Goal: Task Accomplishment & Management: Manage account settings

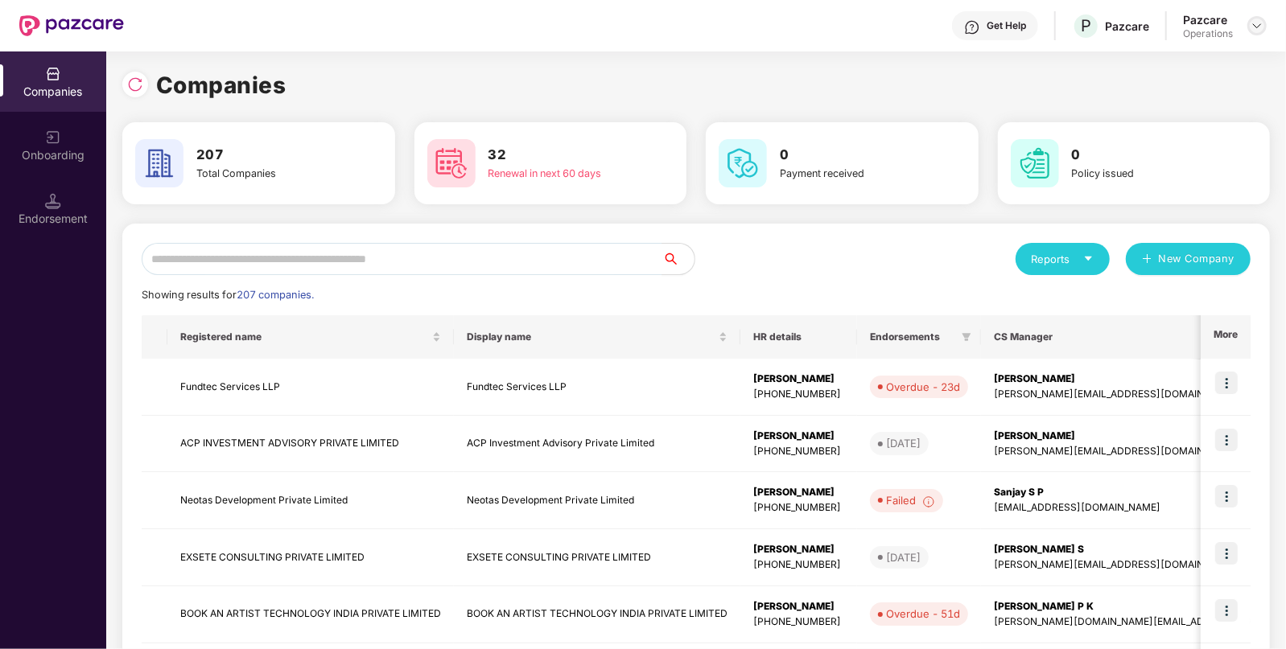
click at [1264, 24] on div at bounding box center [1256, 25] width 19 height 19
click at [1163, 101] on div "Logout" at bounding box center [1182, 93] width 209 height 31
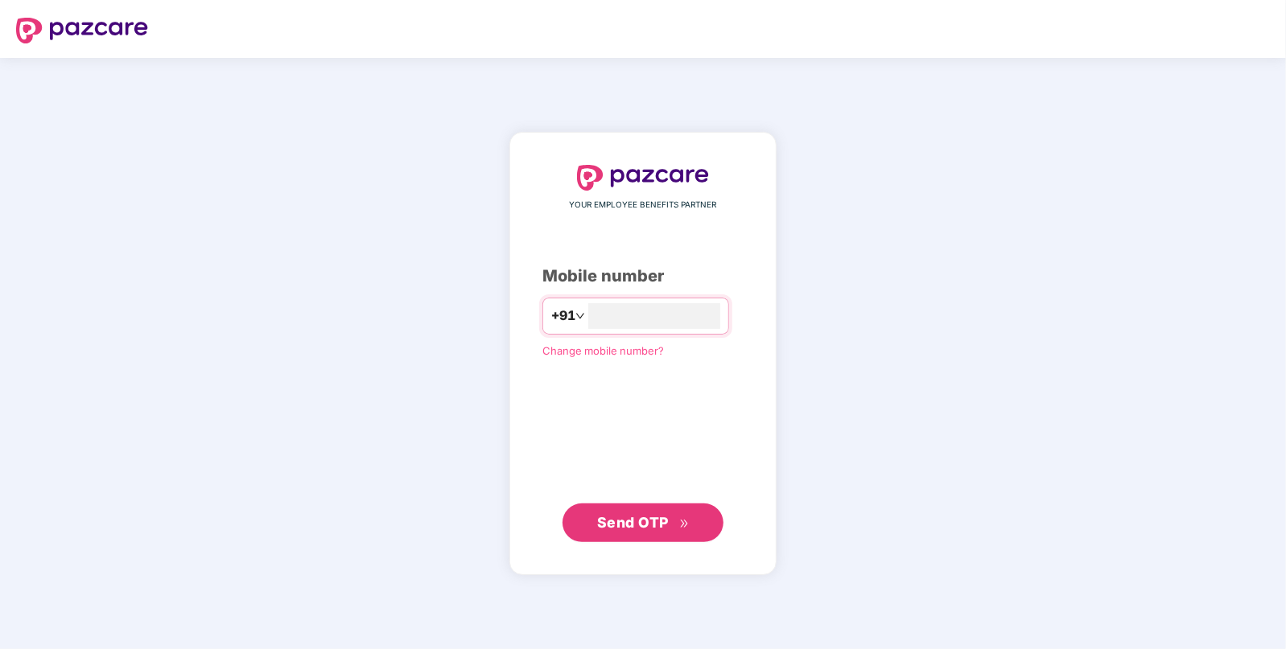
type input "**********"
click at [668, 515] on span "Send OTP" at bounding box center [643, 522] width 93 height 23
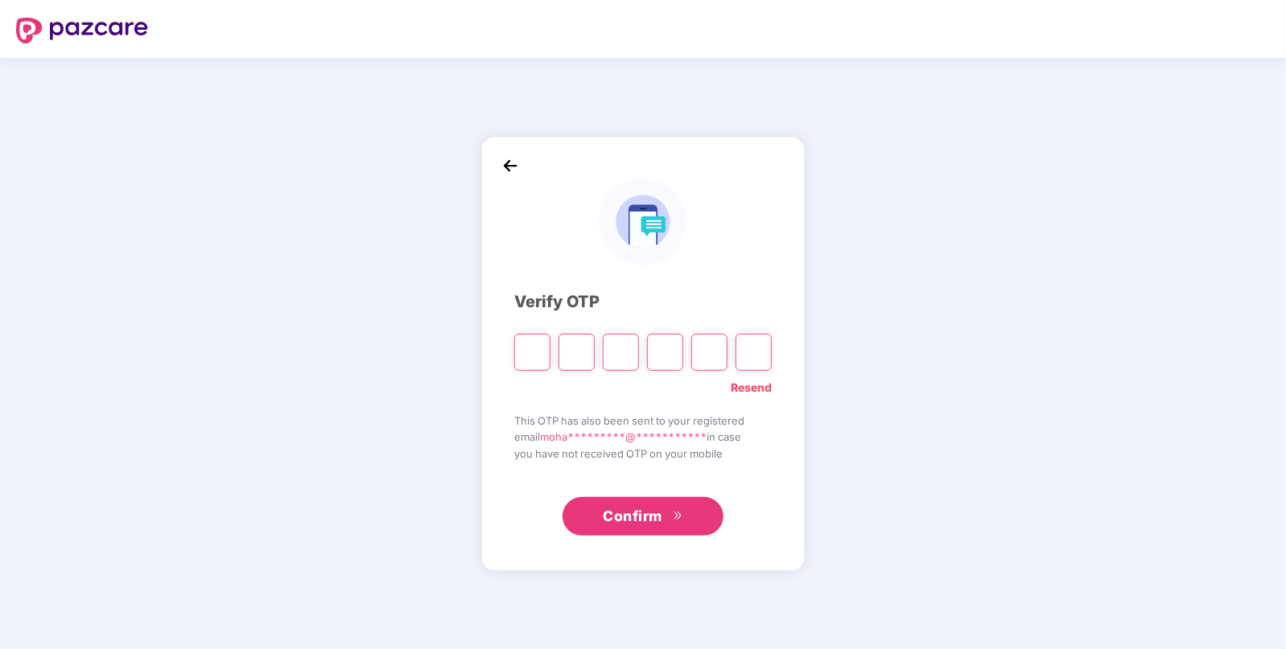
paste input "*"
type input "*"
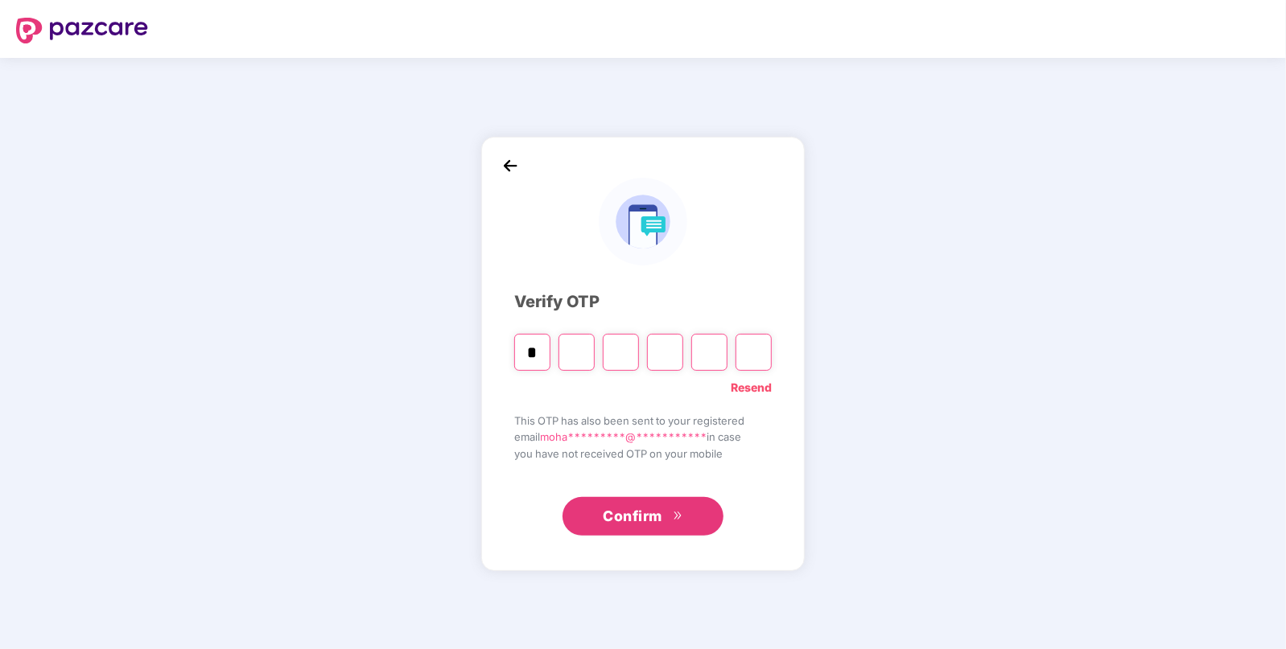
type input "*"
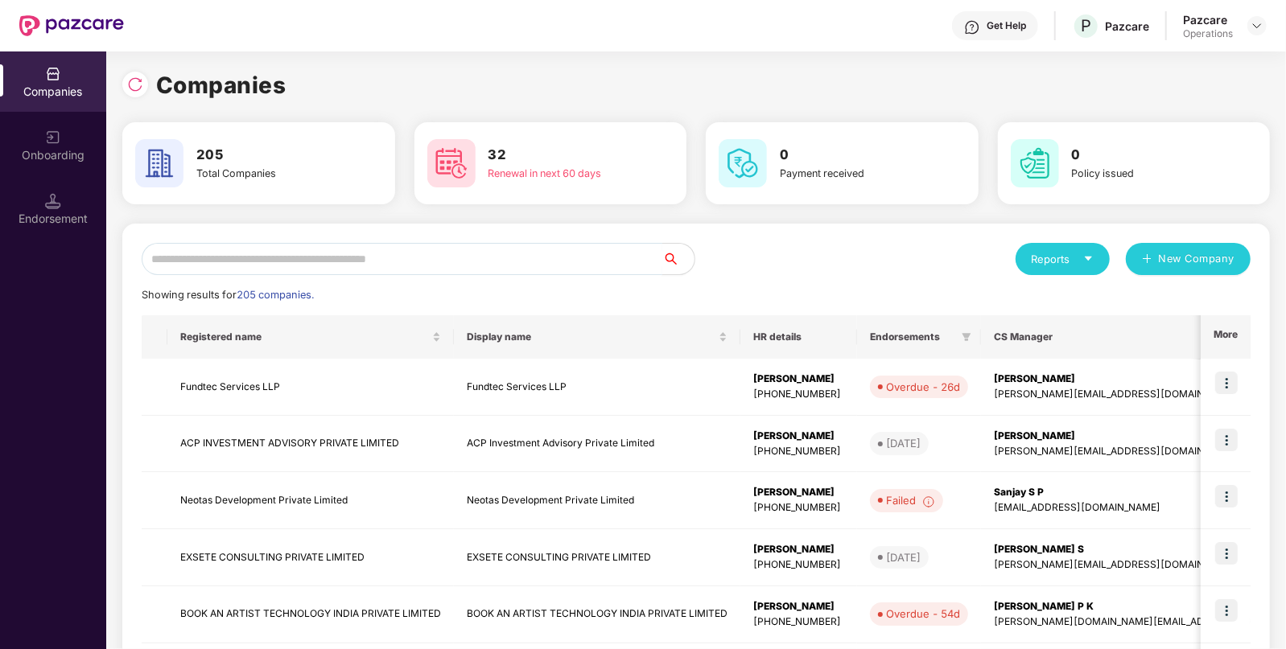
click at [516, 262] on input "text" at bounding box center [402, 259] width 521 height 32
paste input "**********"
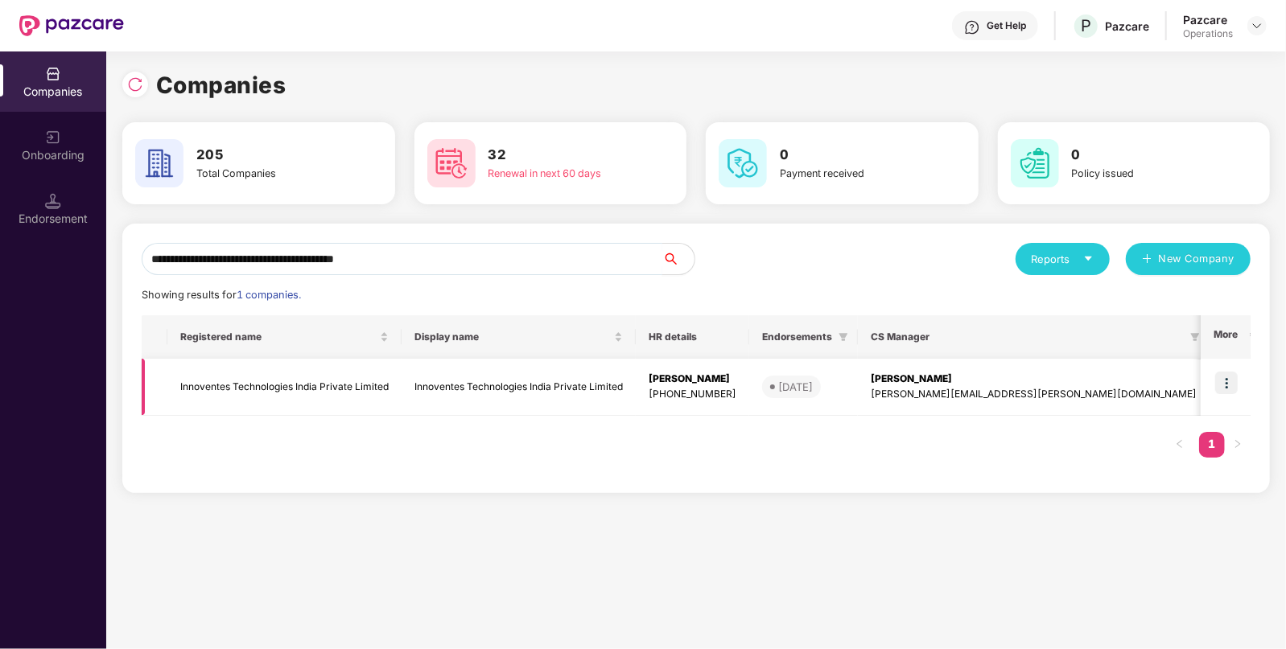
type input "**********"
click at [1223, 384] on img at bounding box center [1226, 383] width 23 height 23
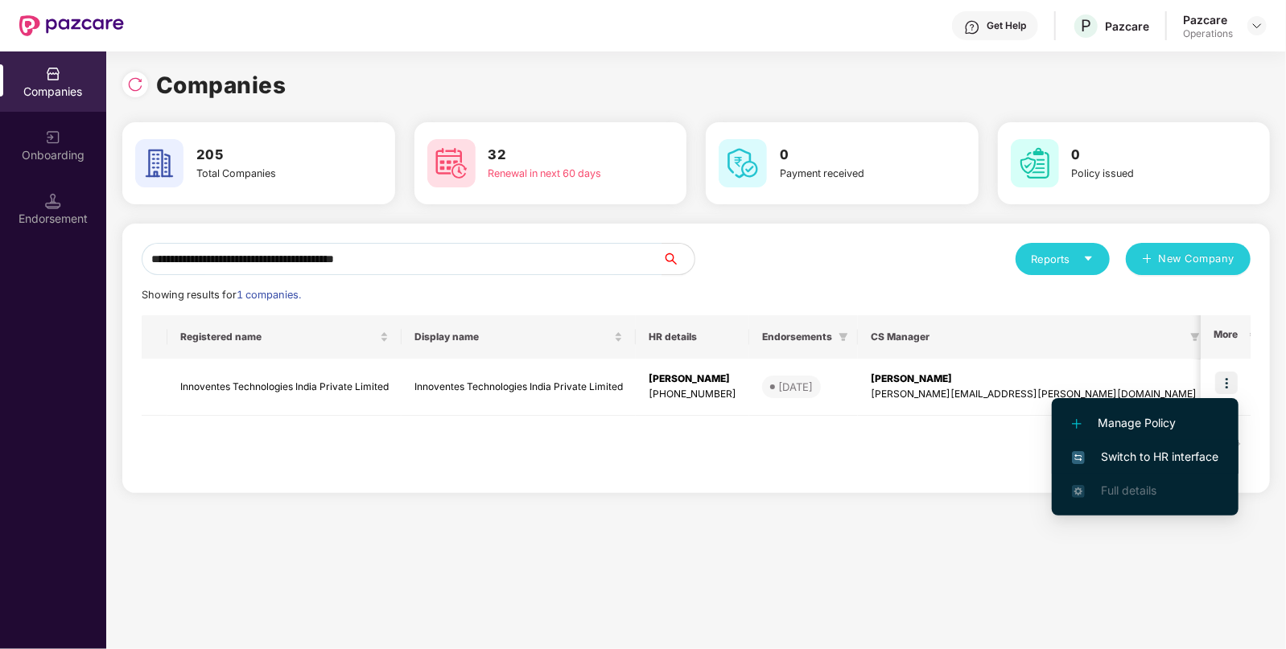
click at [1102, 467] on li "Switch to HR interface" at bounding box center [1145, 457] width 187 height 34
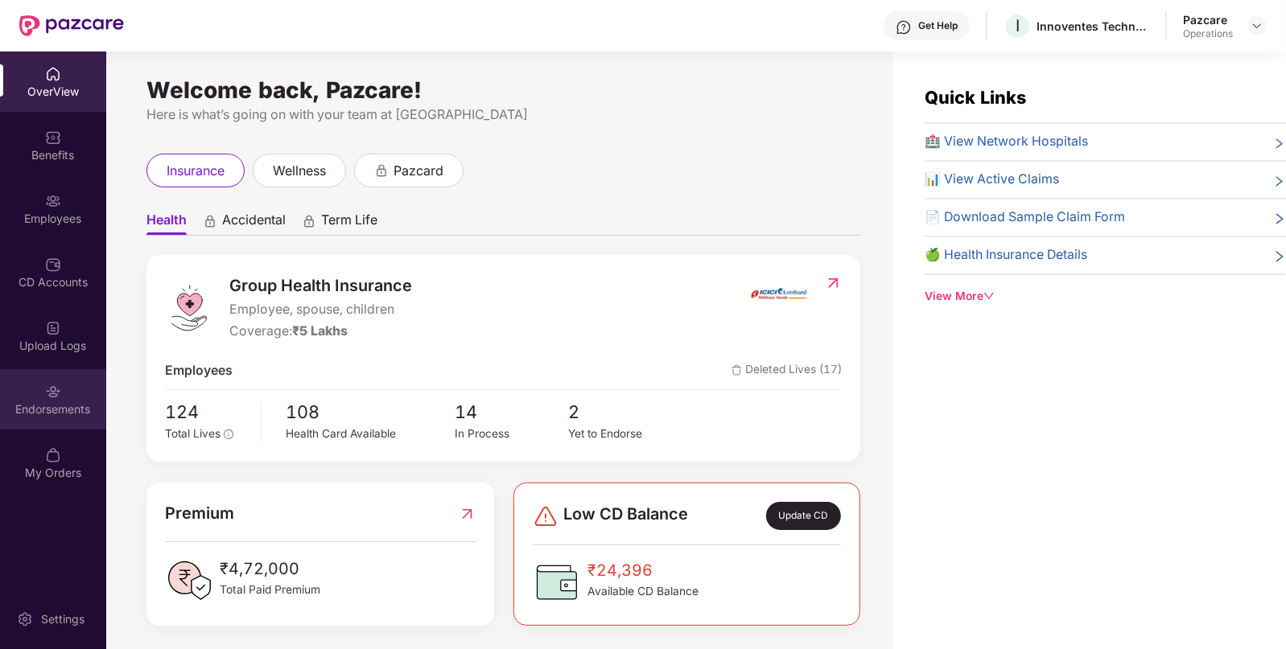
click at [68, 396] on div "Endorsements" at bounding box center [53, 399] width 106 height 60
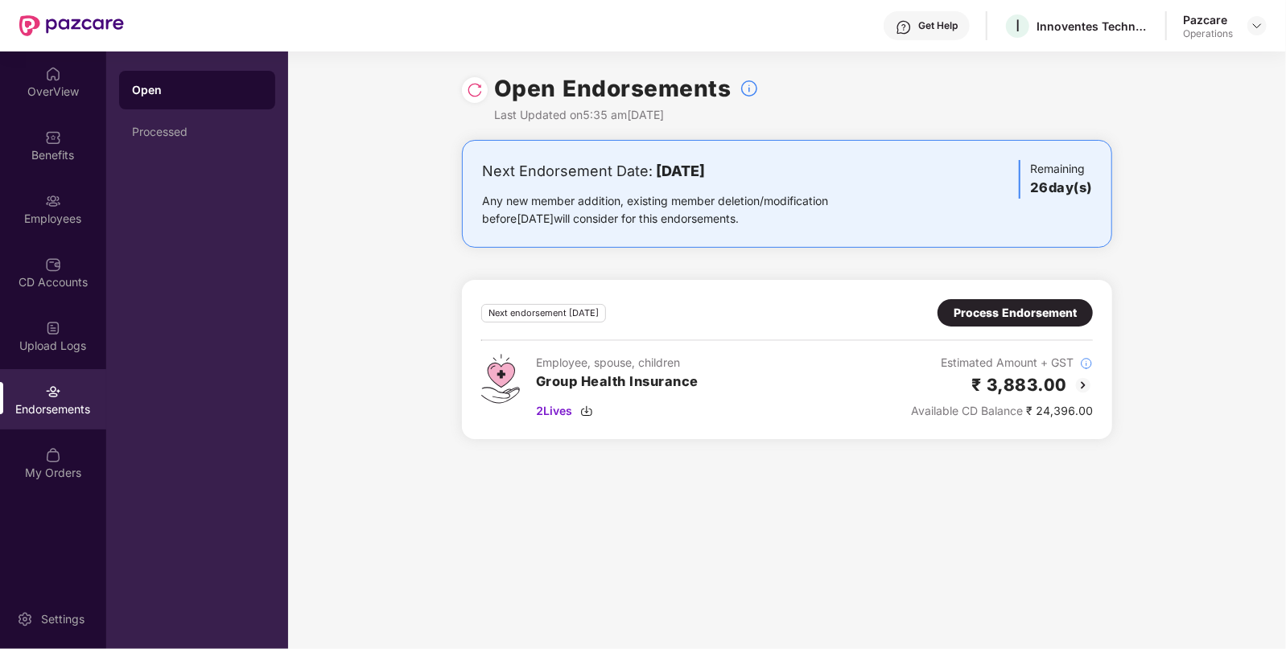
click at [1029, 309] on div "Process Endorsement" at bounding box center [1015, 313] width 123 height 18
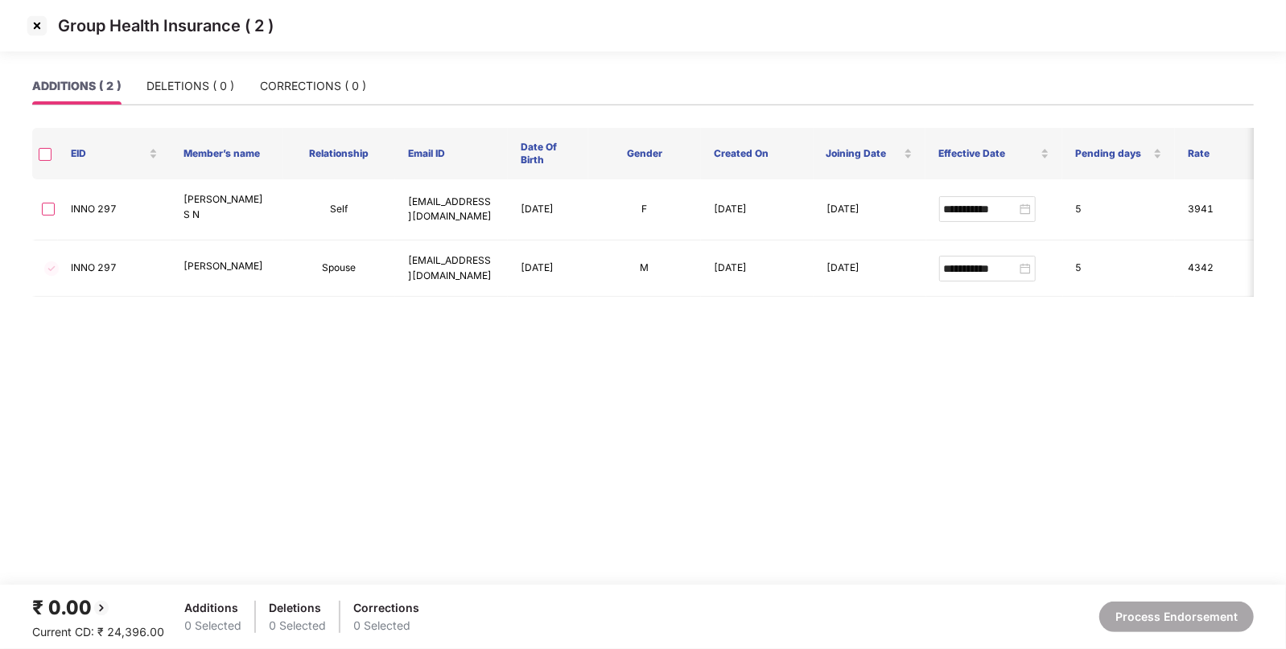
click at [37, 24] on img at bounding box center [37, 26] width 26 height 26
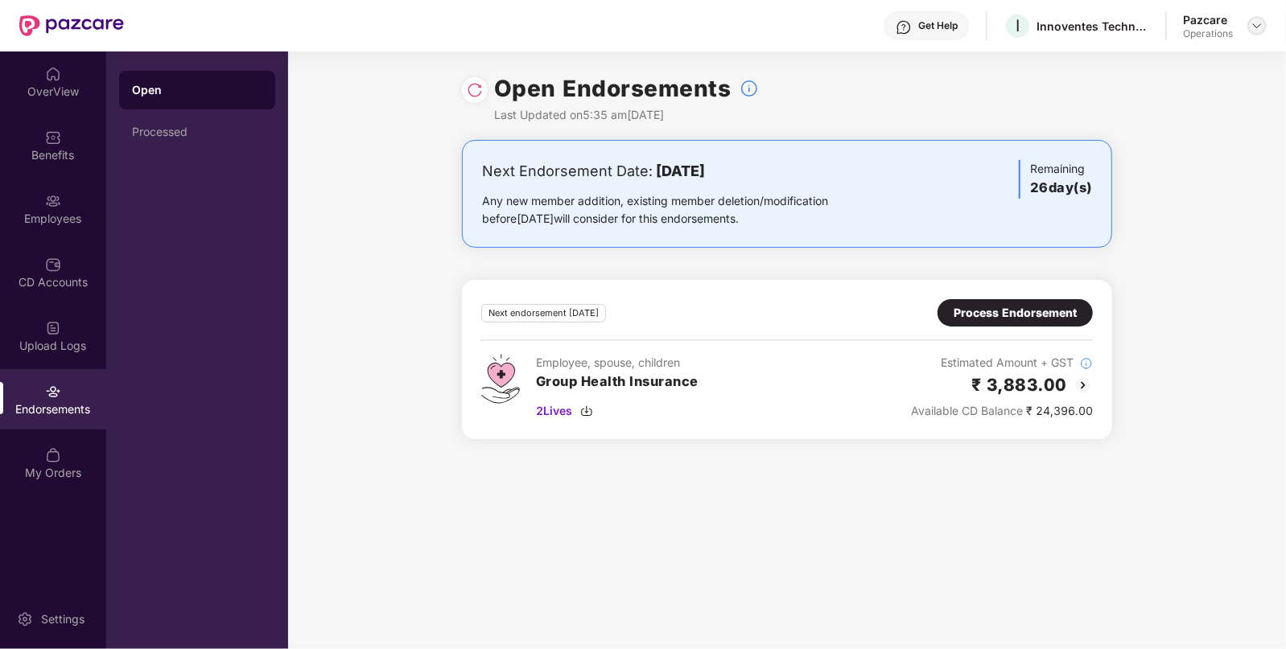
click at [1256, 28] on img at bounding box center [1257, 25] width 13 height 13
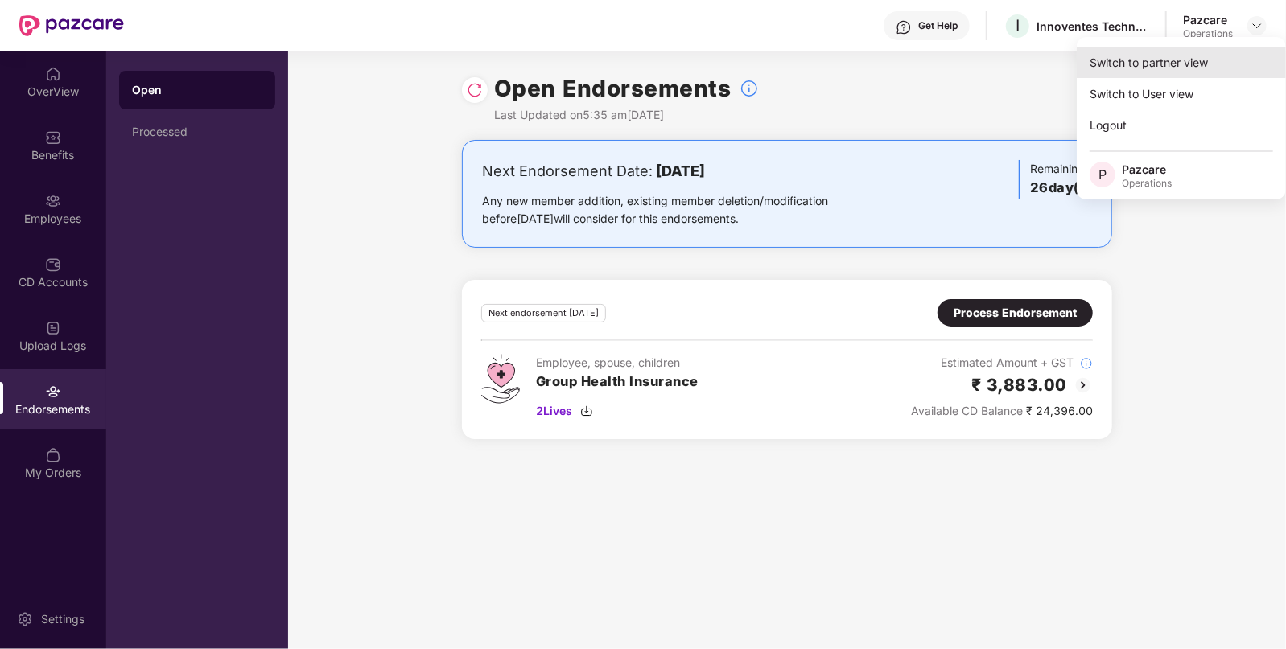
click at [1235, 56] on div "Switch to partner view" at bounding box center [1181, 62] width 209 height 31
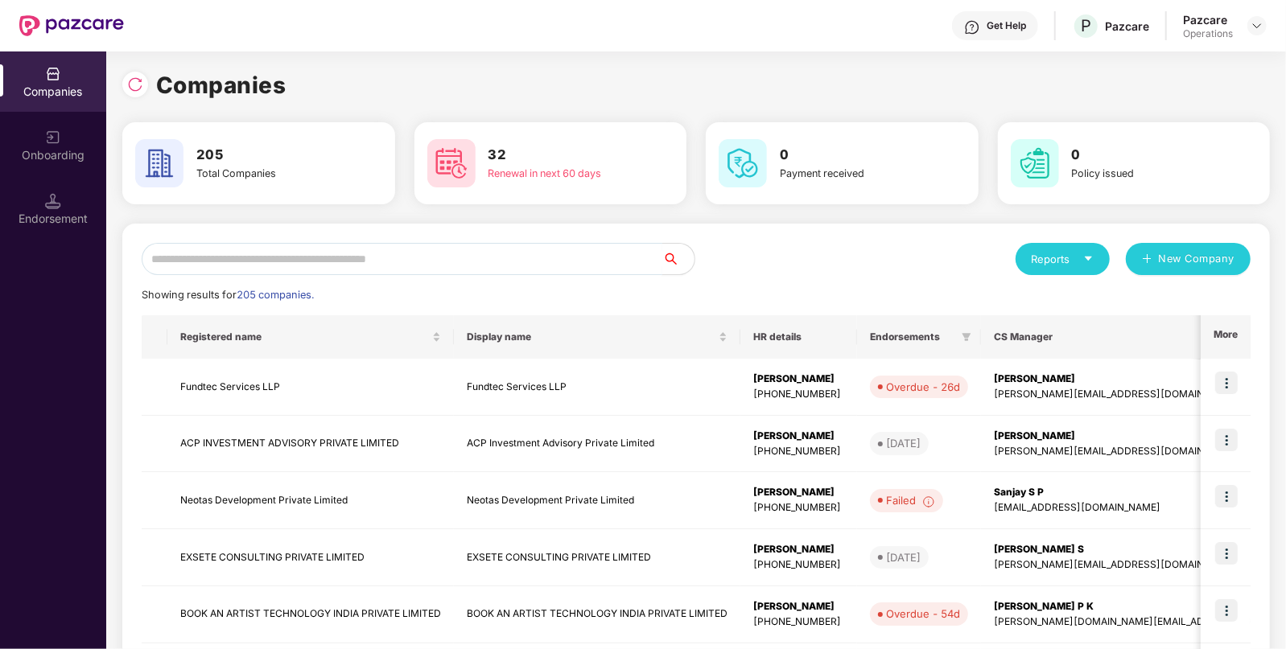
paste input "**********"
click at [592, 262] on input "text" at bounding box center [402, 259] width 521 height 32
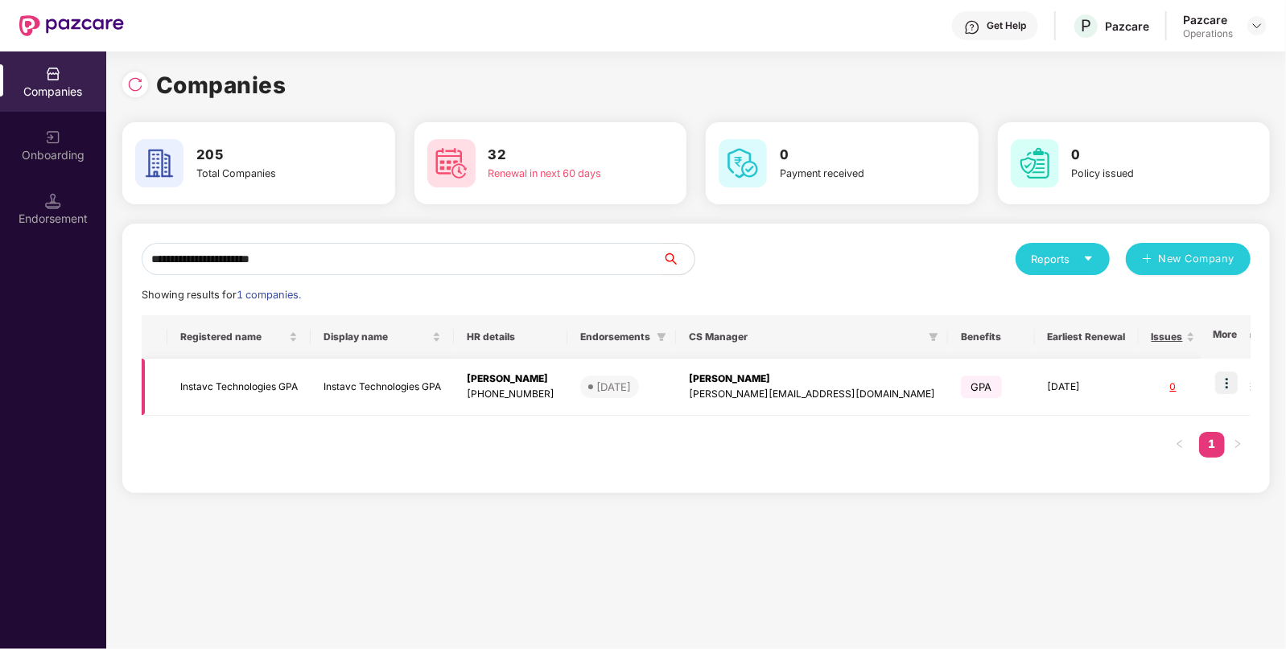
type input "**********"
click at [1231, 386] on img at bounding box center [1226, 383] width 23 height 23
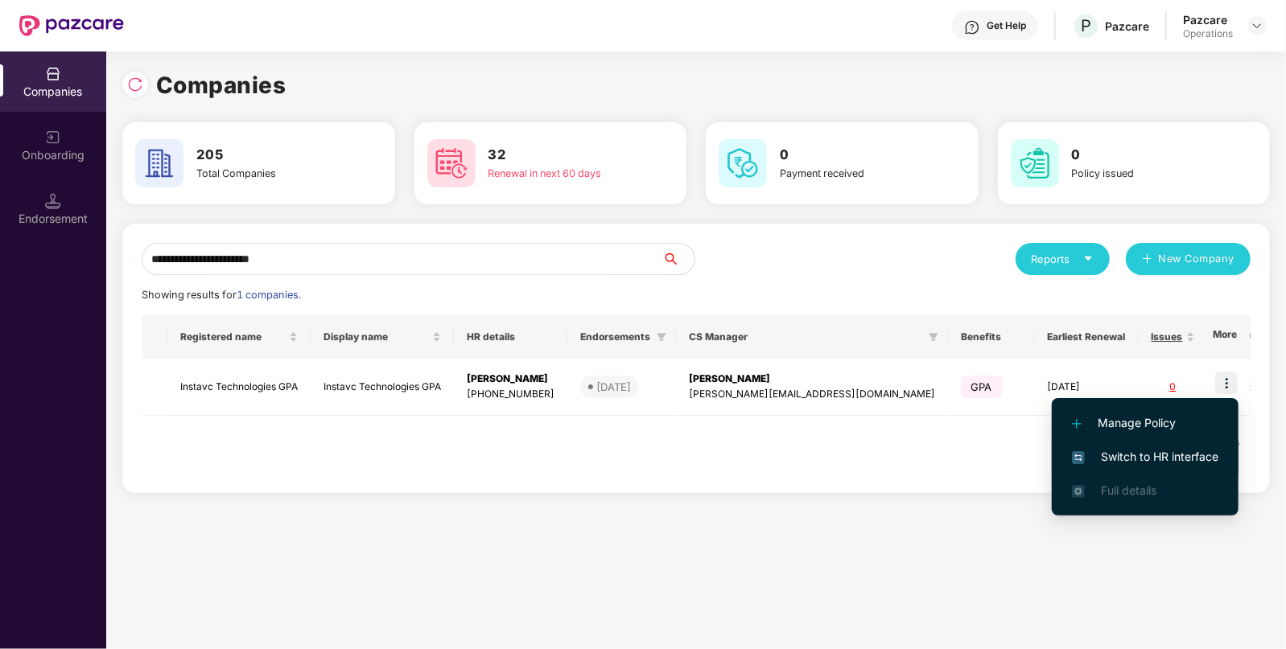
click at [1171, 461] on span "Switch to HR interface" at bounding box center [1145, 457] width 146 height 18
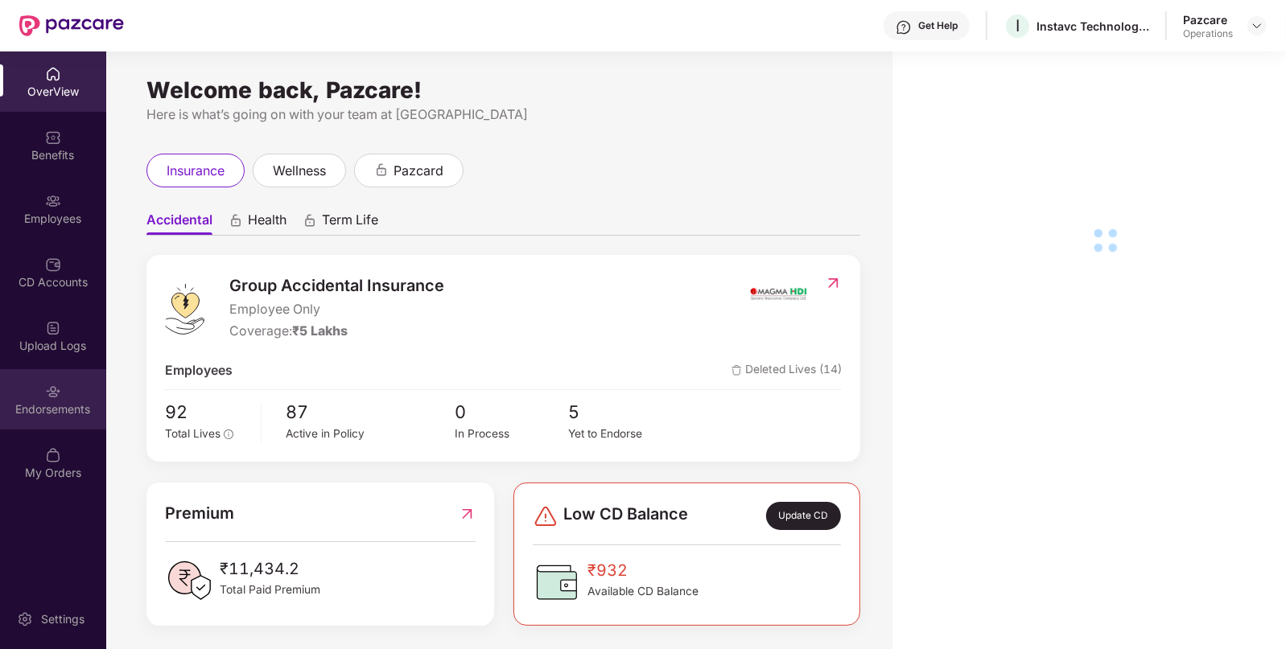
click at [26, 397] on div "Endorsements" at bounding box center [53, 399] width 106 height 60
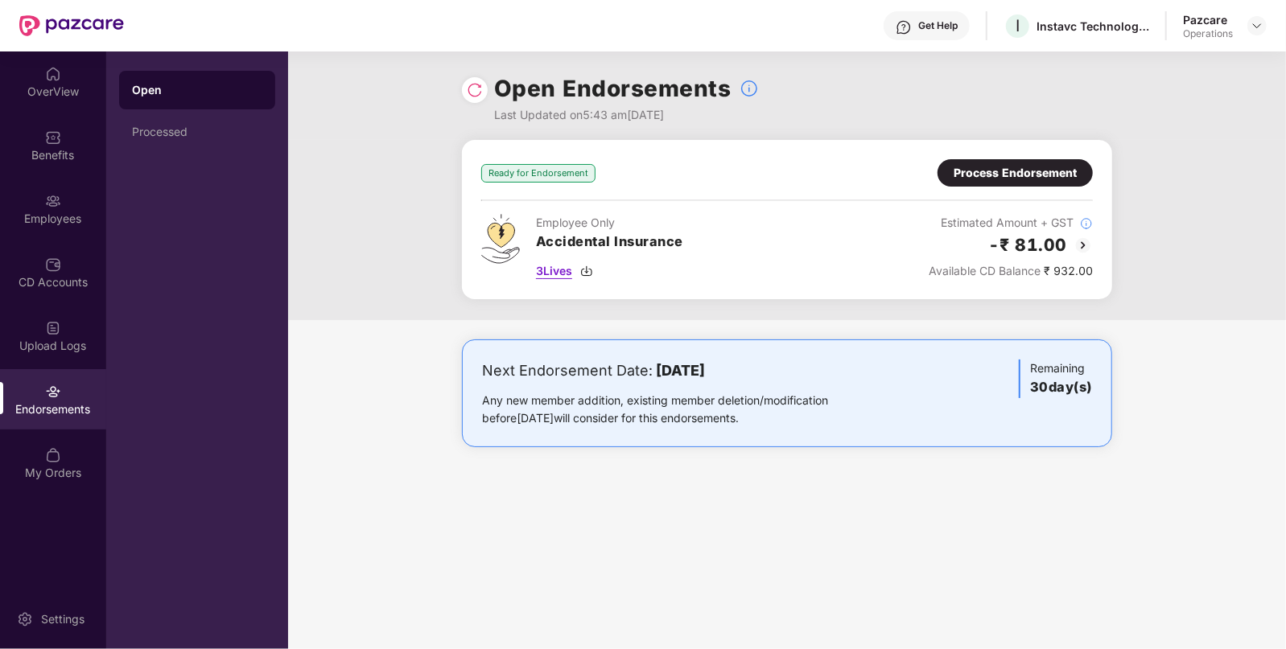
click at [563, 274] on span "3 Lives" at bounding box center [554, 271] width 36 height 18
click at [53, 161] on div "Benefits" at bounding box center [53, 155] width 106 height 16
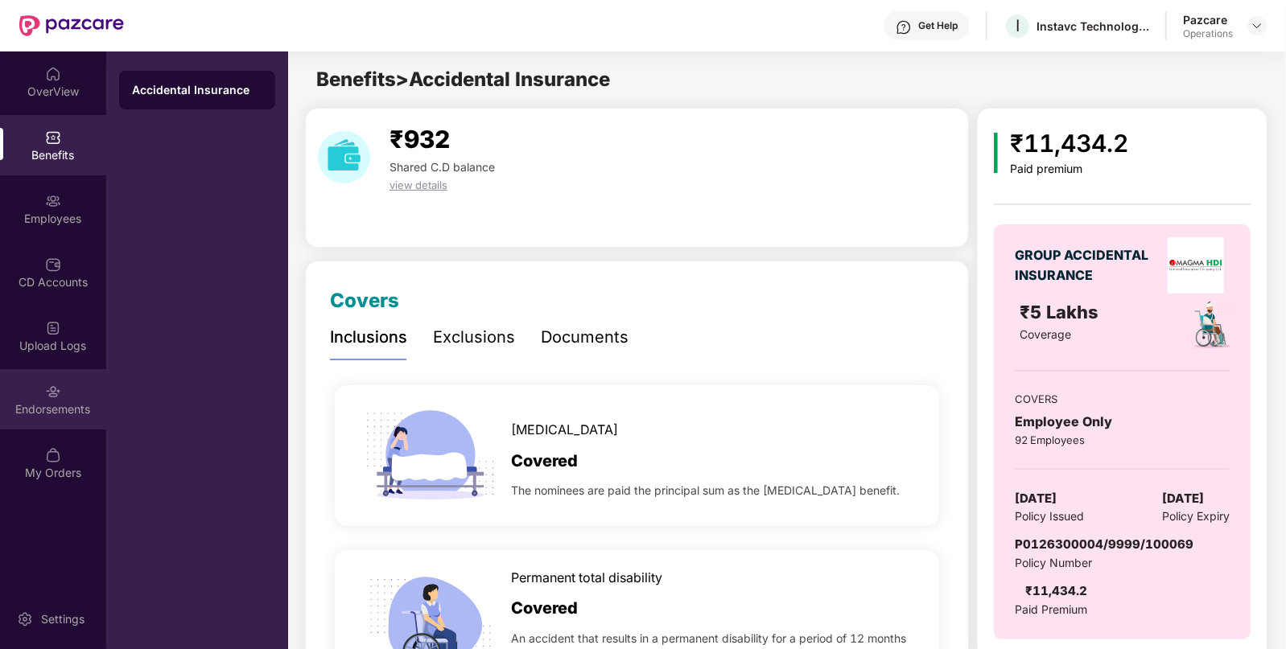
click at [60, 404] on div "Endorsements" at bounding box center [53, 410] width 106 height 16
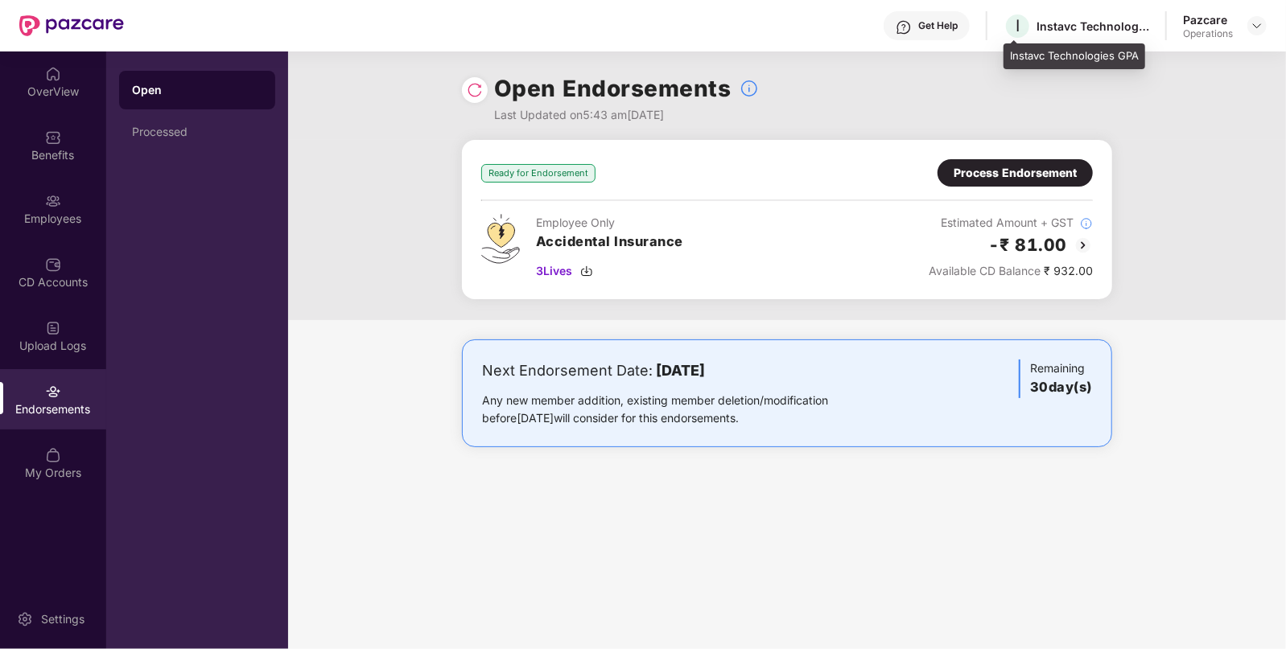
click at [1087, 32] on div "Instavc Technologies GPA" at bounding box center [1093, 26] width 113 height 15
click at [1026, 174] on div "Process Endorsement" at bounding box center [1015, 173] width 123 height 18
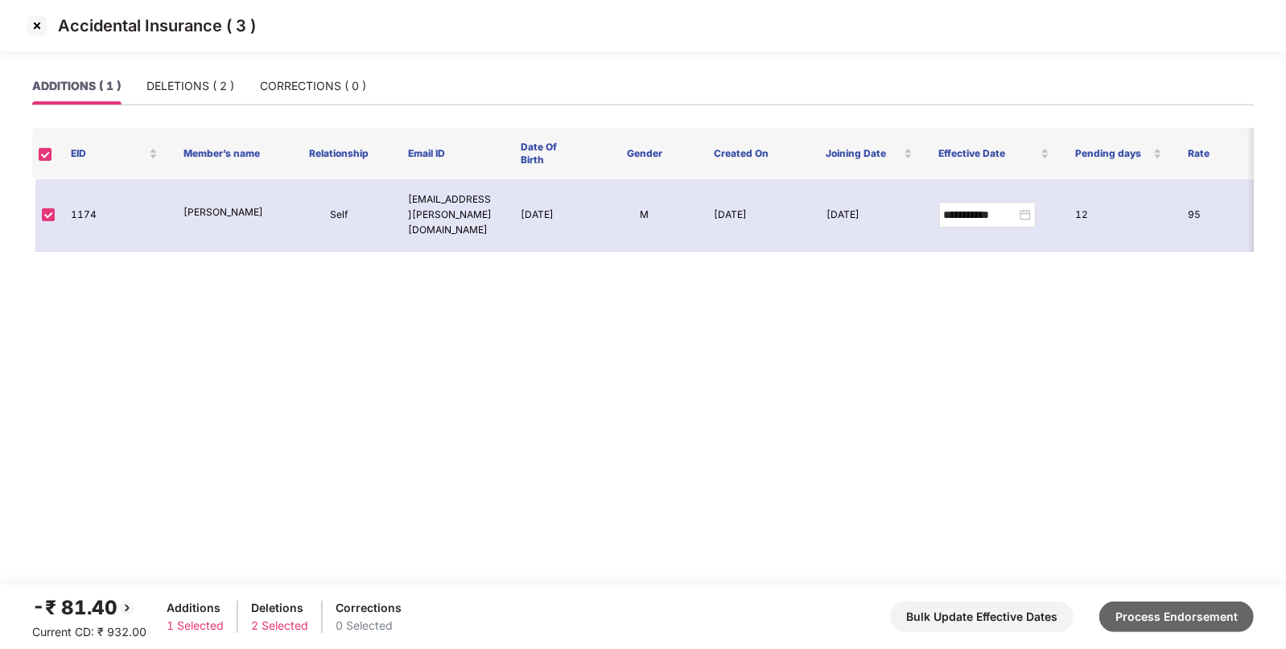
click at [1147, 628] on button "Process Endorsement" at bounding box center [1176, 617] width 155 height 31
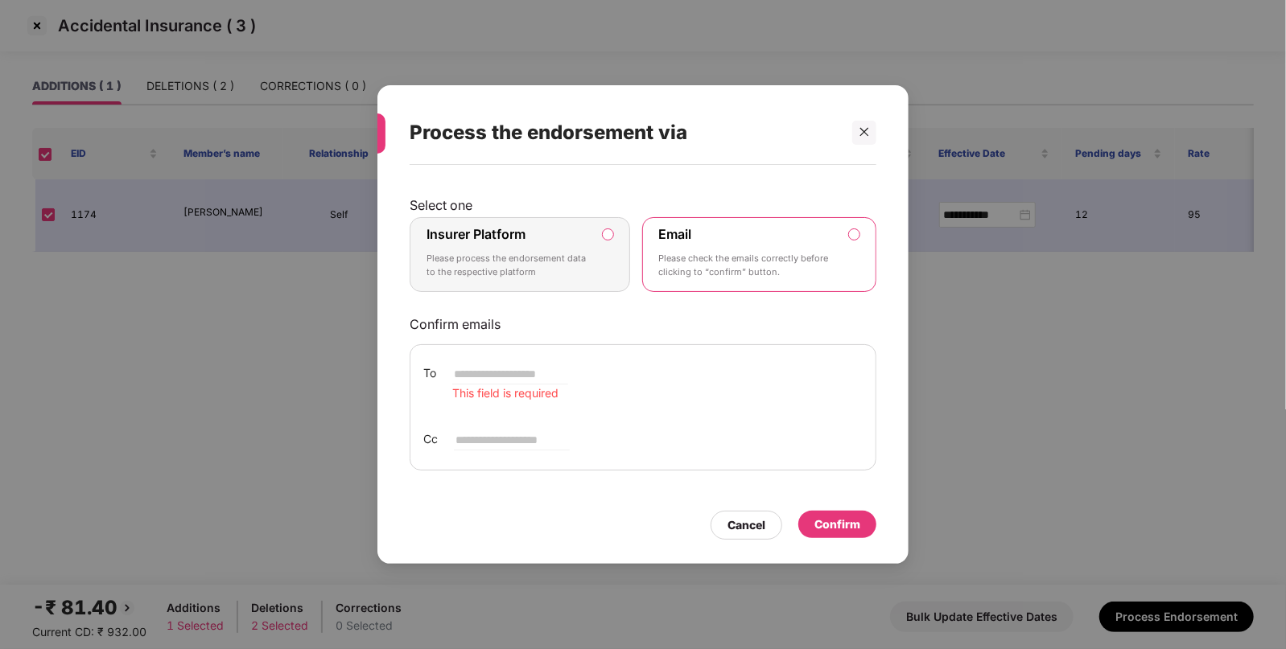
click at [525, 263] on p "Please process the endorsement data to the respective platform" at bounding box center [509, 266] width 164 height 28
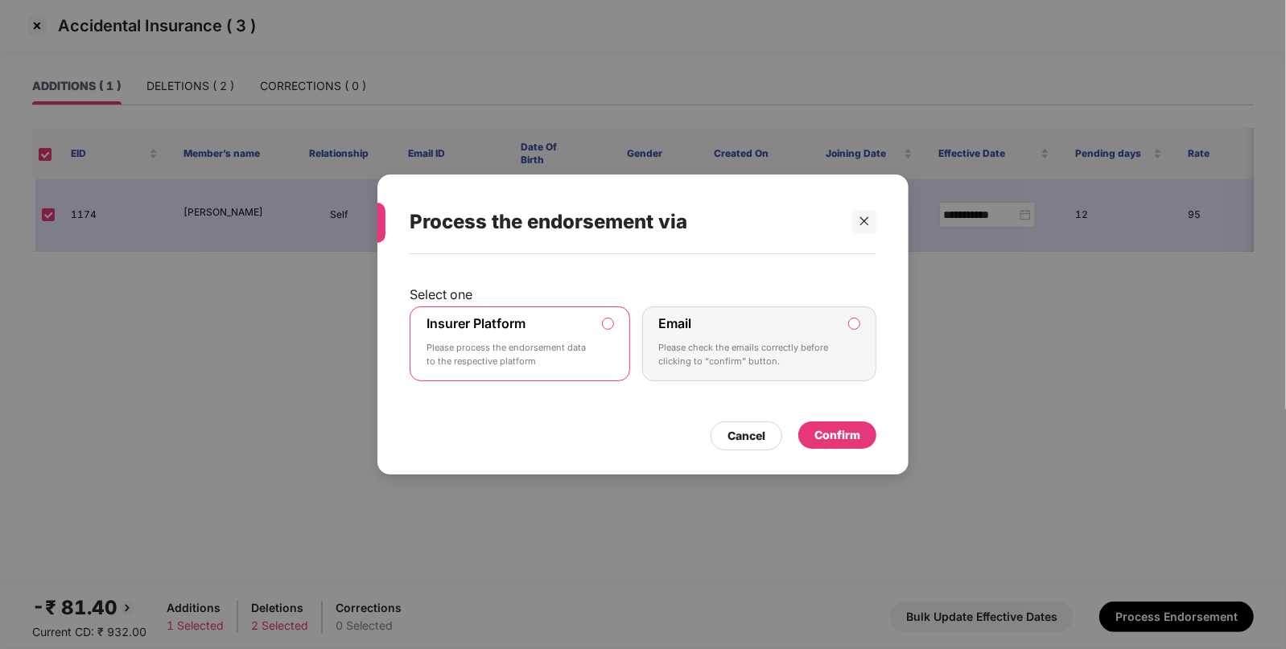
click at [855, 431] on div "Confirm" at bounding box center [837, 436] width 46 height 18
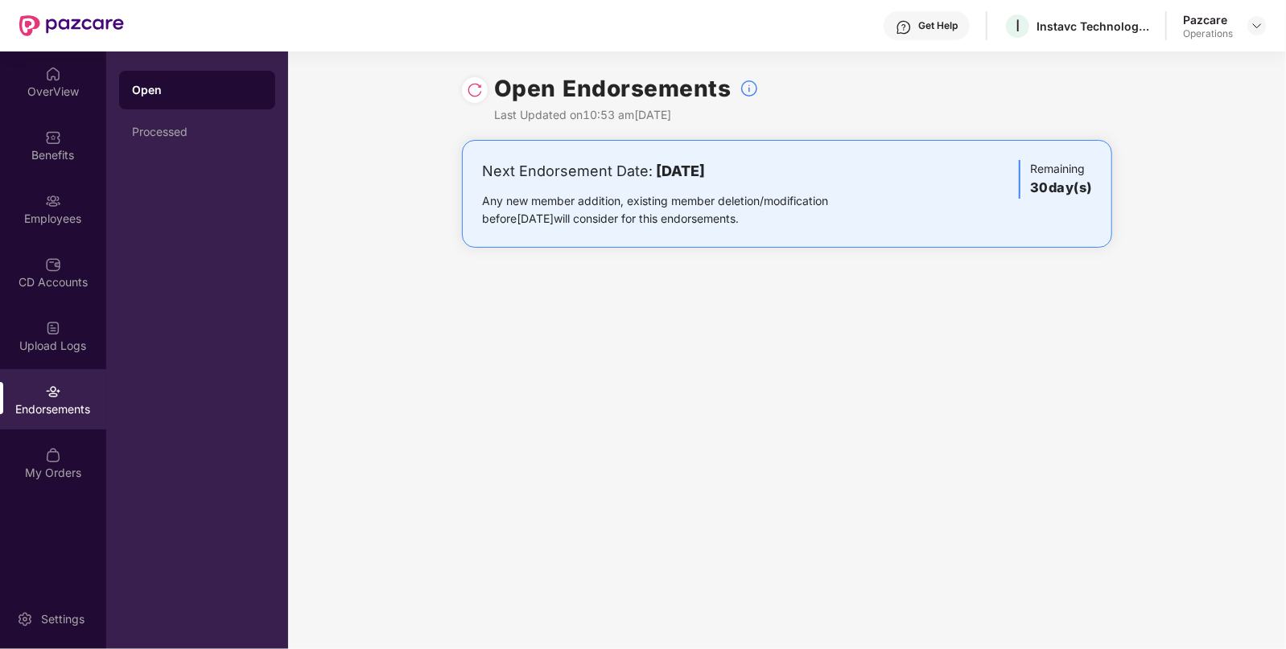
click at [1261, 34] on div at bounding box center [1256, 25] width 19 height 19
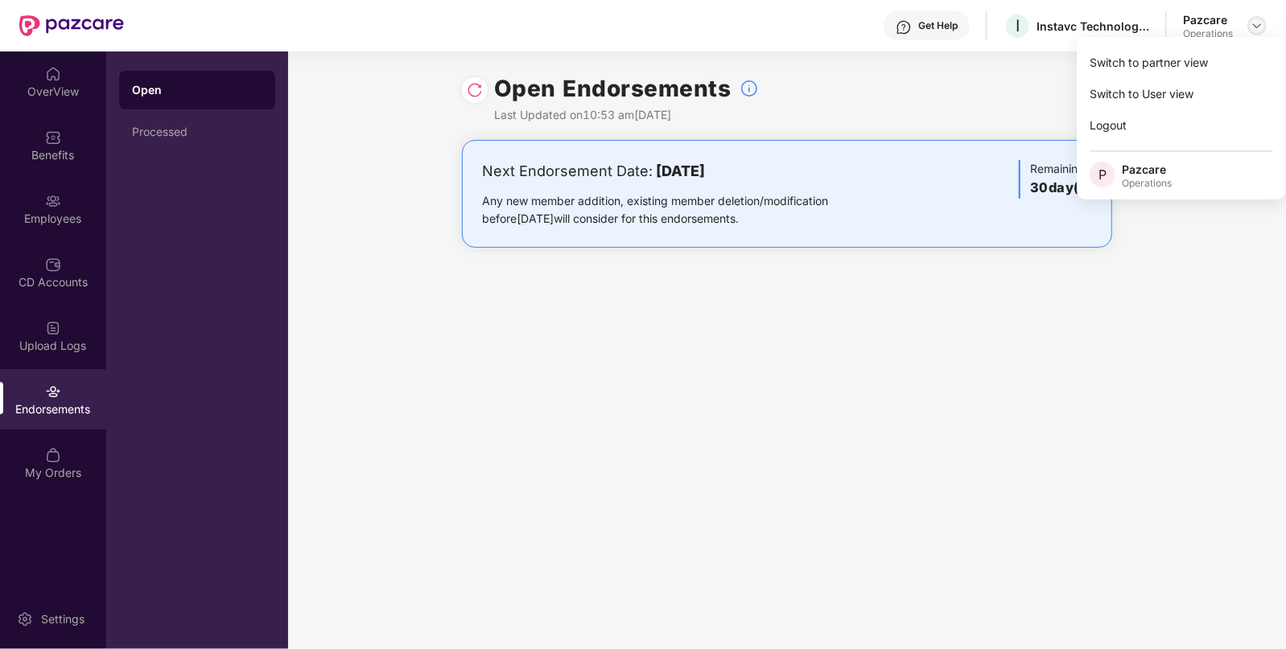
click at [1251, 19] on img at bounding box center [1257, 25] width 13 height 13
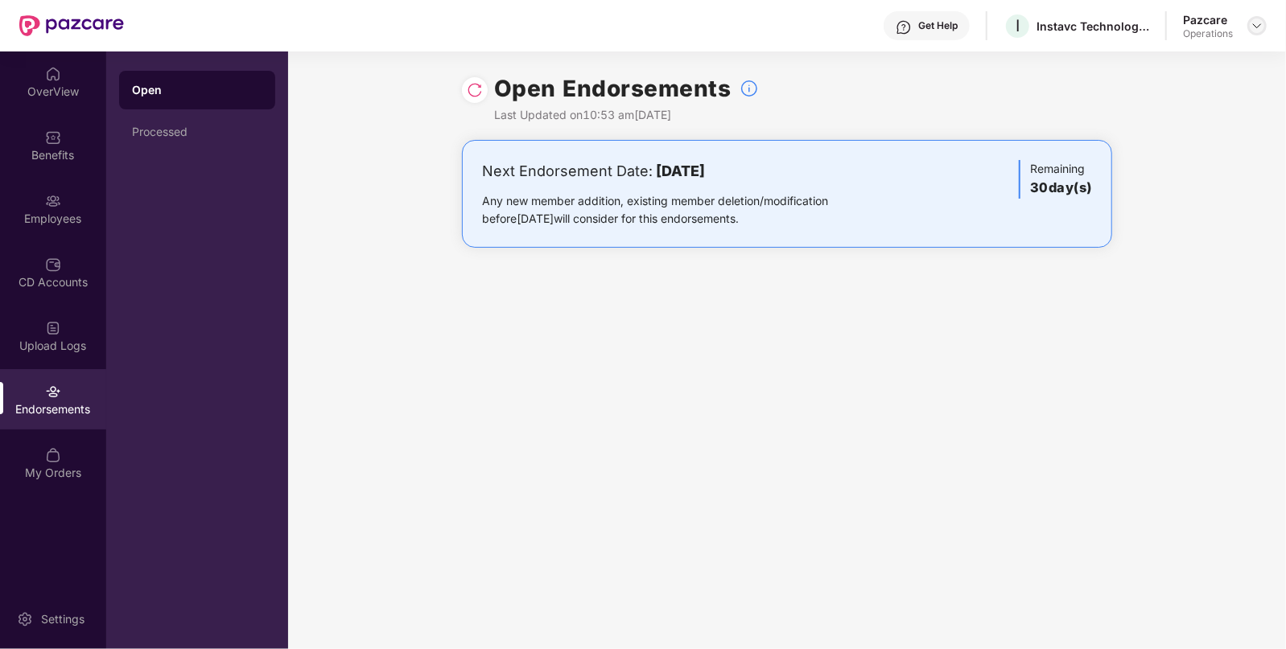
click at [1258, 27] on img at bounding box center [1257, 25] width 13 height 13
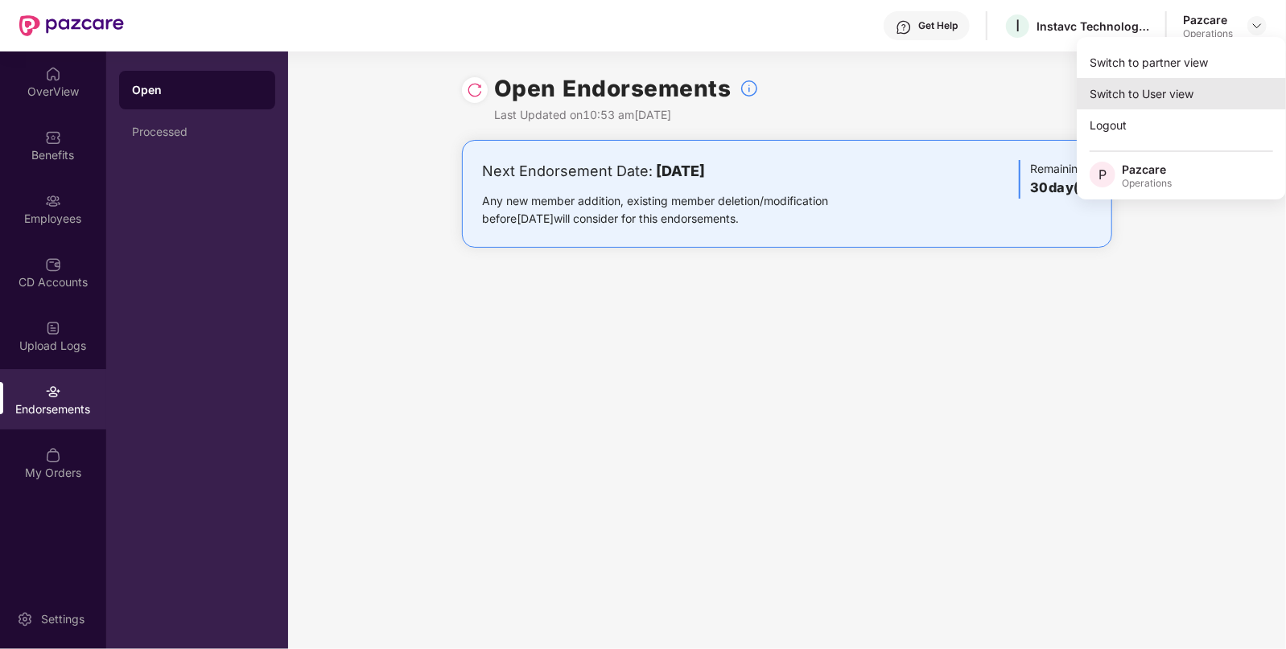
click at [1164, 80] on div "Switch to User view" at bounding box center [1181, 93] width 209 height 31
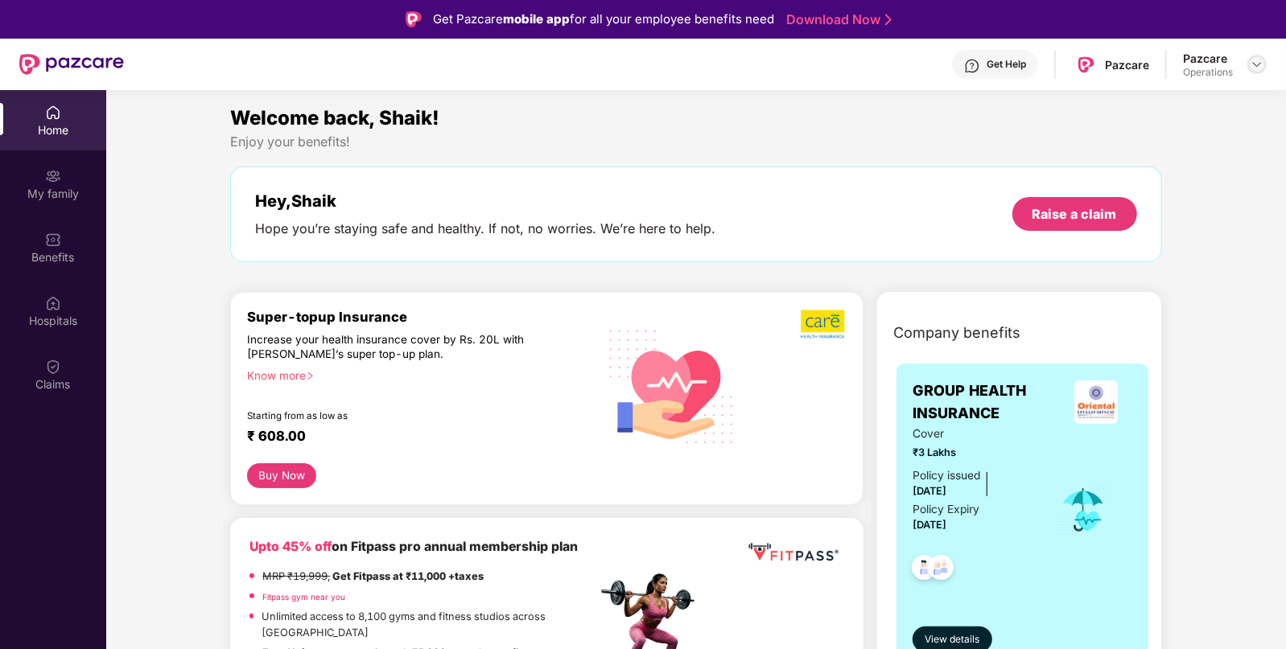
click at [1260, 63] on img at bounding box center [1257, 64] width 13 height 13
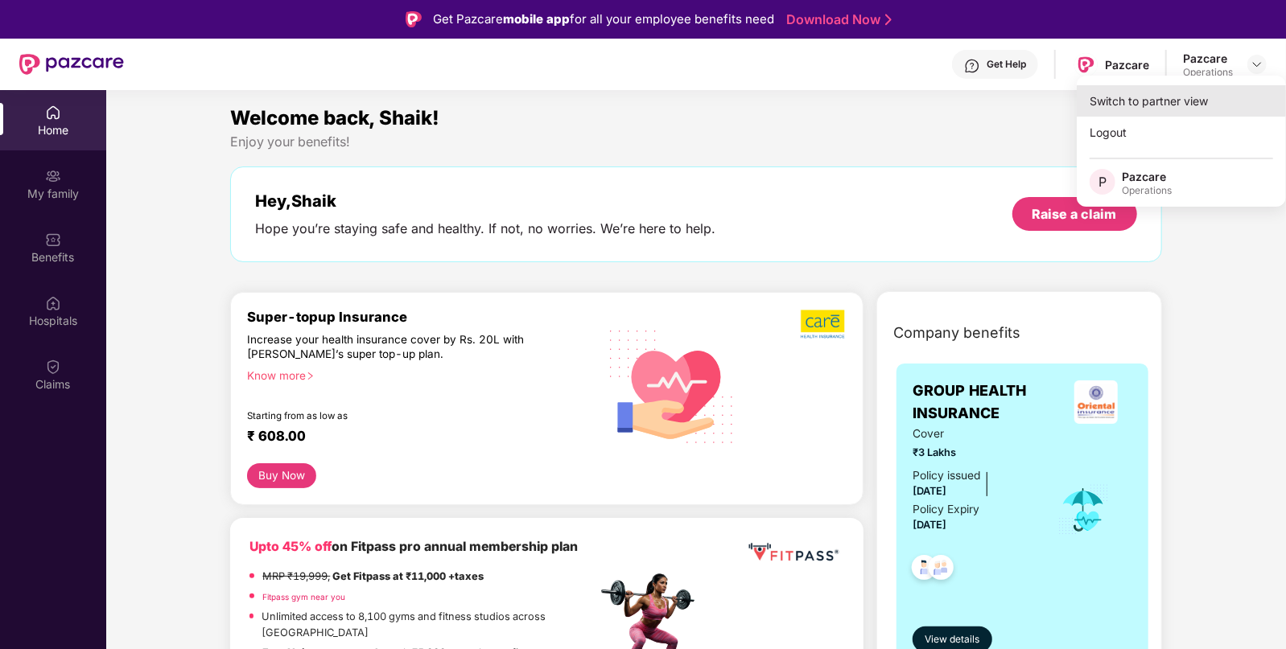
click at [1217, 89] on div "Switch to partner view" at bounding box center [1181, 100] width 209 height 31
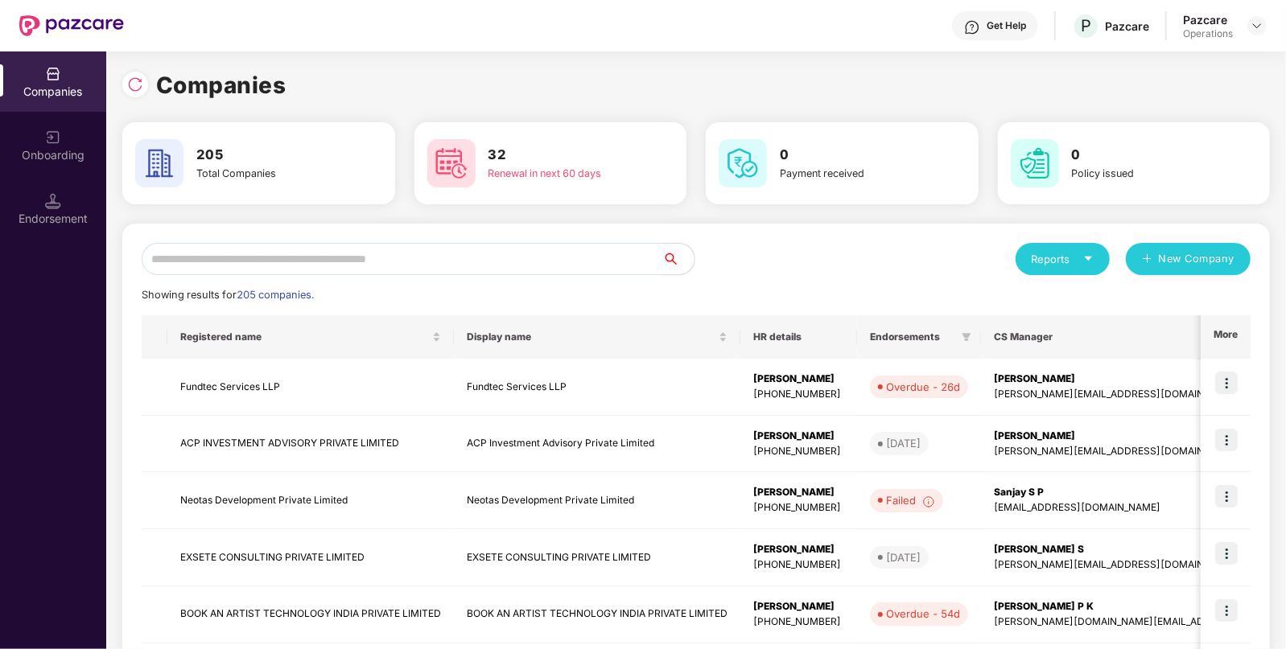
drag, startPoint x: 522, startPoint y: 249, endPoint x: 533, endPoint y: 245, distance: 11.2
click at [522, 249] on input "text" at bounding box center [402, 259] width 521 height 32
paste input "**********"
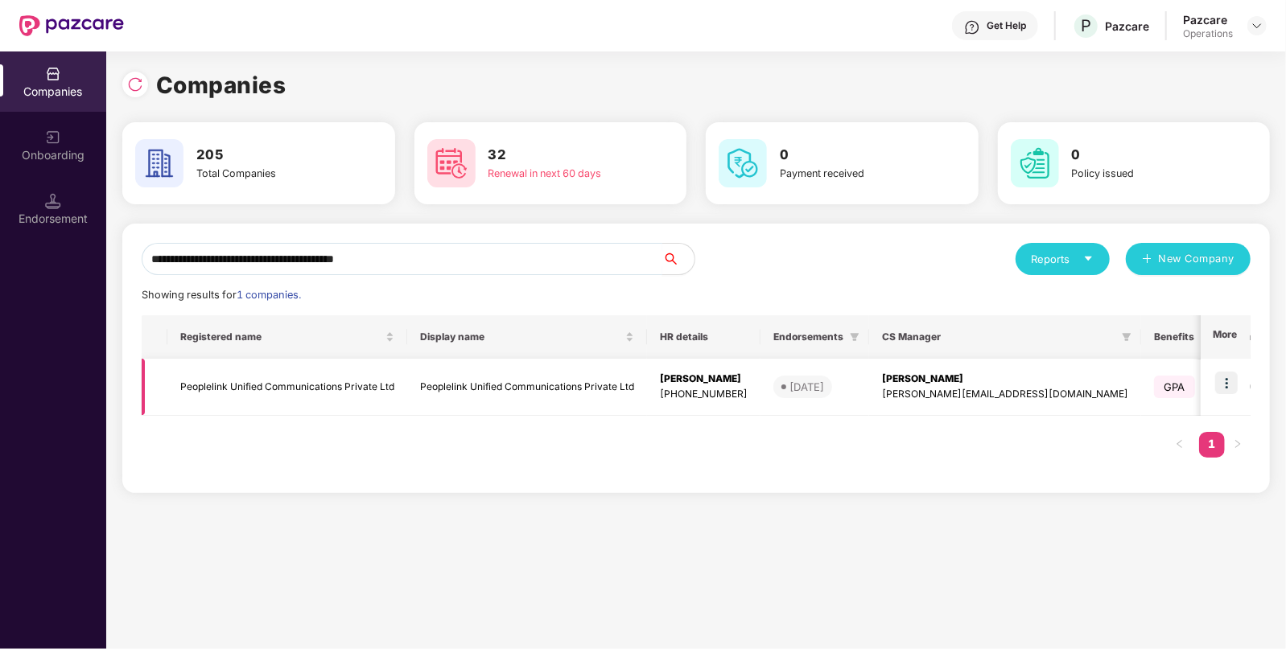
type input "**********"
click at [1234, 392] on img at bounding box center [1226, 383] width 23 height 23
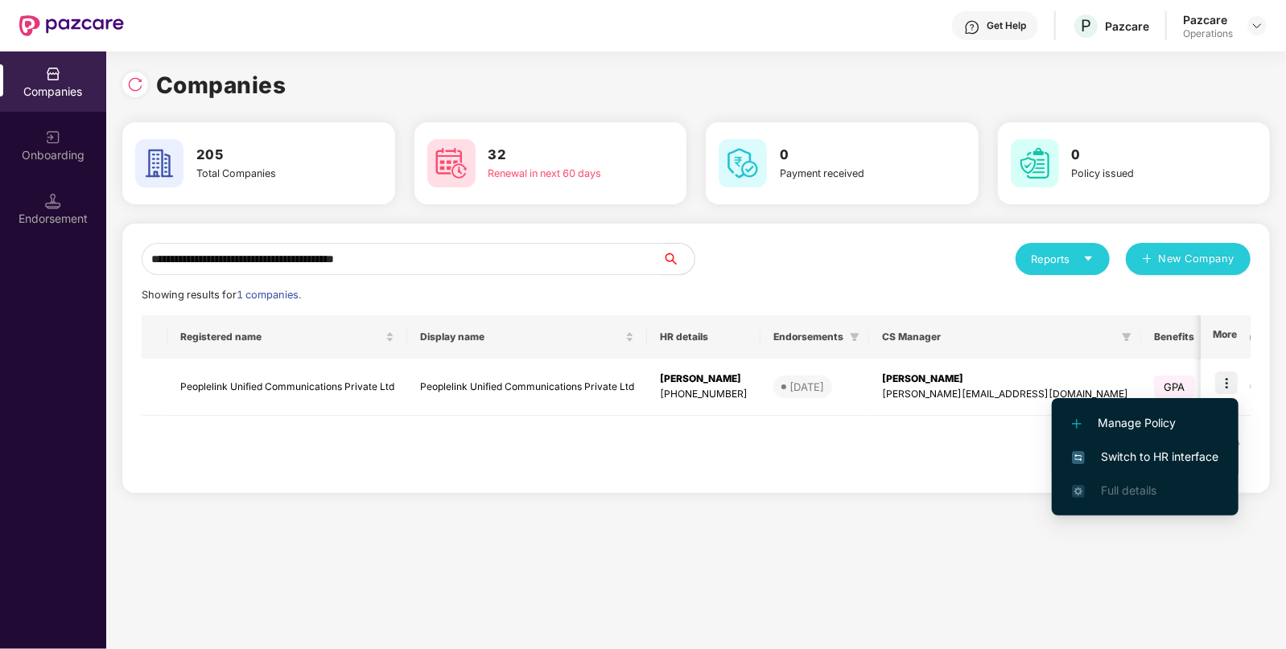
click at [1144, 460] on span "Switch to HR interface" at bounding box center [1145, 457] width 146 height 18
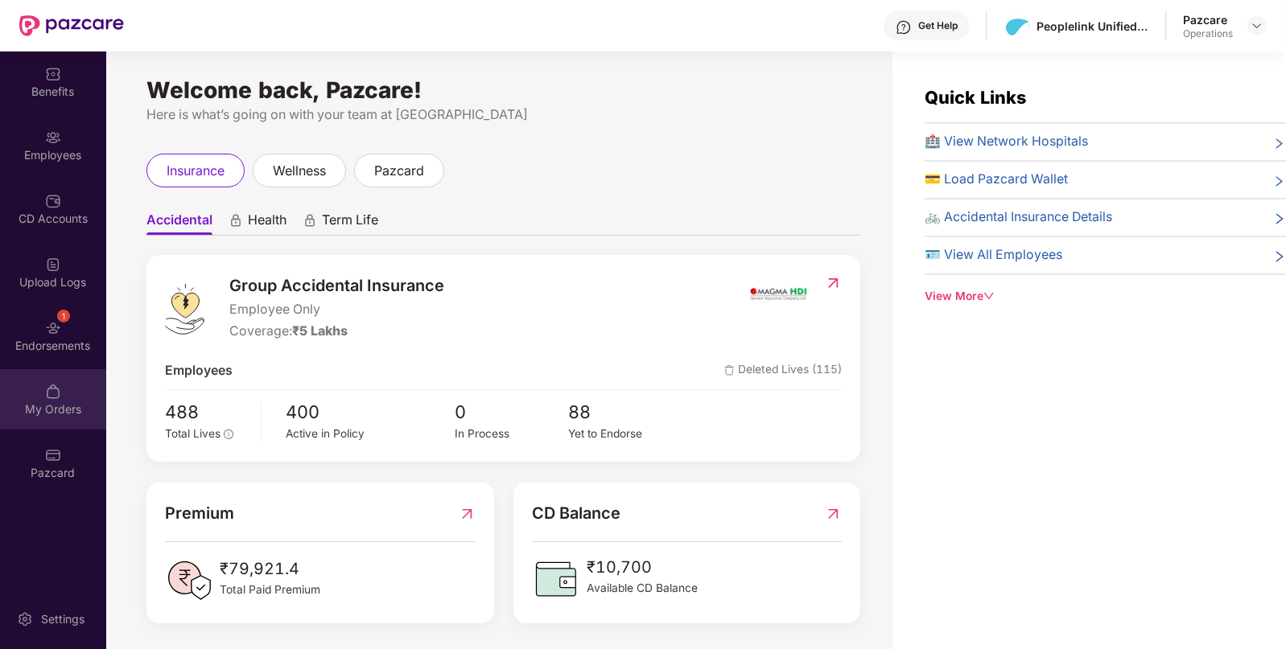
click at [59, 416] on div "My Orders" at bounding box center [53, 410] width 106 height 16
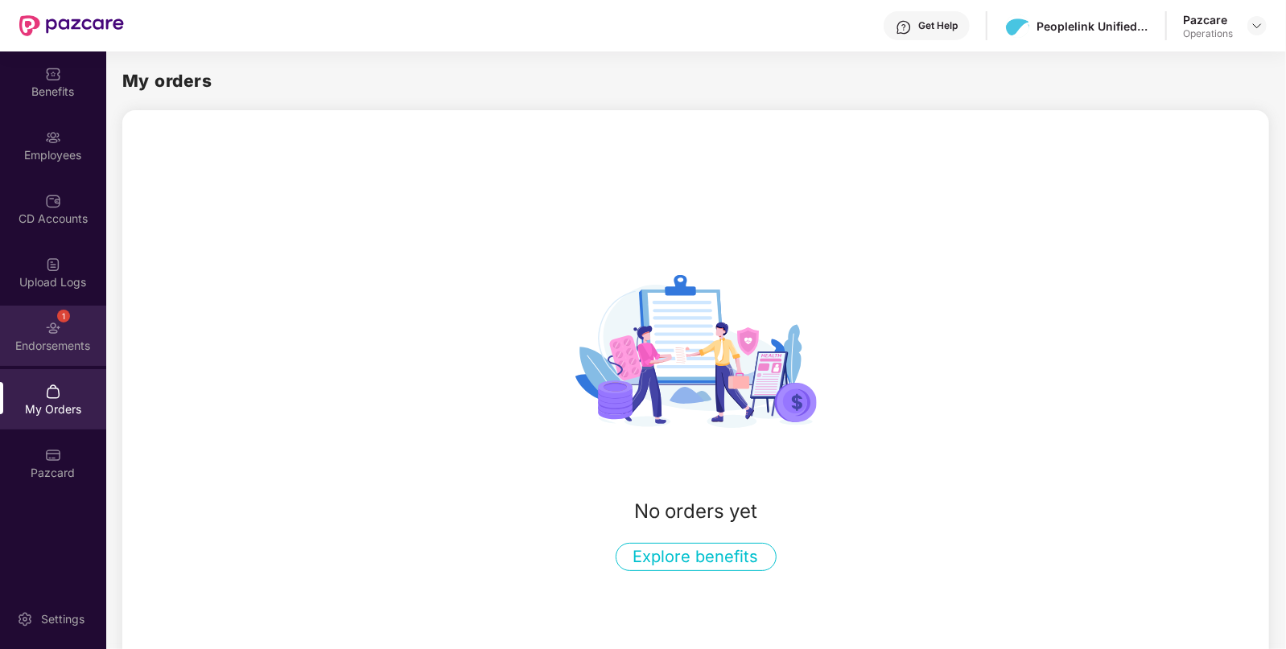
click at [76, 330] on div "1 Endorsements" at bounding box center [53, 336] width 106 height 60
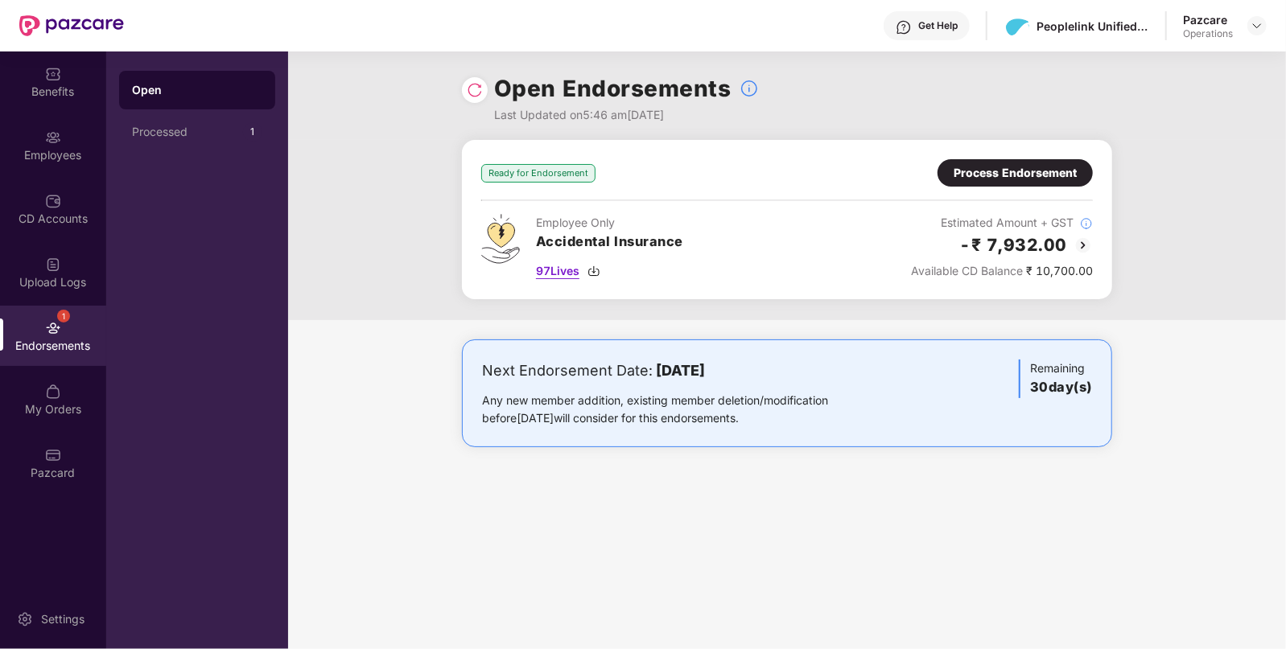
click at [553, 270] on span "97 Lives" at bounding box center [557, 271] width 43 height 18
click at [1026, 157] on div "Ready for Endorsement Process Endorsement Employee Only Accidental Insurance 97…" at bounding box center [787, 219] width 650 height 159
click at [1006, 171] on div "Process Endorsement" at bounding box center [1015, 173] width 123 height 18
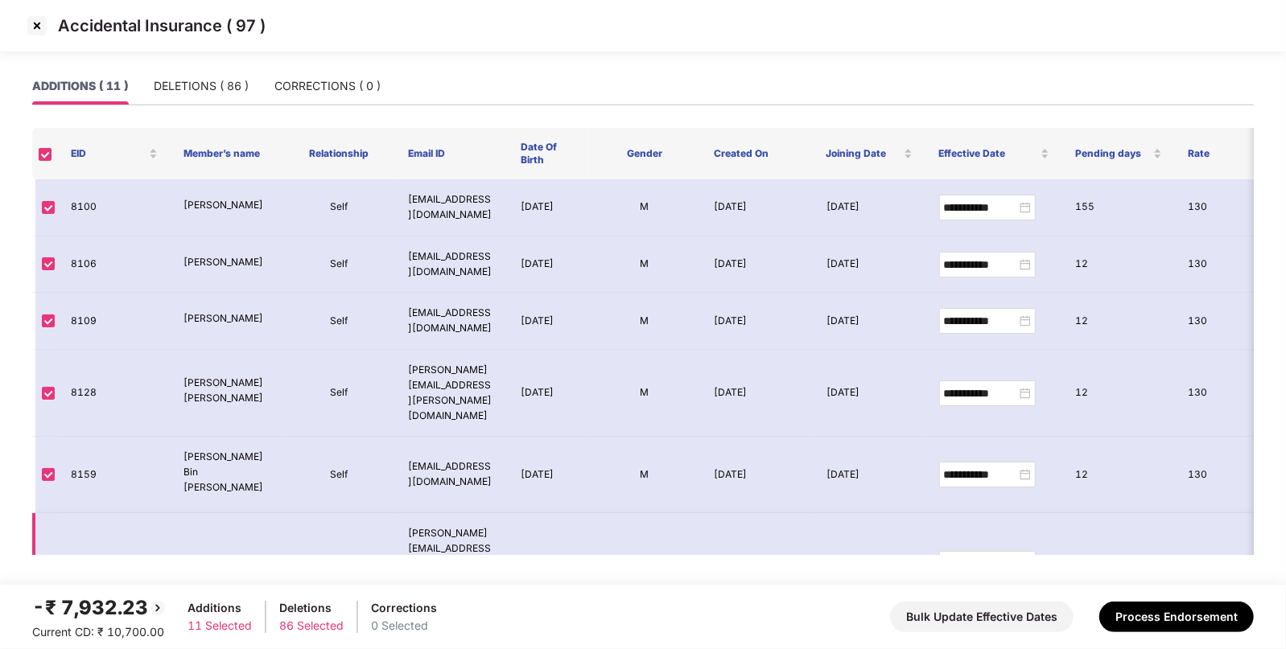
scroll to position [260, 0]
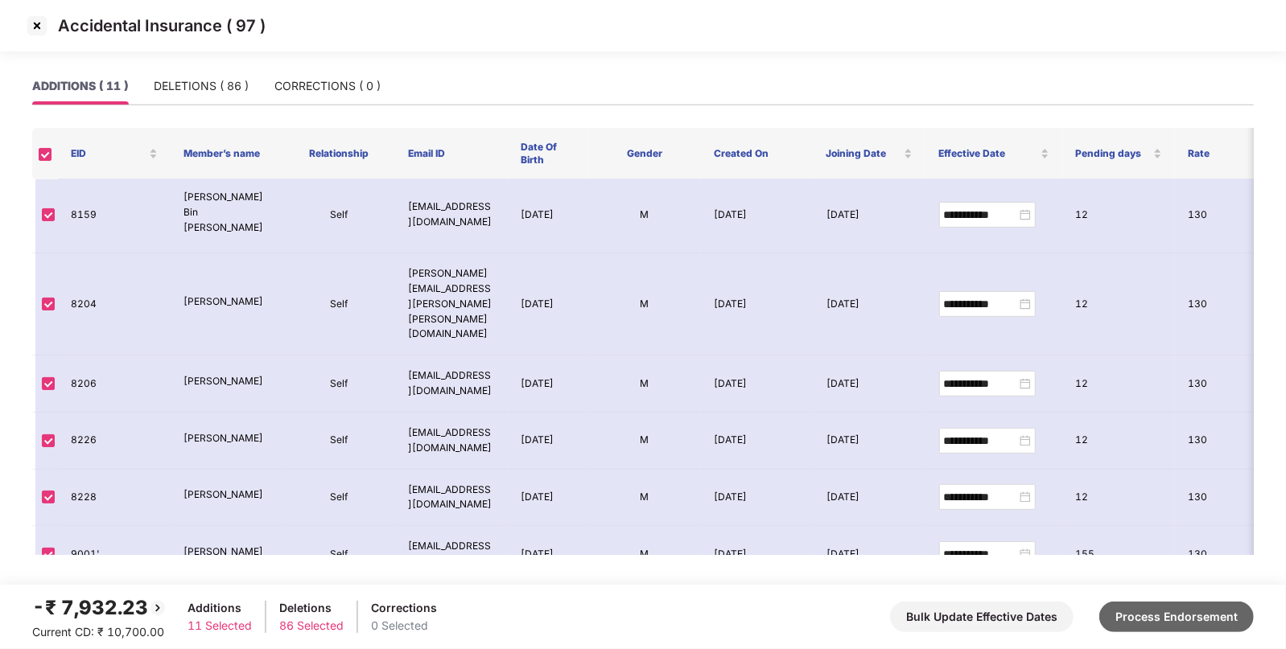
click at [1211, 621] on button "Process Endorsement" at bounding box center [1176, 617] width 155 height 31
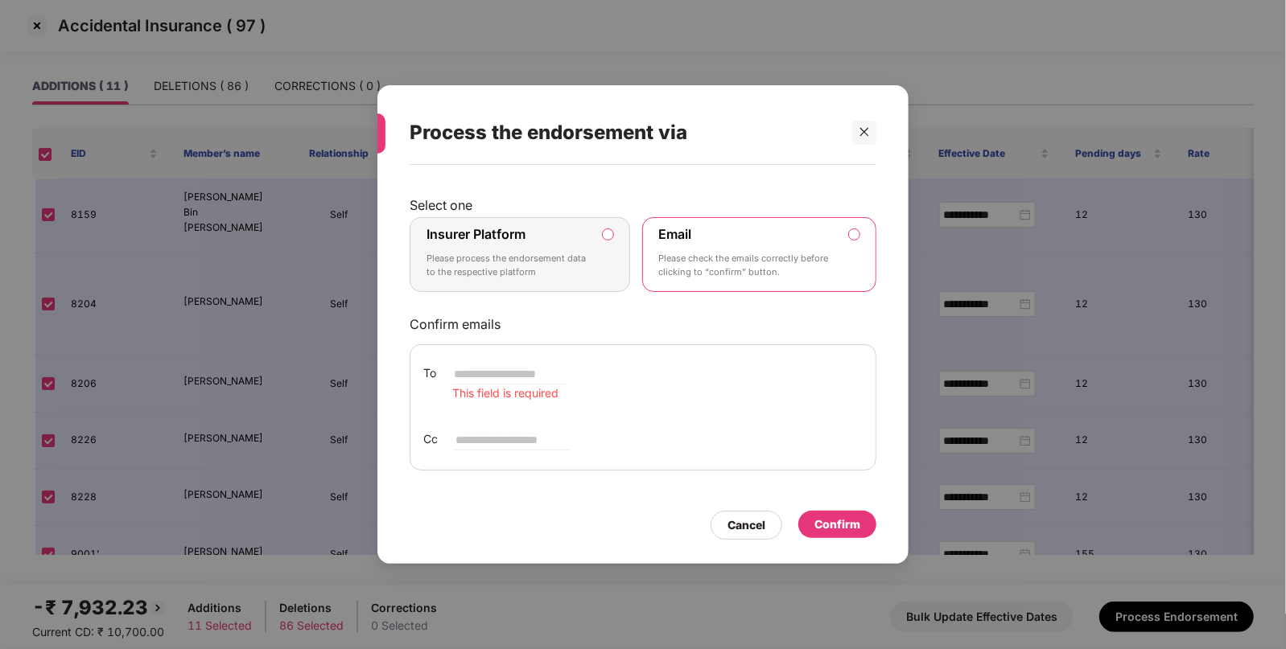
drag, startPoint x: 471, startPoint y: 269, endPoint x: 588, endPoint y: 326, distance: 129.9
click at [472, 269] on p "Please process the endorsement data to the respective platform" at bounding box center [509, 266] width 164 height 28
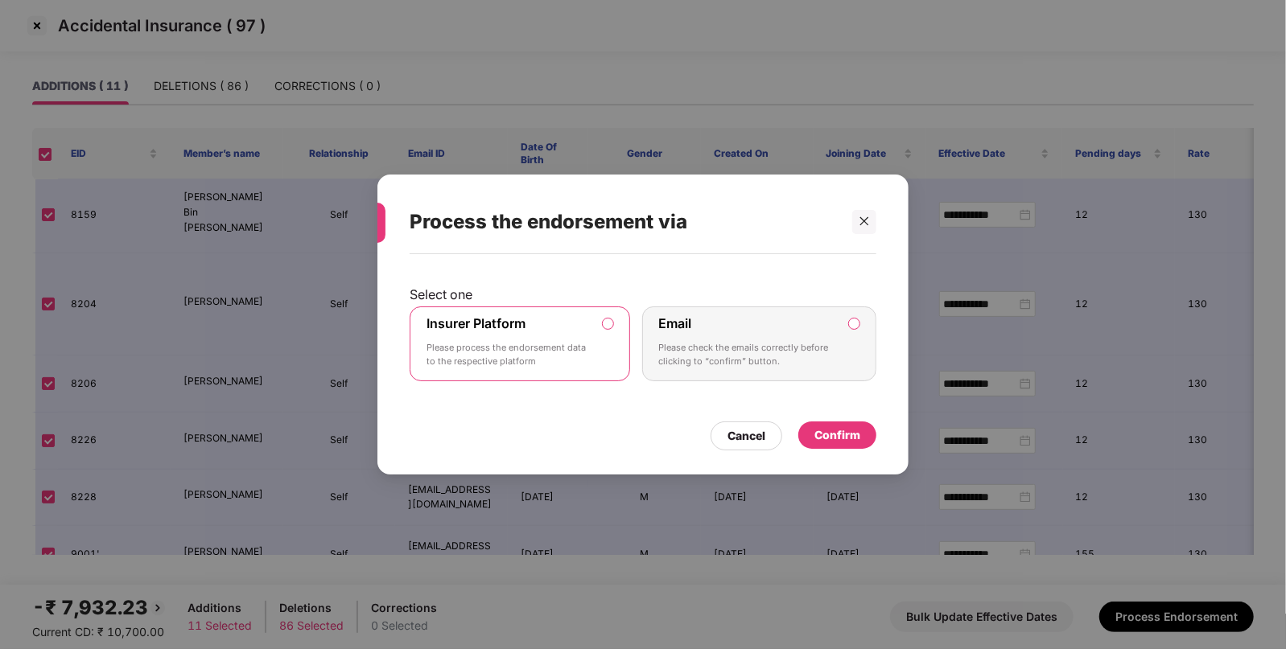
click at [842, 435] on div "Confirm" at bounding box center [837, 436] width 46 height 18
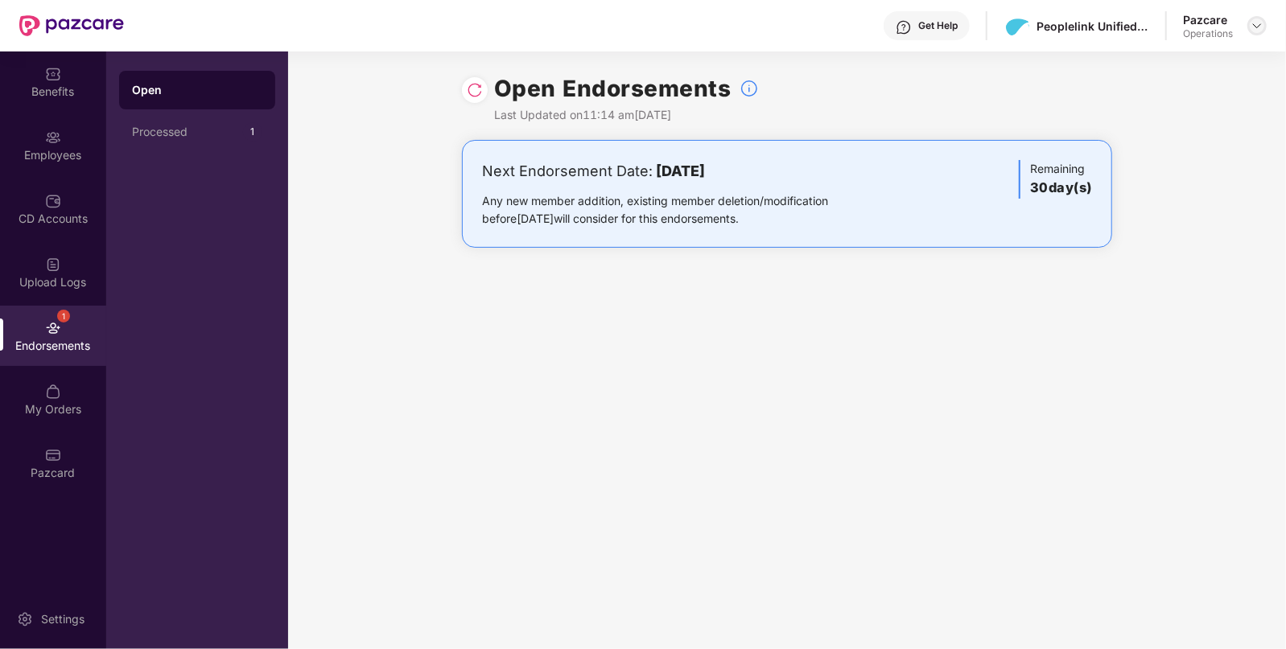
click at [1263, 32] on div at bounding box center [1256, 25] width 19 height 19
click at [1251, 28] on img at bounding box center [1257, 25] width 13 height 13
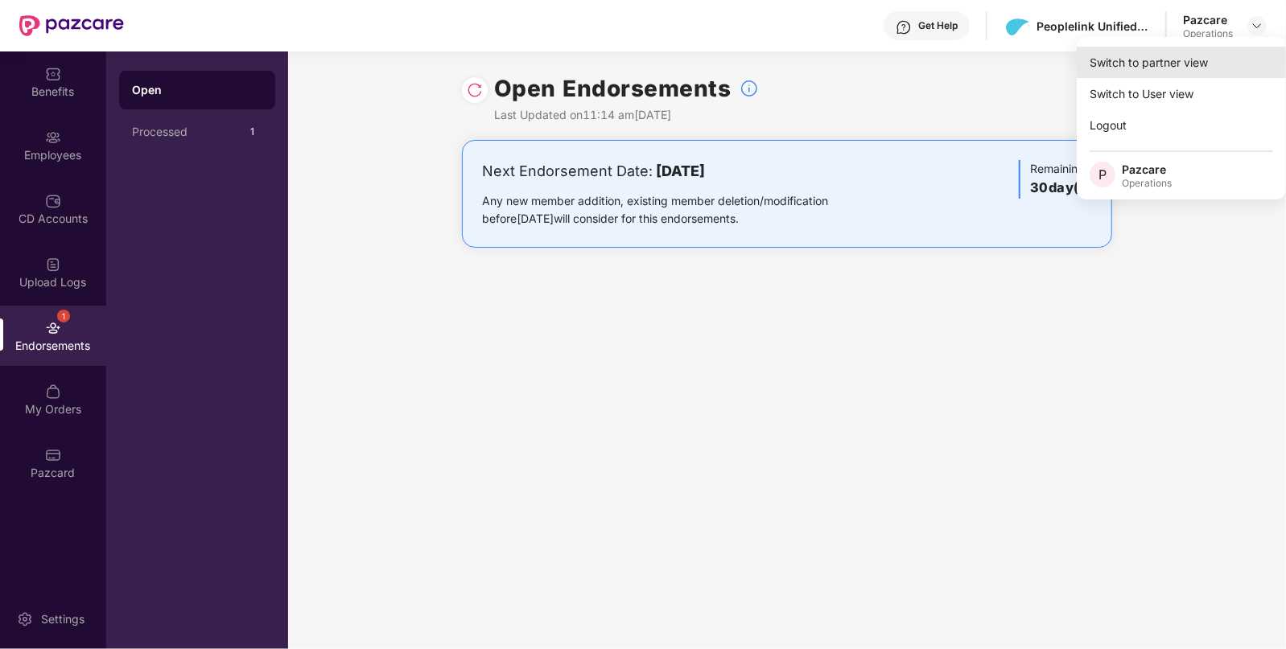
click at [1177, 58] on div "Switch to partner view" at bounding box center [1181, 62] width 209 height 31
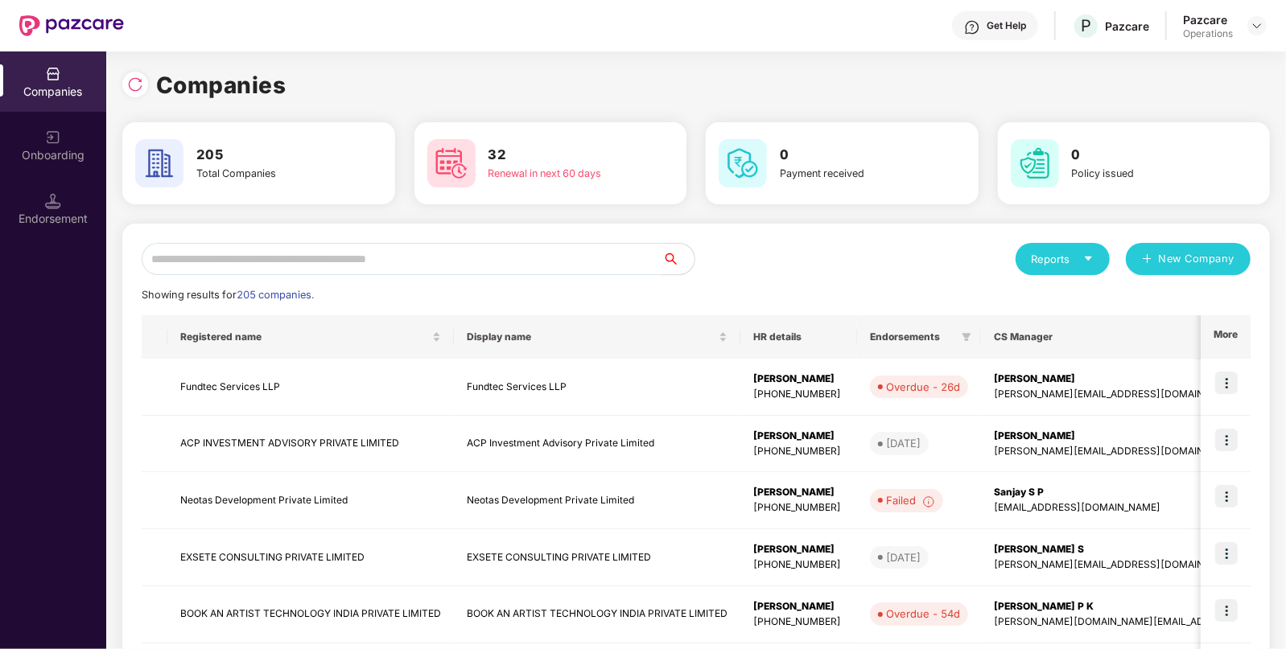
click at [533, 258] on input "text" at bounding box center [402, 259] width 521 height 32
paste input "**********"
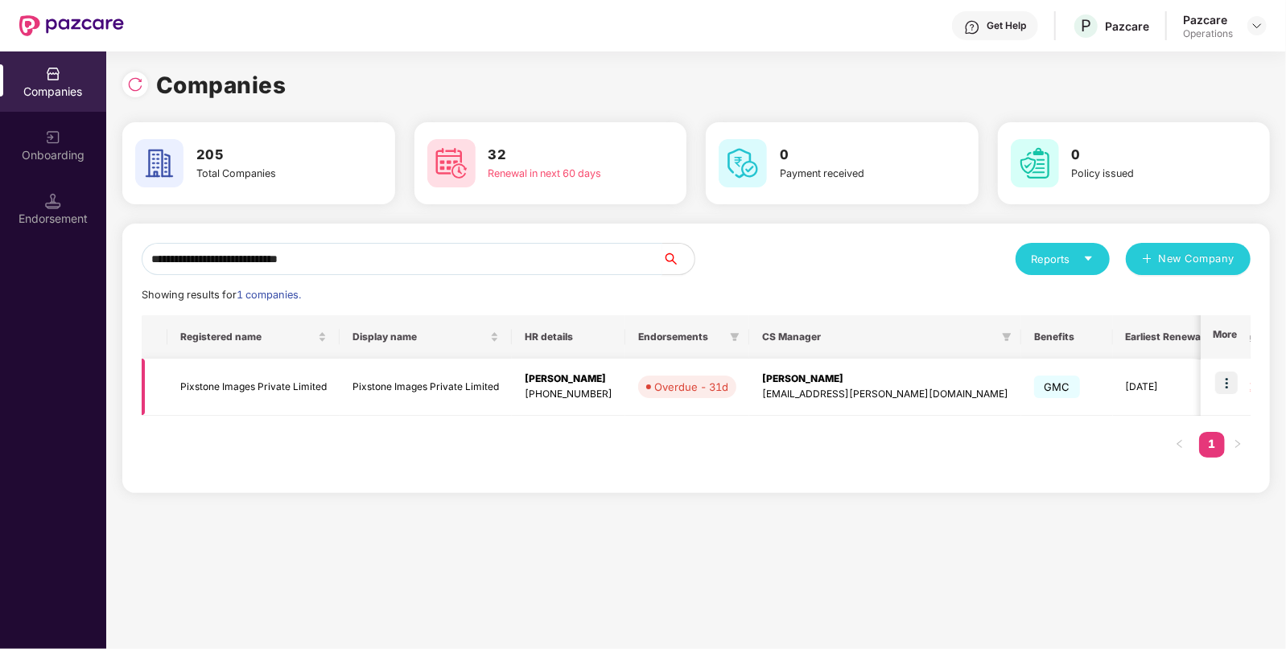
type input "**********"
click at [1227, 390] on img at bounding box center [1226, 383] width 23 height 23
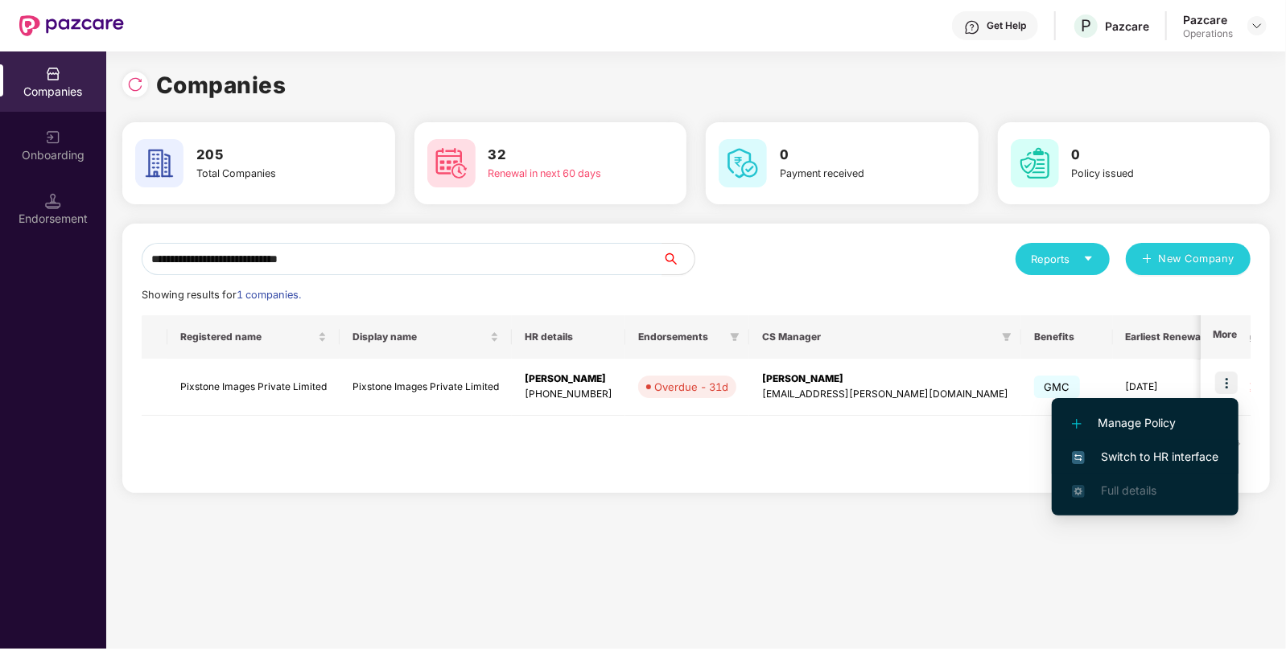
click at [1179, 451] on span "Switch to HR interface" at bounding box center [1145, 457] width 146 height 18
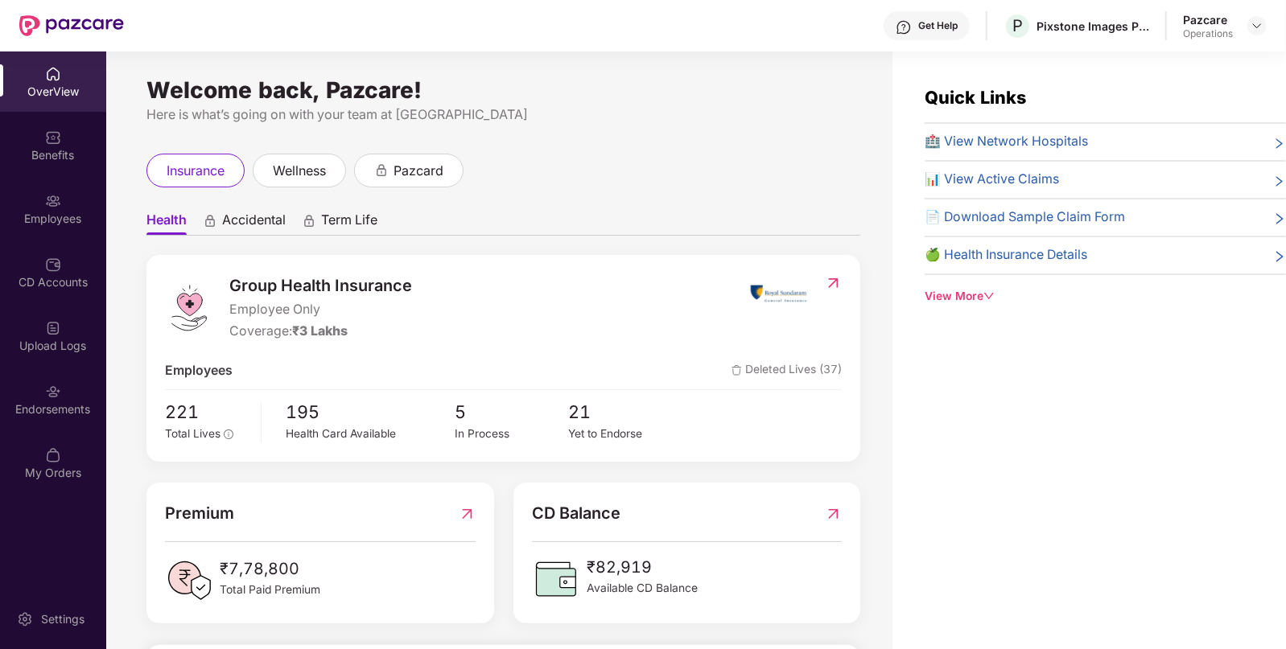
click at [56, 396] on img at bounding box center [53, 392] width 16 height 16
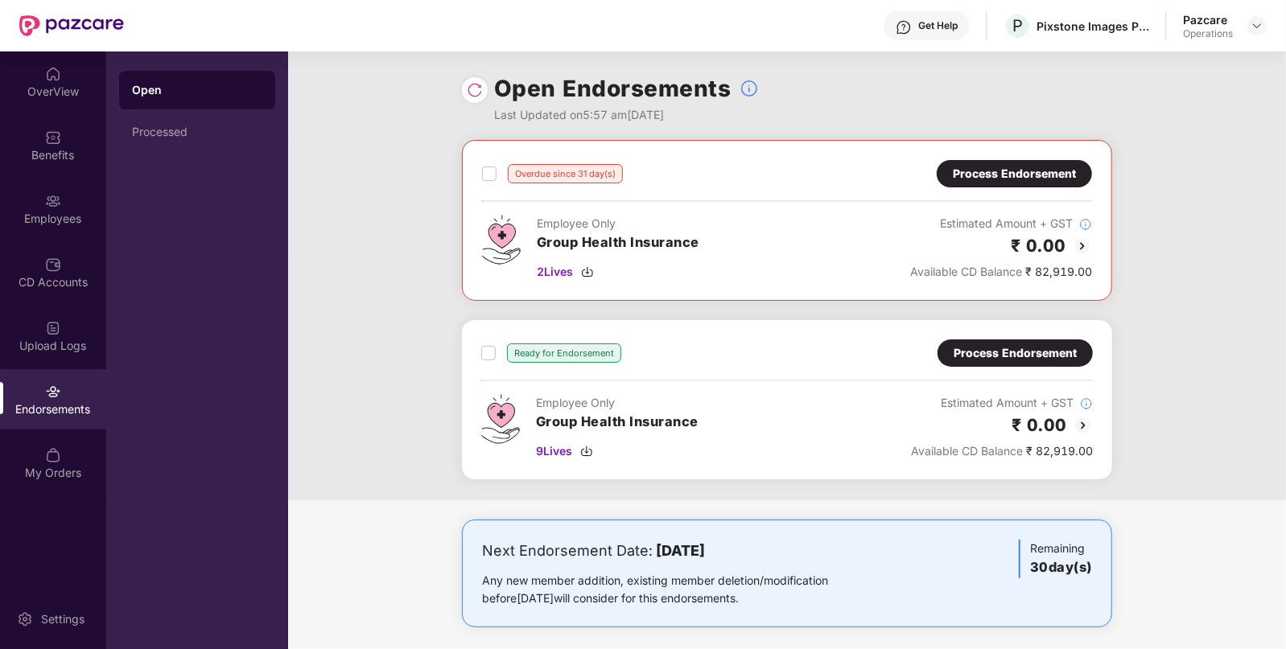
click at [1050, 346] on div "Process Endorsement" at bounding box center [1015, 353] width 123 height 18
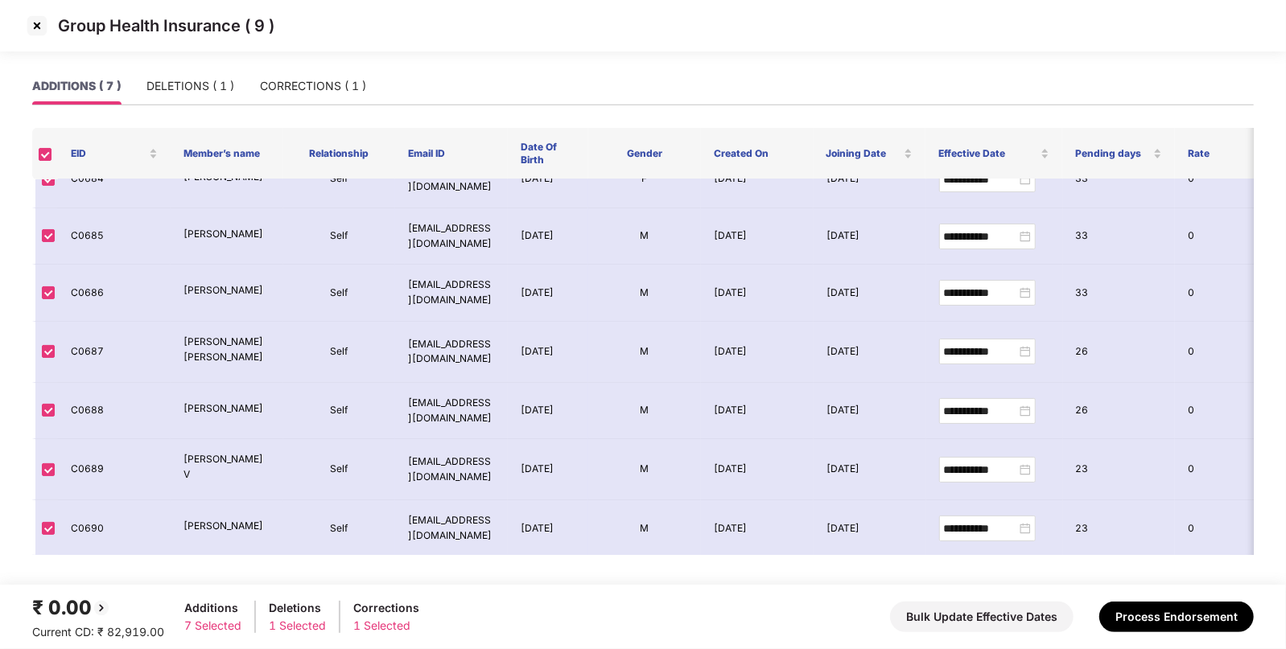
scroll to position [0, 0]
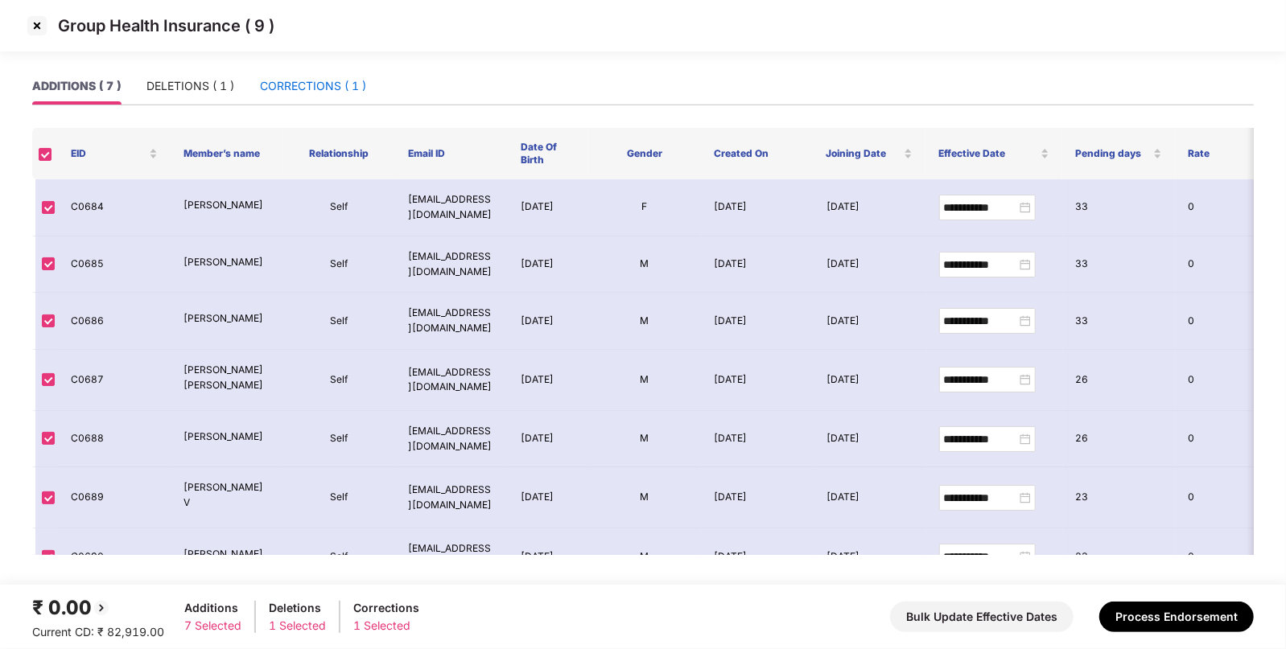
click at [342, 93] on div "CORRECTIONS ( 1 )" at bounding box center [313, 86] width 106 height 18
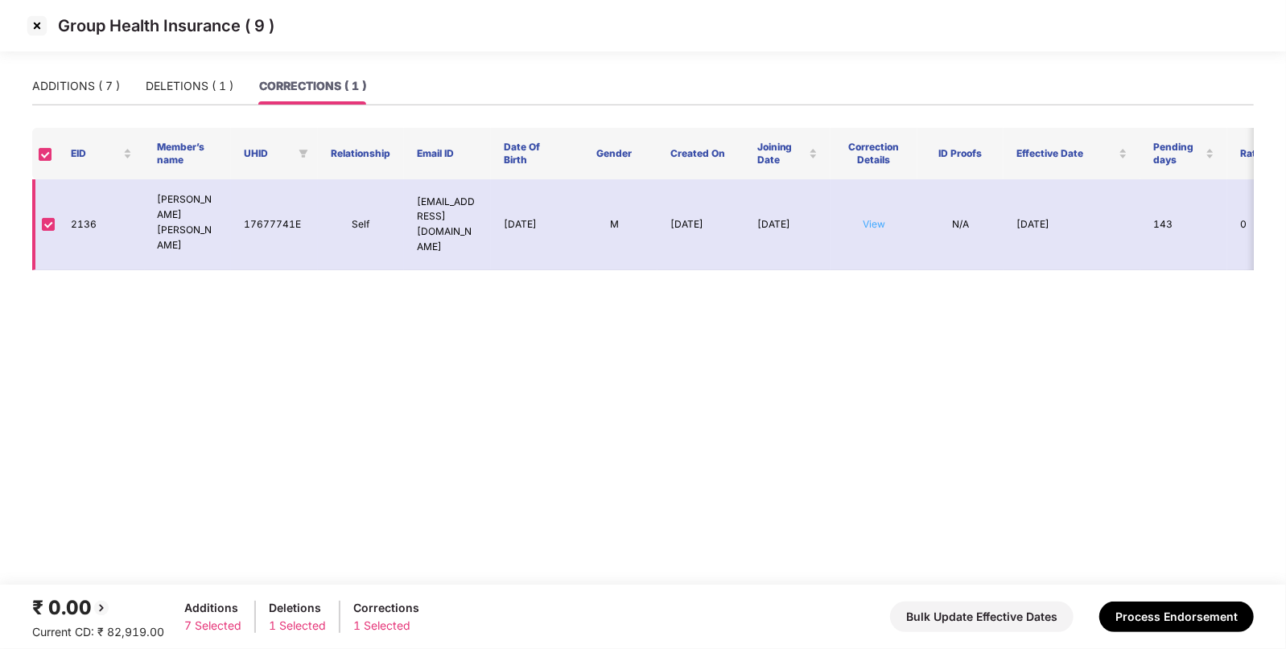
click at [872, 218] on link "View" at bounding box center [874, 224] width 23 height 12
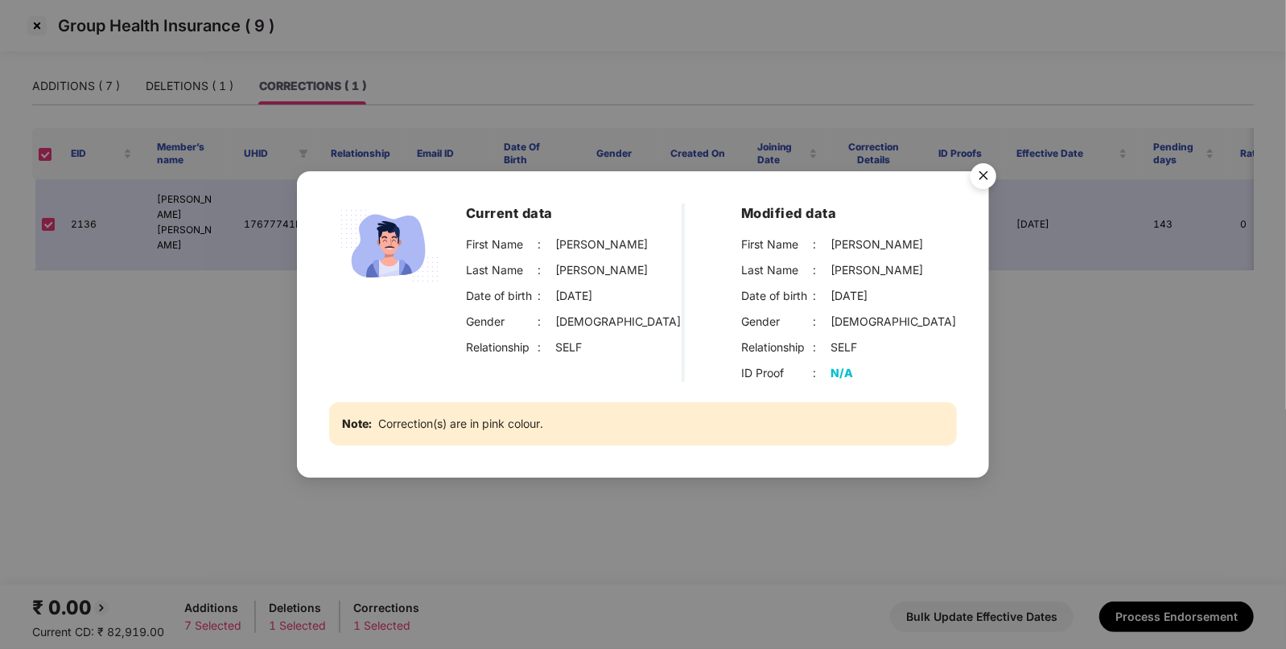
click at [989, 173] on img "Close" at bounding box center [983, 178] width 45 height 45
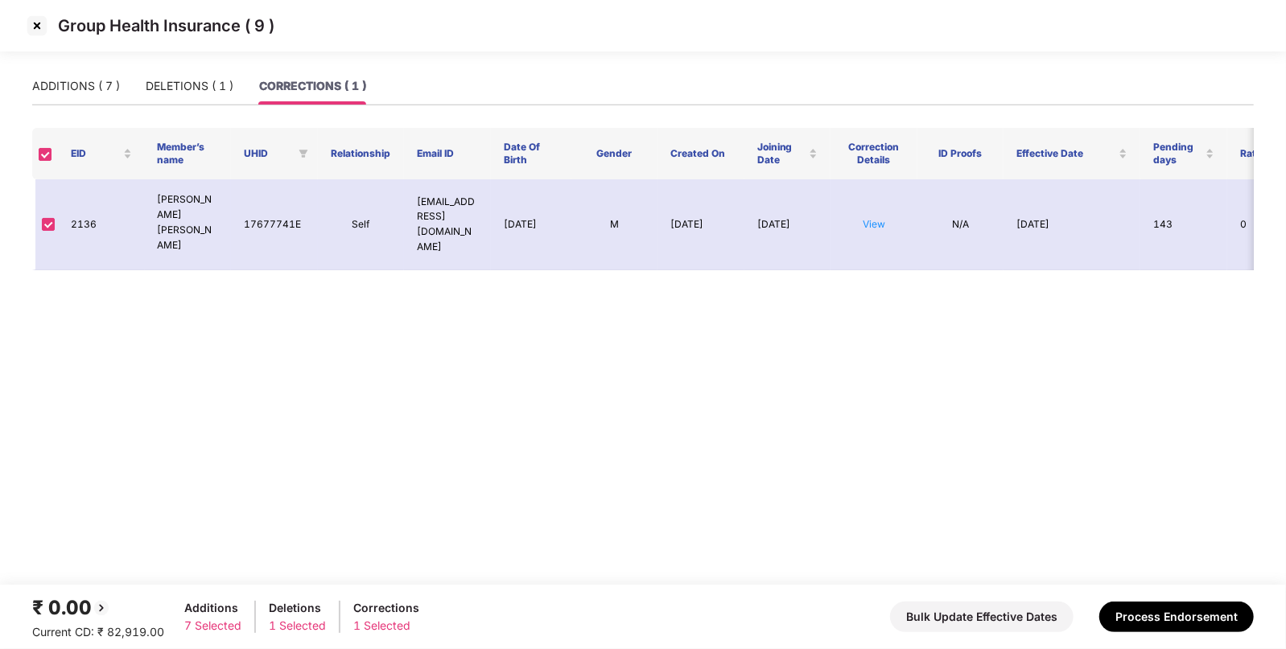
click at [37, 22] on img at bounding box center [37, 26] width 26 height 26
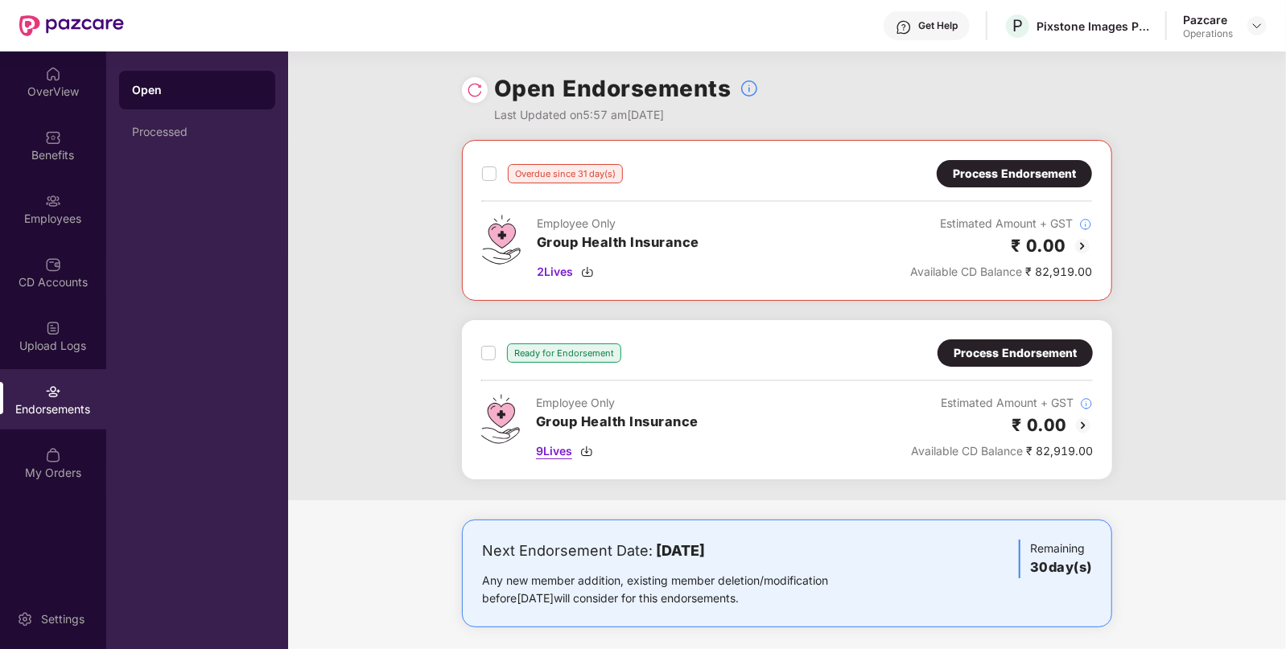
click at [559, 449] on span "9 Lives" at bounding box center [554, 452] width 36 height 18
click at [546, 270] on span "2 Lives" at bounding box center [555, 272] width 36 height 18
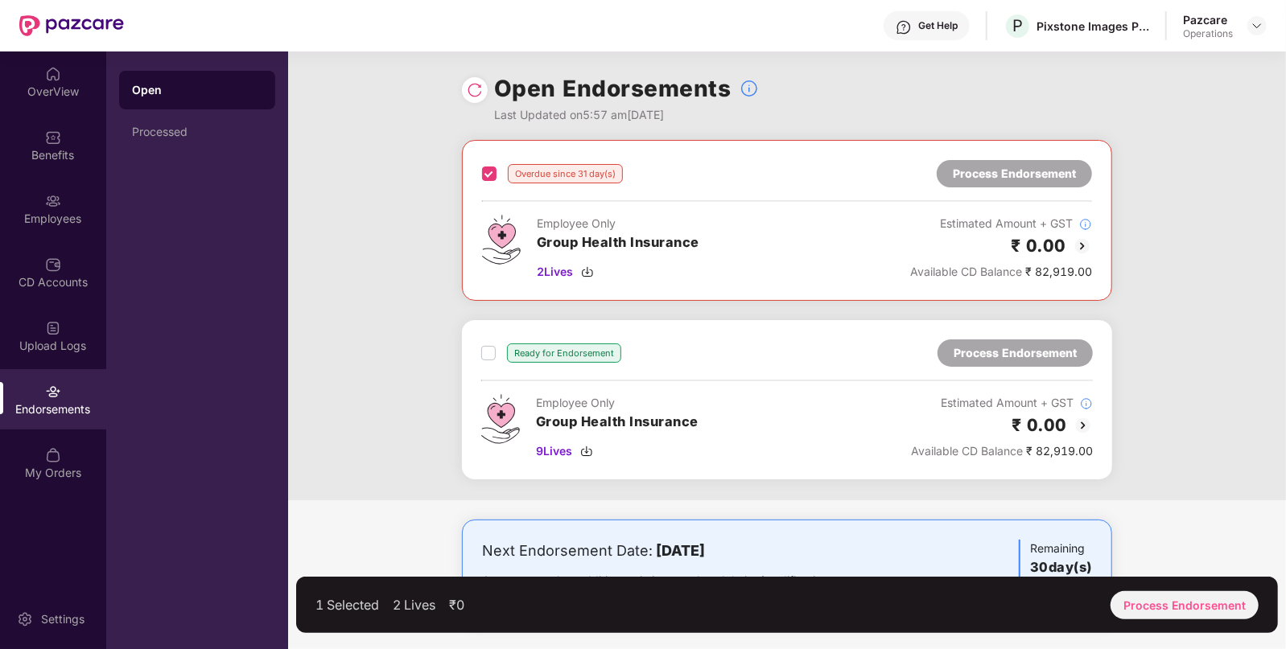
click at [476, 350] on div "Ready for Endorsement Process Endorsement Employee Only Group Health Insurance …" at bounding box center [787, 399] width 650 height 159
click at [1179, 600] on div "Process Endorsement" at bounding box center [1185, 606] width 148 height 28
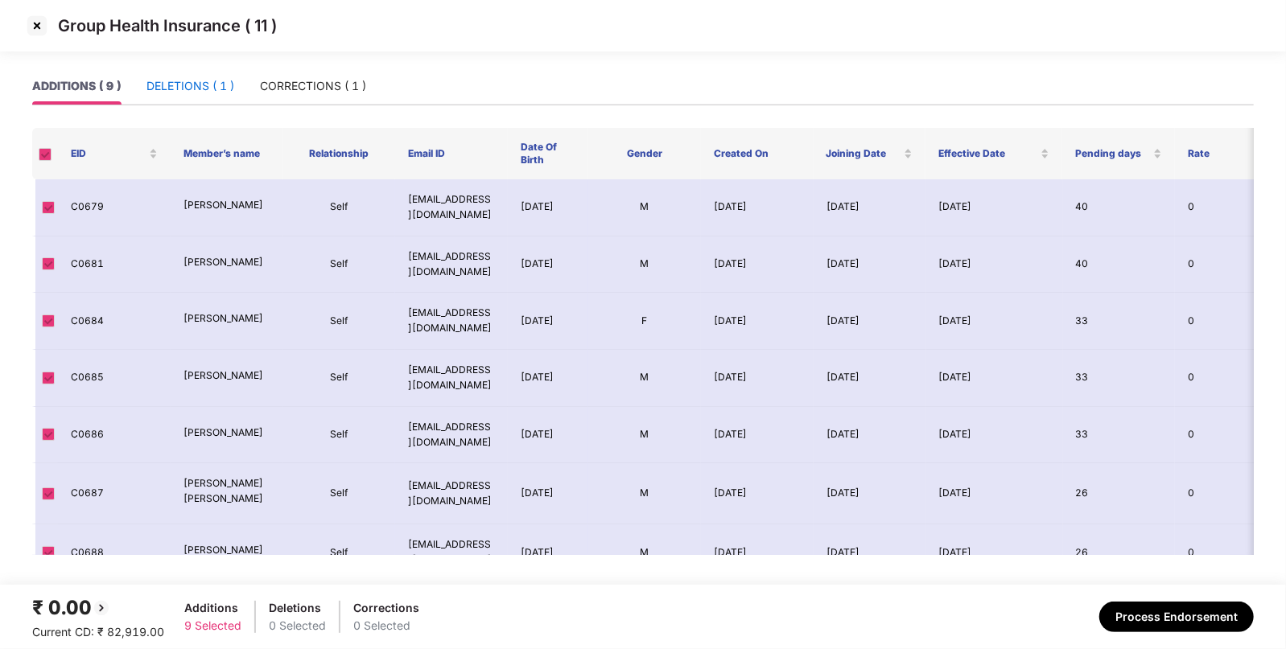
click at [208, 81] on div "DELETIONS ( 1 )" at bounding box center [190, 86] width 88 height 18
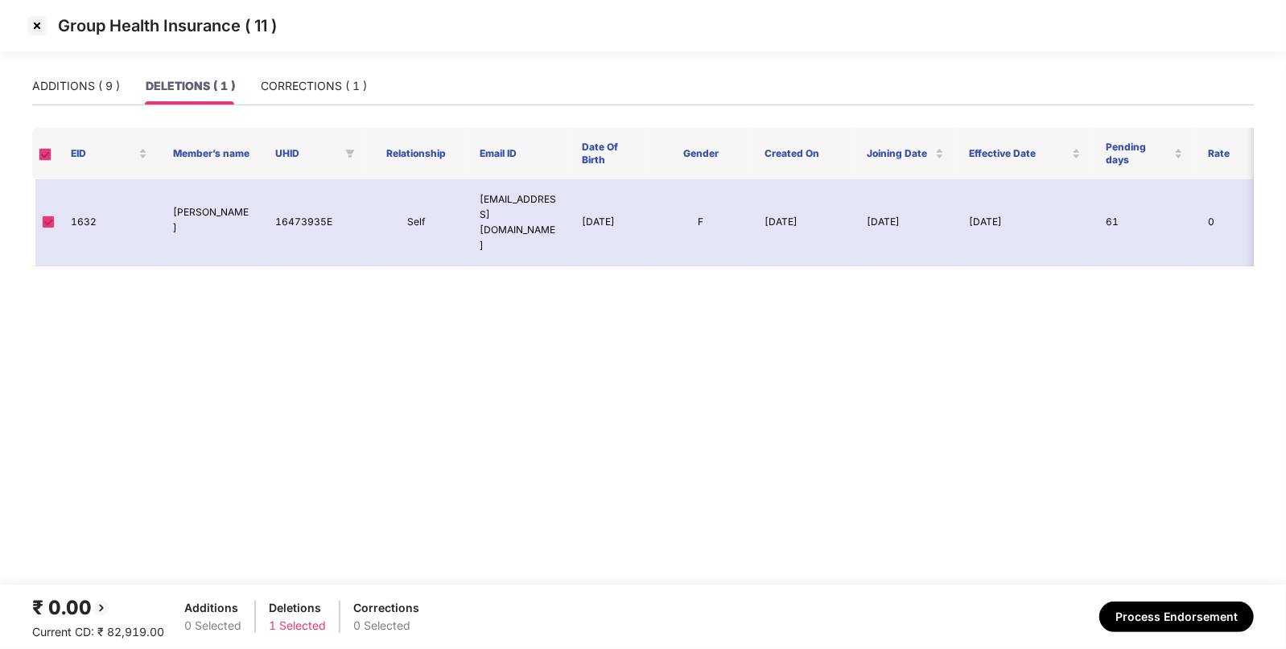
click at [316, 105] on div "ADDITIONS ( 9 ) DELETIONS ( 1 ) CORRECTIONS ( 1 )" at bounding box center [643, 87] width 1222 height 38
click at [347, 80] on div "CORRECTIONS ( 1 )" at bounding box center [314, 86] width 106 height 18
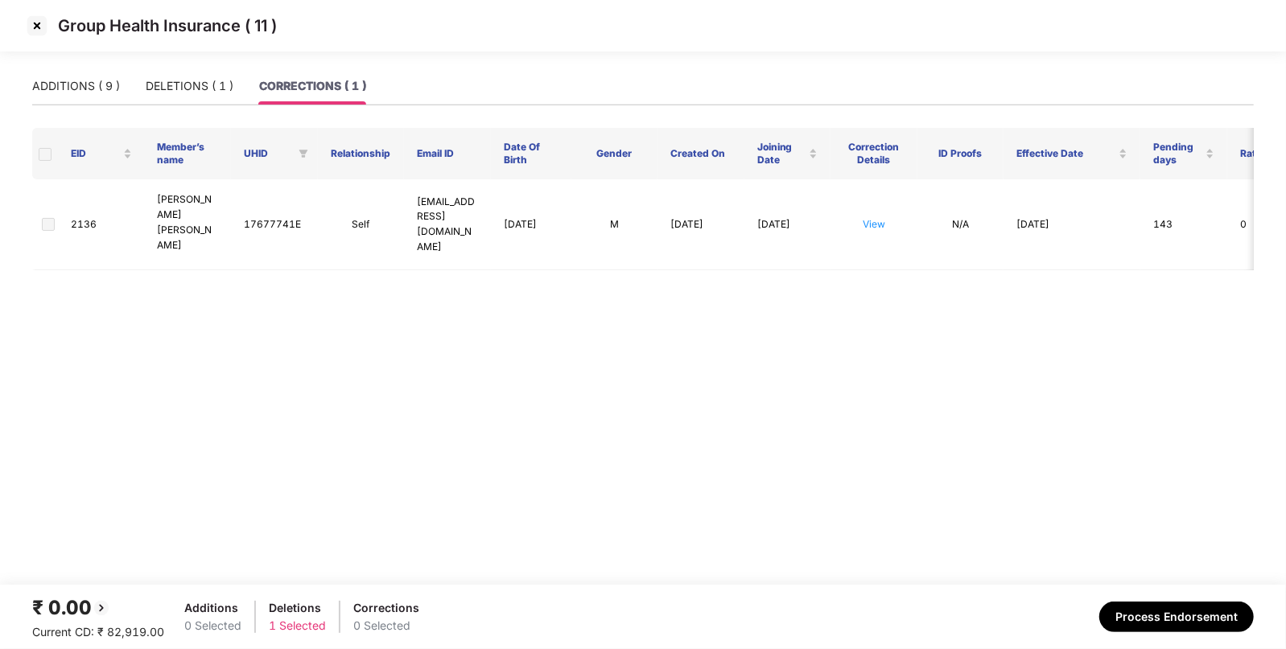
click at [42, 159] on span at bounding box center [45, 154] width 13 height 13
click at [47, 218] on span at bounding box center [48, 224] width 13 height 13
click at [1190, 611] on button "Process Endorsement" at bounding box center [1176, 617] width 155 height 31
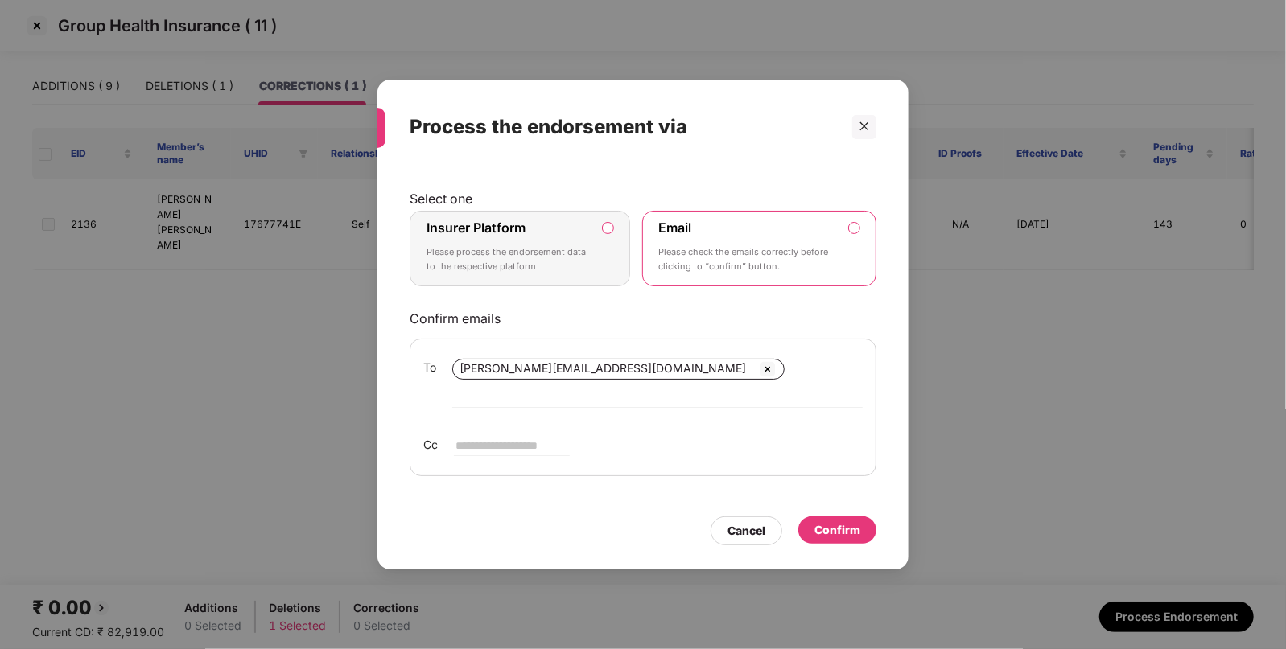
click at [508, 220] on div "Select one Insurer Platform Please process the endorsement data to the respecti…" at bounding box center [643, 334] width 467 height 286
click at [550, 251] on div "Insurer Platform Please process the endorsement data to the respective platform" at bounding box center [509, 249] width 164 height 58
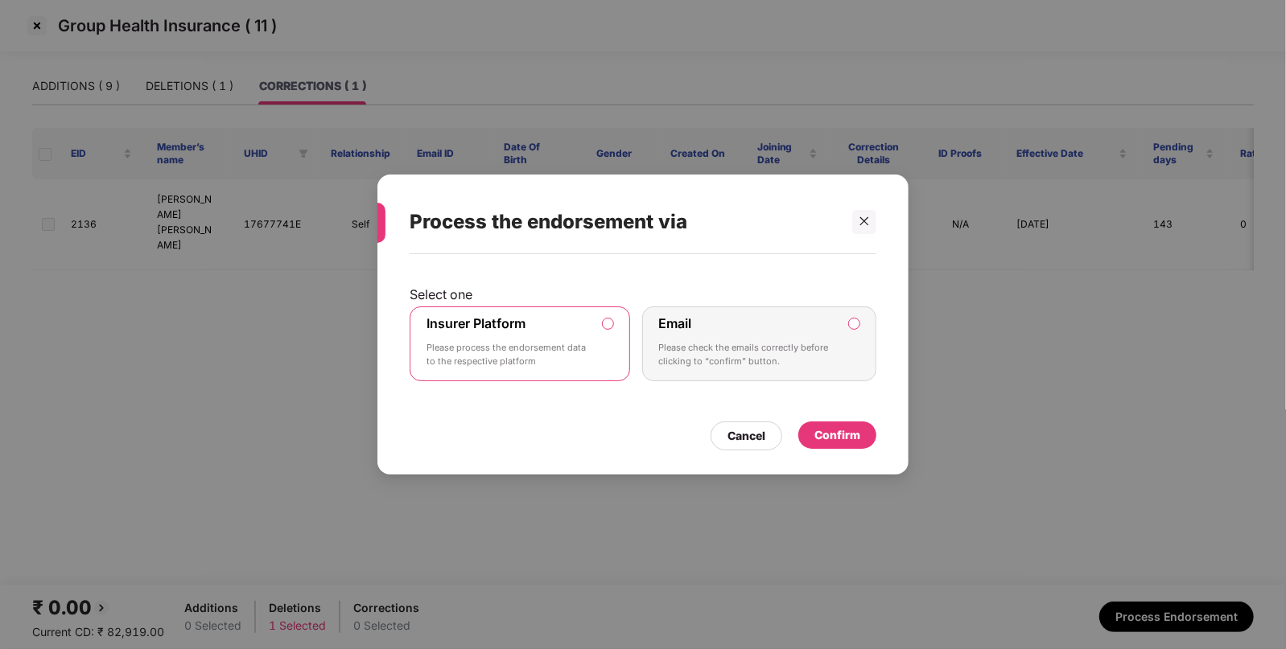
click at [817, 438] on div "Confirm" at bounding box center [837, 436] width 46 height 18
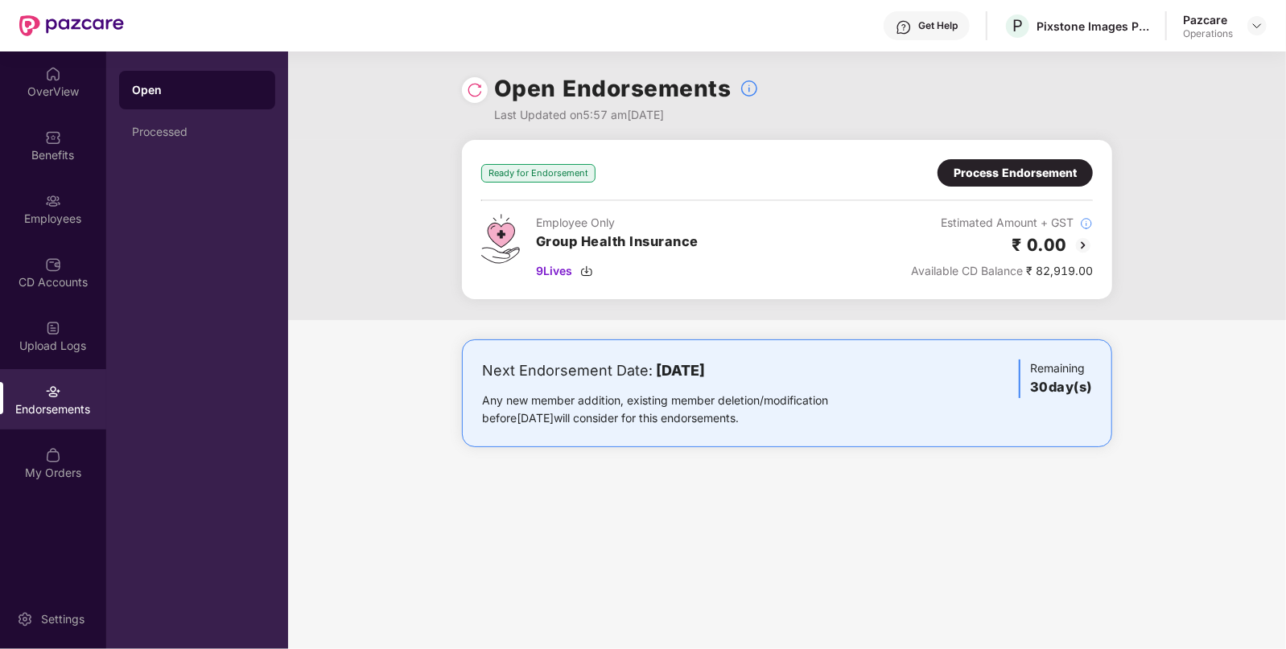
click at [479, 87] on img at bounding box center [475, 90] width 16 height 16
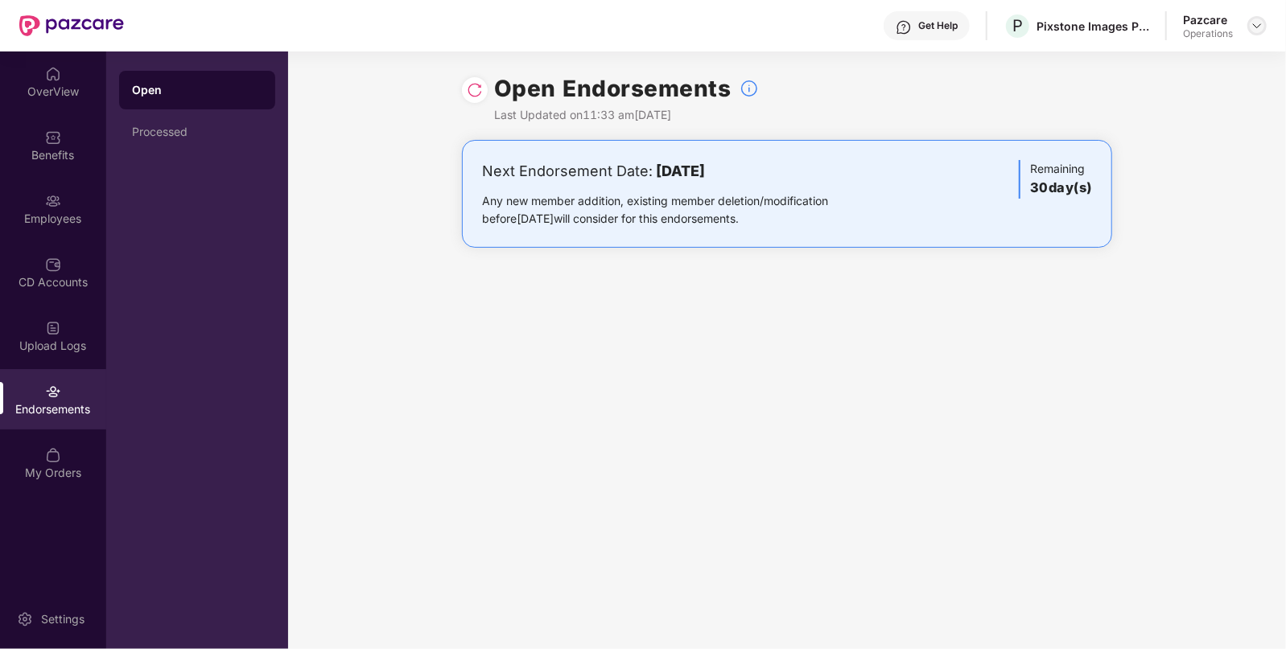
click at [1260, 28] on img at bounding box center [1257, 25] width 13 height 13
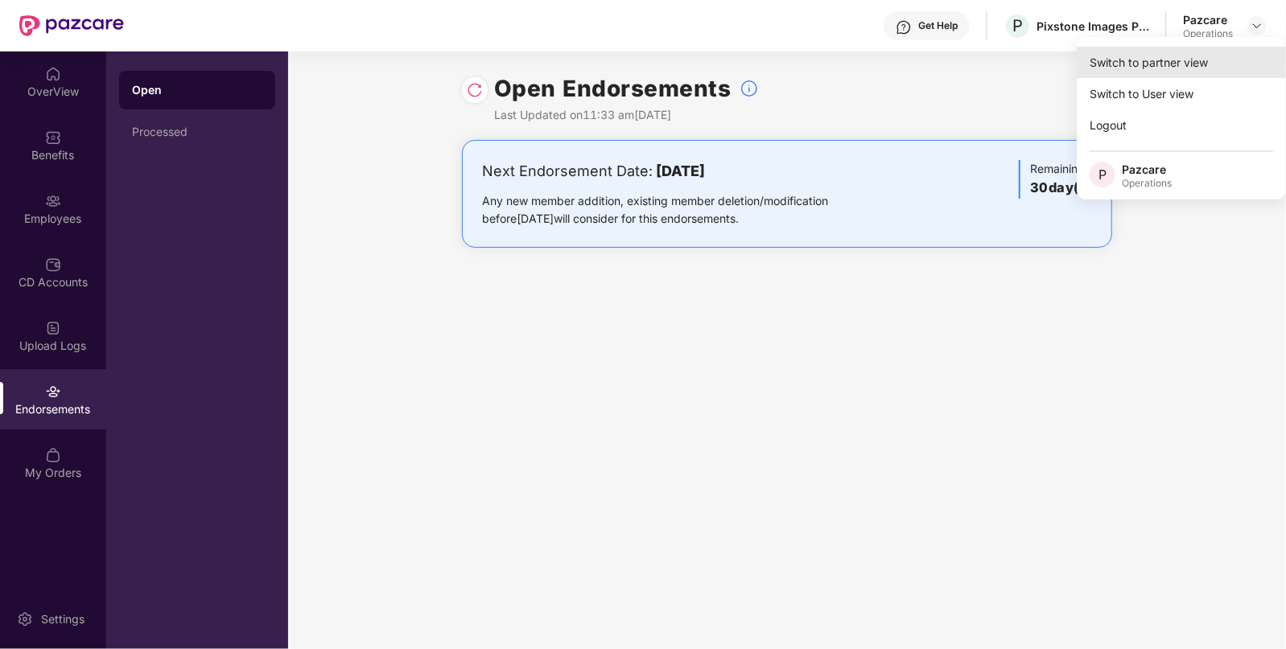
click at [1217, 52] on div "Switch to partner view" at bounding box center [1181, 62] width 209 height 31
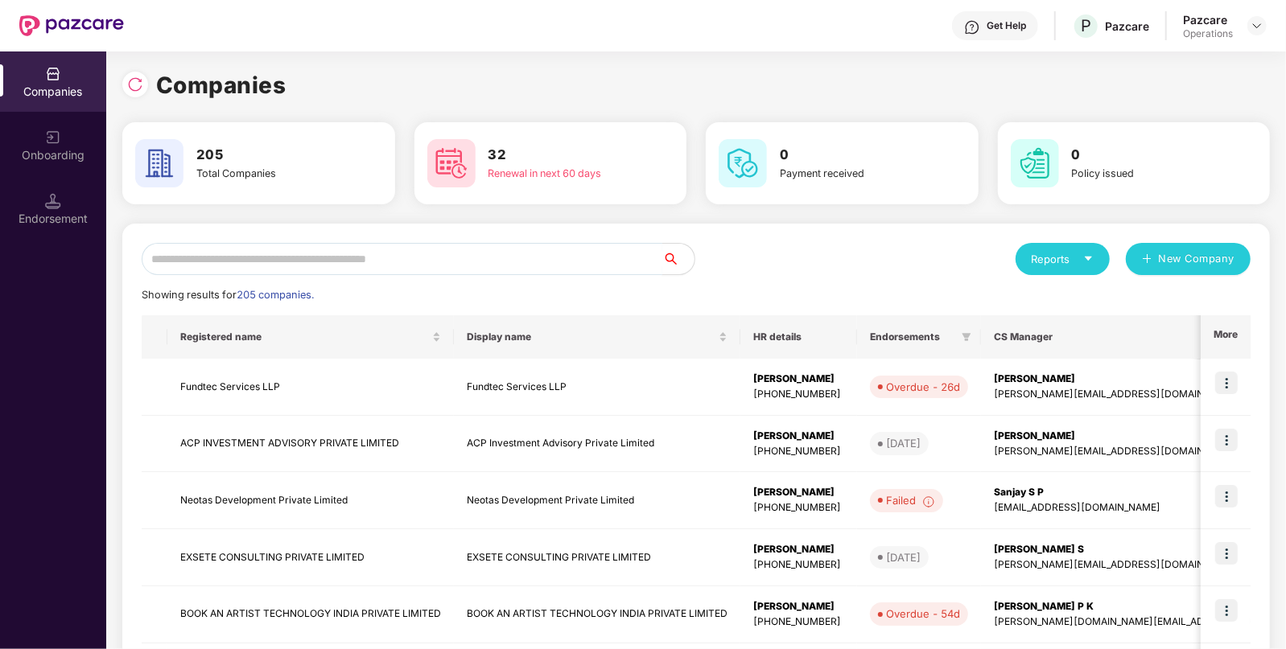
click at [513, 254] on input "text" at bounding box center [402, 259] width 521 height 32
paste input "**********"
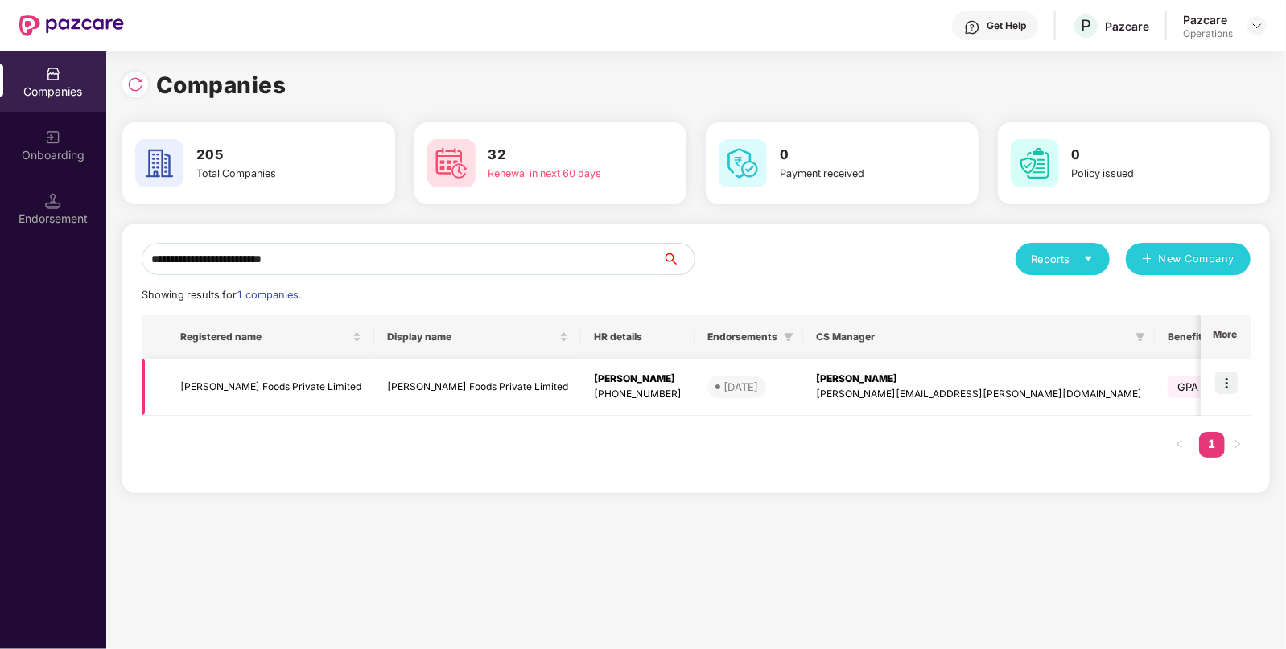
type input "**********"
click at [1231, 376] on img at bounding box center [1226, 383] width 23 height 23
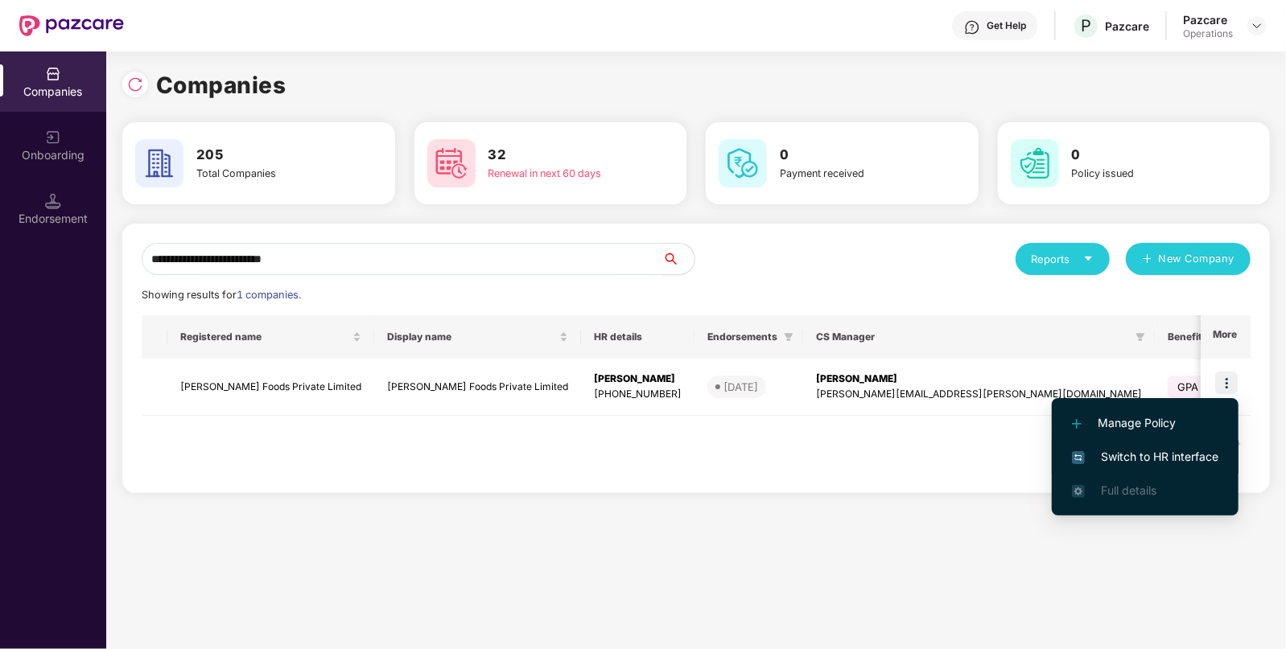
click at [1162, 451] on span "Switch to HR interface" at bounding box center [1145, 457] width 146 height 18
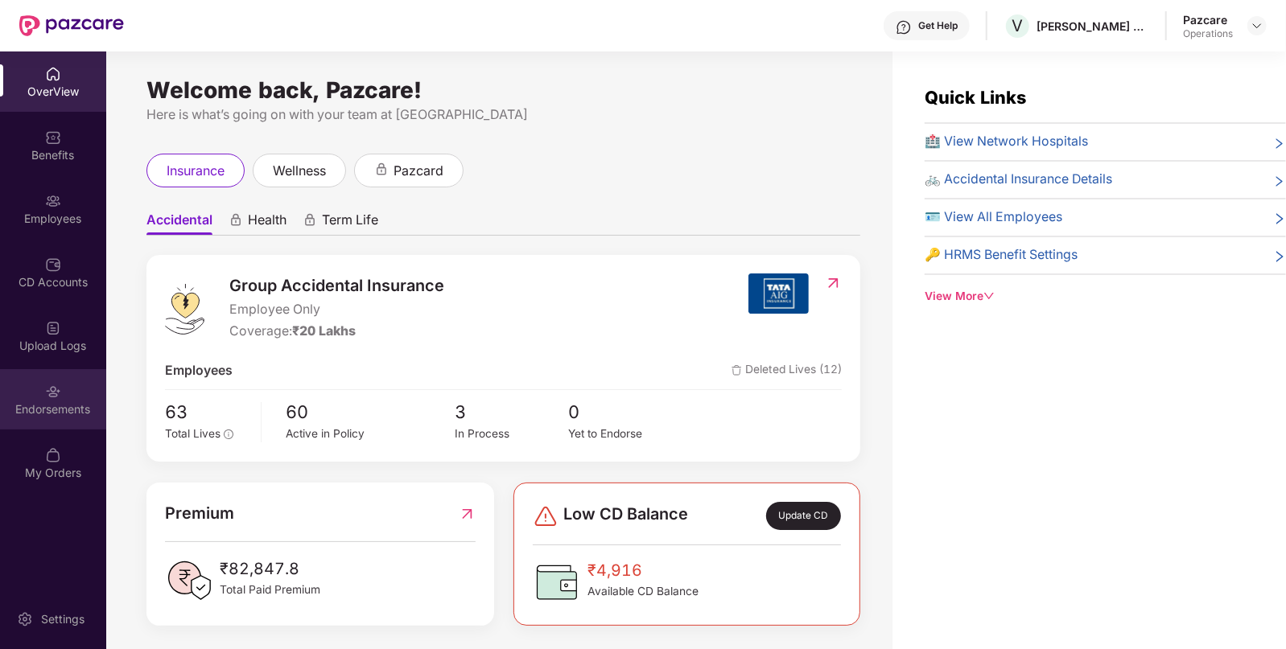
click at [60, 398] on img at bounding box center [53, 392] width 16 height 16
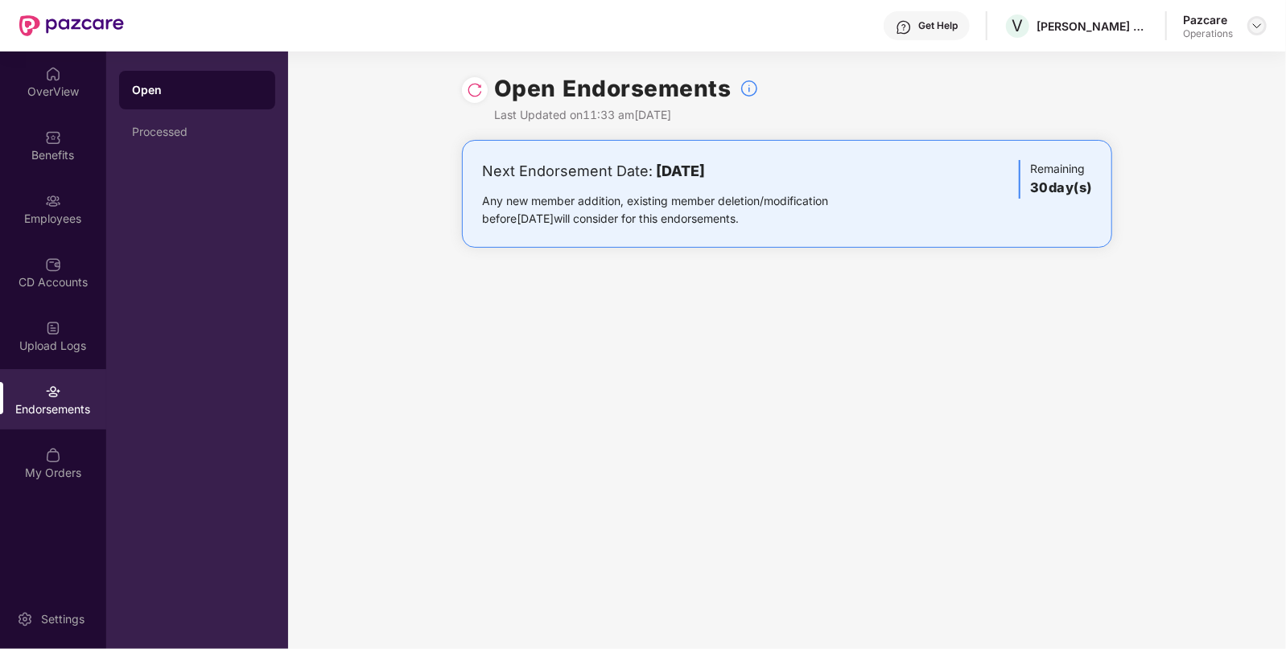
click at [1251, 24] on img at bounding box center [1257, 25] width 13 height 13
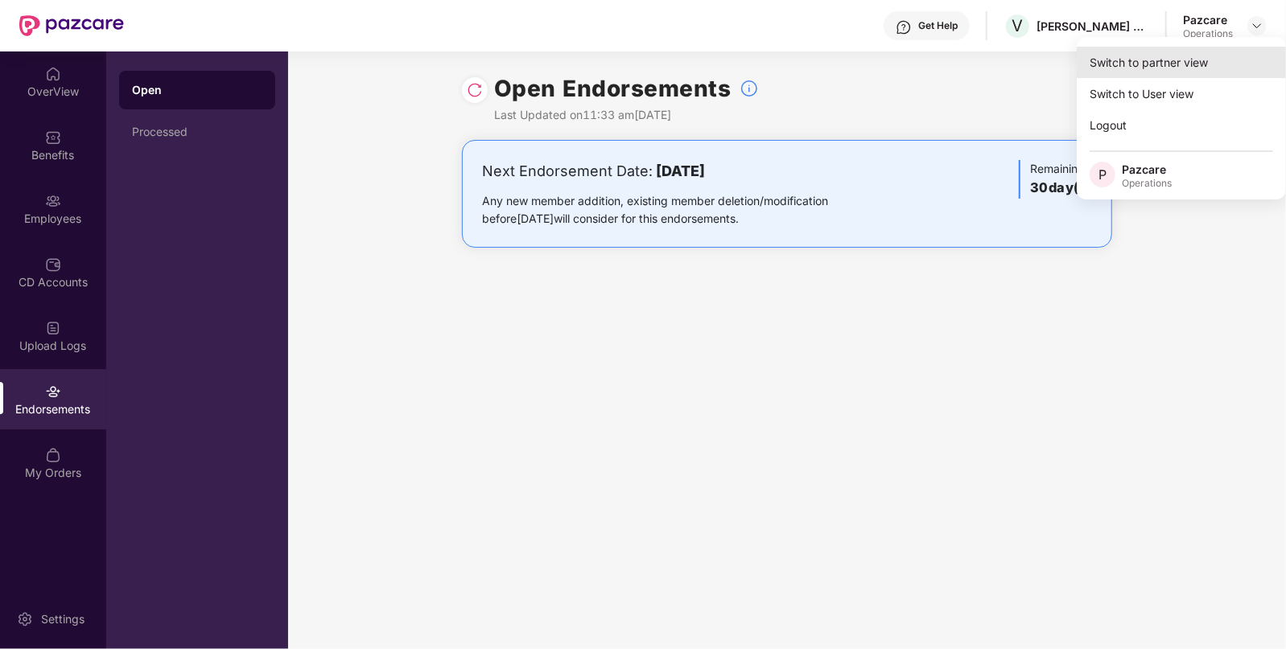
click at [1205, 56] on div "Switch to partner view" at bounding box center [1181, 62] width 209 height 31
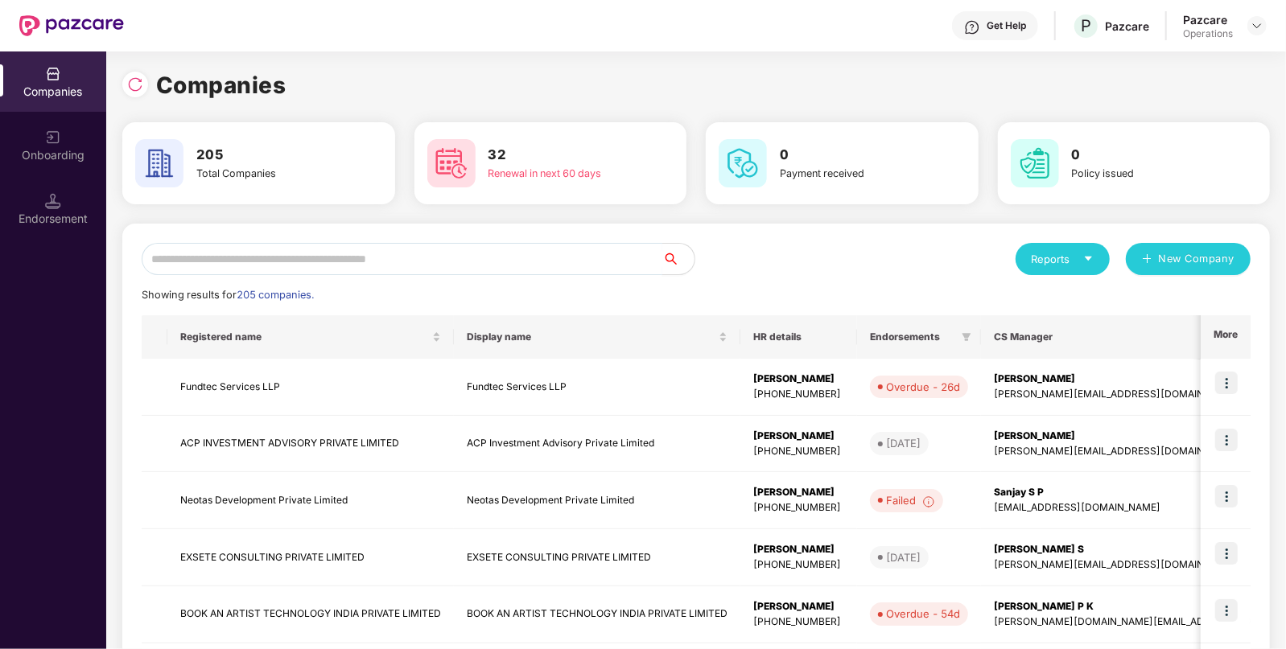
click at [600, 266] on input "text" at bounding box center [402, 259] width 521 height 32
paste input "**********"
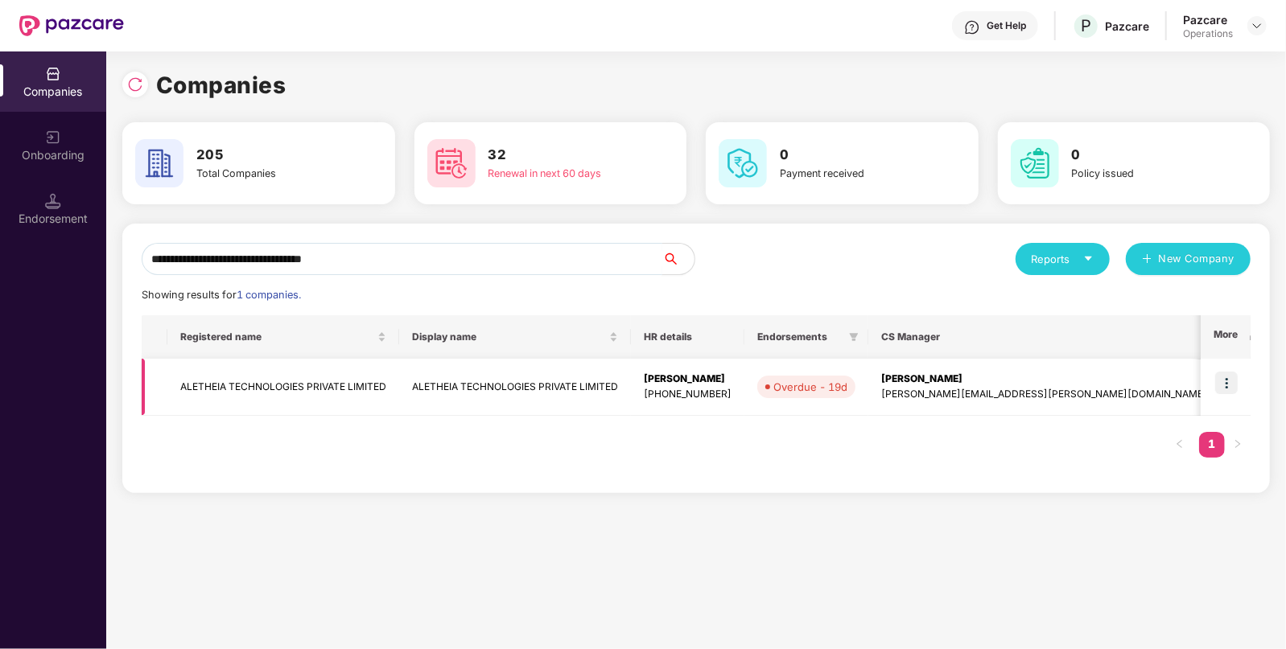
type input "**********"
click at [1230, 380] on img at bounding box center [1226, 383] width 23 height 23
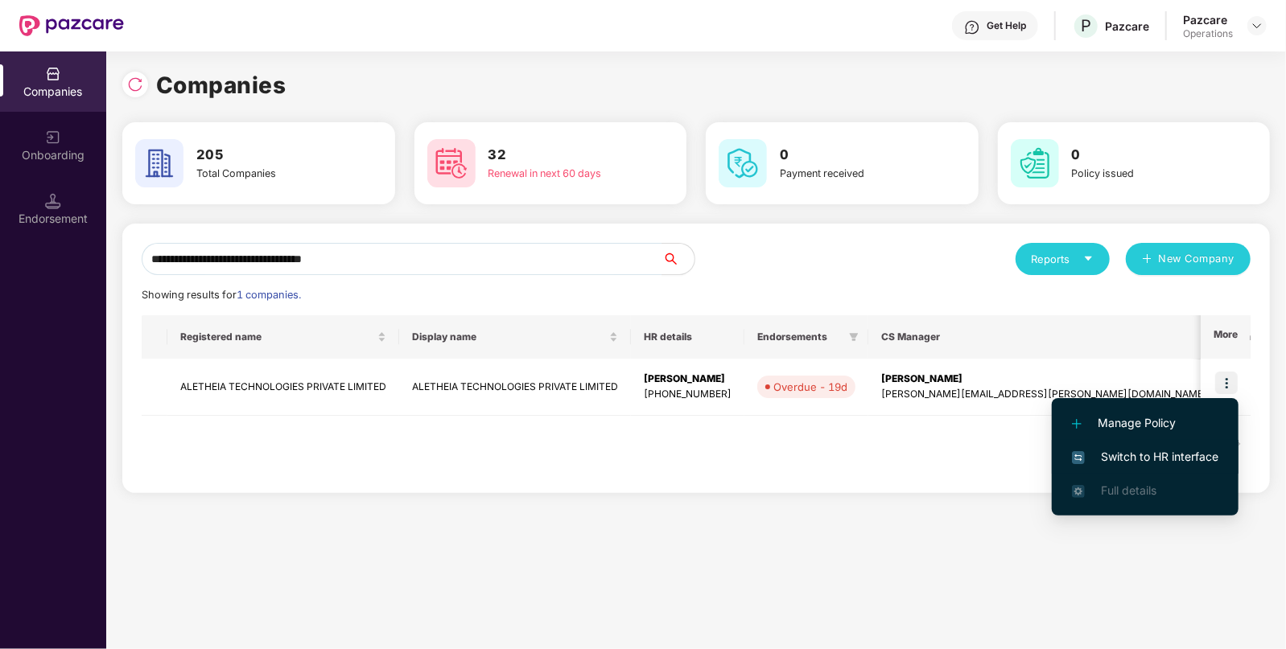
click at [1115, 462] on span "Switch to HR interface" at bounding box center [1145, 457] width 146 height 18
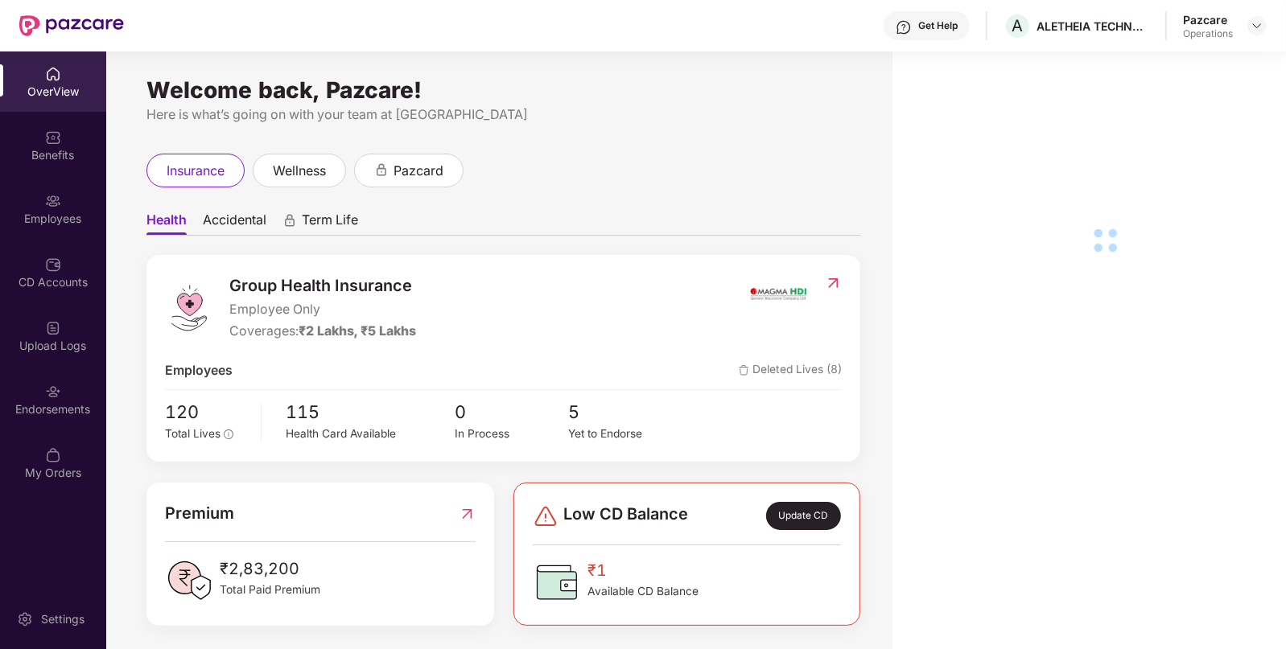
click at [63, 403] on div "Endorsements" at bounding box center [53, 410] width 106 height 16
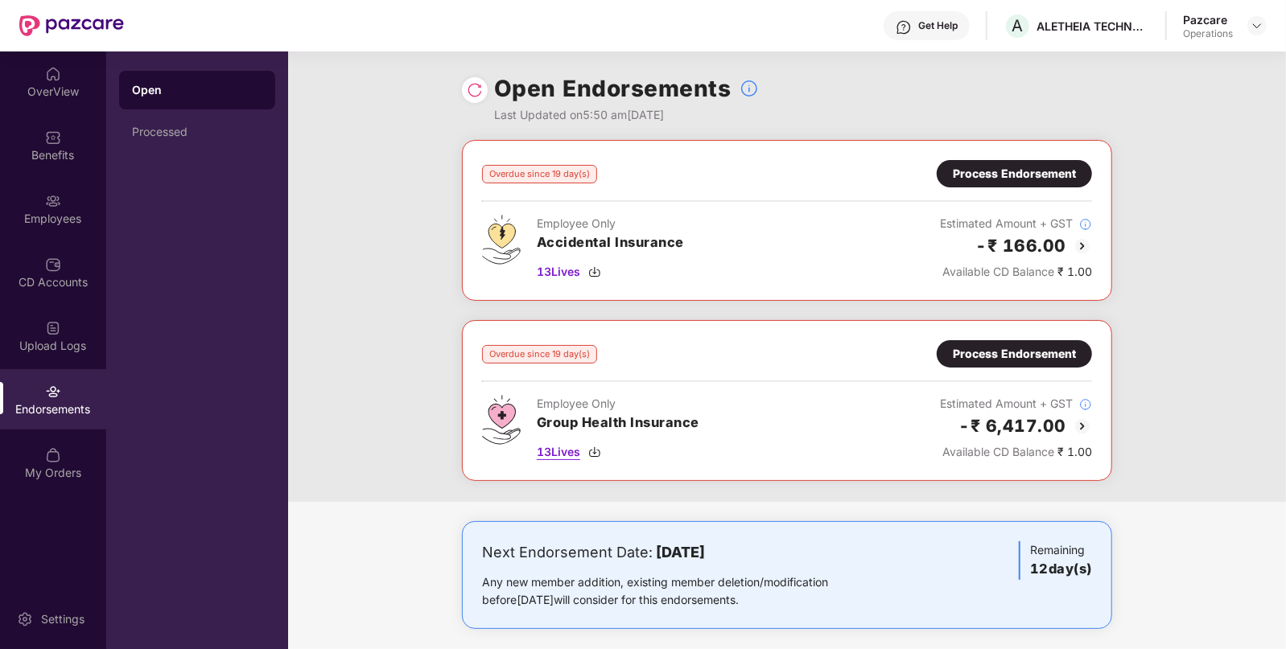
click at [559, 443] on span "13 Lives" at bounding box center [558, 452] width 43 height 18
click at [1062, 361] on div "Process Endorsement" at bounding box center [1014, 354] width 123 height 18
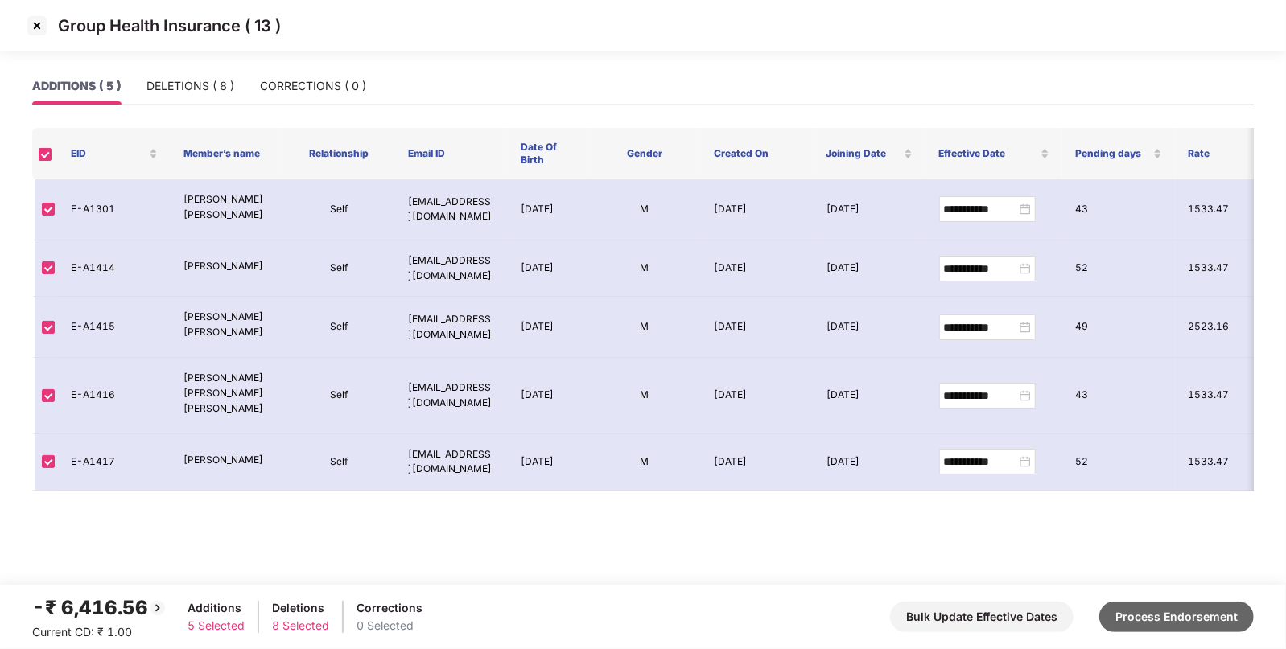
click at [1214, 620] on button "Process Endorsement" at bounding box center [1176, 617] width 155 height 31
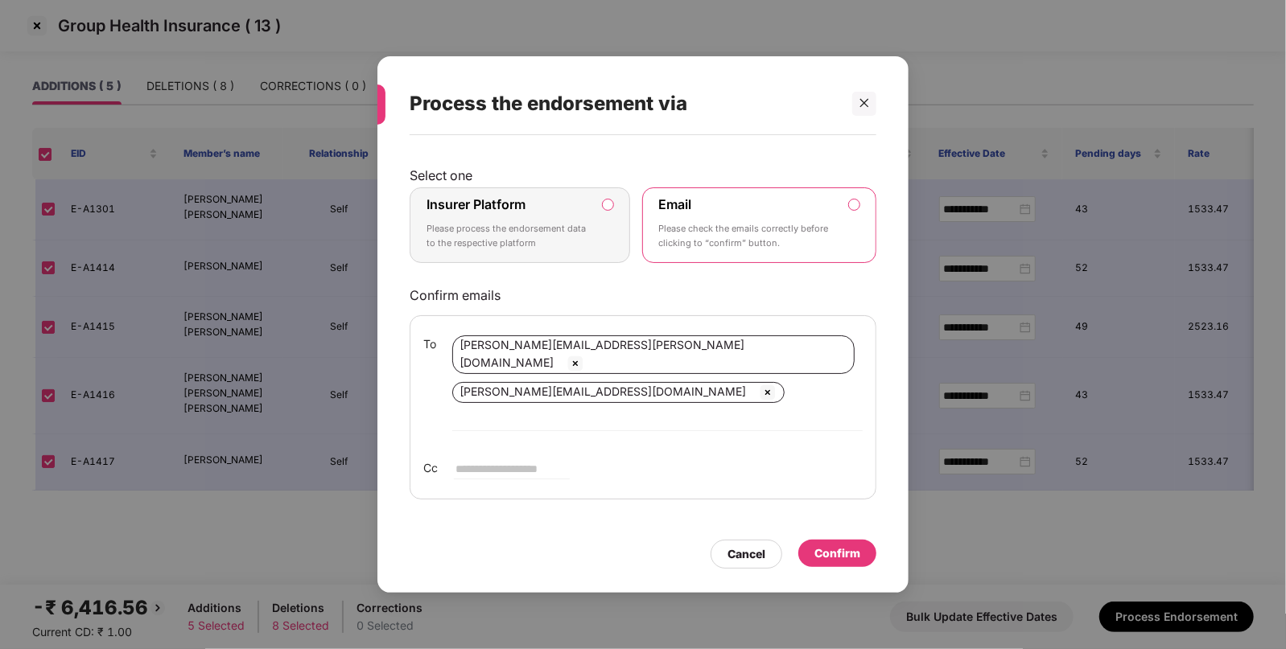
click at [567, 263] on label "Insurer Platform Please process the endorsement data to the respective platform" at bounding box center [520, 226] width 221 height 76
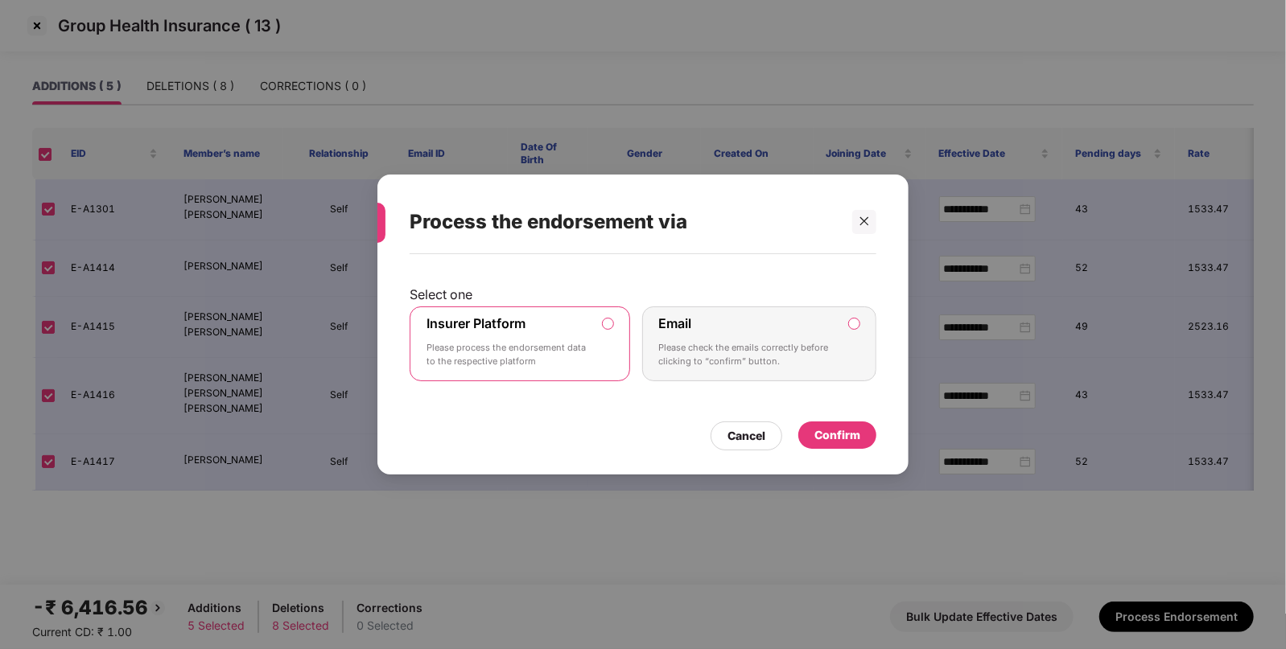
click at [829, 431] on div "Confirm" at bounding box center [837, 436] width 46 height 18
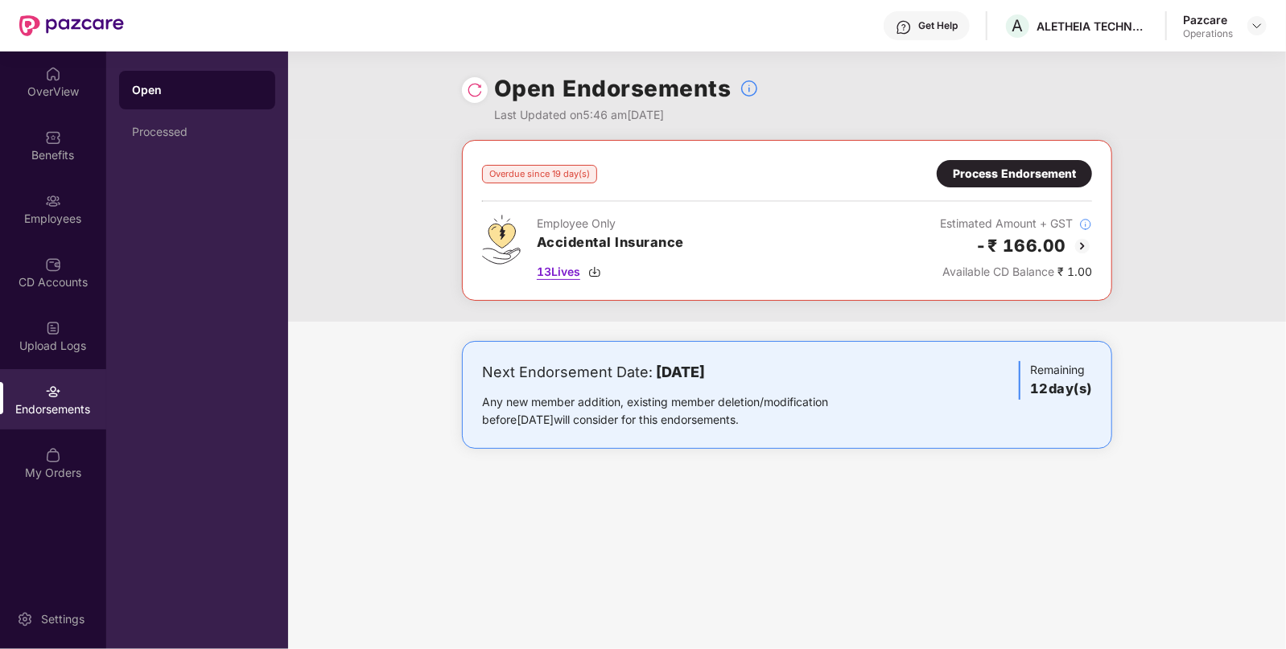
click at [563, 277] on span "13 Lives" at bounding box center [558, 272] width 43 height 18
click at [1026, 173] on div "Process Endorsement" at bounding box center [1014, 174] width 123 height 18
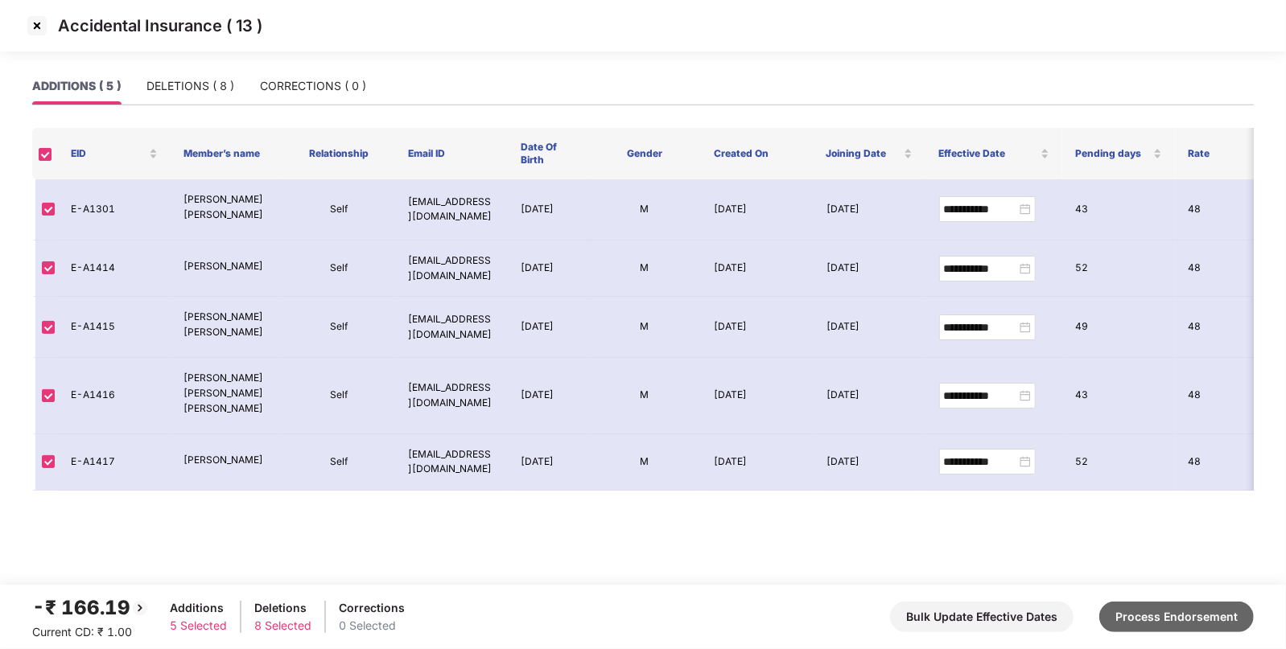
click at [1179, 616] on button "Process Endorsement" at bounding box center [1176, 617] width 155 height 31
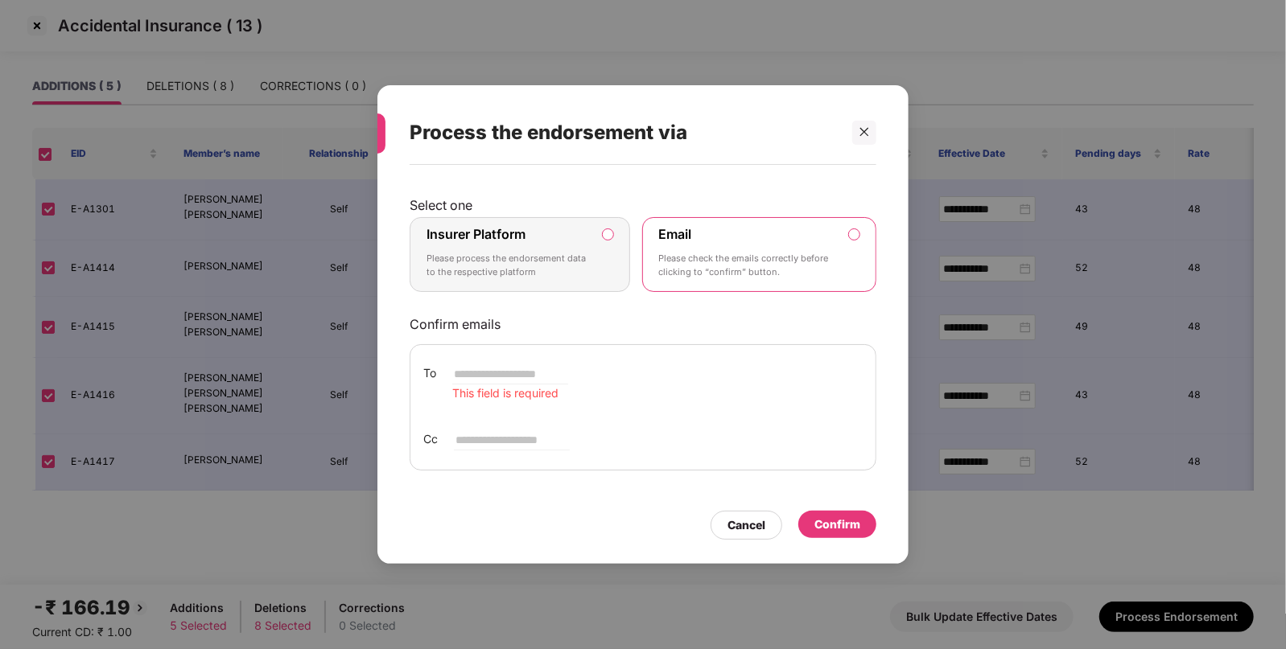
click at [585, 266] on p "Please process the endorsement data to the respective platform" at bounding box center [509, 266] width 164 height 28
click at [602, 264] on label "Insurer Platform Please process the endorsement data to the respective platform" at bounding box center [520, 255] width 221 height 76
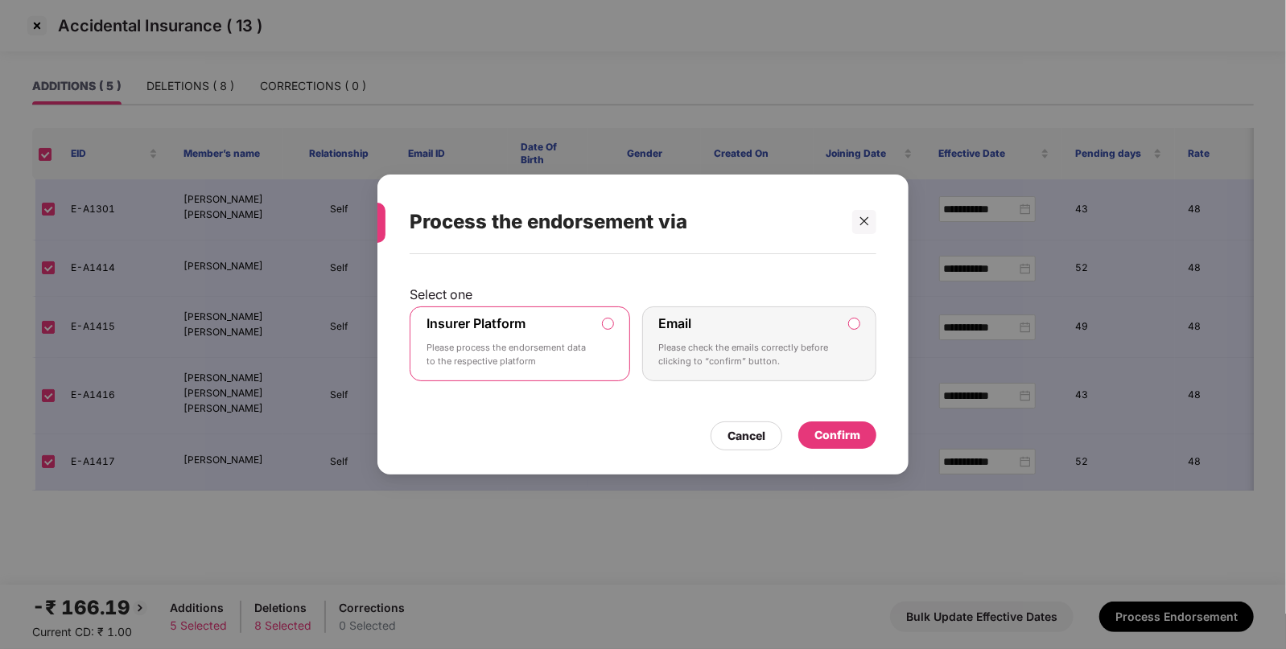
click at [860, 443] on div "Confirm" at bounding box center [837, 435] width 78 height 27
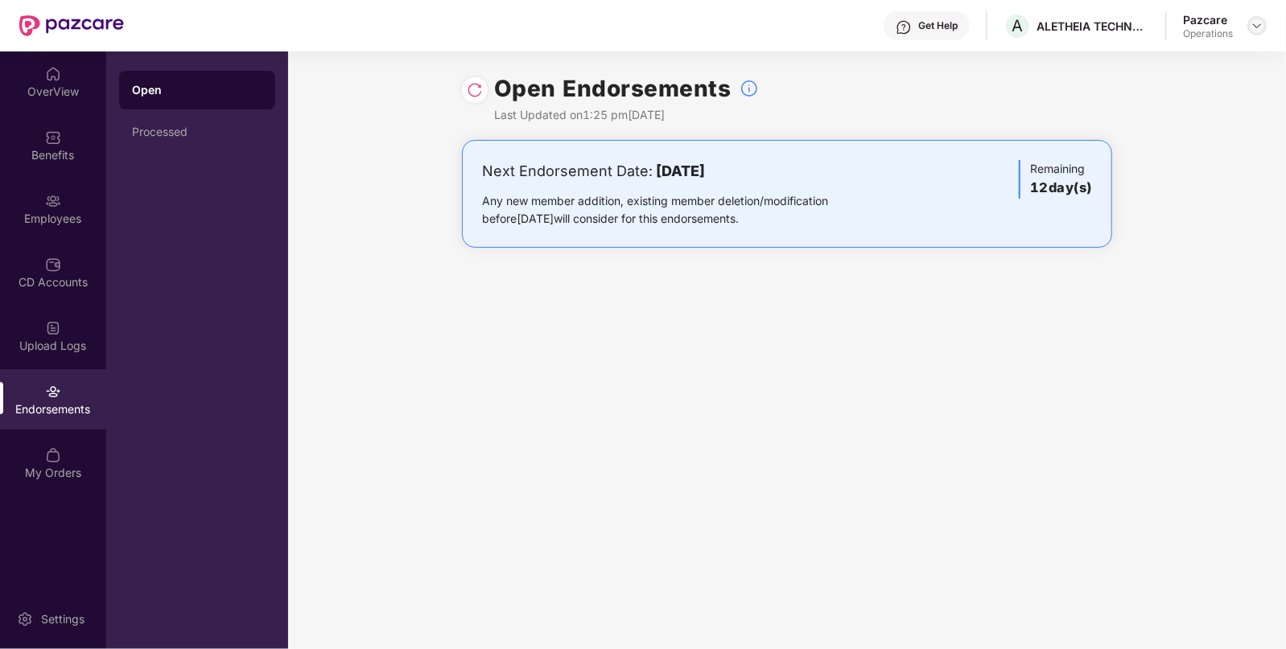
click at [1260, 28] on img at bounding box center [1257, 25] width 13 height 13
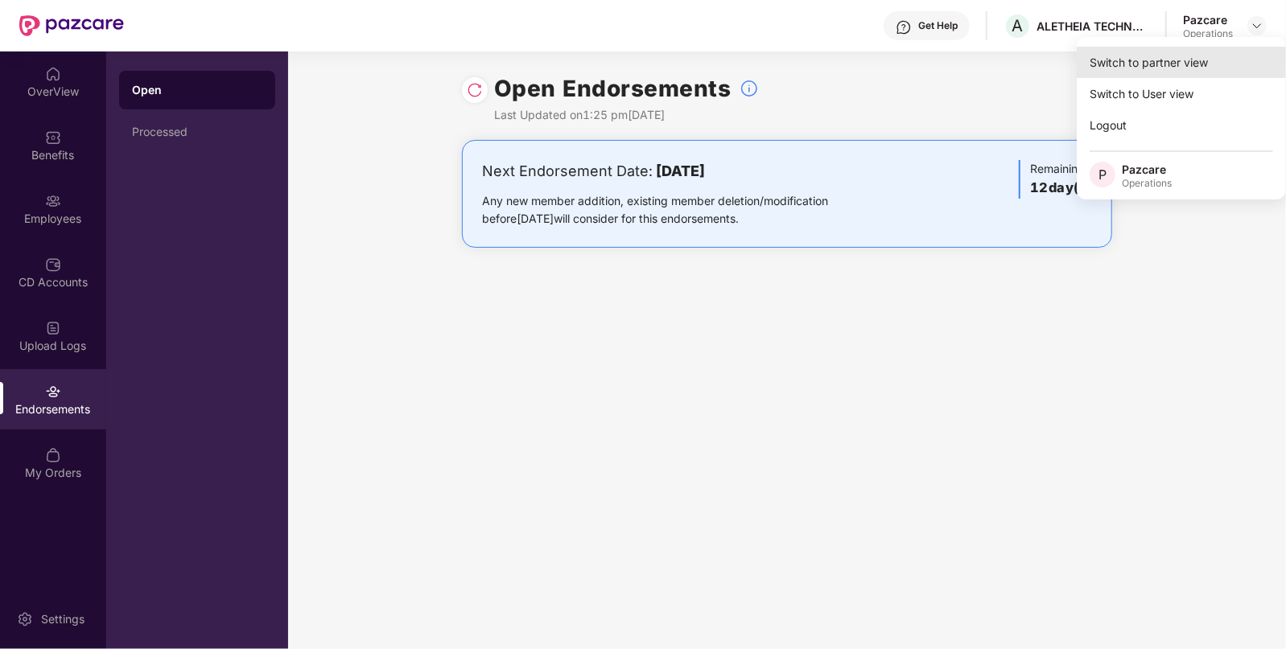
click at [1196, 66] on div "Switch to partner view" at bounding box center [1181, 62] width 209 height 31
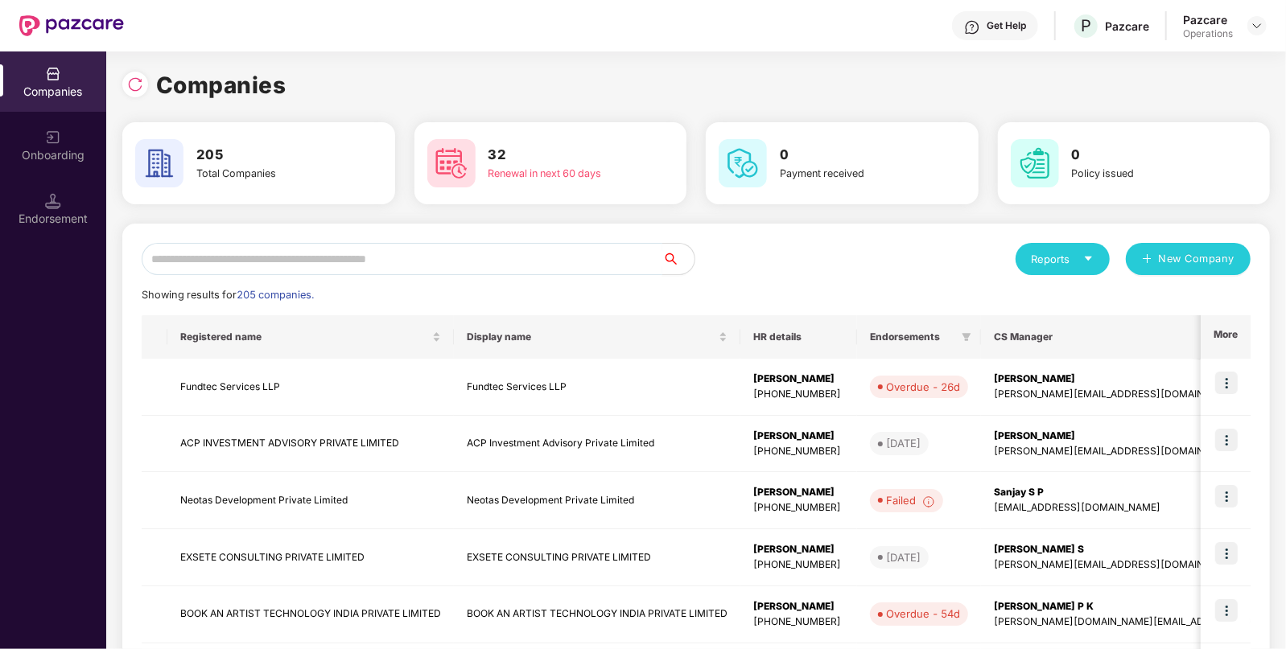
click at [611, 260] on input "text" at bounding box center [402, 259] width 521 height 32
paste input "**********"
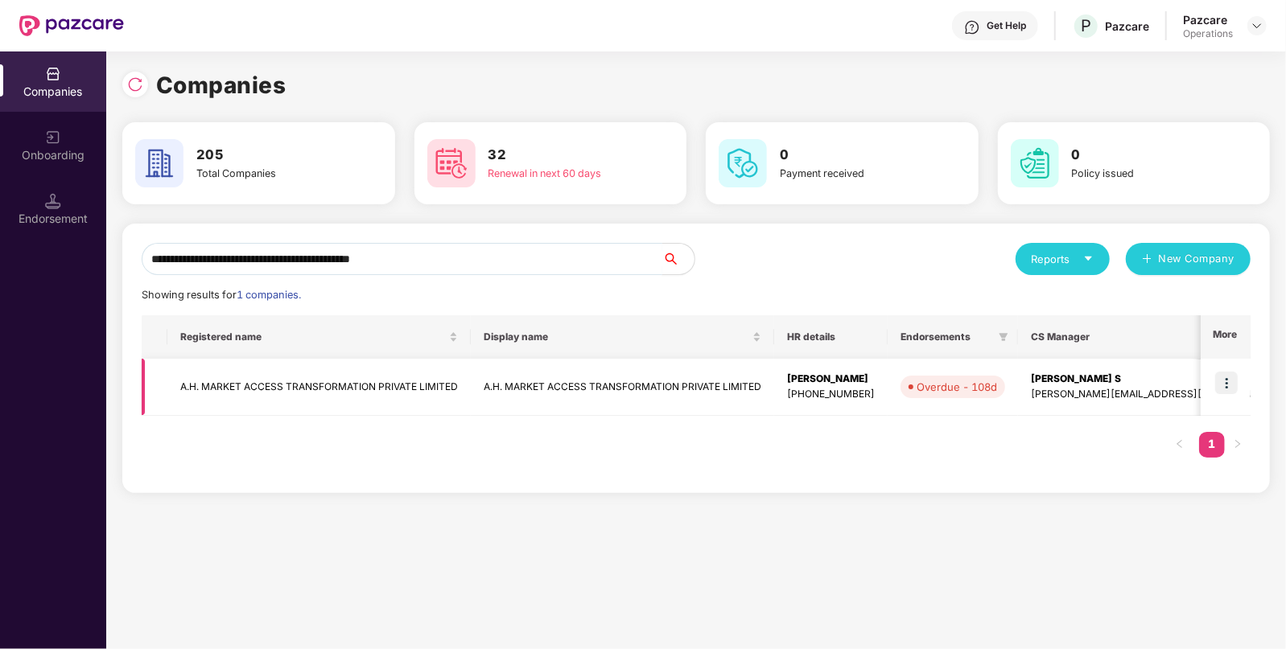
type input "**********"
click at [1235, 385] on img at bounding box center [1226, 383] width 23 height 23
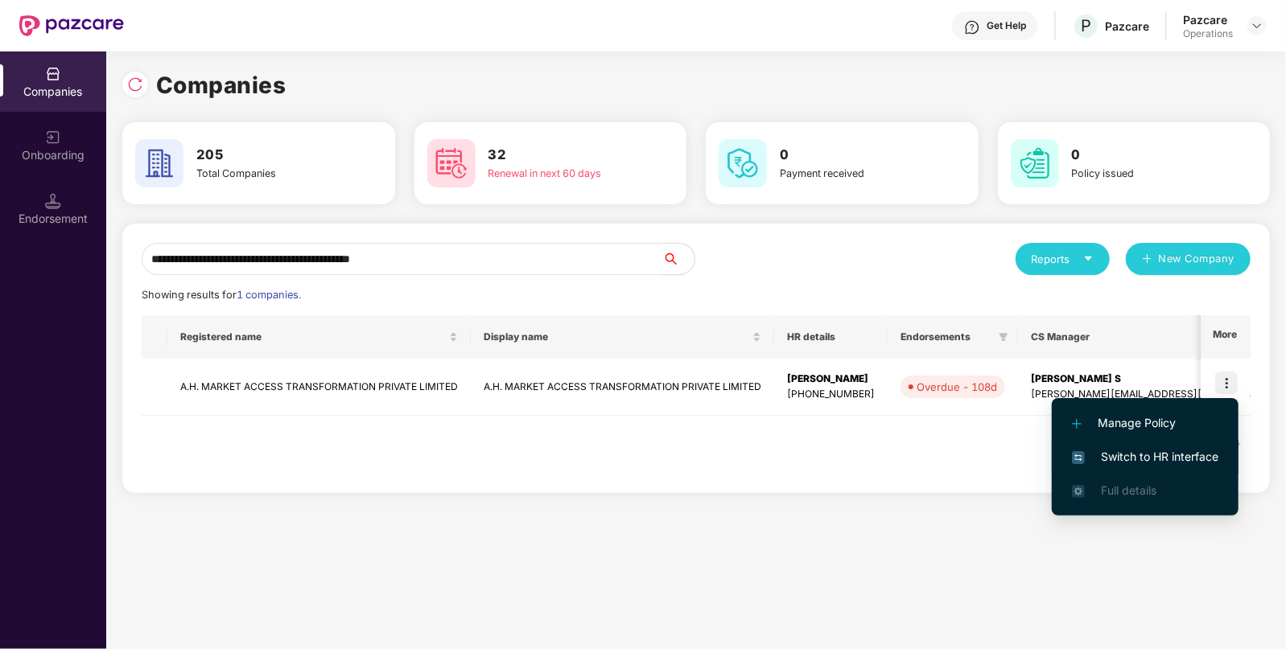
click at [1167, 450] on span "Switch to HR interface" at bounding box center [1145, 457] width 146 height 18
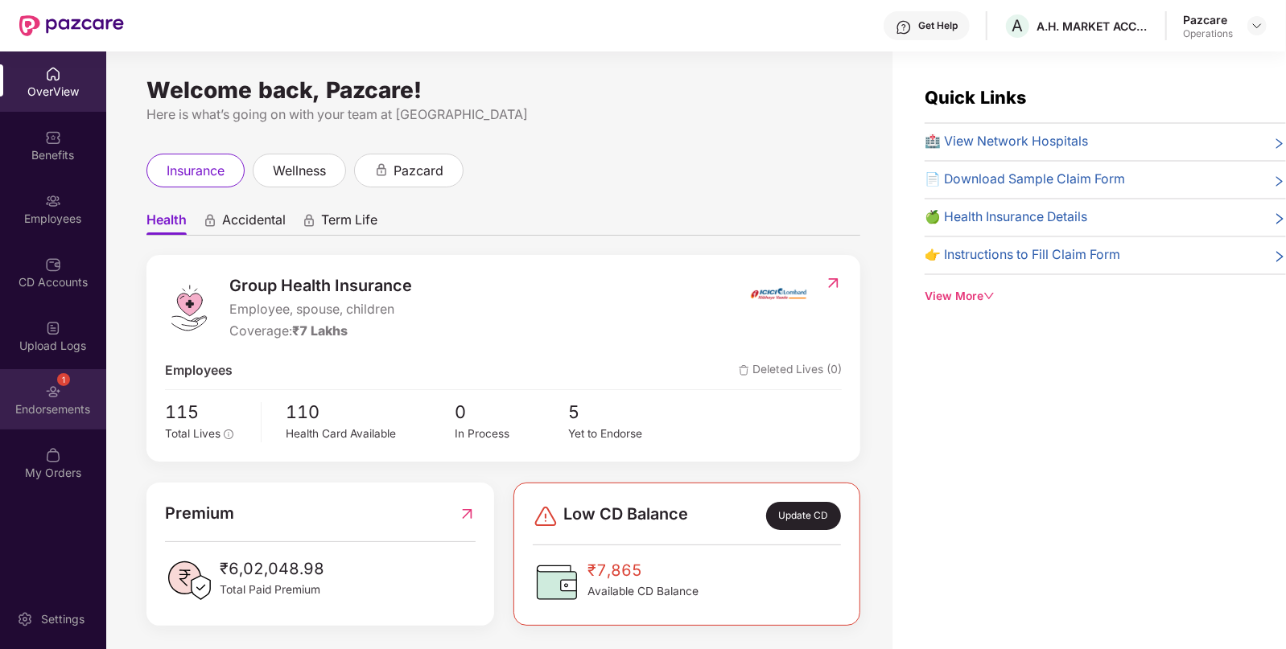
click at [77, 380] on div "1 Endorsements" at bounding box center [53, 399] width 106 height 60
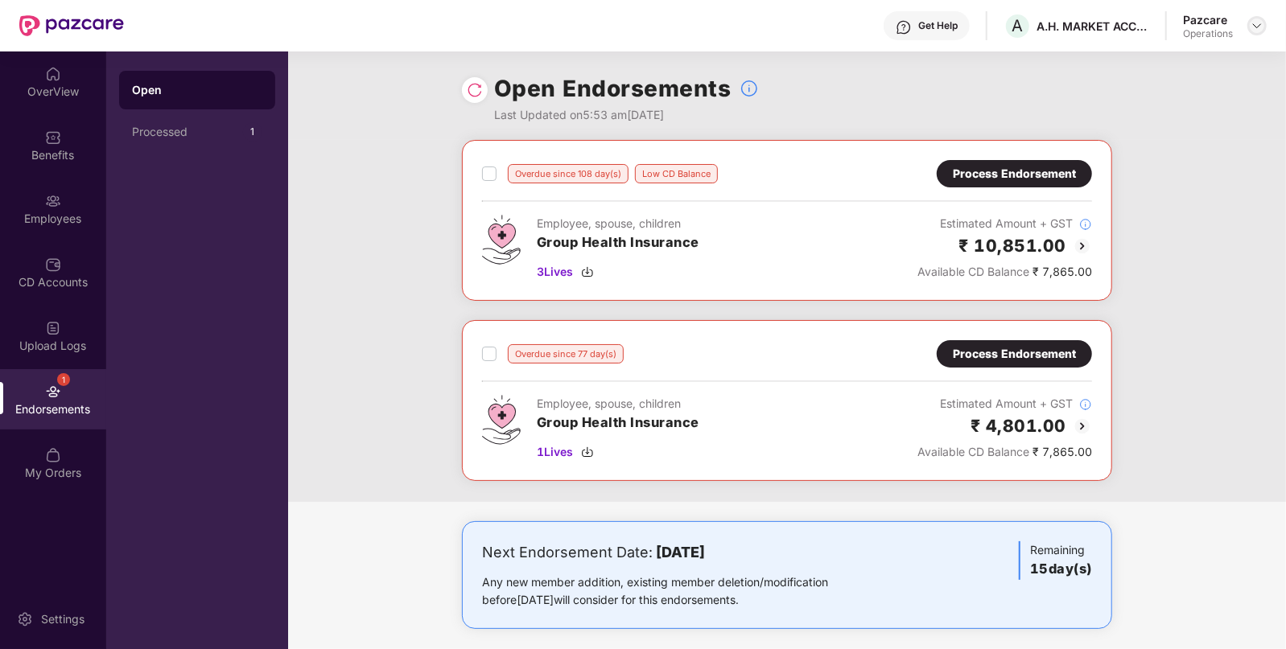
click at [1256, 20] on img at bounding box center [1257, 25] width 13 height 13
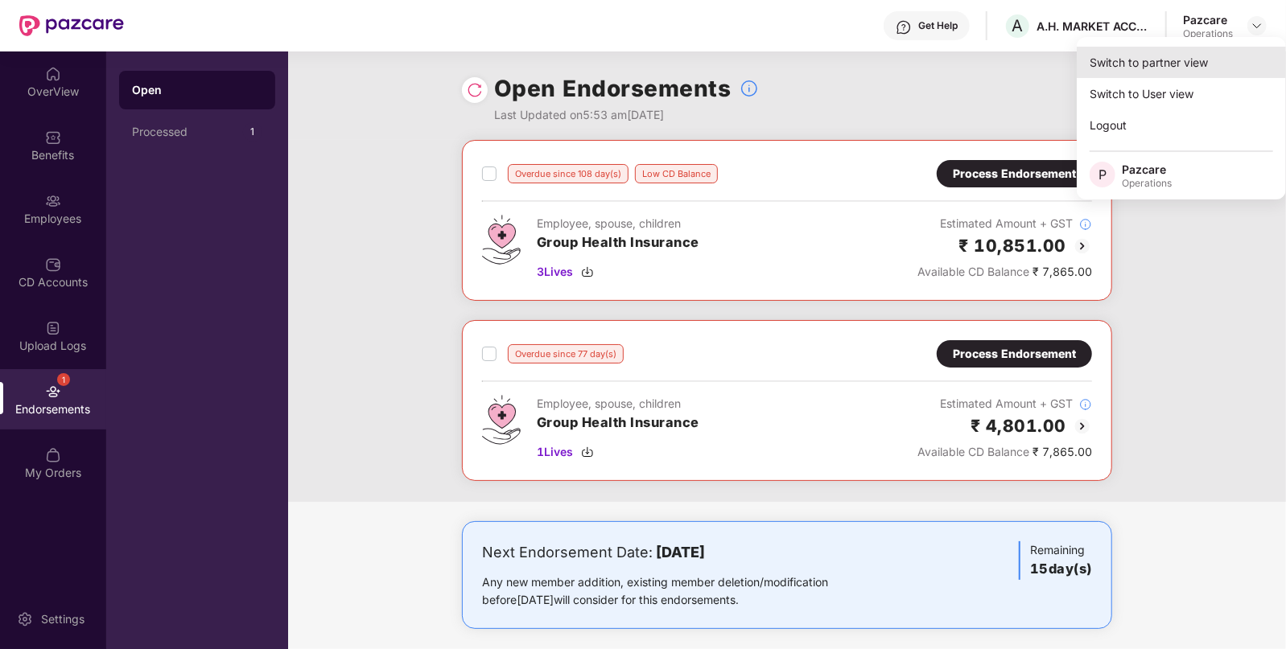
click at [1207, 60] on div "Switch to partner view" at bounding box center [1181, 62] width 209 height 31
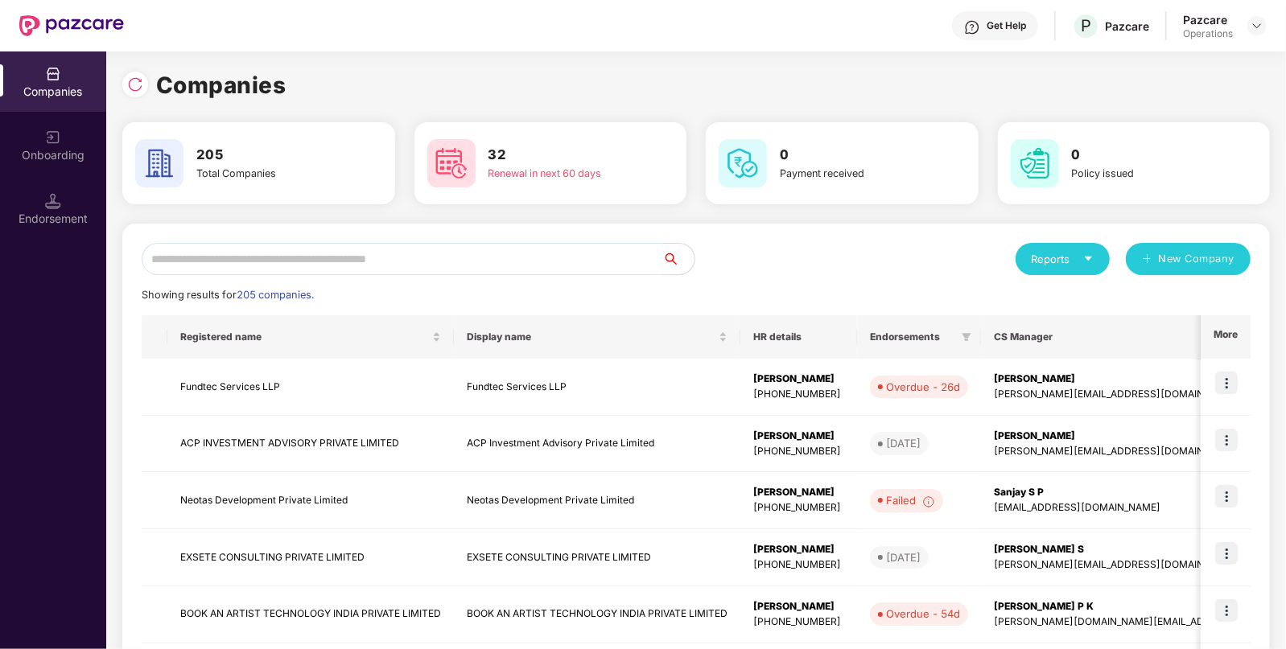
click at [586, 262] on input "text" at bounding box center [402, 259] width 521 height 32
paste input "**********"
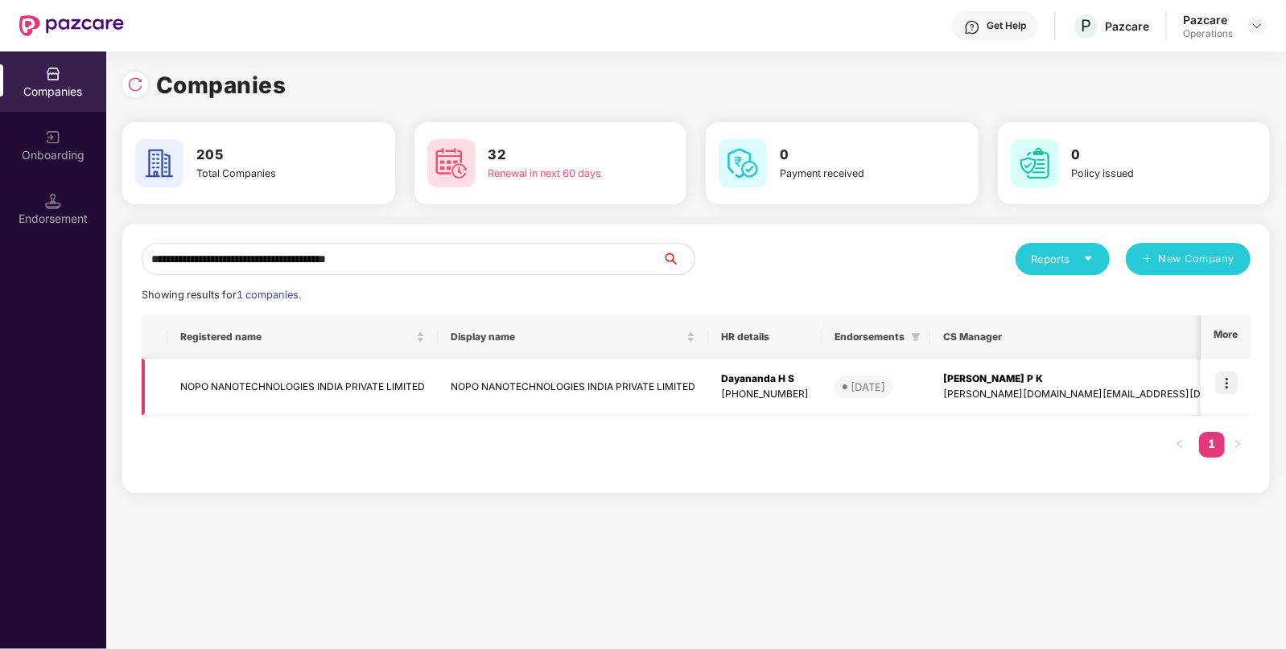
type input "**********"
click at [348, 397] on td "NOPO NANOTECHNOLOGIES INDIA PRIVATE LIMITED" at bounding box center [302, 387] width 270 height 57
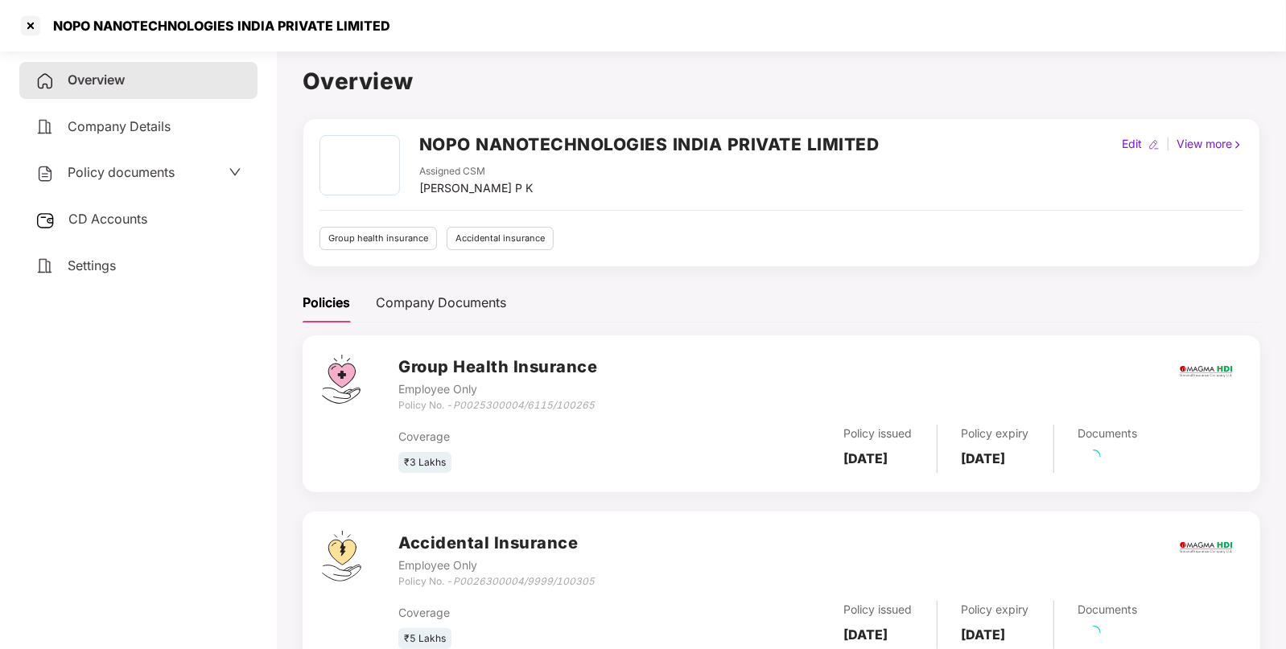
click at [191, 164] on div "Policy documents" at bounding box center [138, 173] width 206 height 21
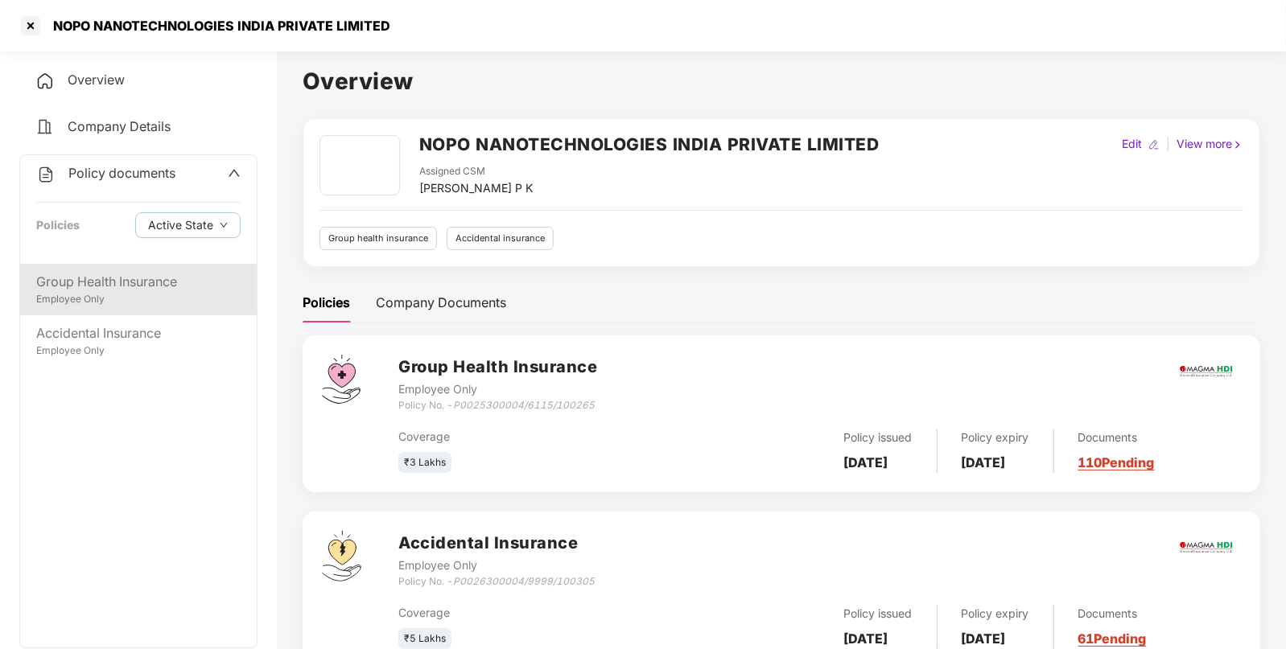
click at [120, 272] on div "Group Health Insurance Employee Only" at bounding box center [138, 290] width 237 height 52
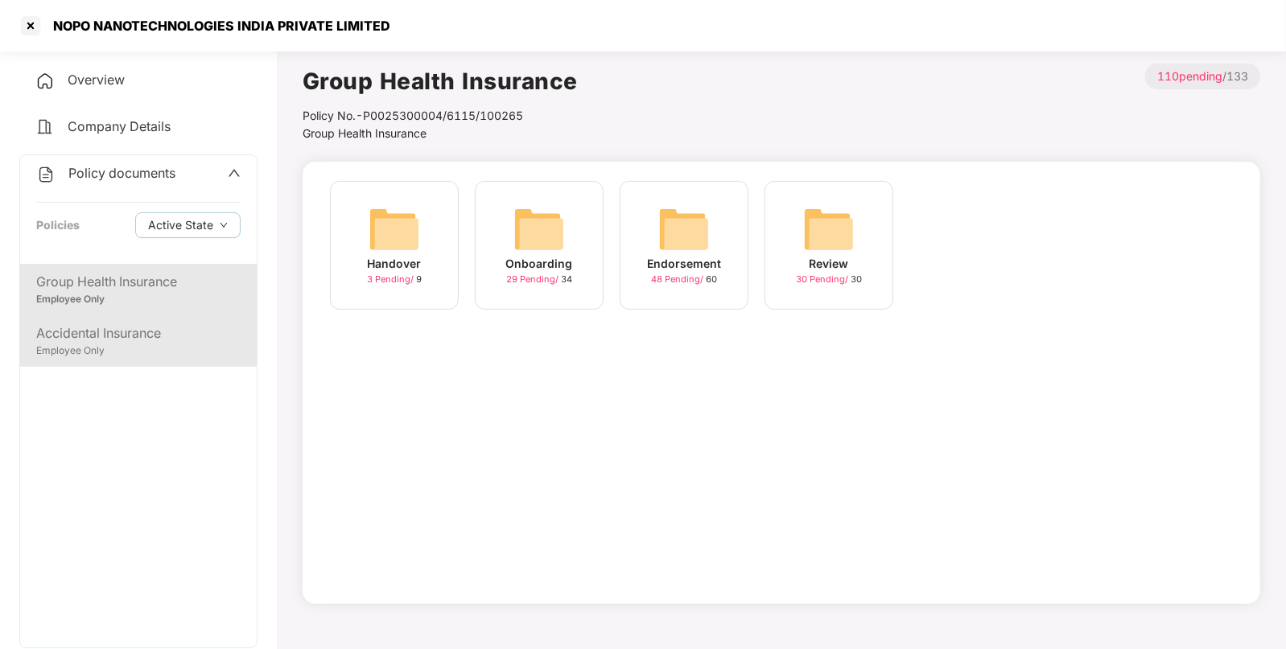
click at [108, 343] on div "Accidental Insurance" at bounding box center [138, 334] width 204 height 20
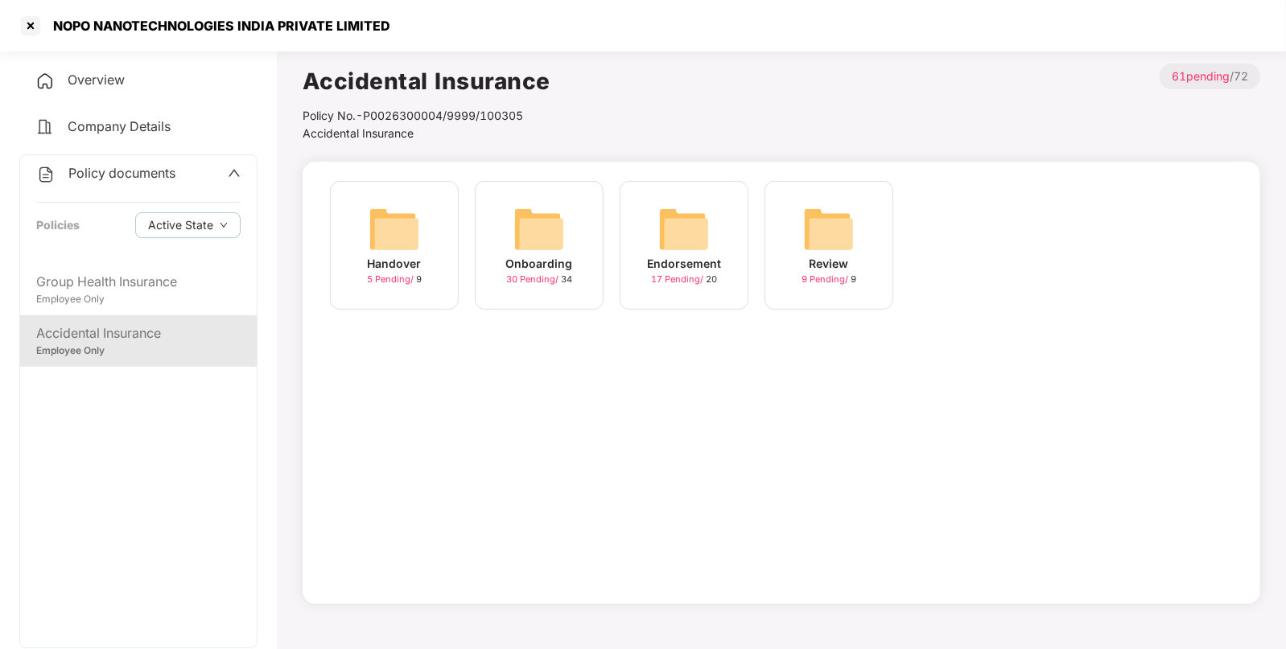
click at [668, 246] on img at bounding box center [684, 230] width 52 height 52
click at [702, 218] on img at bounding box center [684, 230] width 52 height 52
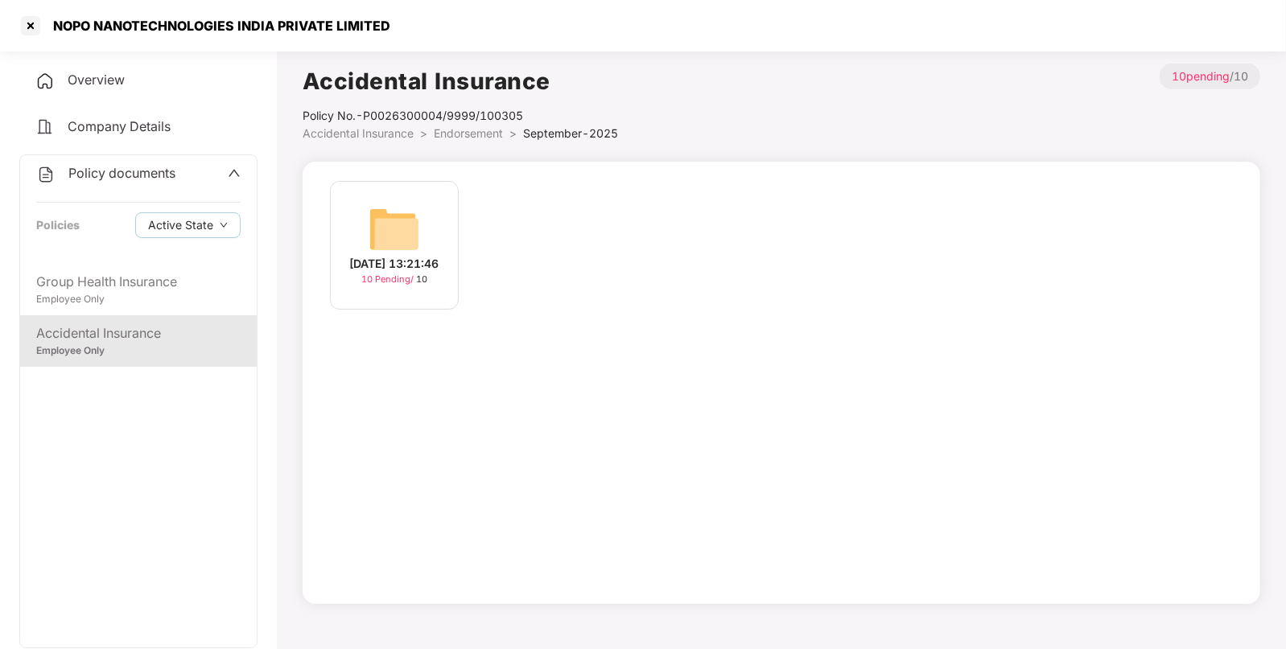
click at [402, 240] on img at bounding box center [395, 230] width 52 height 52
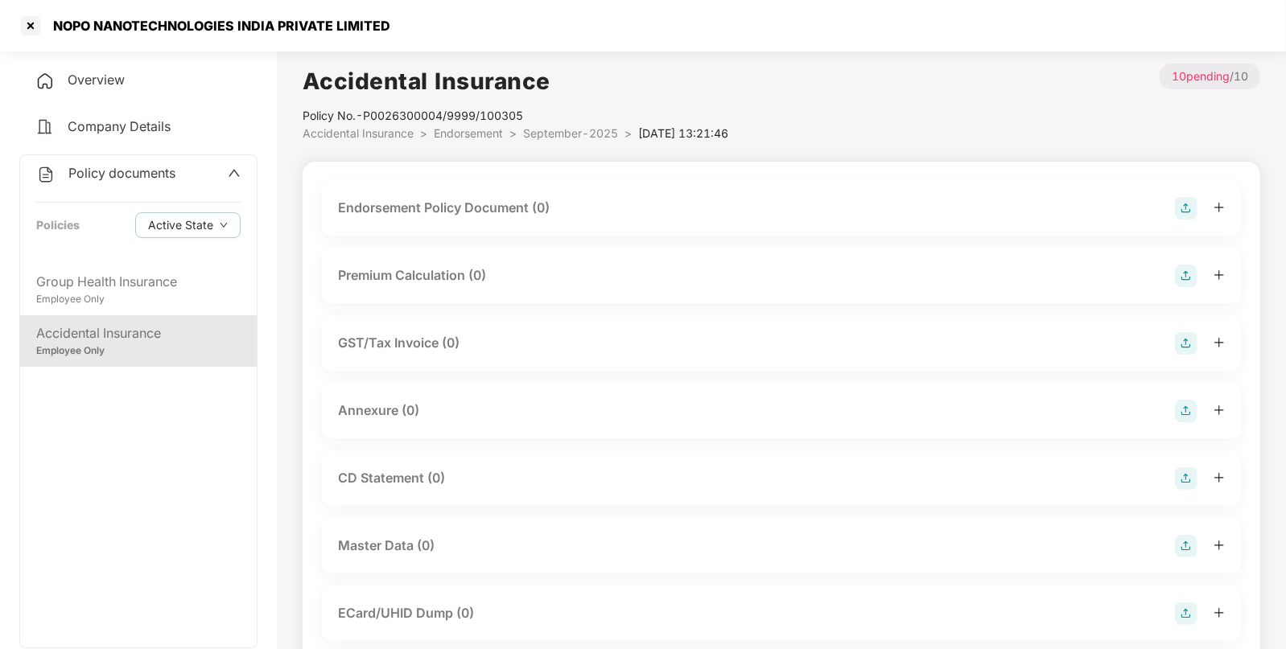
click at [1183, 205] on img at bounding box center [1186, 208] width 23 height 23
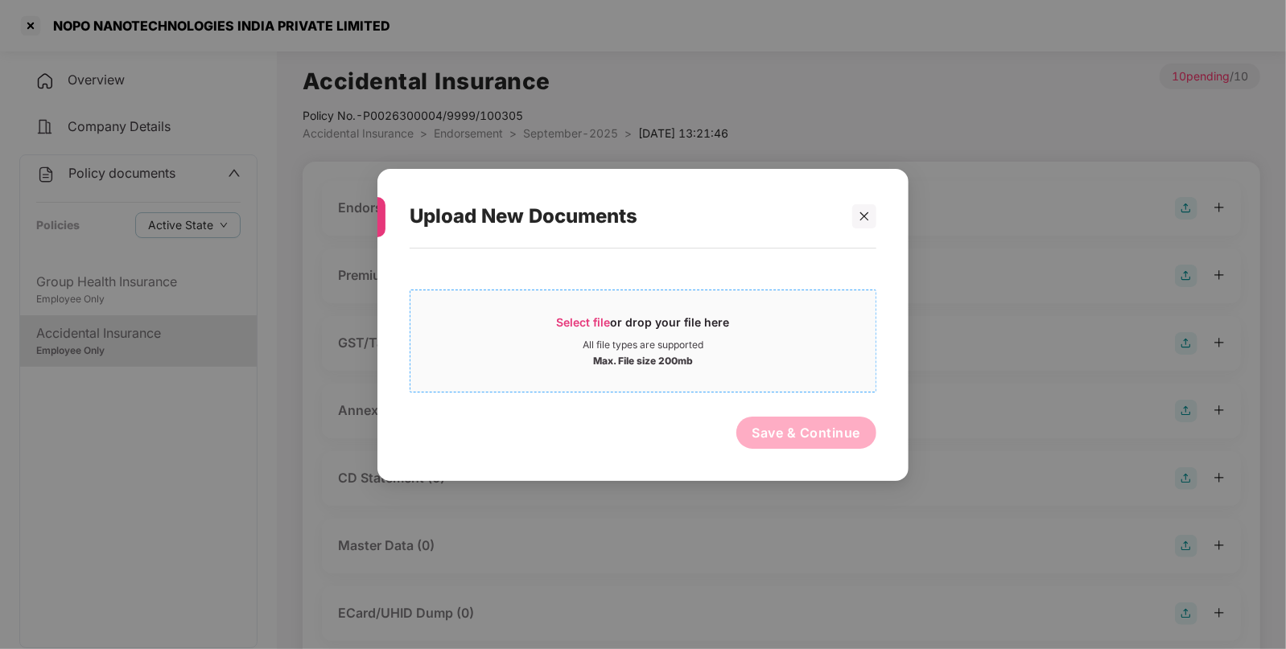
click at [651, 305] on span "Select file or drop your file here All file types are supported Max. File size …" at bounding box center [642, 340] width 465 height 77
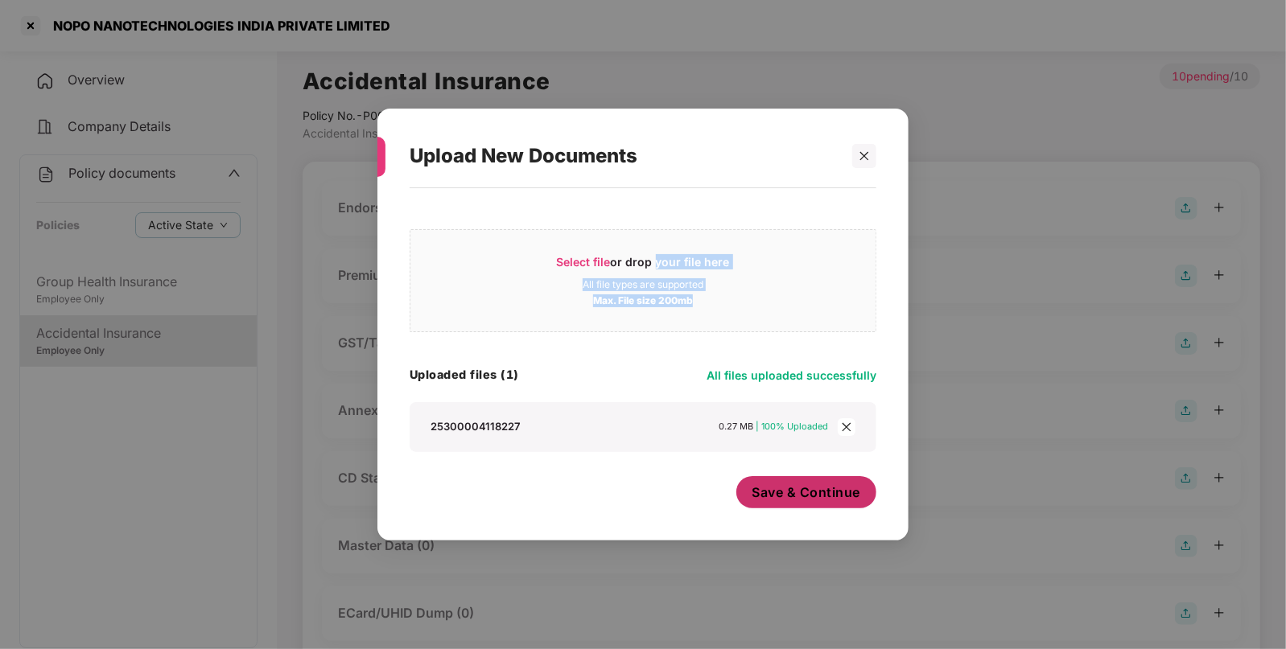
click at [772, 484] on button "Save & Continue" at bounding box center [806, 492] width 141 height 32
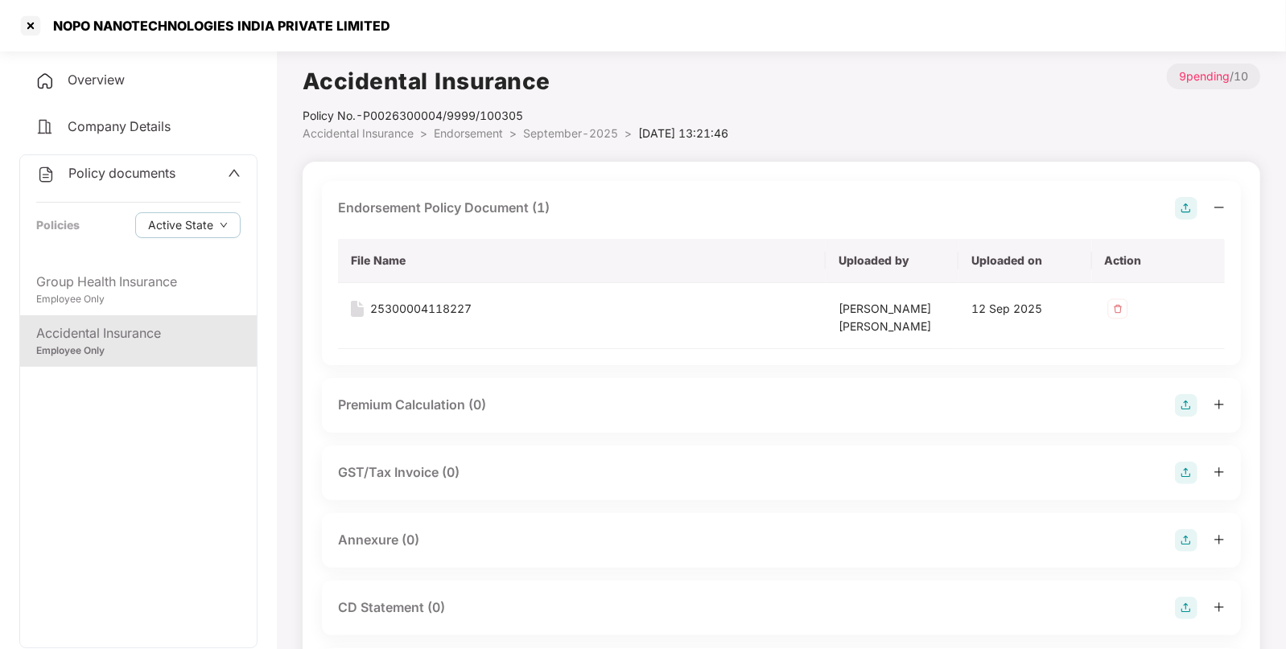
click at [1183, 530] on img at bounding box center [1186, 541] width 23 height 23
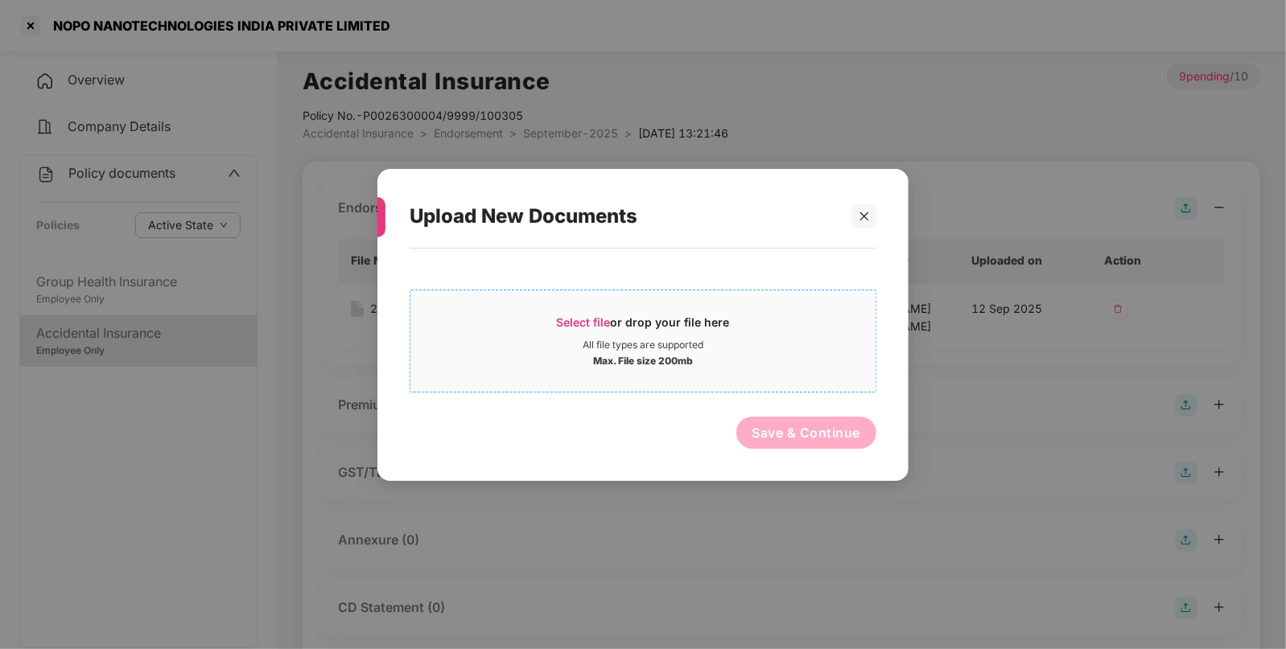
click at [611, 322] on div "Select file or drop your file here" at bounding box center [643, 326] width 173 height 24
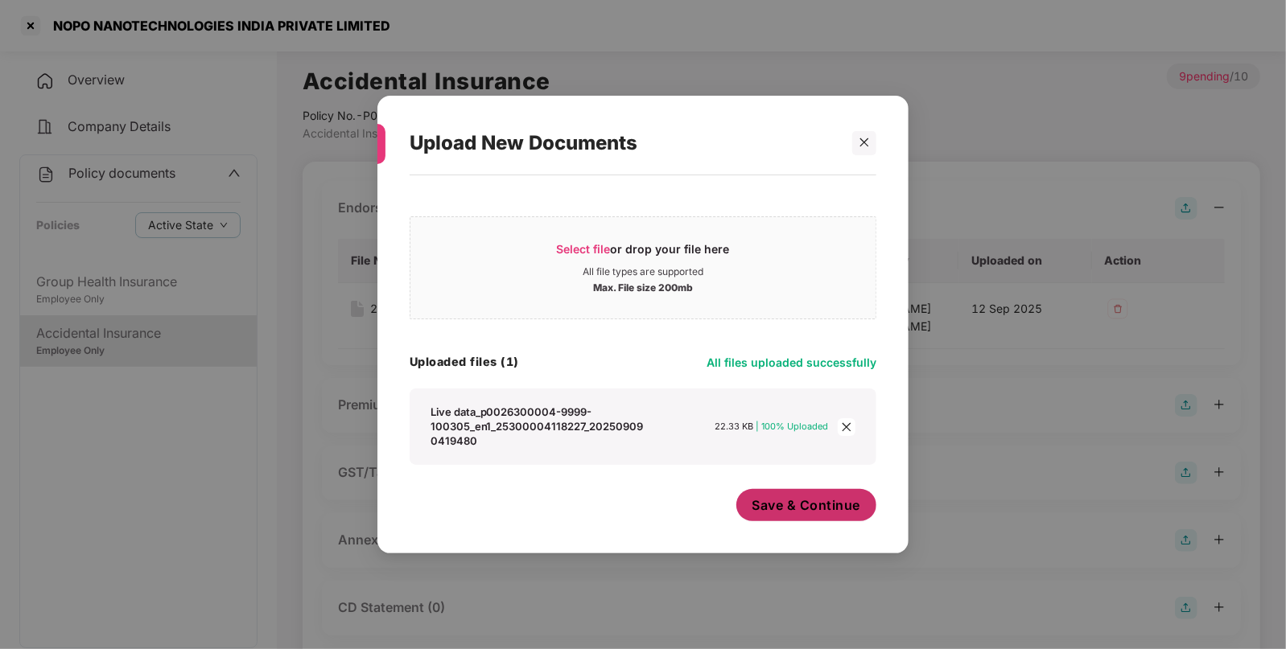
click at [843, 514] on span "Save & Continue" at bounding box center [807, 506] width 109 height 18
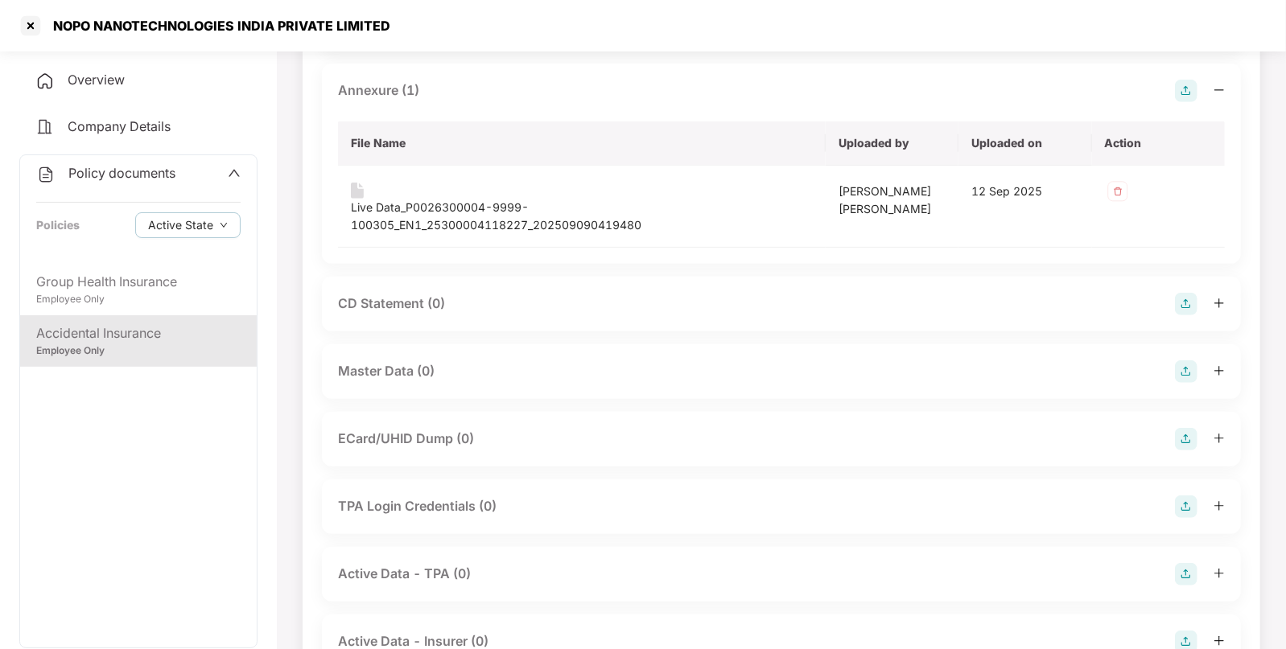
scroll to position [451, 0]
click at [1189, 376] on img at bounding box center [1186, 371] width 23 height 23
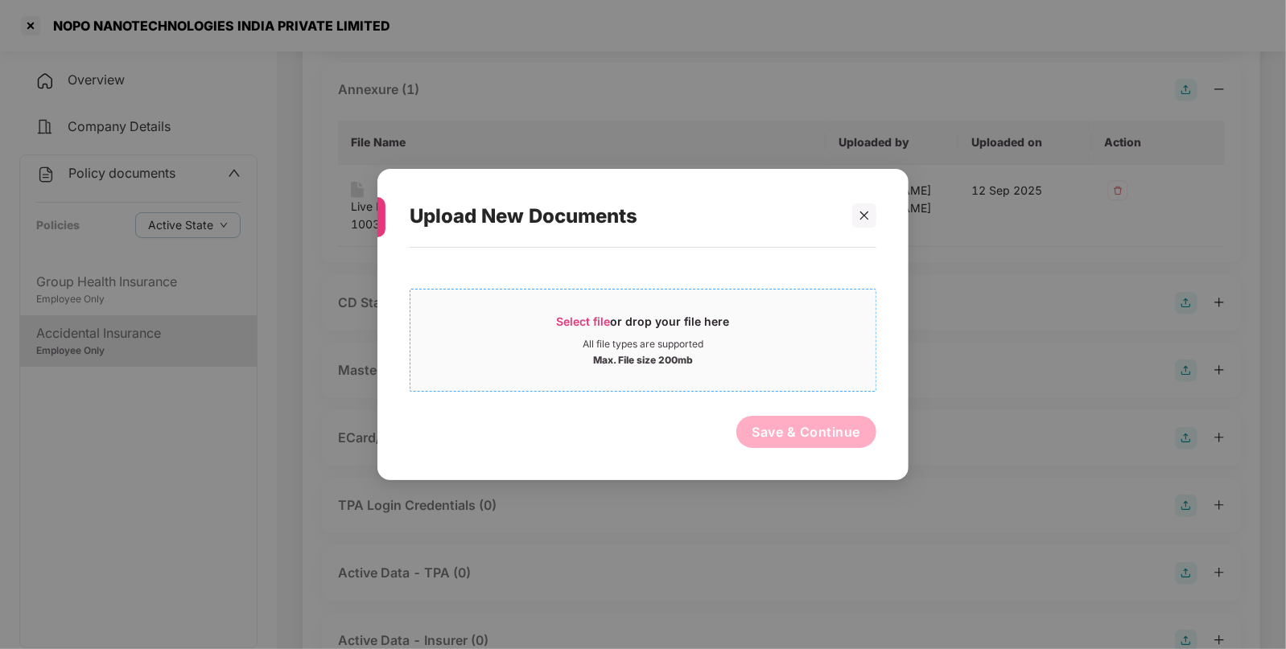
click at [790, 329] on div "Select file or drop your file here" at bounding box center [642, 326] width 465 height 24
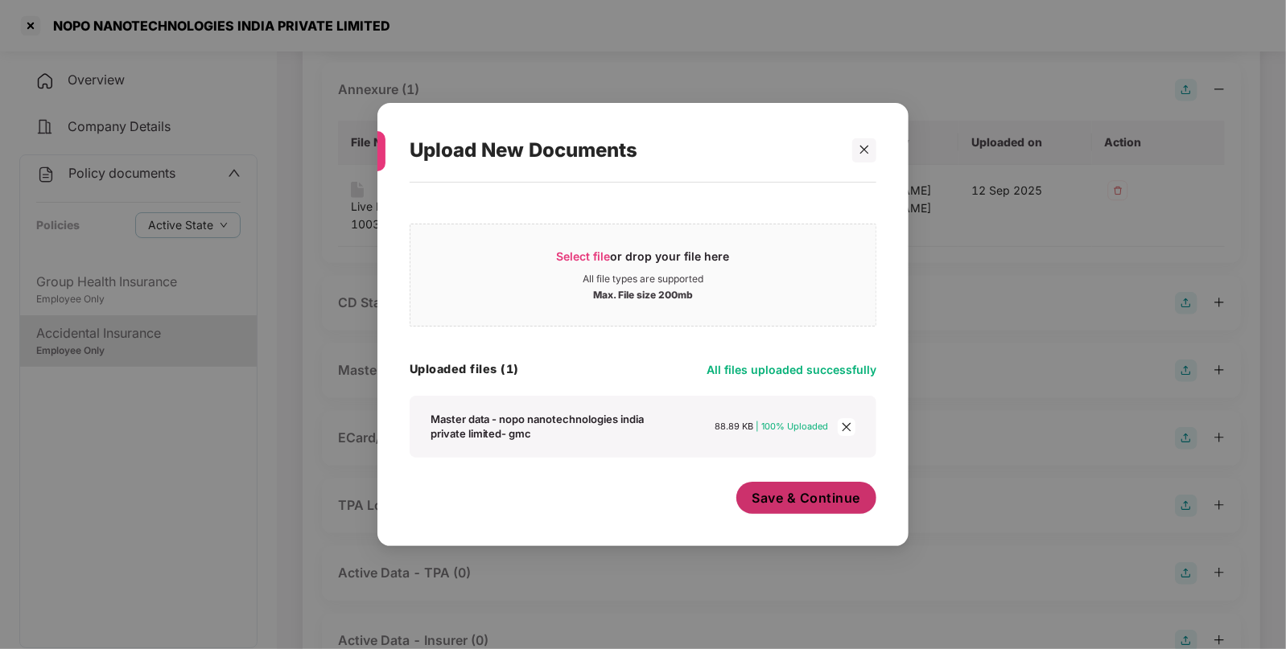
click at [839, 514] on button "Save & Continue" at bounding box center [806, 498] width 141 height 32
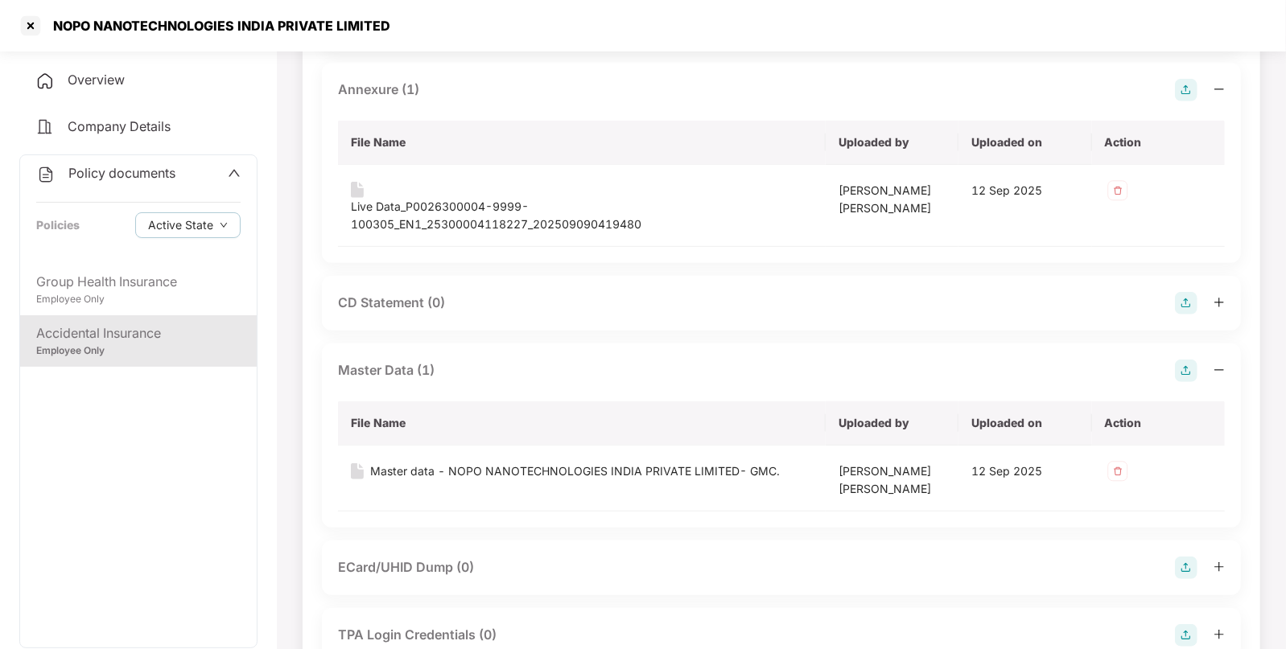
click at [63, 169] on div "Policy documents" at bounding box center [105, 173] width 139 height 21
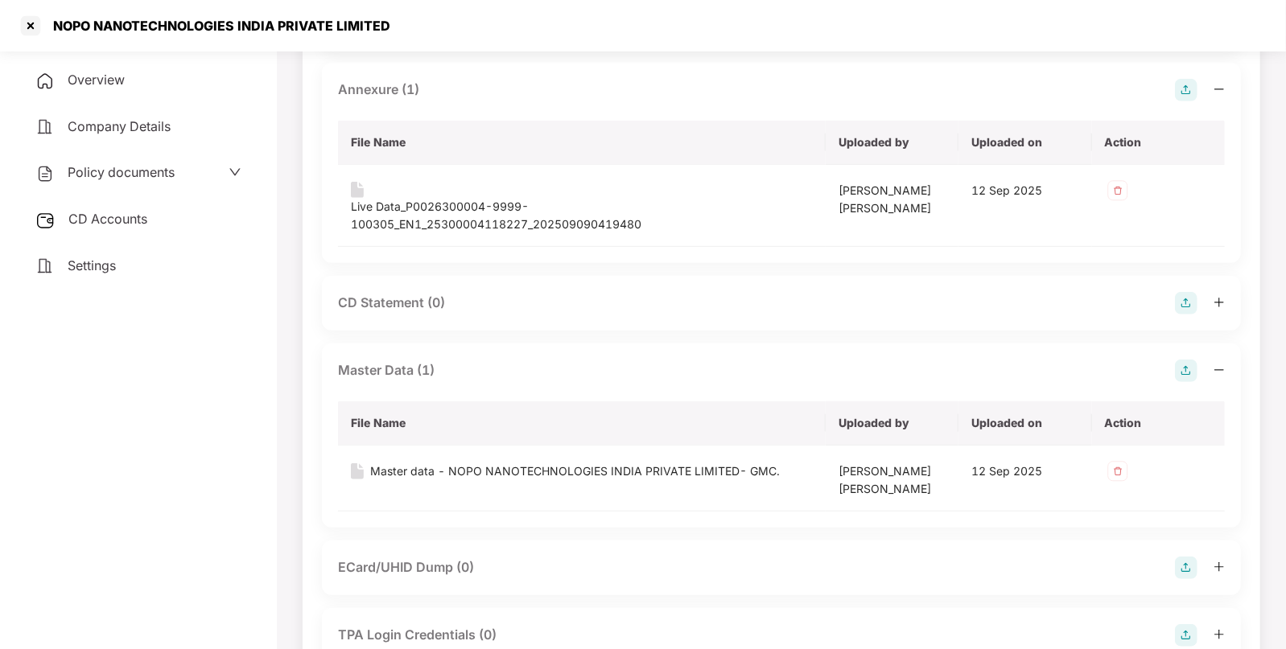
click at [76, 221] on span "CD Accounts" at bounding box center [107, 219] width 79 height 16
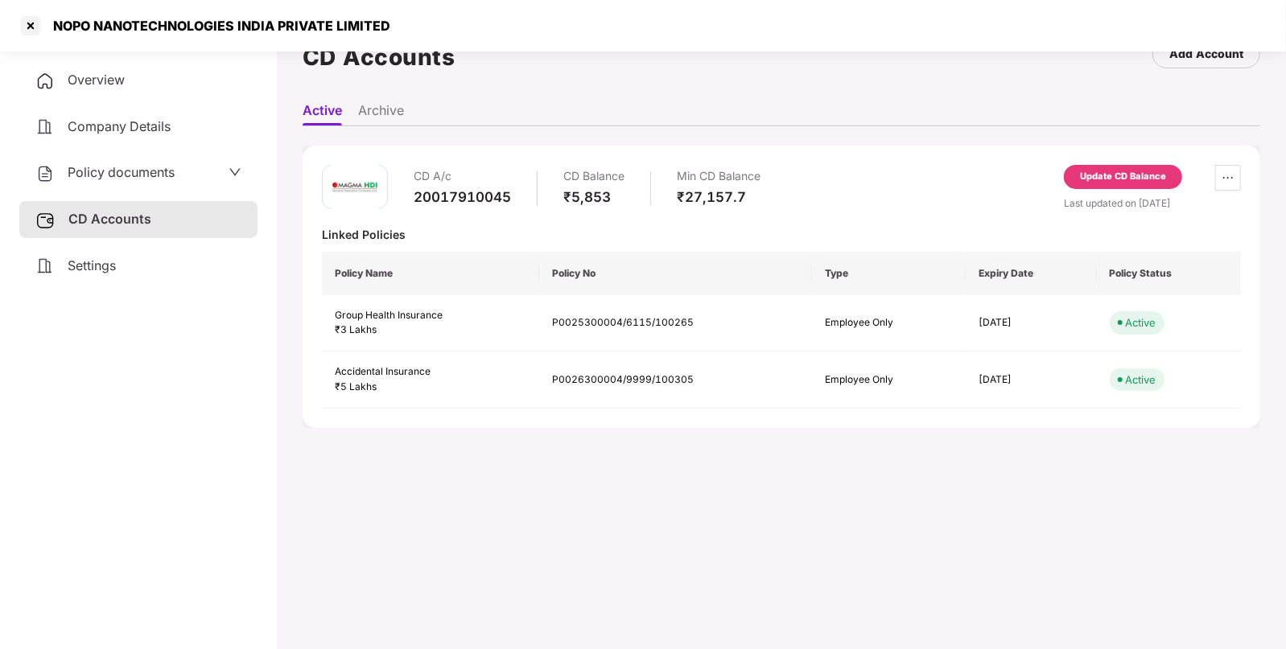
click at [1124, 171] on div "Update CD Balance" at bounding box center [1123, 177] width 86 height 14
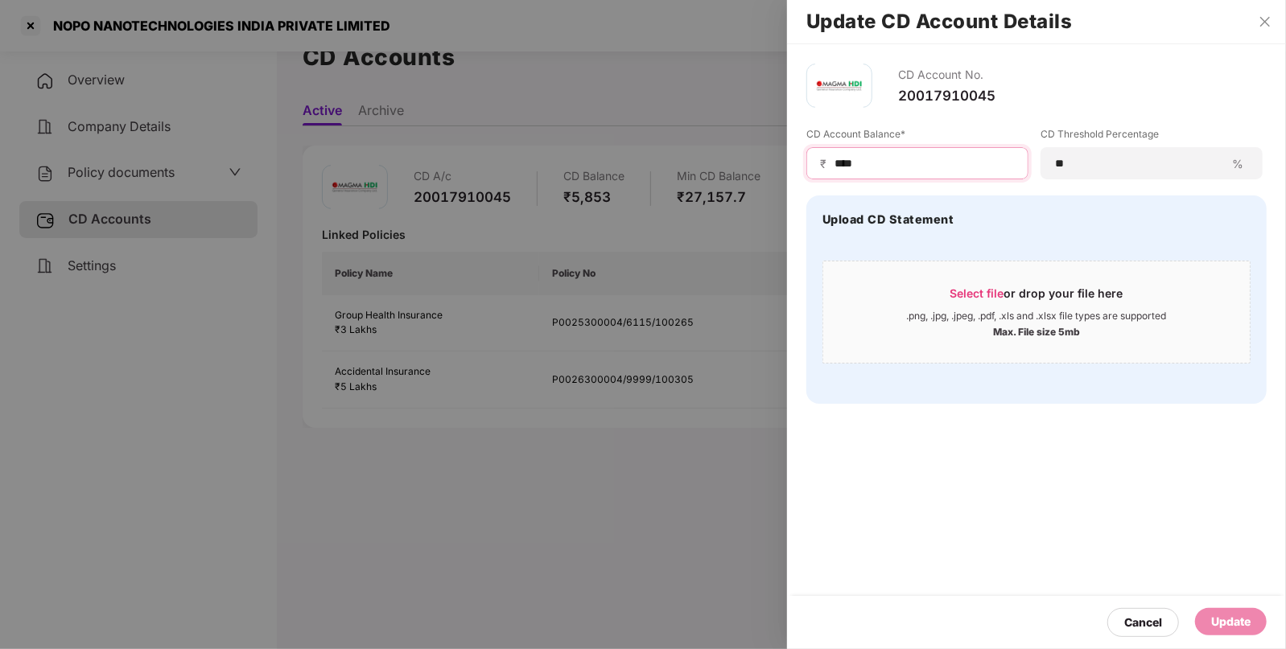
click at [885, 163] on input "****" at bounding box center [924, 163] width 182 height 17
type input "*"
type input "****"
click at [1245, 644] on div "Cancel Update" at bounding box center [1036, 622] width 499 height 53
click at [1247, 624] on div "Update" at bounding box center [1230, 622] width 39 height 18
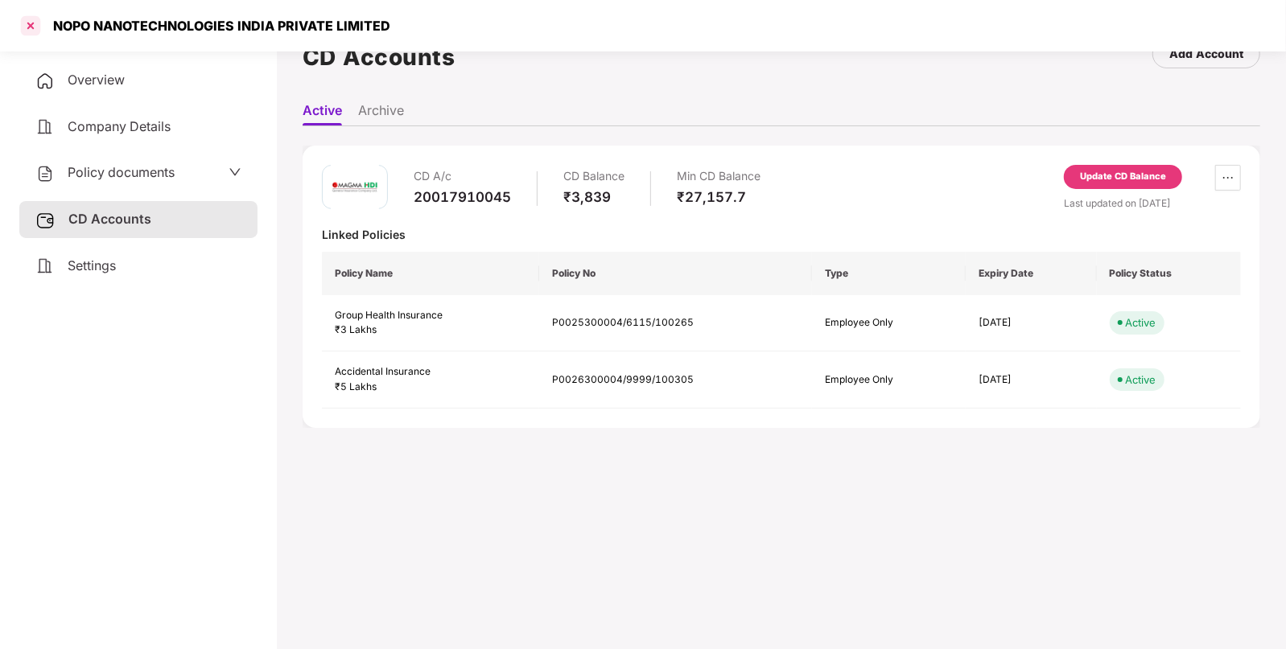
click at [29, 29] on div at bounding box center [31, 26] width 26 height 26
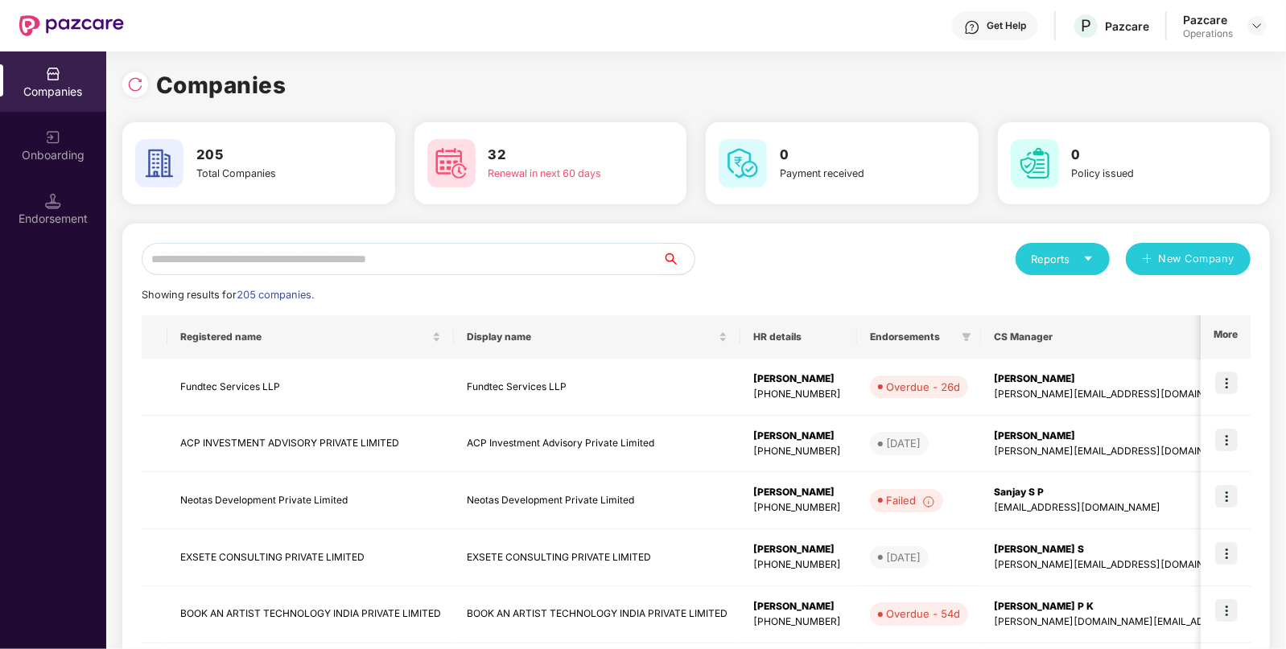
click at [210, 254] on input "text" at bounding box center [402, 259] width 521 height 32
paste input "****"
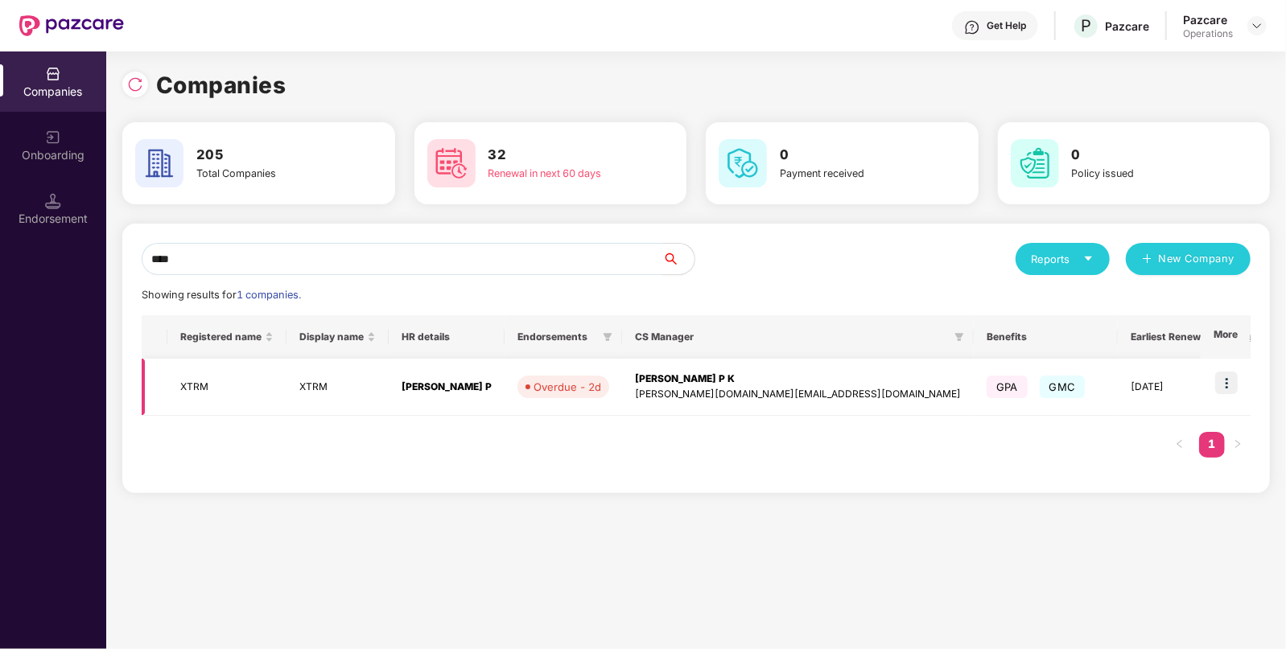
type input "****"
click at [208, 398] on td "XTRM" at bounding box center [226, 387] width 119 height 57
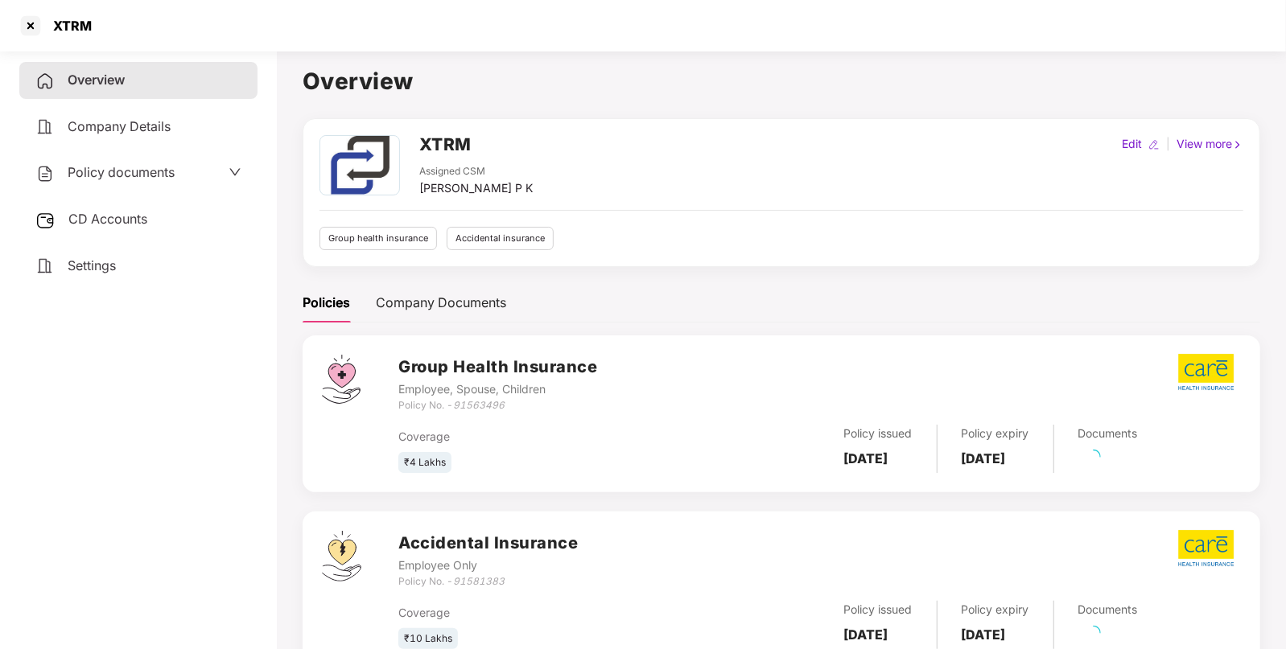
click at [175, 176] on div "Policy documents" at bounding box center [138, 173] width 206 height 21
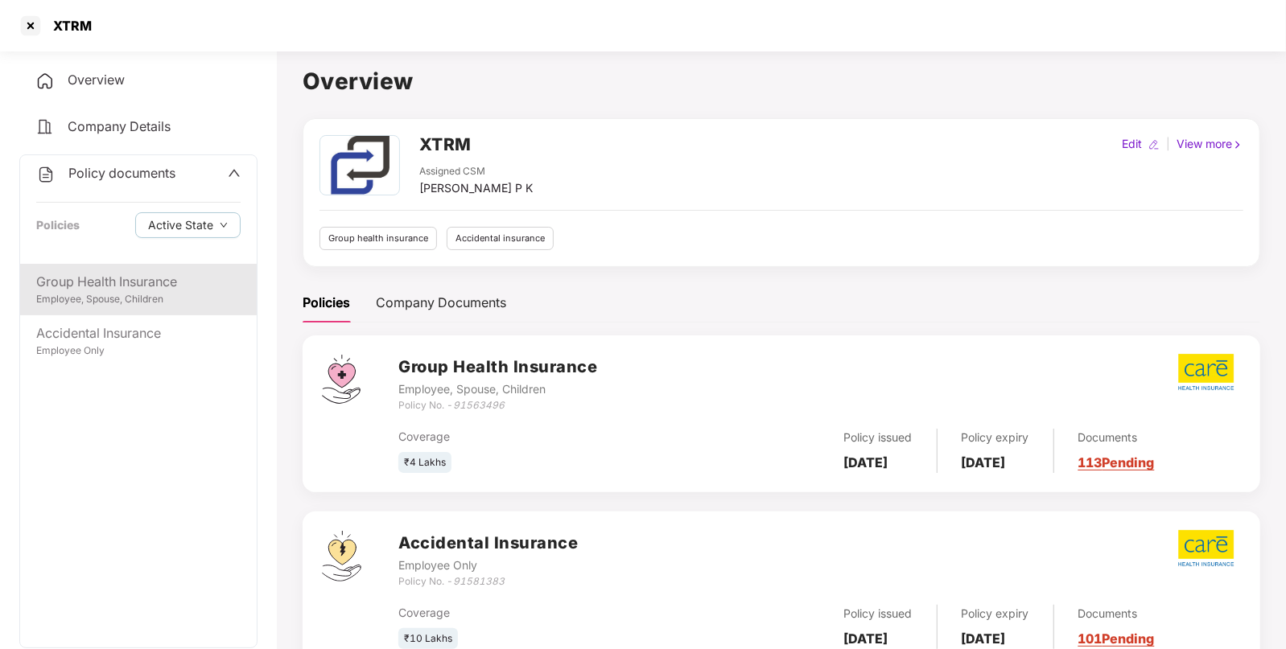
click at [121, 295] on div "Employee, Spouse, Children" at bounding box center [138, 299] width 204 height 15
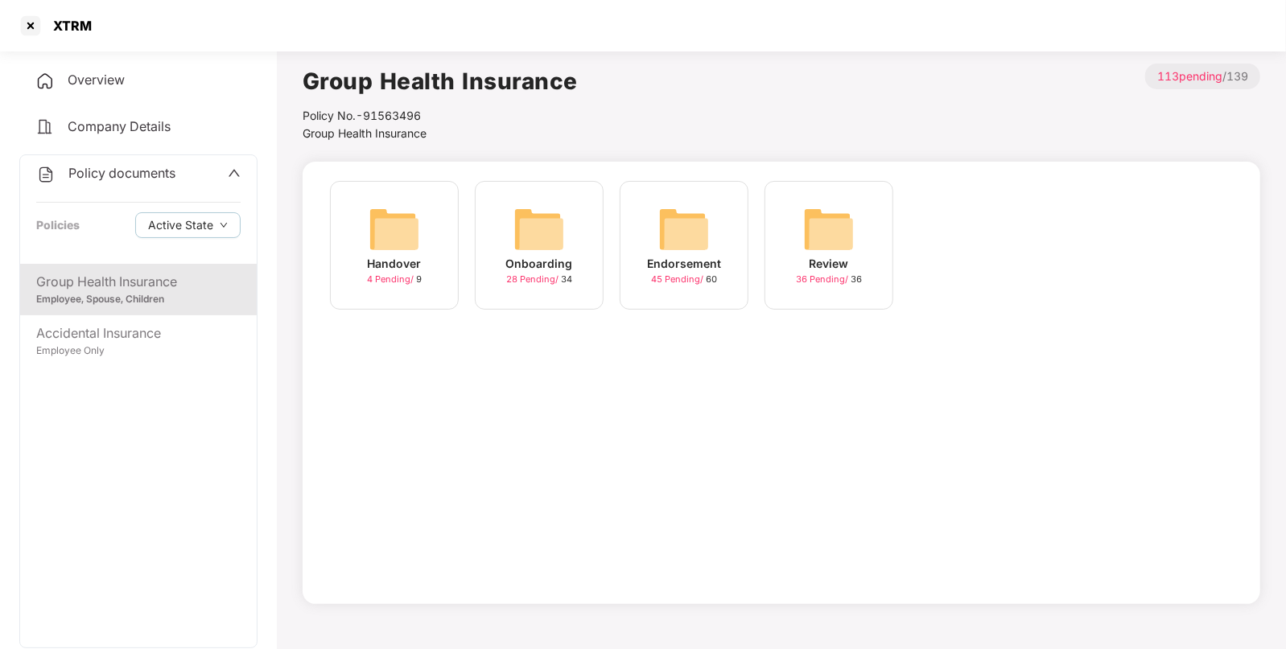
click at [672, 237] on img at bounding box center [684, 230] width 52 height 52
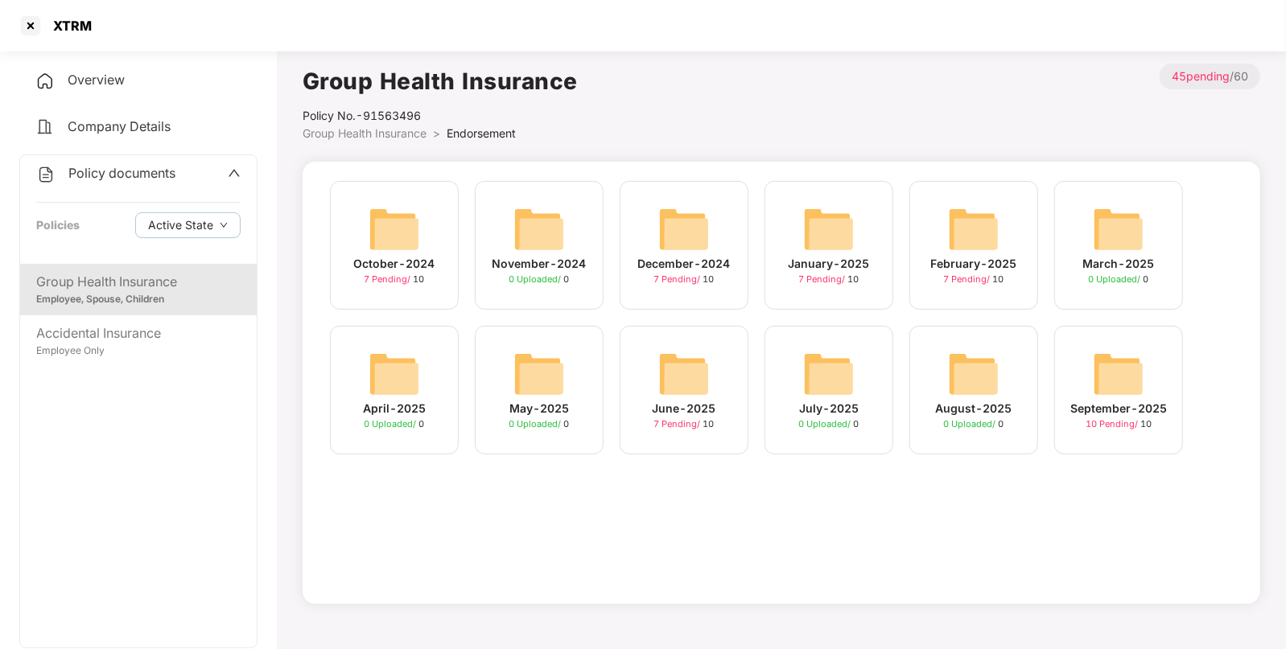
click at [1123, 369] on img at bounding box center [1119, 374] width 52 height 52
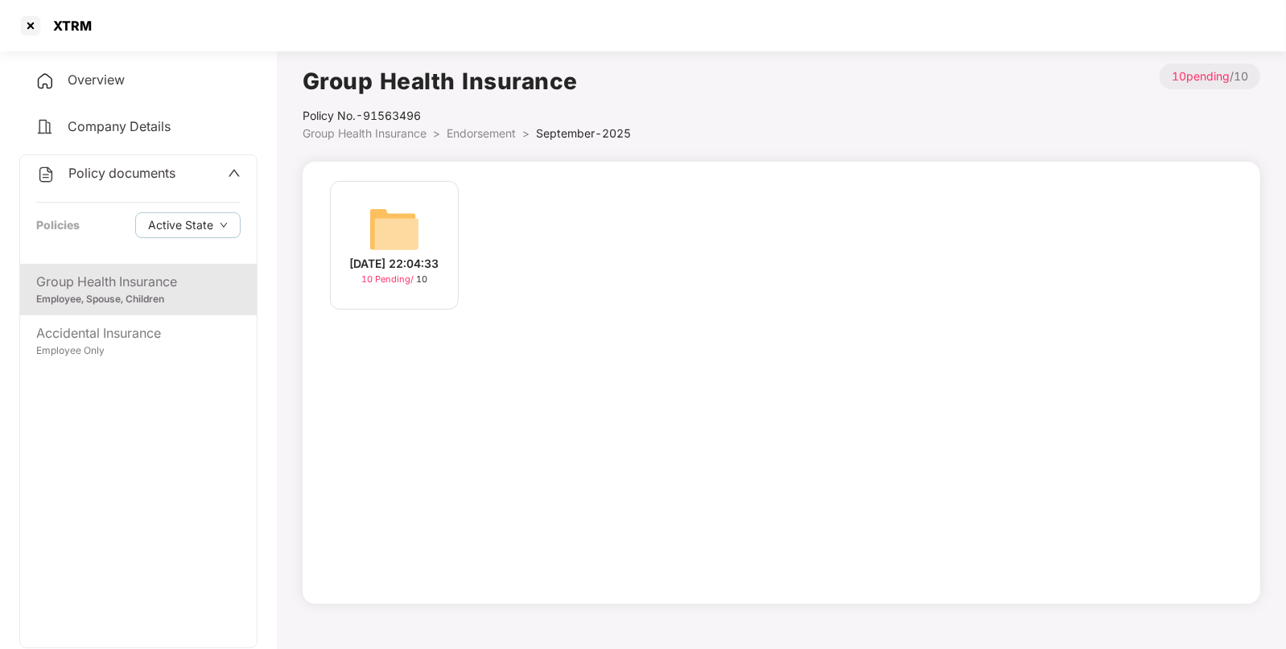
click at [399, 221] on img at bounding box center [395, 230] width 52 height 52
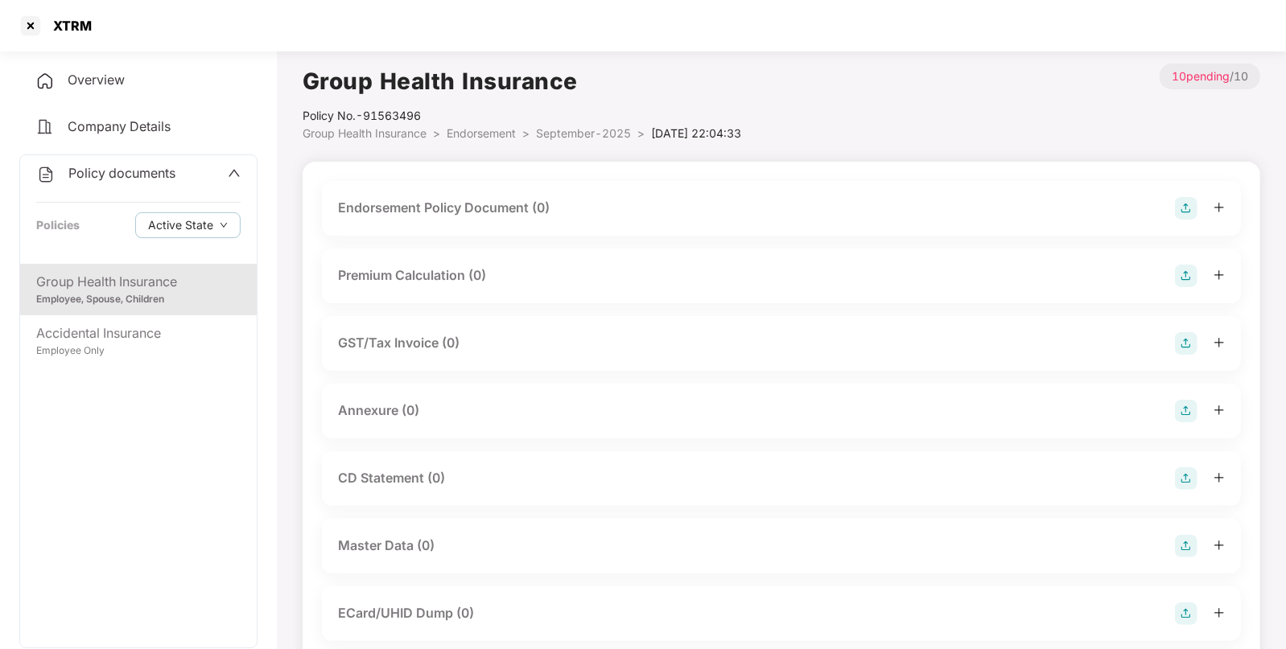
click at [1179, 208] on img at bounding box center [1186, 208] width 23 height 23
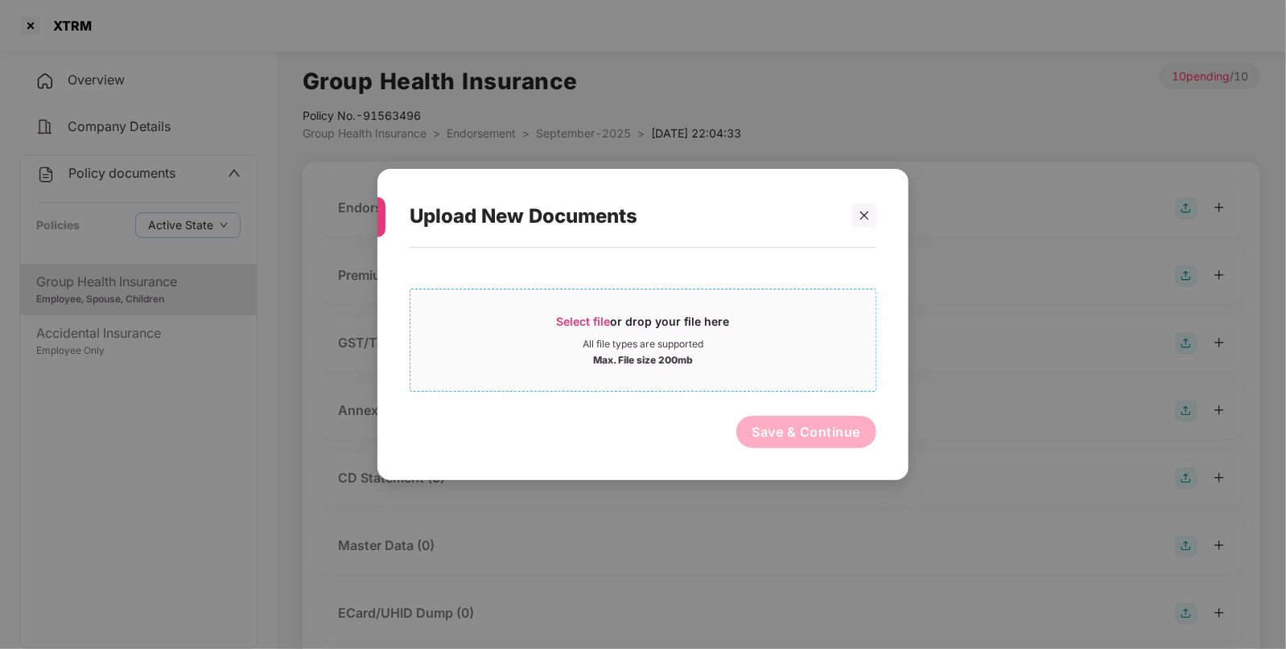
click at [724, 348] on div "All file types are supported" at bounding box center [642, 344] width 465 height 13
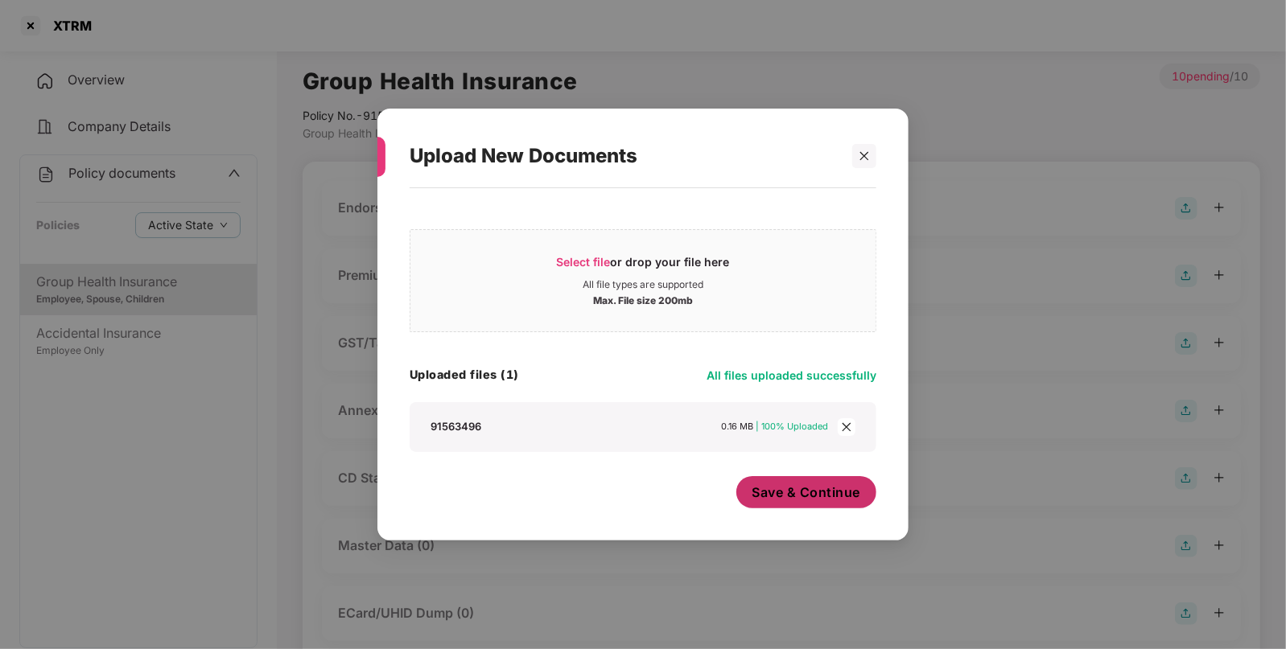
click at [849, 497] on span "Save & Continue" at bounding box center [807, 493] width 109 height 18
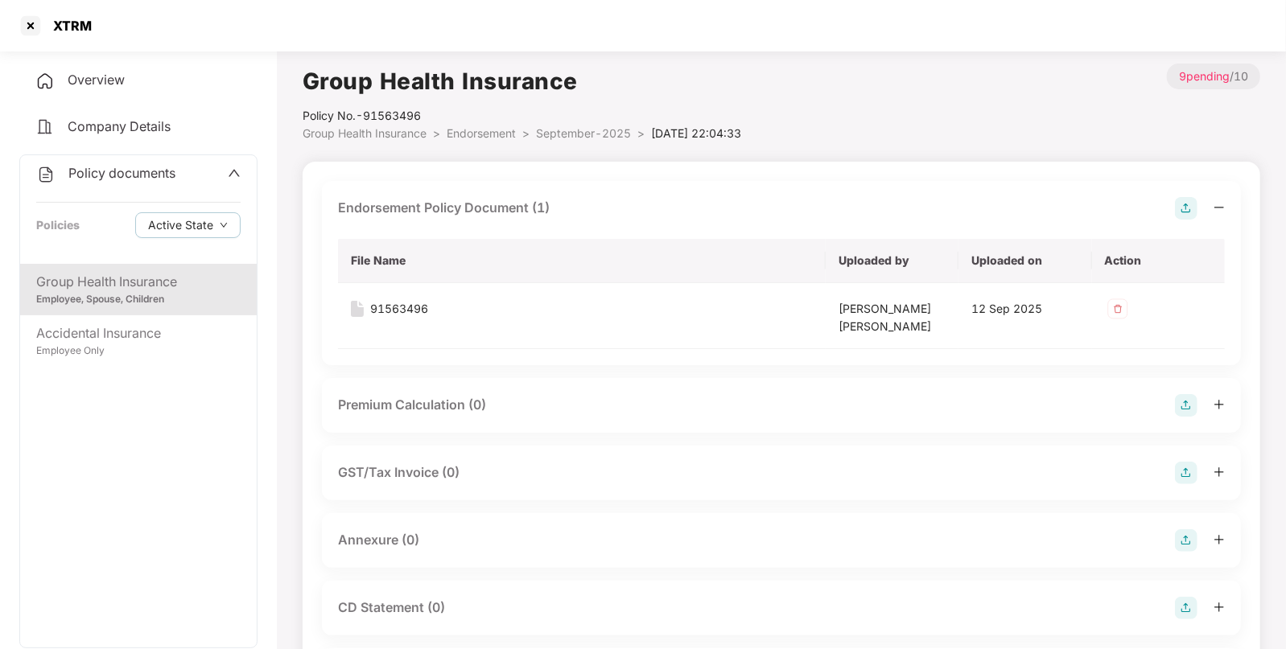
click at [1188, 532] on img at bounding box center [1186, 541] width 23 height 23
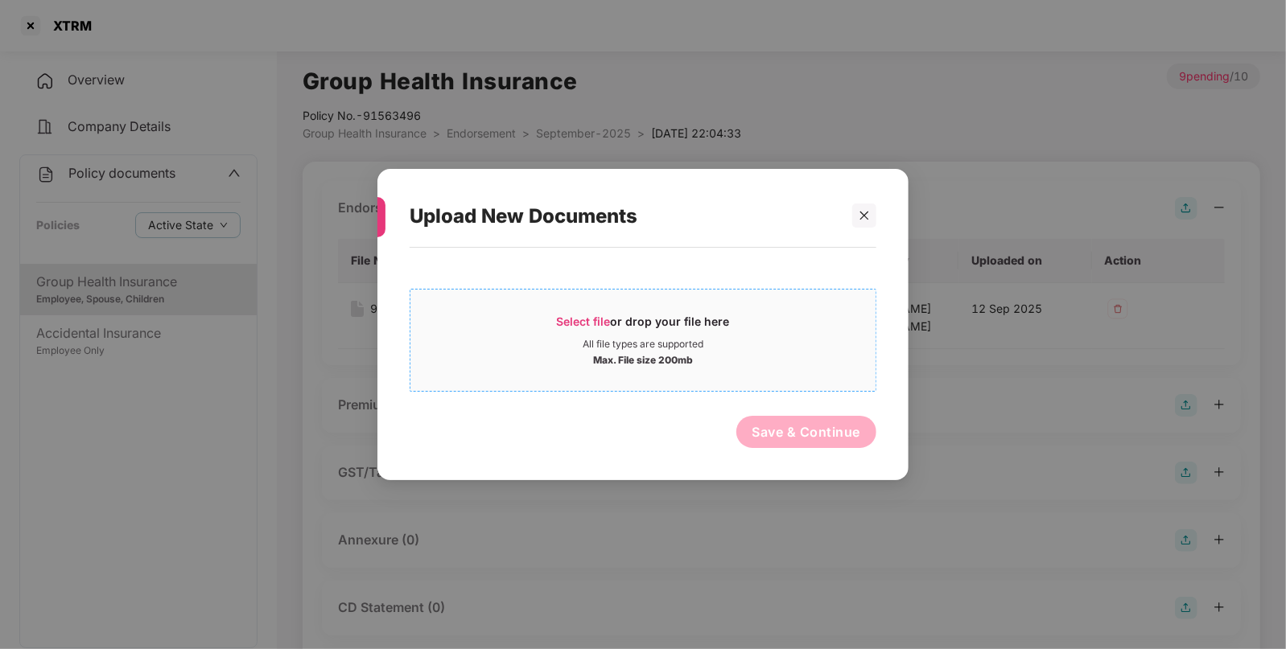
click at [657, 347] on div "All file types are supported" at bounding box center [643, 344] width 121 height 13
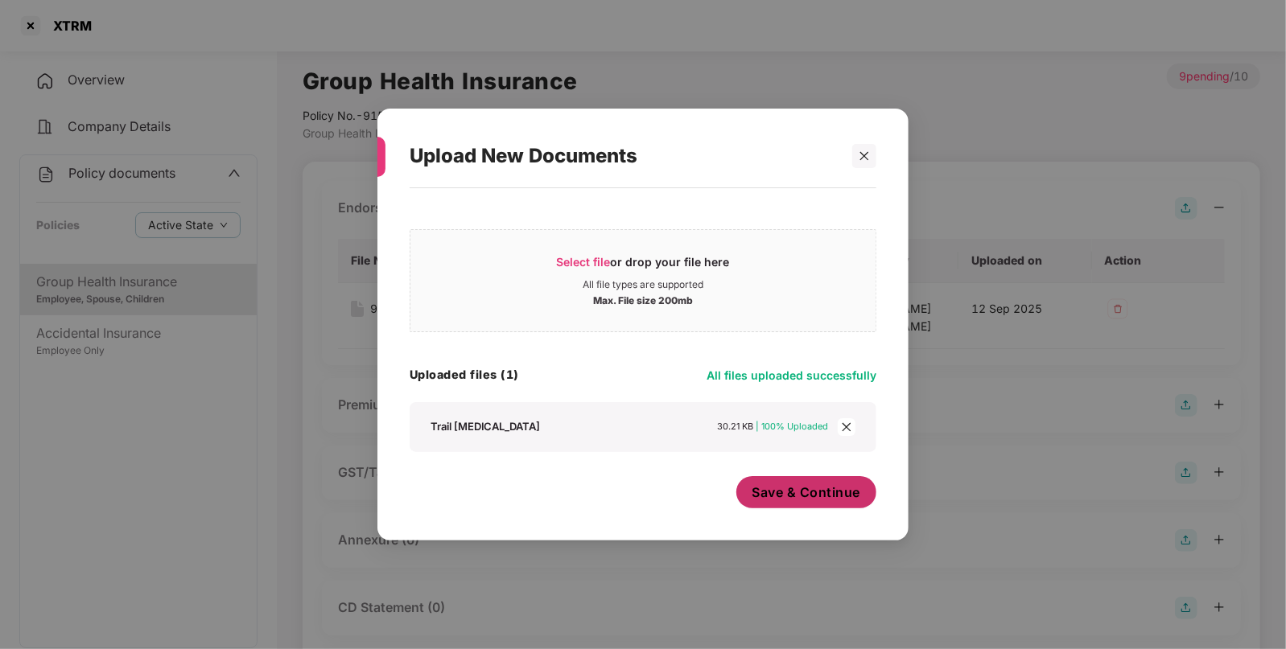
click at [777, 486] on span "Save & Continue" at bounding box center [807, 493] width 109 height 18
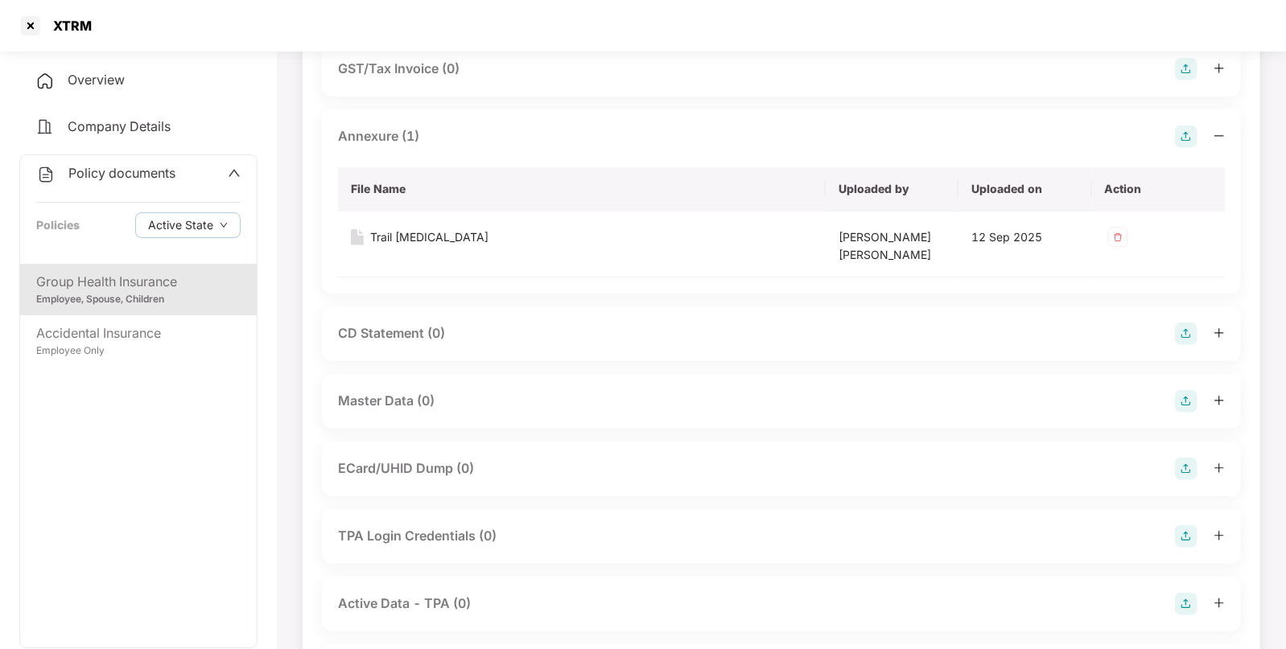
scroll to position [406, 0]
click at [1188, 398] on img at bounding box center [1186, 400] width 23 height 23
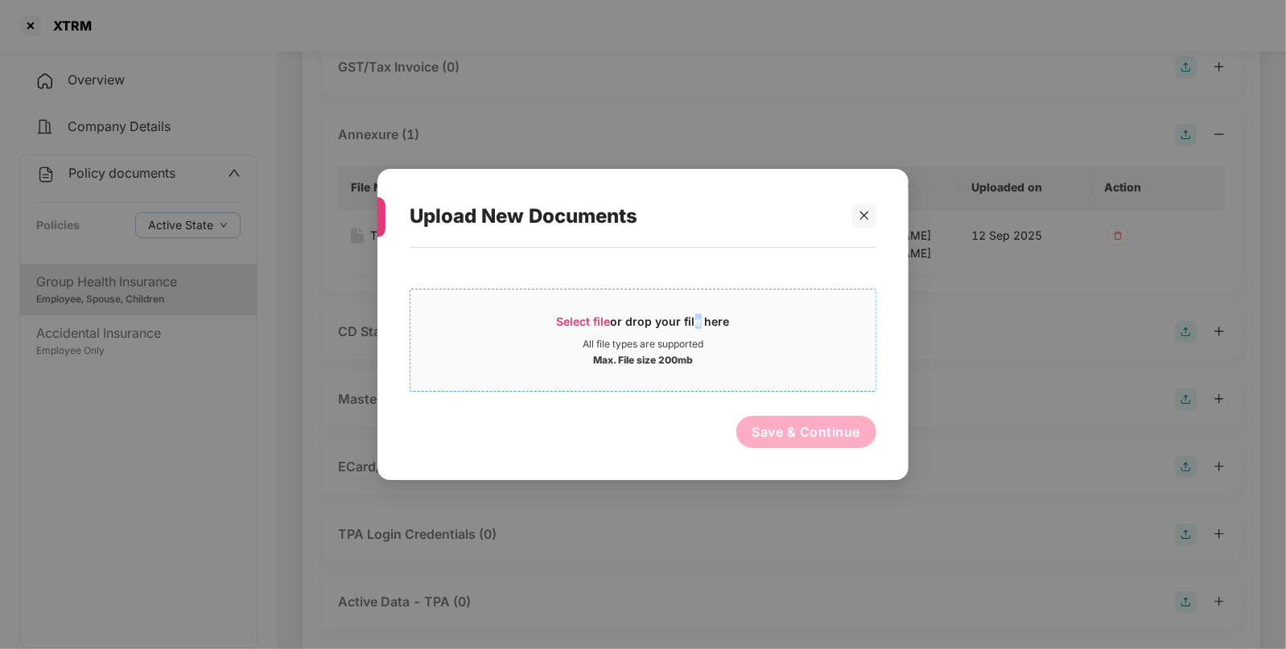
click at [692, 326] on div "Select file or drop your file here" at bounding box center [643, 326] width 173 height 24
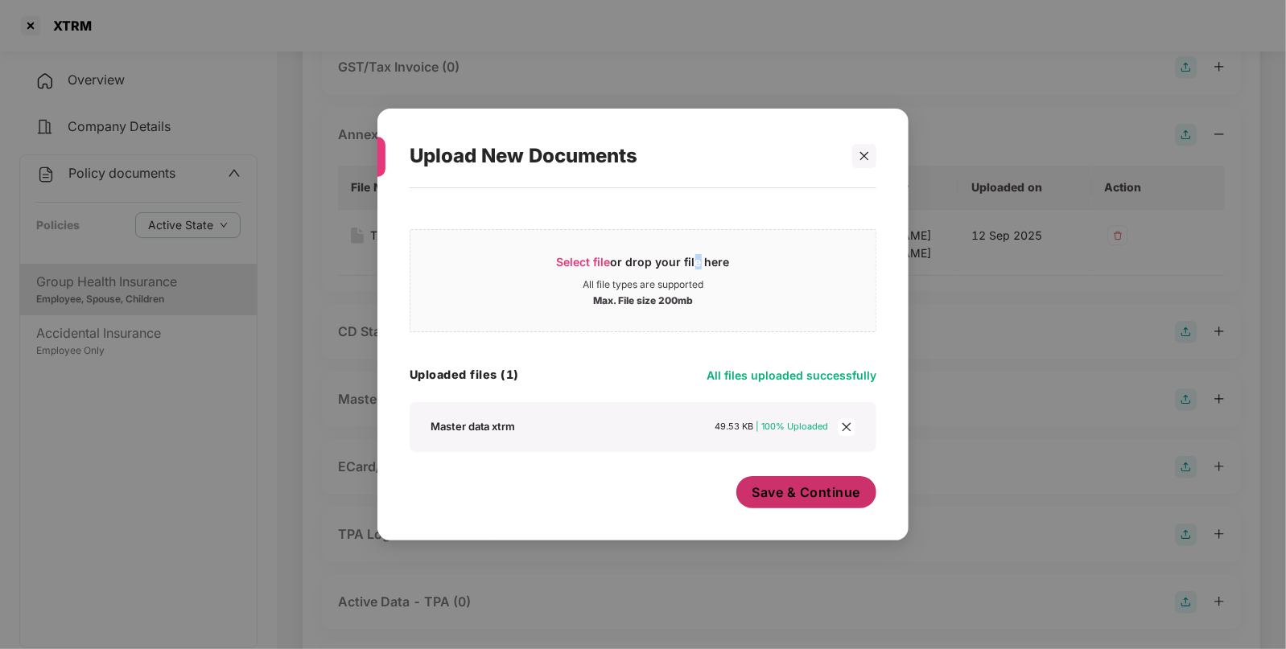
click at [787, 492] on span "Save & Continue" at bounding box center [807, 493] width 109 height 18
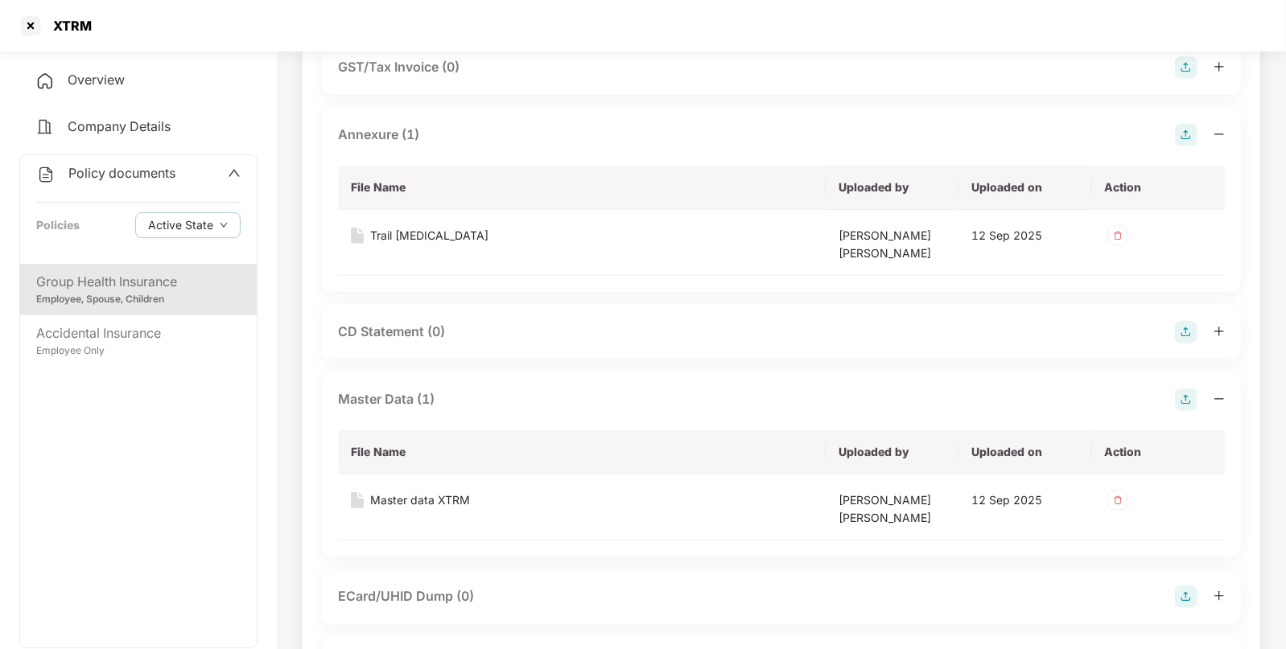
click at [134, 165] on div "Policy documents" at bounding box center [105, 173] width 139 height 21
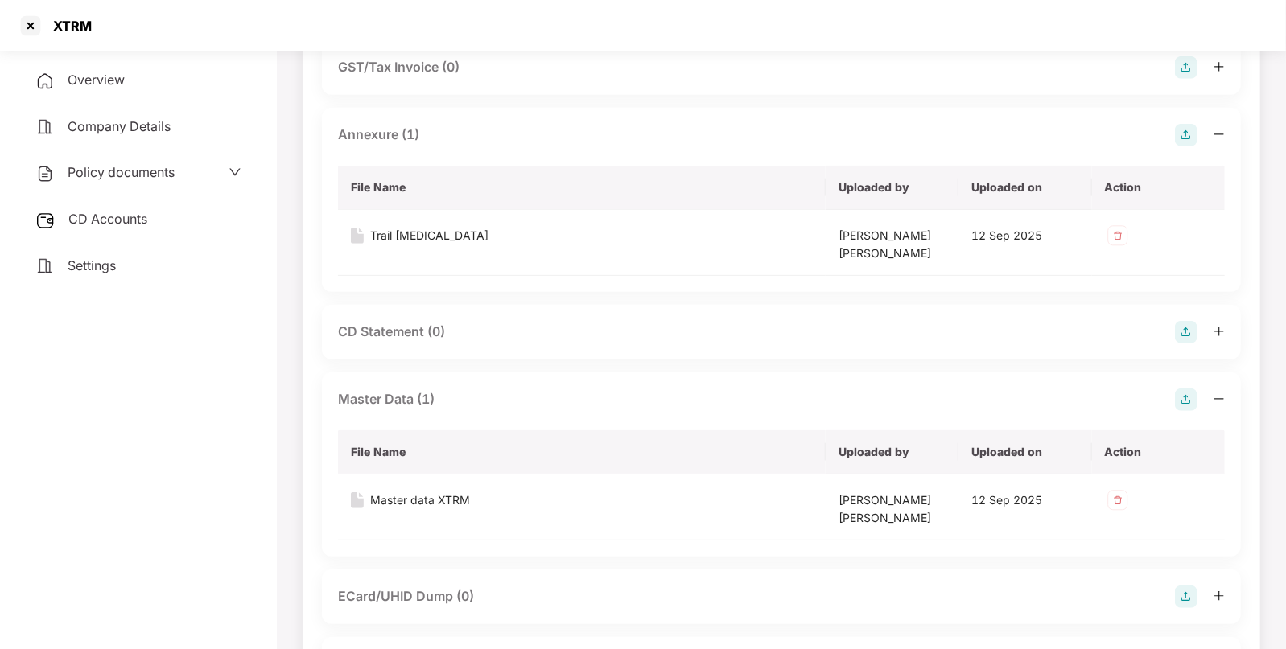
click at [127, 209] on div "CD Accounts" at bounding box center [138, 219] width 238 height 37
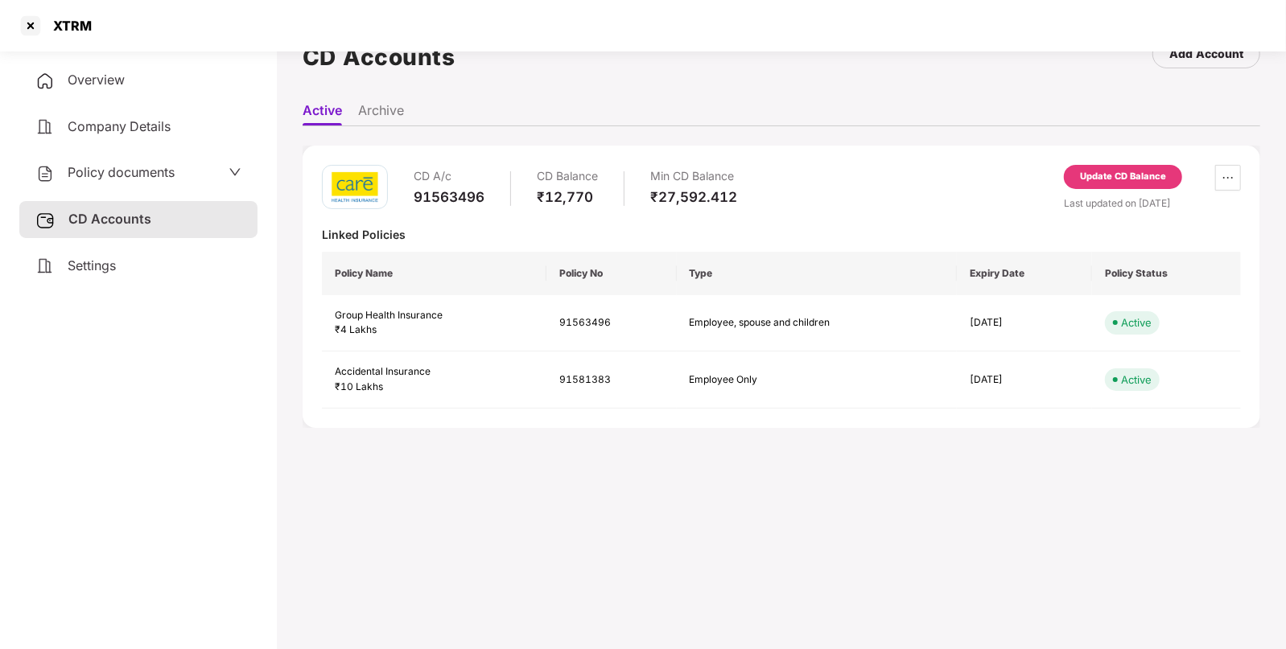
click at [190, 161] on div "Policy documents" at bounding box center [138, 173] width 238 height 37
click at [187, 183] on div "Policy documents" at bounding box center [138, 173] width 206 height 21
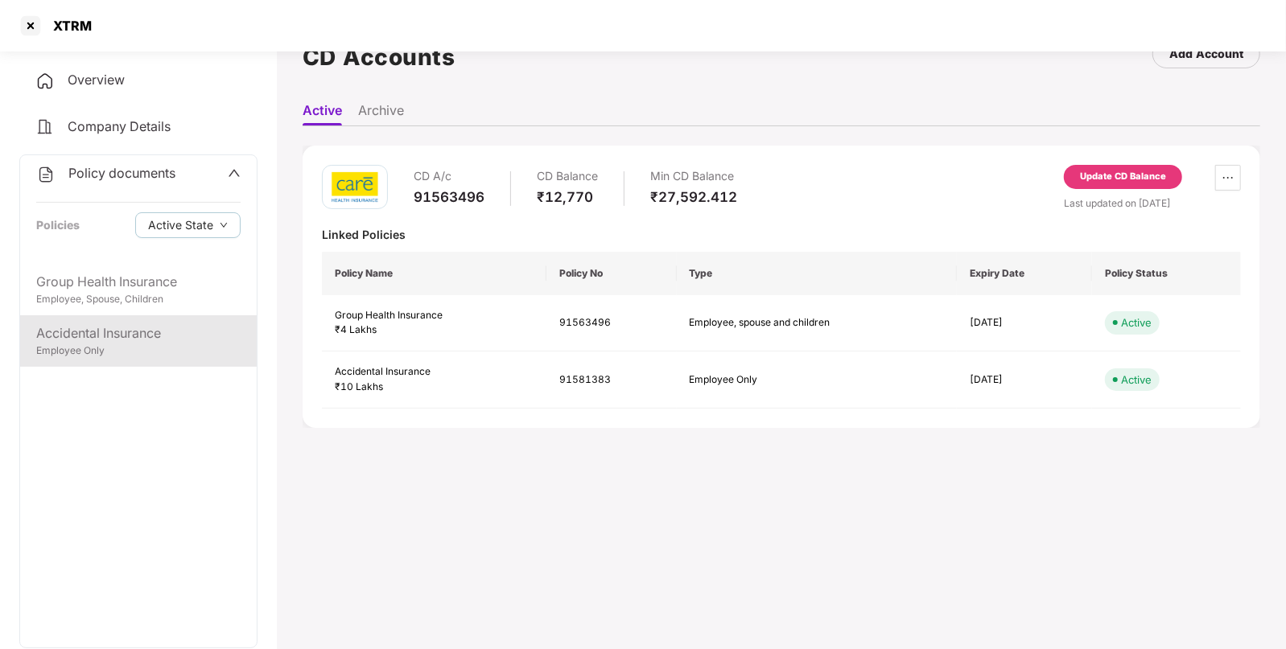
click at [137, 332] on div "Accidental Insurance" at bounding box center [138, 334] width 204 height 20
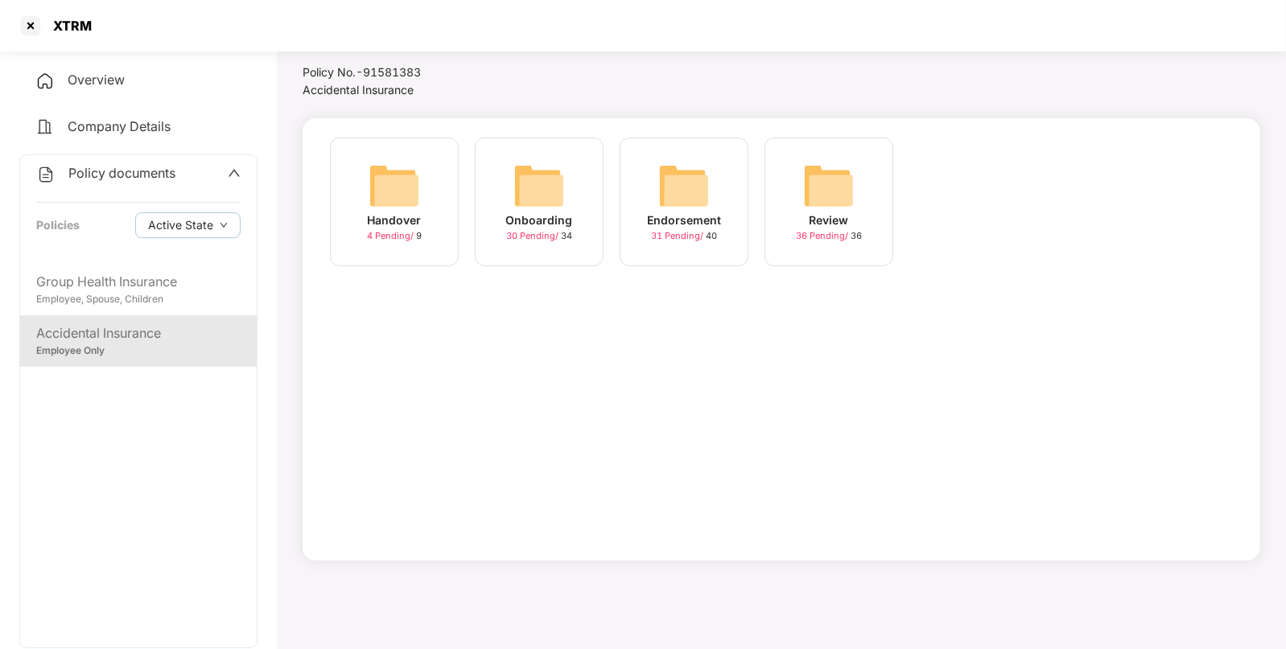
click at [690, 181] on img at bounding box center [684, 186] width 52 height 52
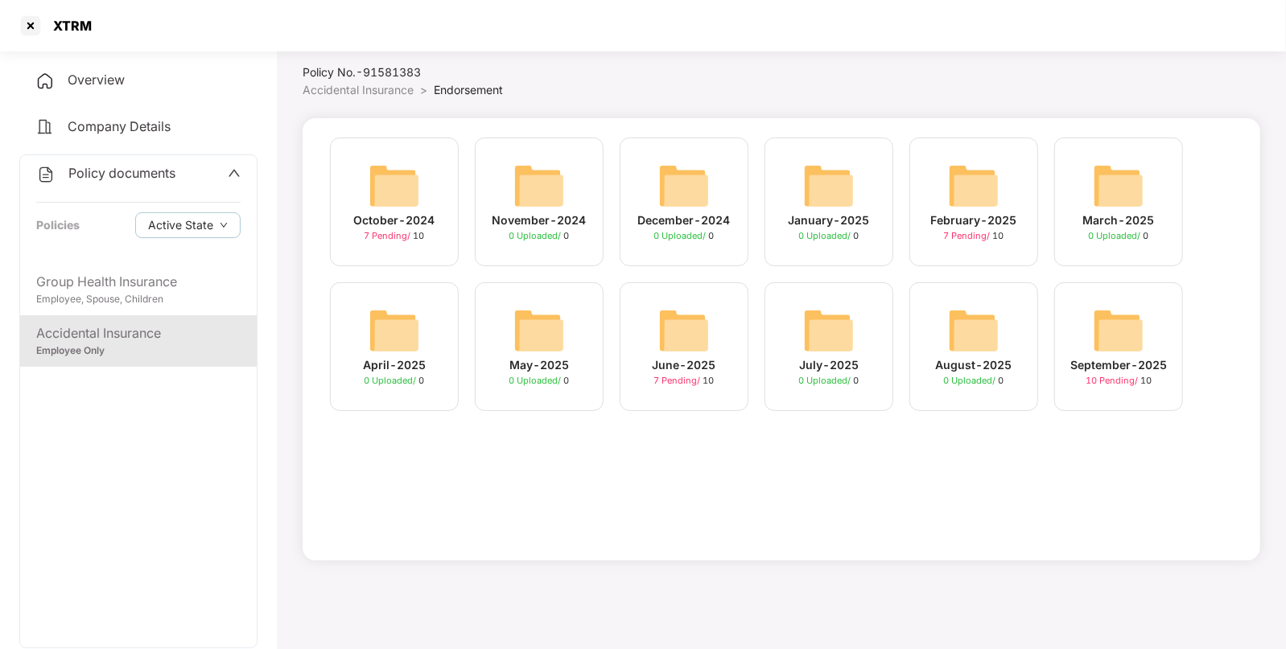
click at [1096, 354] on img at bounding box center [1119, 331] width 52 height 52
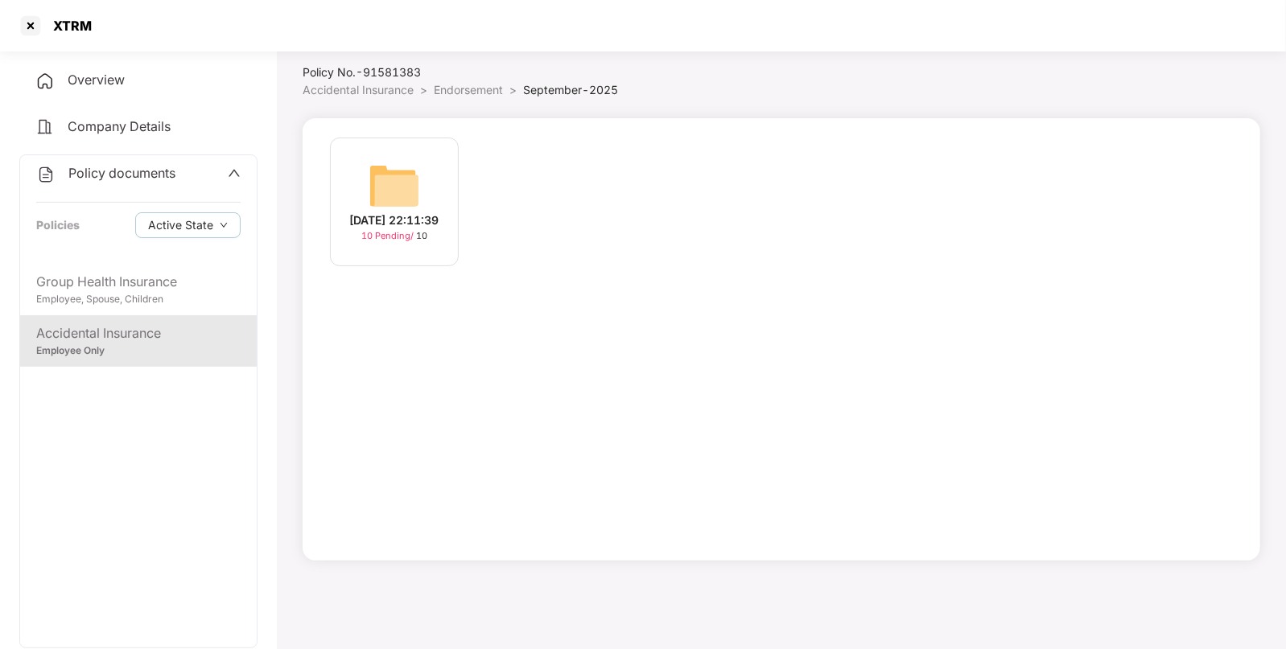
click at [390, 179] on img at bounding box center [395, 186] width 52 height 52
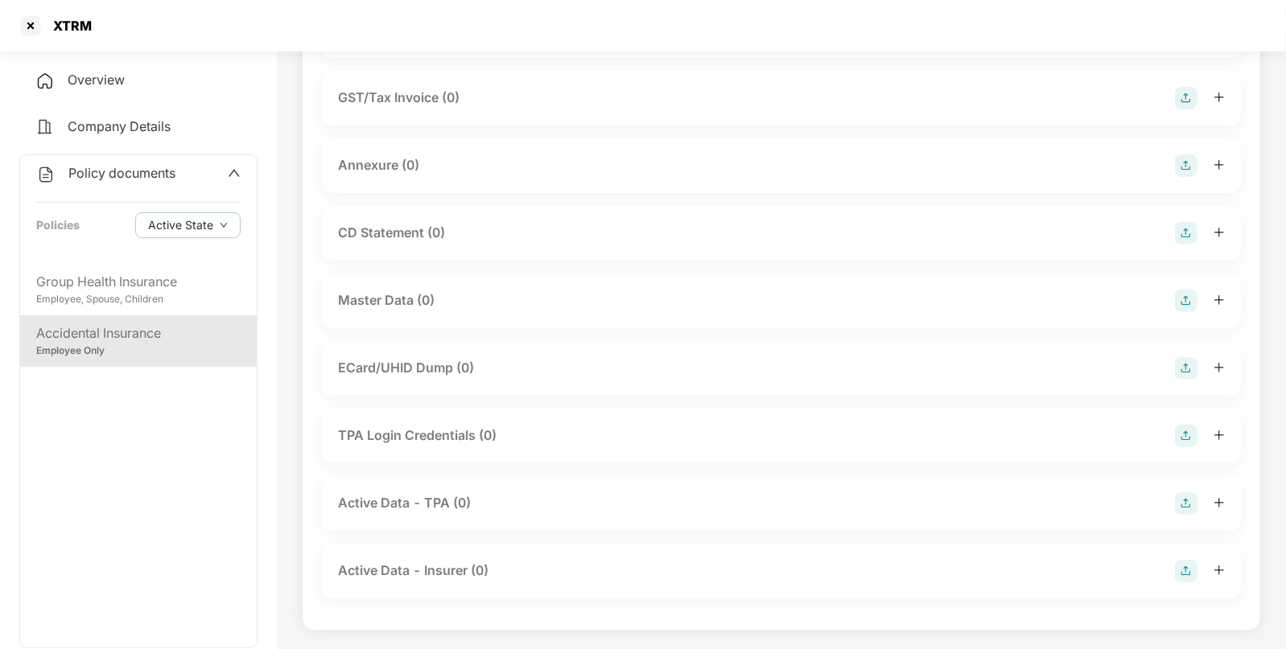
click at [1178, 303] on img at bounding box center [1186, 301] width 23 height 23
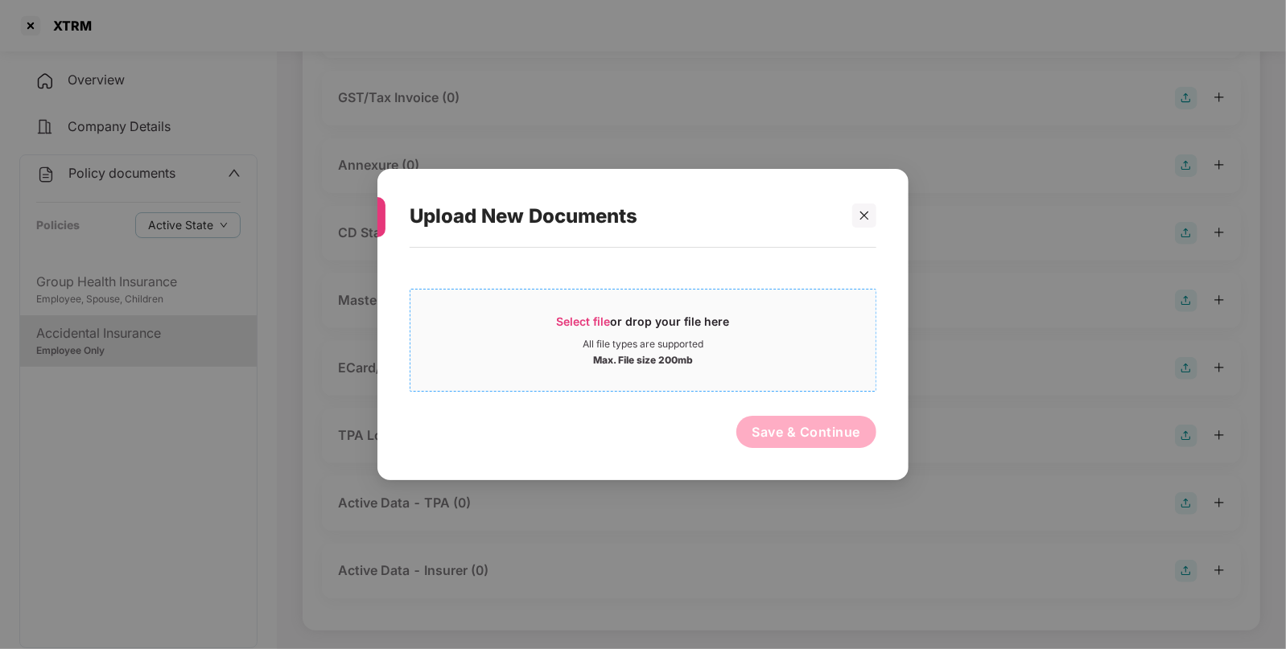
click at [737, 307] on span "Select file or drop your file here All file types are supported Max. File size …" at bounding box center [642, 340] width 465 height 77
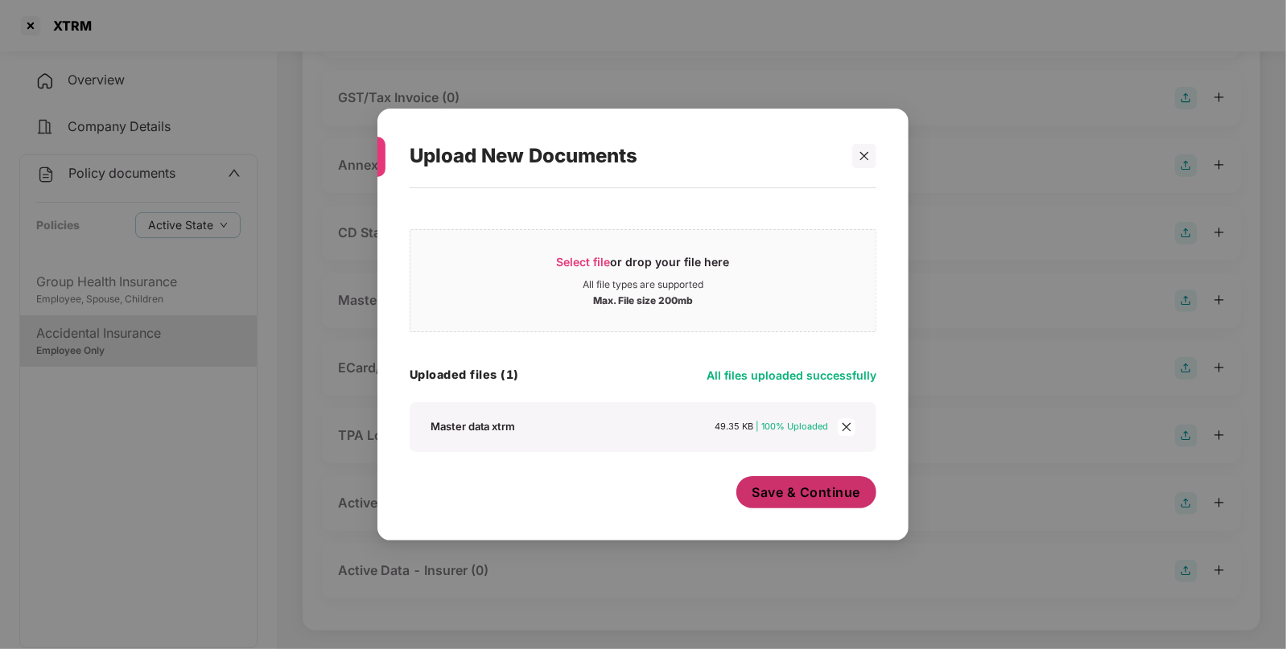
click at [814, 499] on span "Save & Continue" at bounding box center [807, 493] width 109 height 18
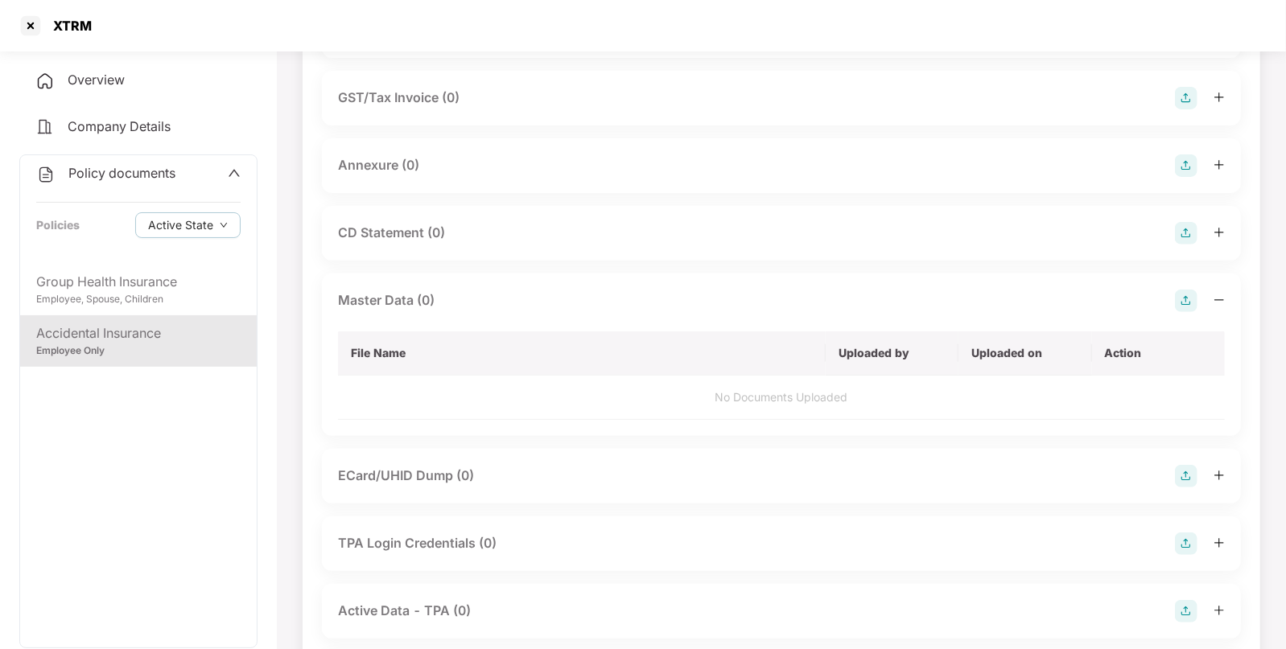
scroll to position [0, 0]
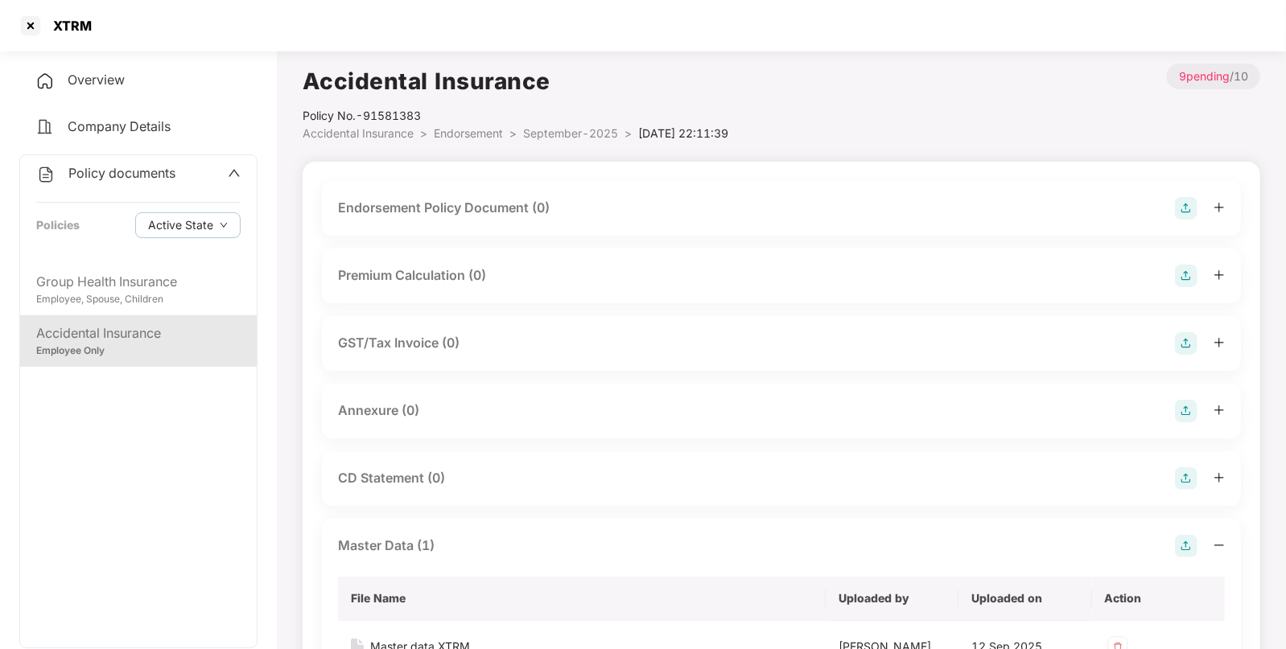
click at [1190, 208] on img at bounding box center [1186, 208] width 23 height 23
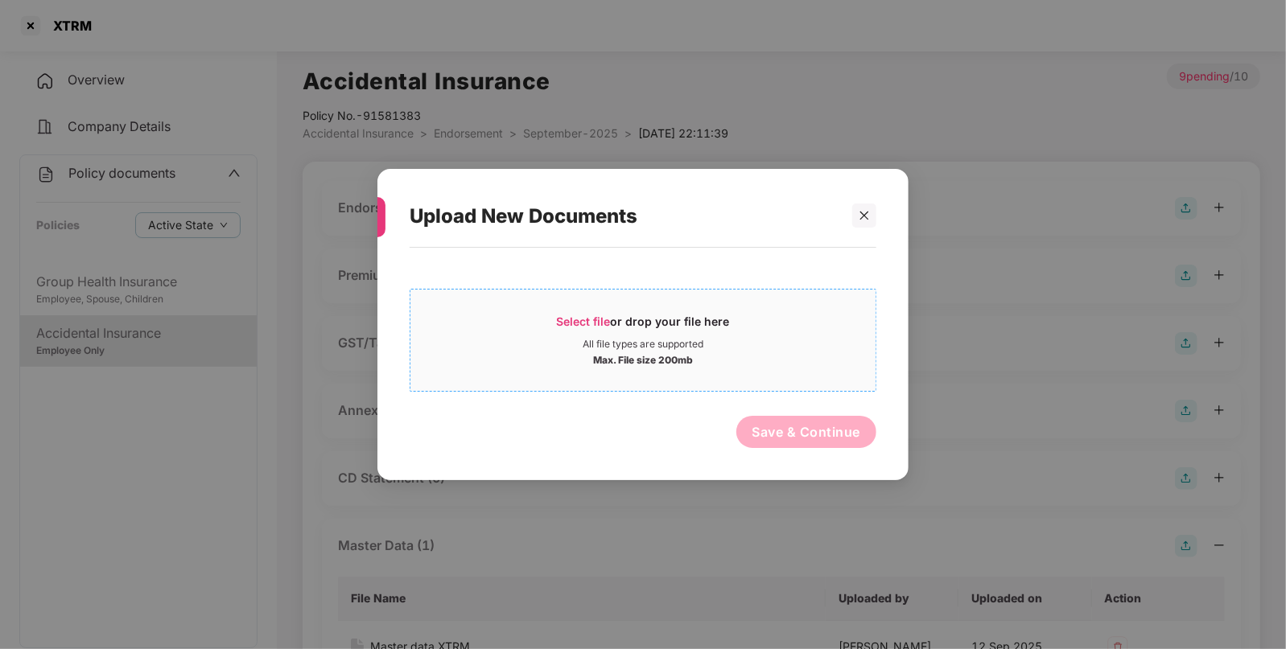
click at [682, 303] on span "Select file or drop your file here All file types are supported Max. File size …" at bounding box center [642, 340] width 465 height 77
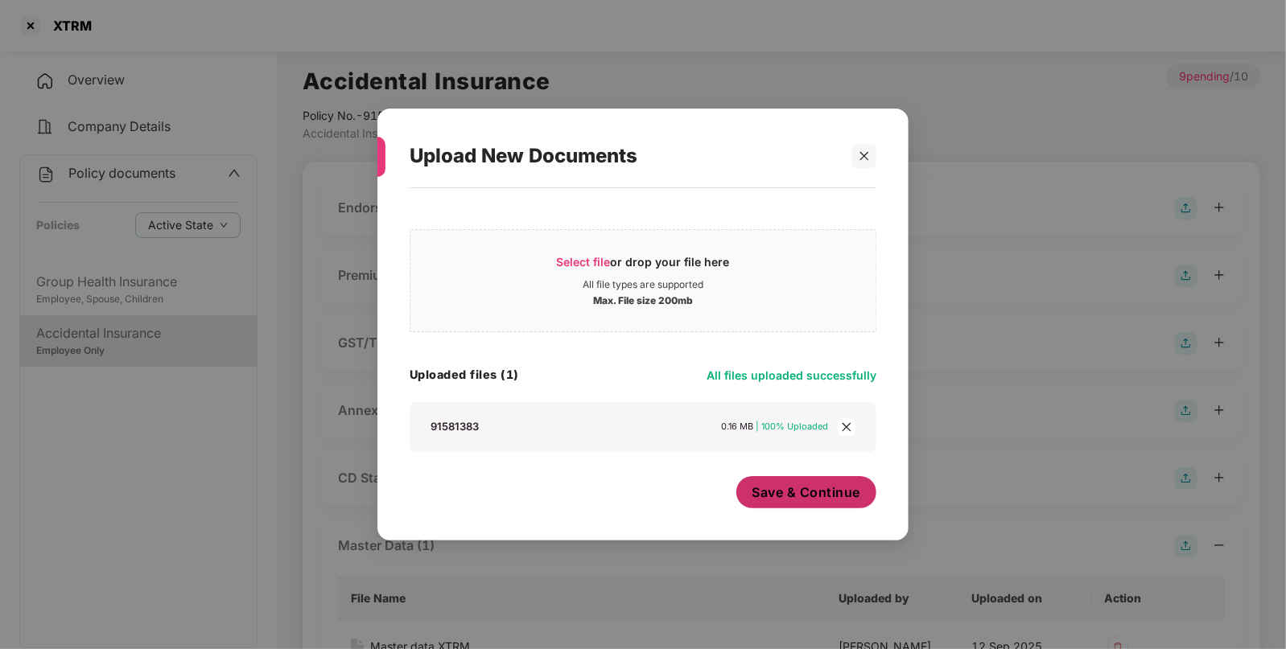
click at [806, 498] on span "Save & Continue" at bounding box center [807, 493] width 109 height 18
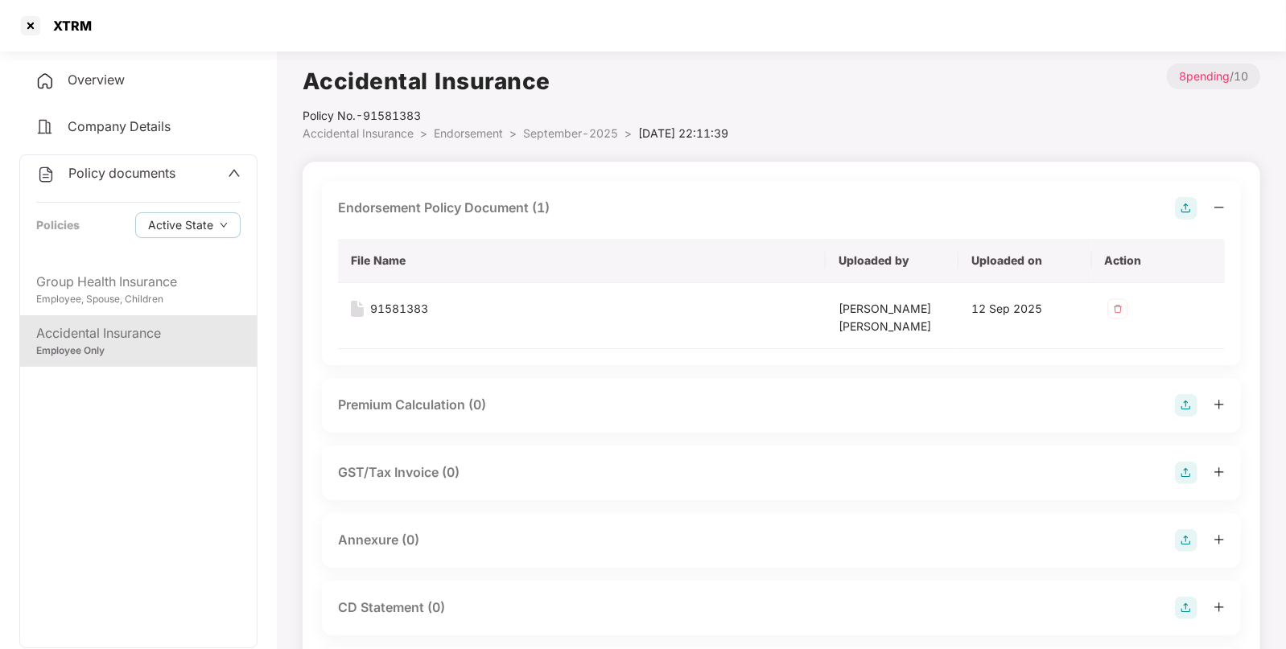
click at [1191, 547] on img at bounding box center [1186, 541] width 23 height 23
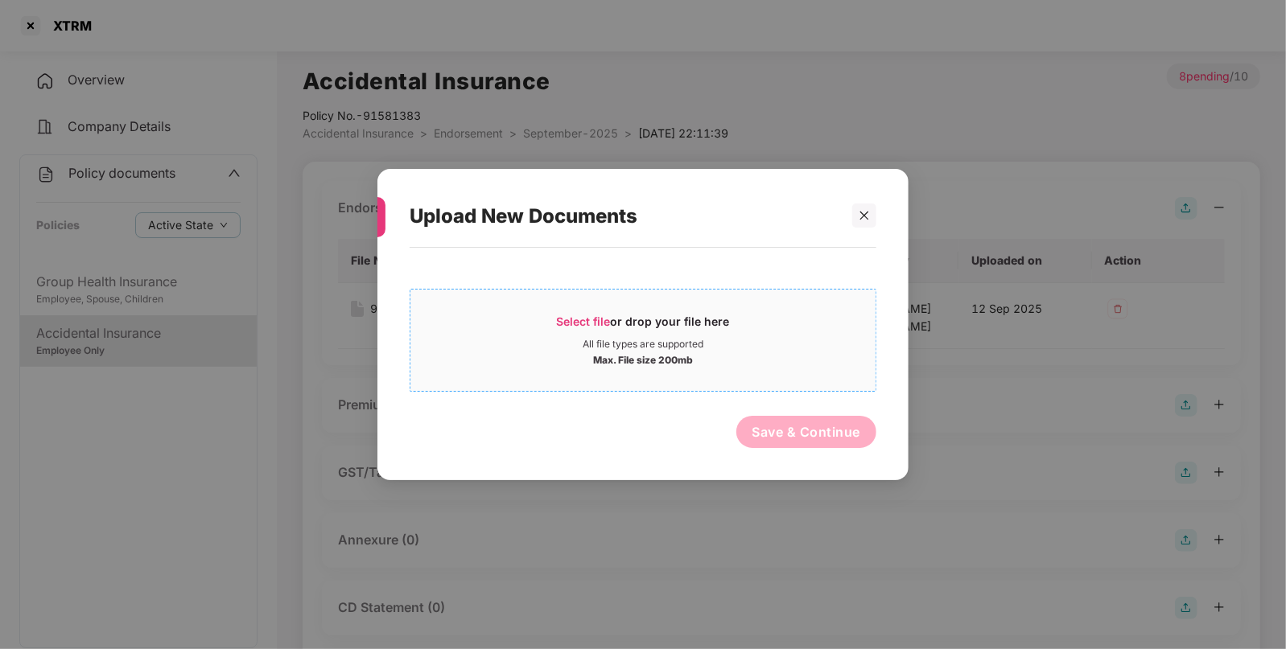
click at [674, 348] on div "All file types are supported" at bounding box center [643, 344] width 121 height 13
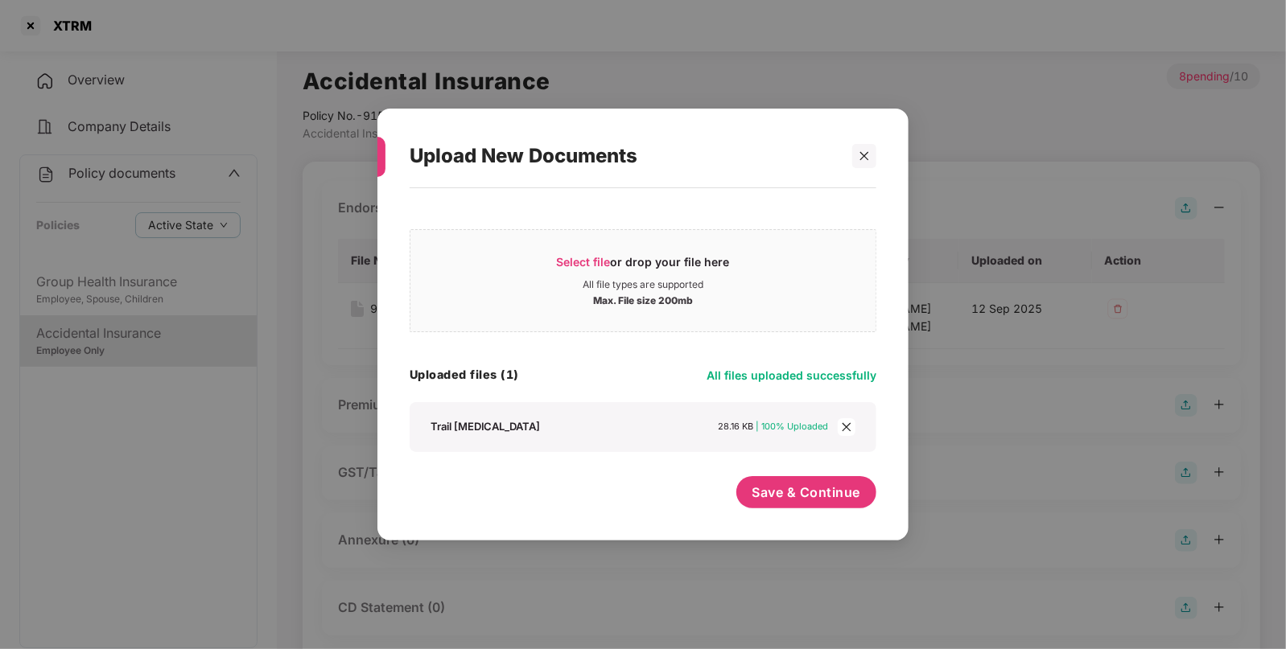
click at [813, 468] on div "Select file or drop your file here All file types are supported Max. File size …" at bounding box center [643, 356] width 467 height 320
click at [804, 497] on span "Save & Continue" at bounding box center [807, 493] width 109 height 18
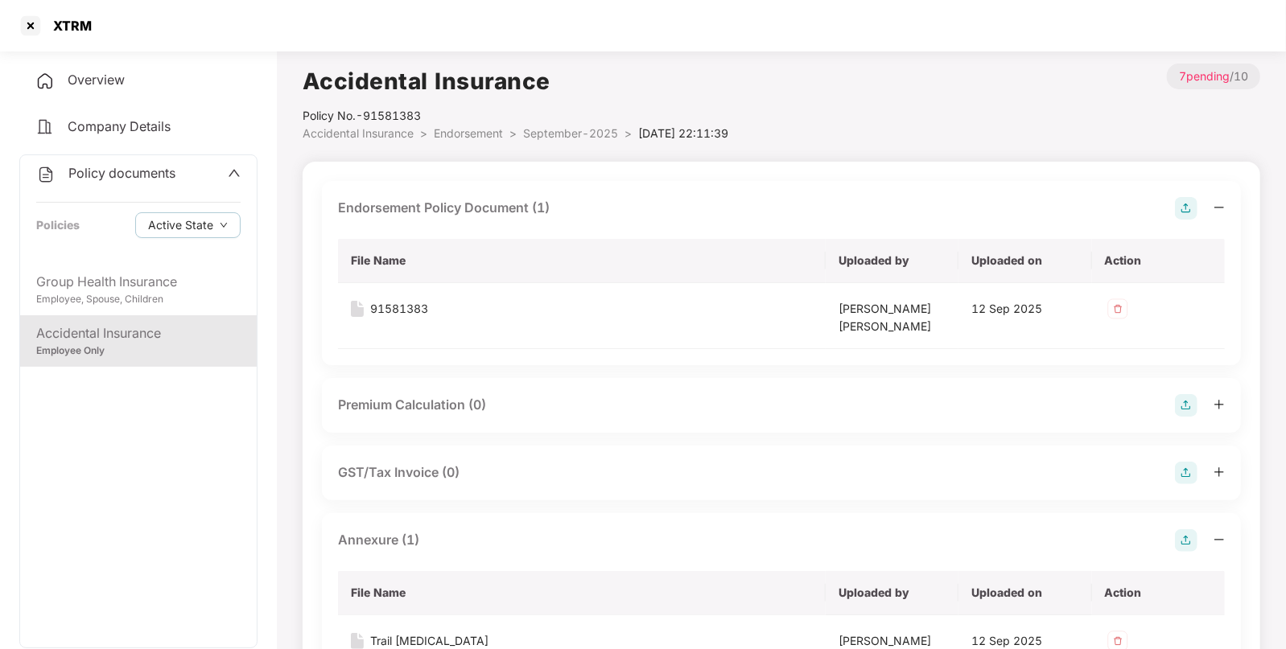
click at [165, 169] on span "Policy documents" at bounding box center [121, 173] width 107 height 16
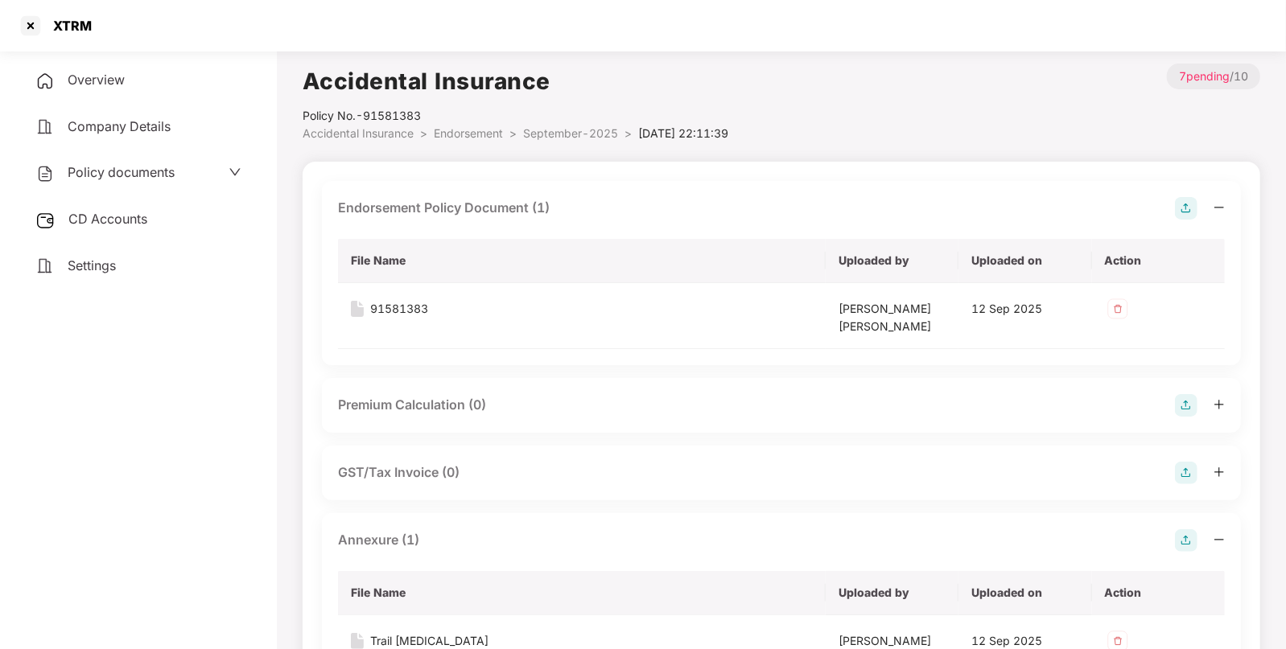
click at [125, 221] on span "CD Accounts" at bounding box center [107, 219] width 79 height 16
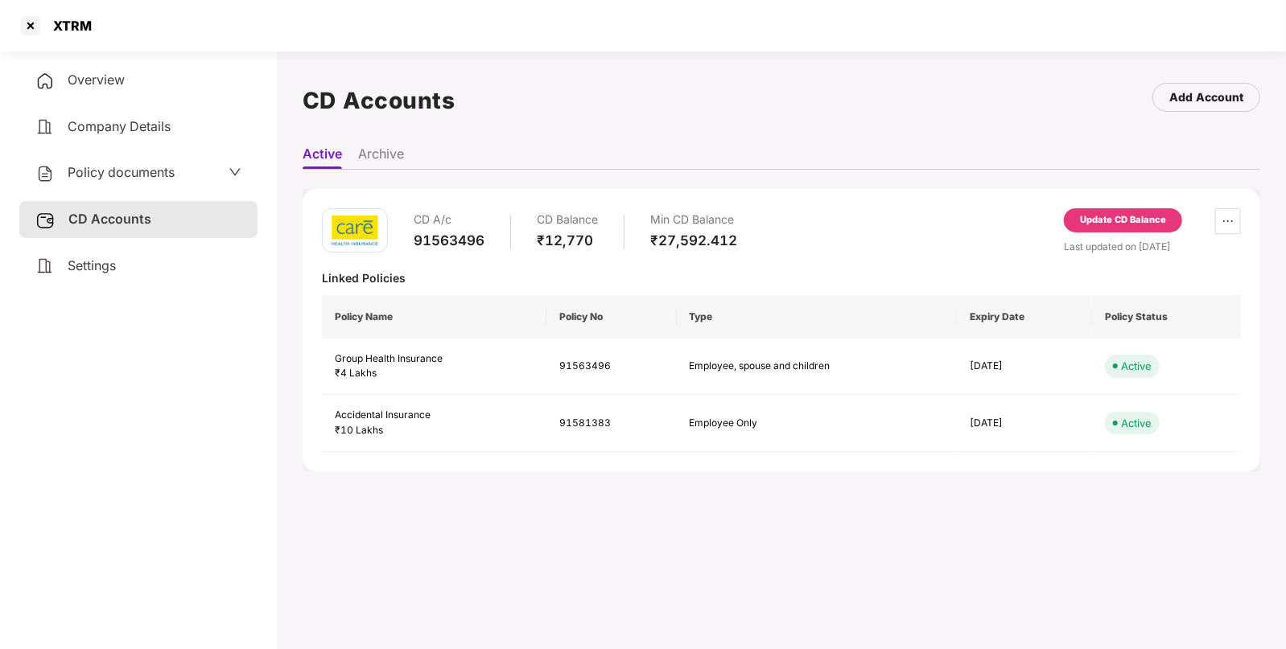
click at [1147, 216] on div "Update CD Balance" at bounding box center [1123, 220] width 86 height 14
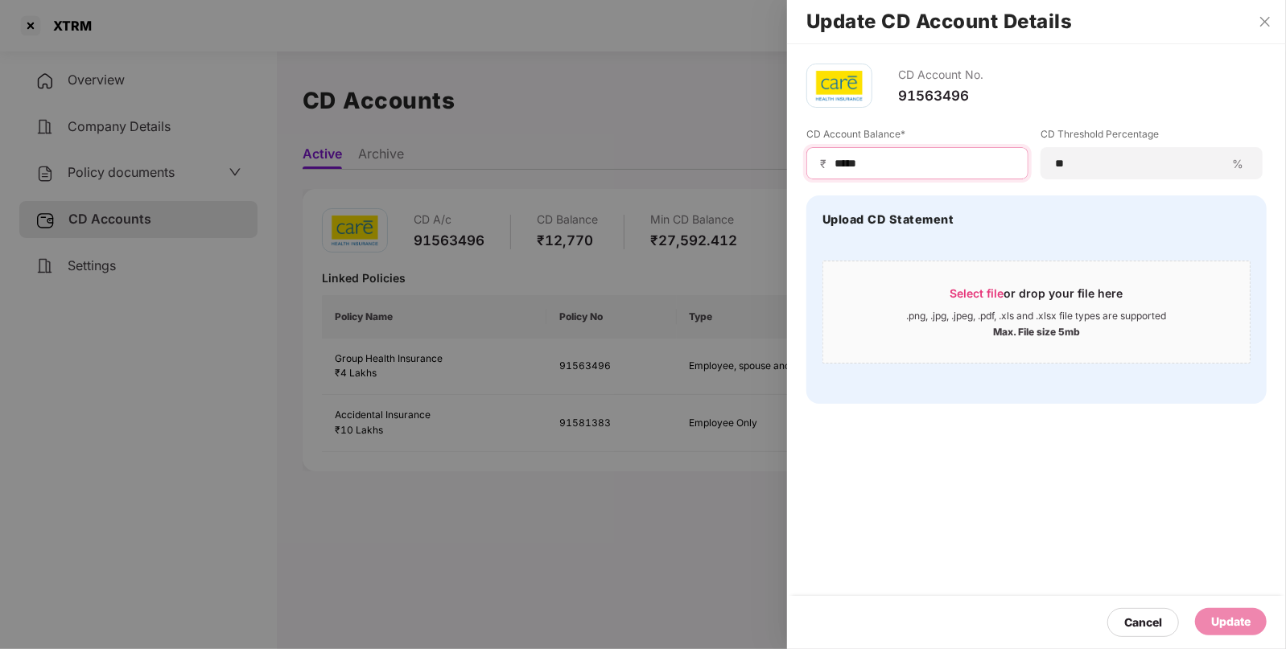
click at [941, 169] on input "*****" at bounding box center [924, 163] width 182 height 17
type input "*"
type input "*****"
click at [1227, 623] on div "Update" at bounding box center [1230, 622] width 39 height 18
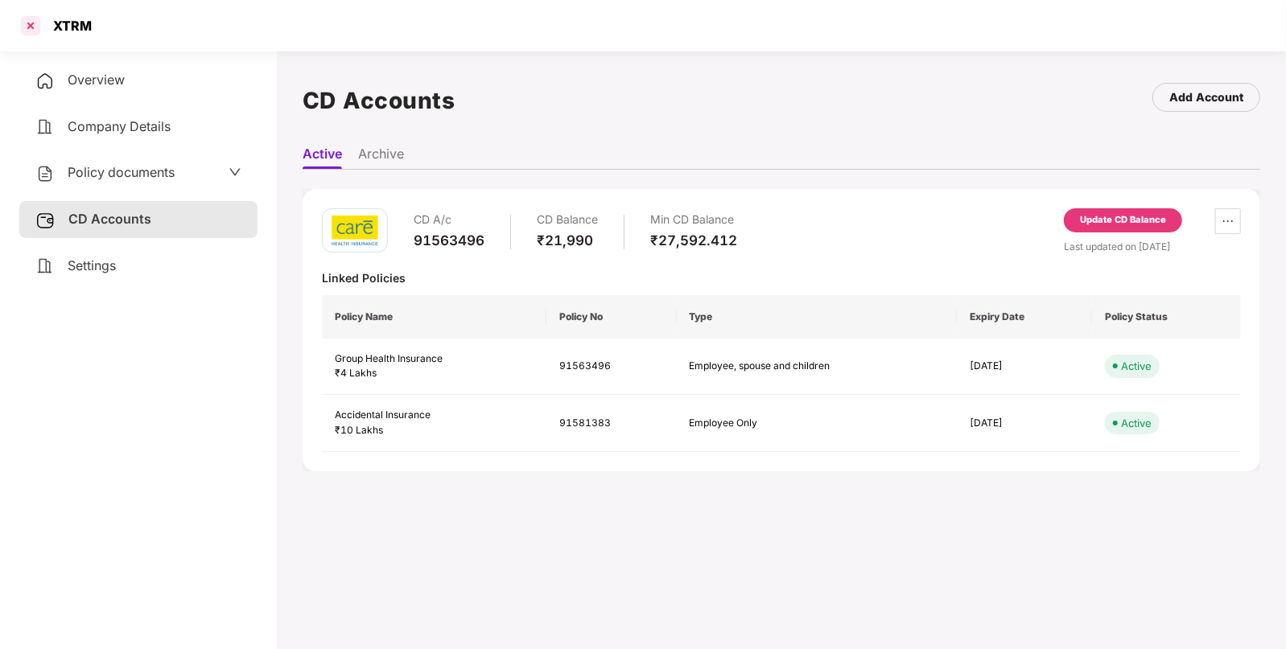
click at [35, 27] on div at bounding box center [31, 26] width 26 height 26
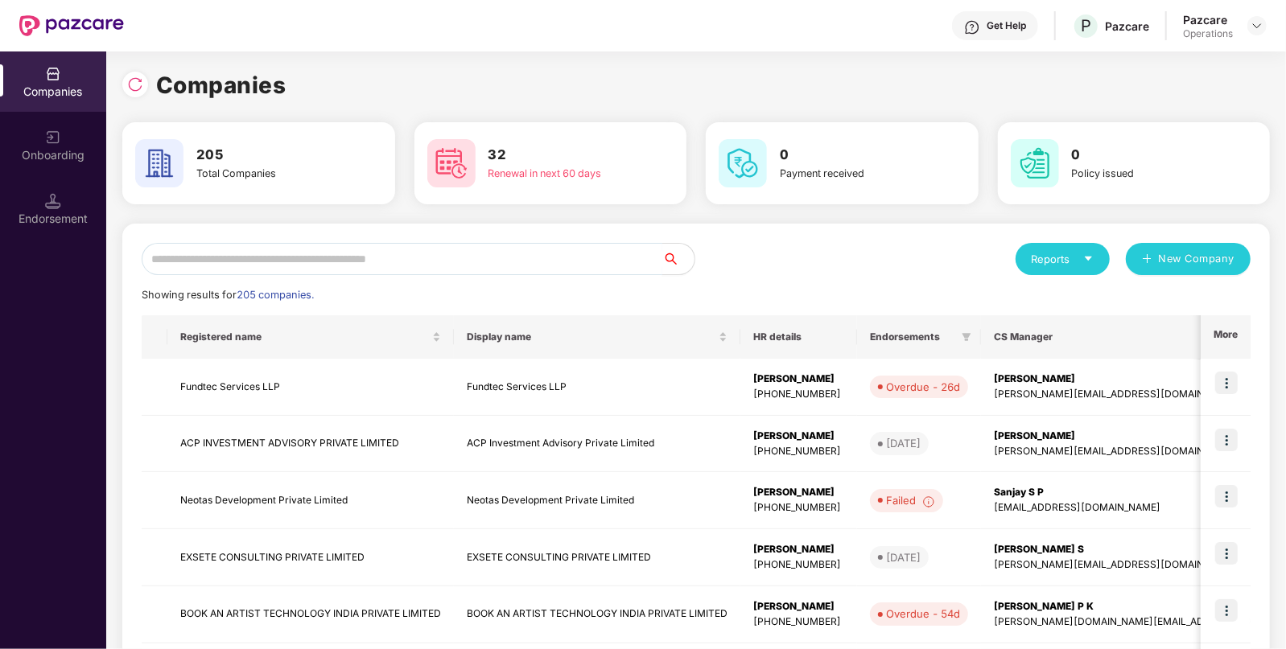
click at [346, 248] on input "text" at bounding box center [402, 259] width 521 height 32
paste input "**********"
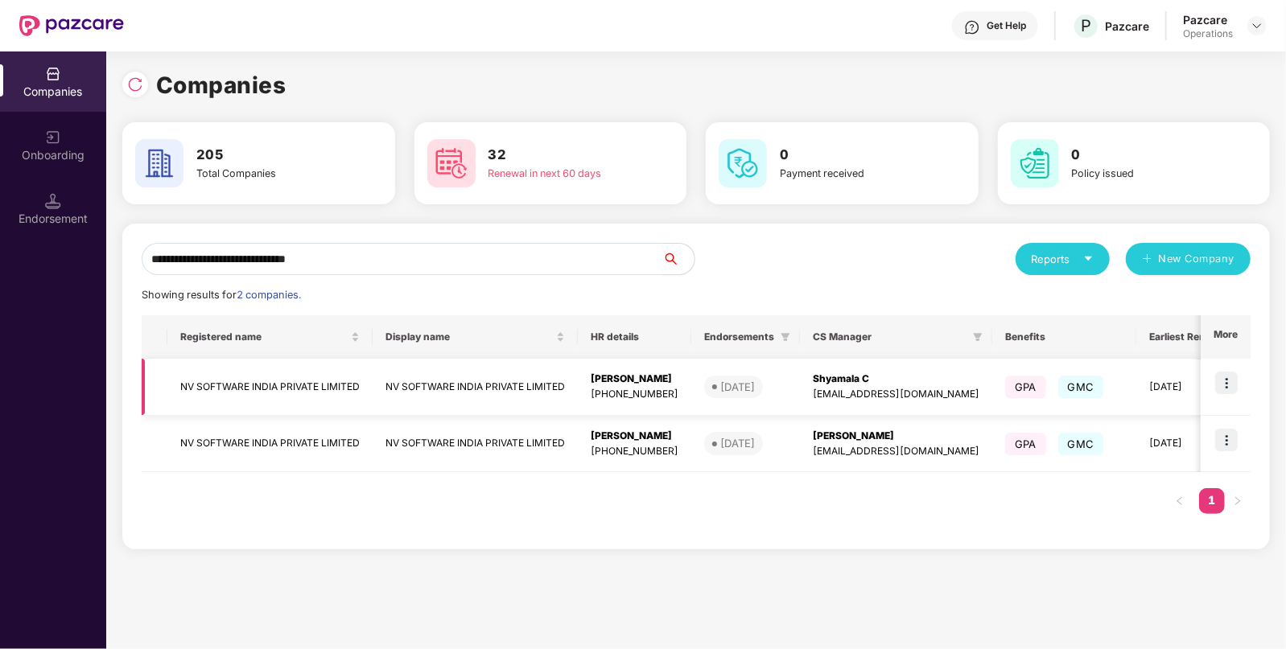
type input "**********"
click at [311, 386] on td "NV SOFTWARE INDIA PRIVATE LIMITED" at bounding box center [269, 387] width 205 height 57
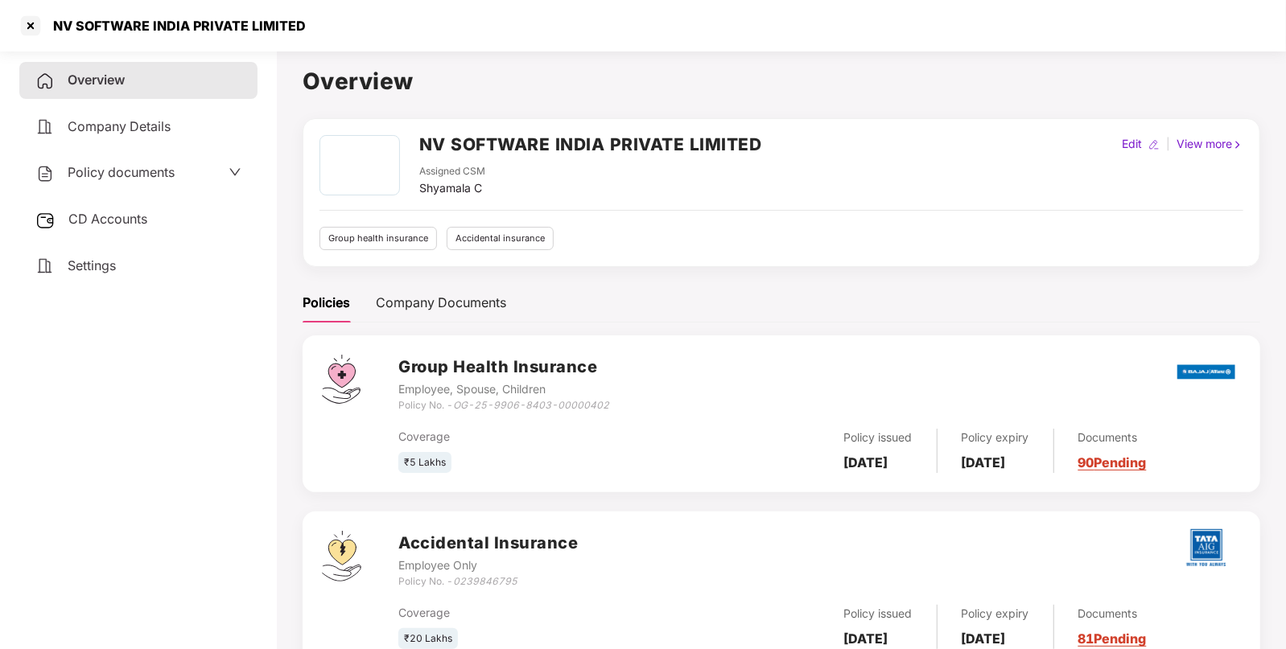
click at [205, 190] on div "Policy documents" at bounding box center [138, 173] width 238 height 37
click at [205, 174] on div "Policy documents" at bounding box center [138, 173] width 206 height 21
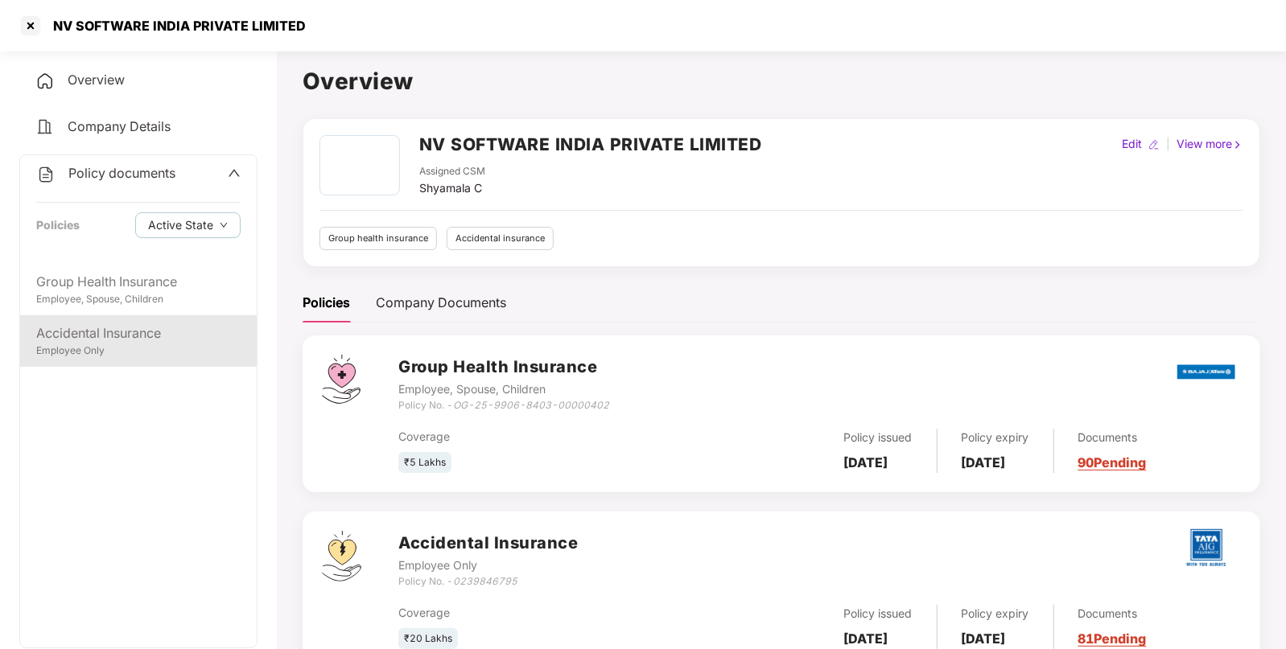
click at [159, 336] on div "Accidental Insurance" at bounding box center [138, 334] width 204 height 20
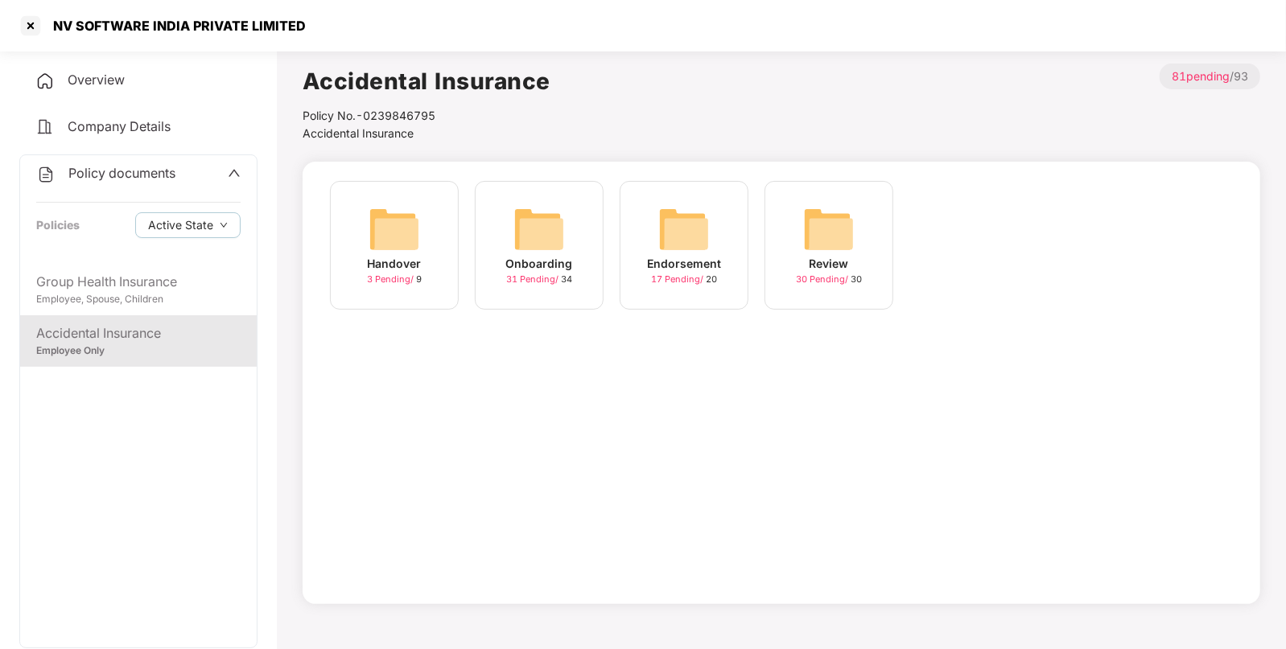
click at [695, 239] on img at bounding box center [684, 230] width 52 height 52
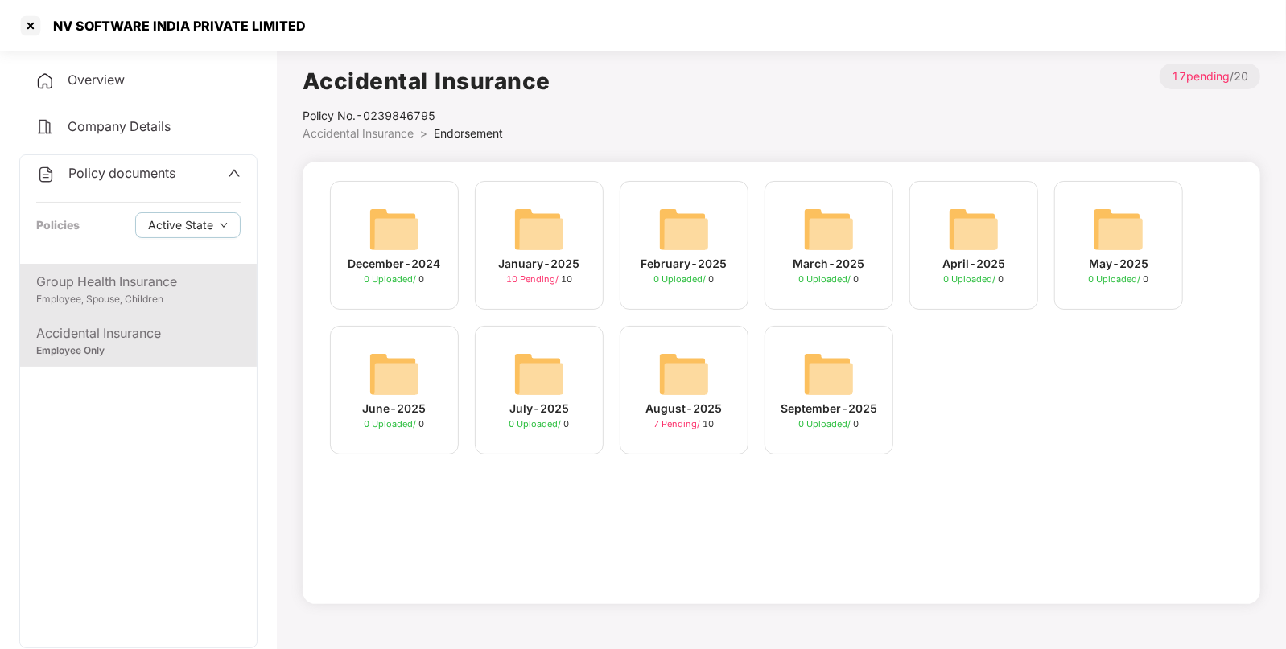
click at [132, 291] on div "Group Health Insurance" at bounding box center [138, 282] width 204 height 20
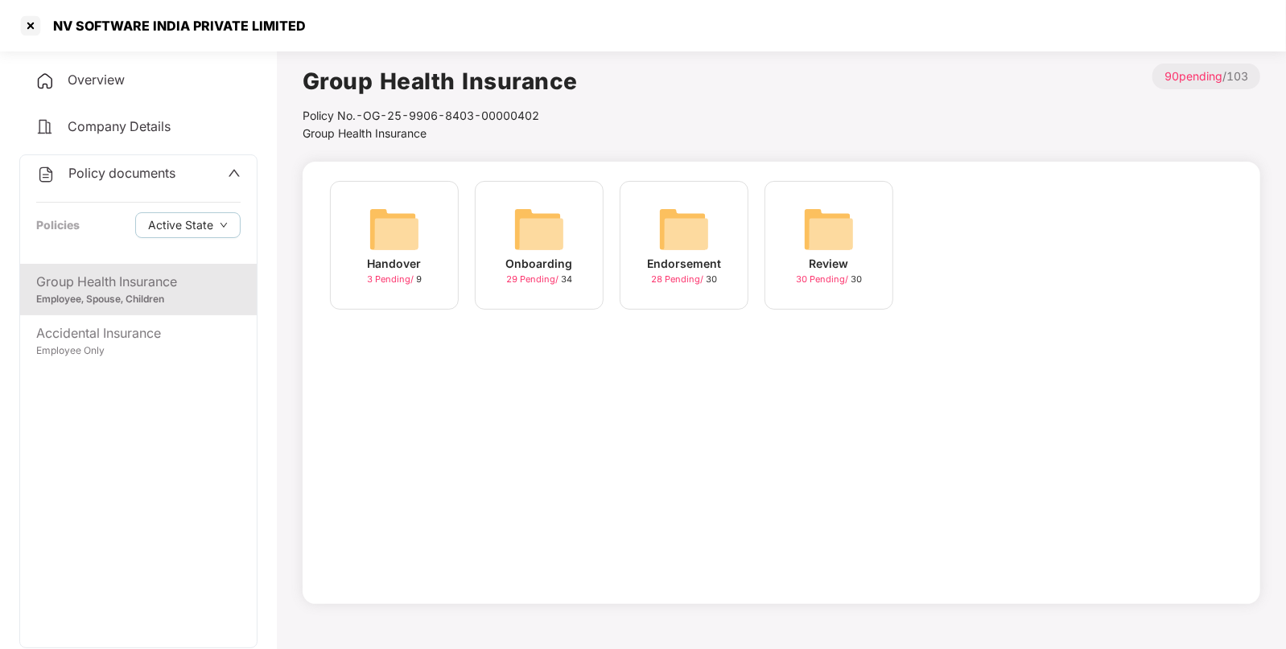
click at [706, 249] on img at bounding box center [684, 230] width 52 height 52
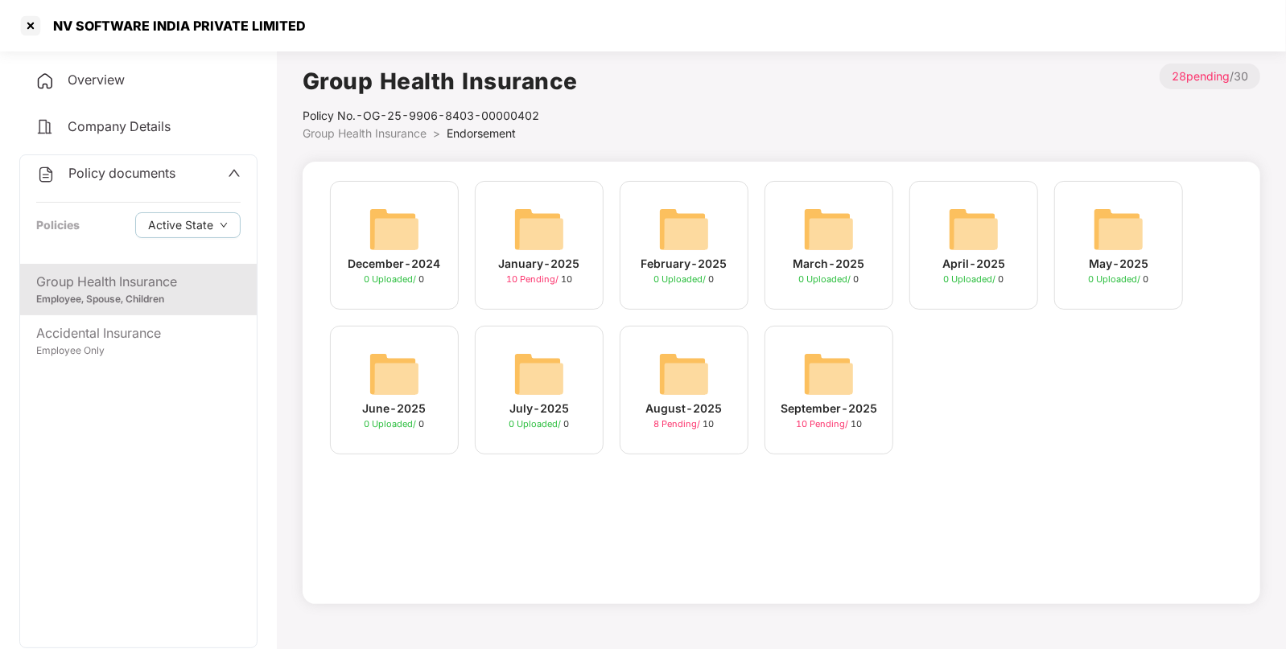
click at [813, 369] on img at bounding box center [829, 374] width 52 height 52
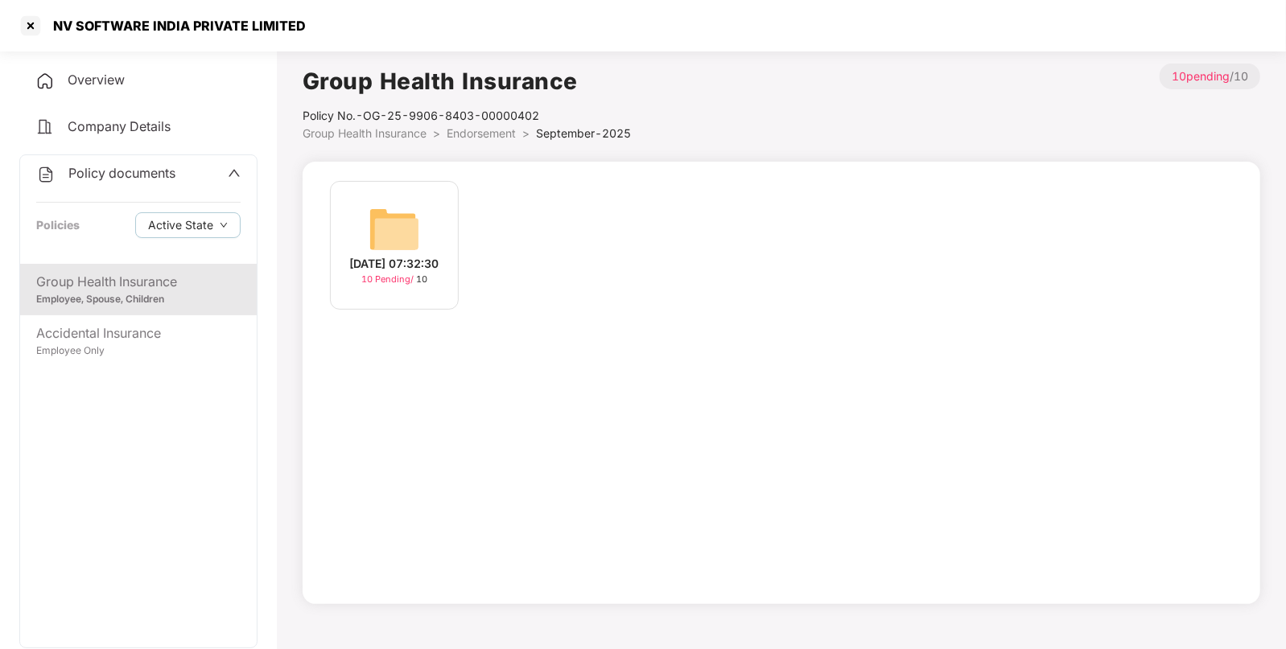
click at [425, 224] on div "[DATE] 07:32:30 10 Pending / 10" at bounding box center [394, 245] width 129 height 129
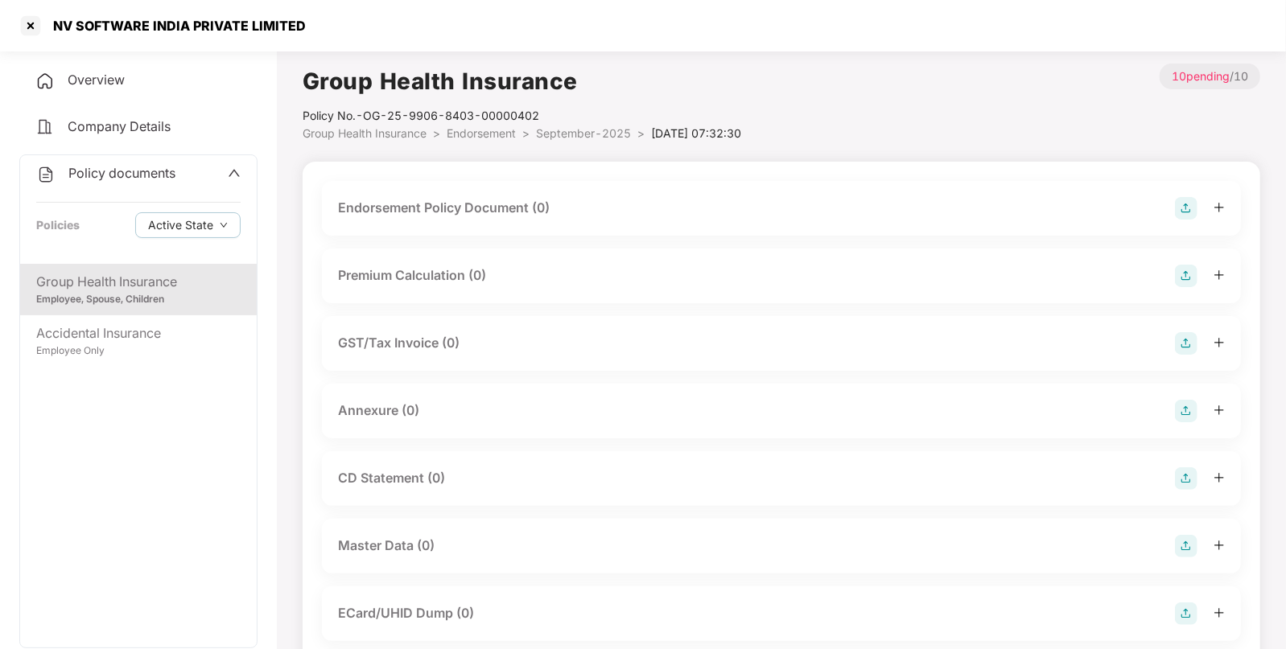
click at [1183, 215] on img at bounding box center [1186, 208] width 23 height 23
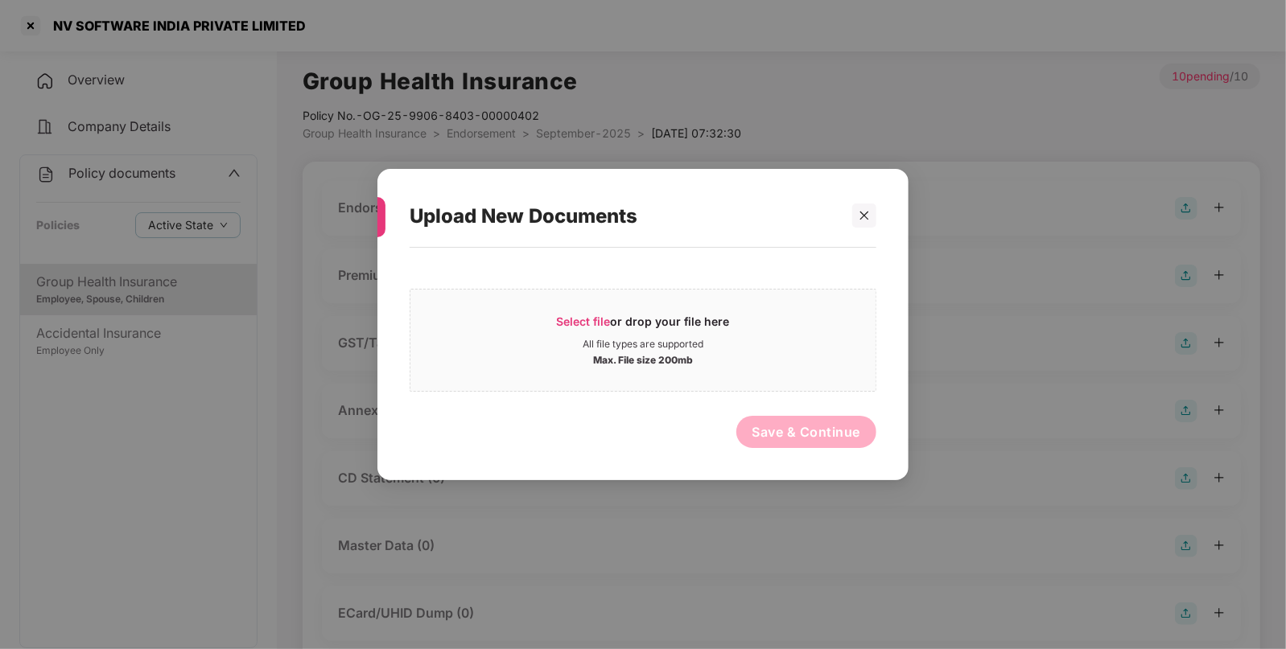
click at [583, 405] on div "Select file or drop your file here All file types are supported Max. File size …" at bounding box center [643, 356] width 467 height 200
click at [678, 301] on div "Select file or drop your file here All file types are supported Max. File size …" at bounding box center [643, 340] width 467 height 103
click at [621, 344] on div "All file types are supported" at bounding box center [643, 344] width 121 height 13
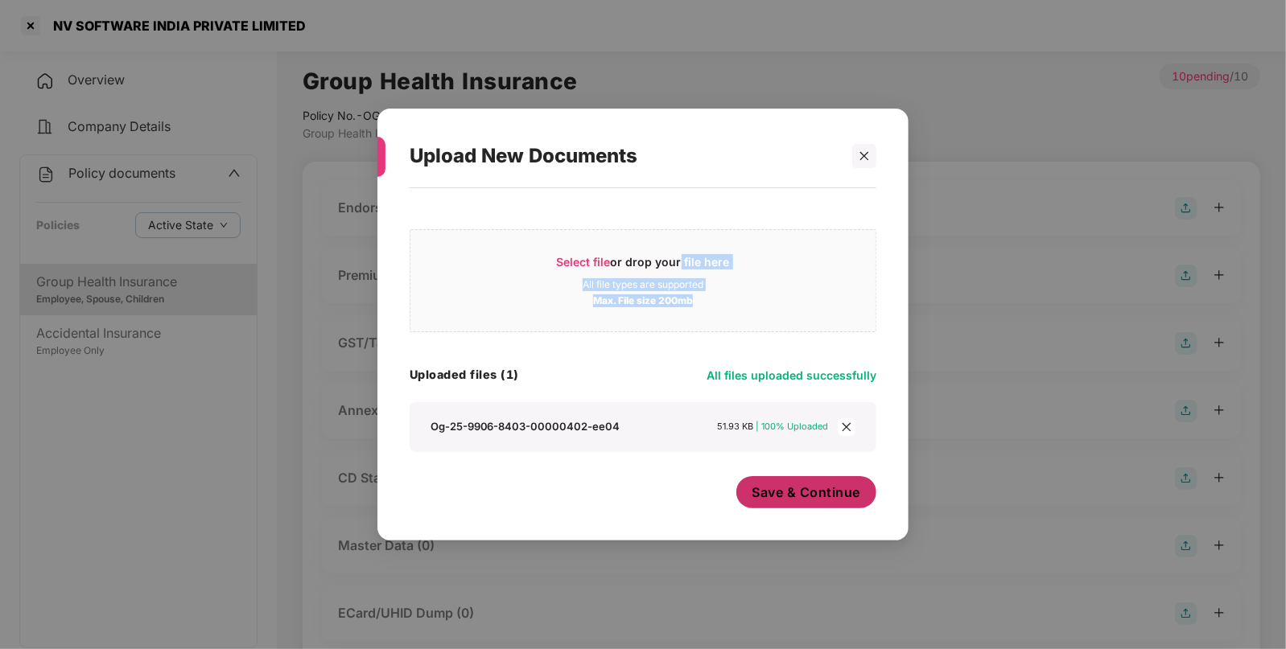
click at [830, 489] on span "Save & Continue" at bounding box center [807, 493] width 109 height 18
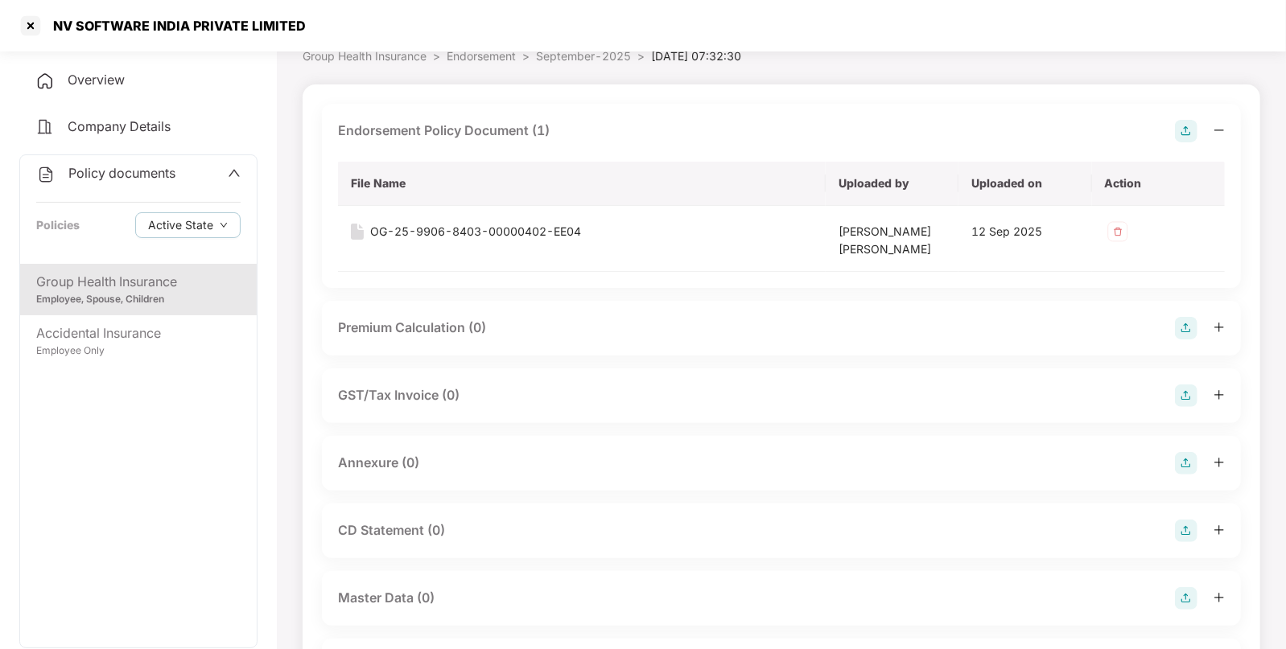
scroll to position [78, 0]
click at [1185, 465] on img at bounding box center [1186, 463] width 23 height 23
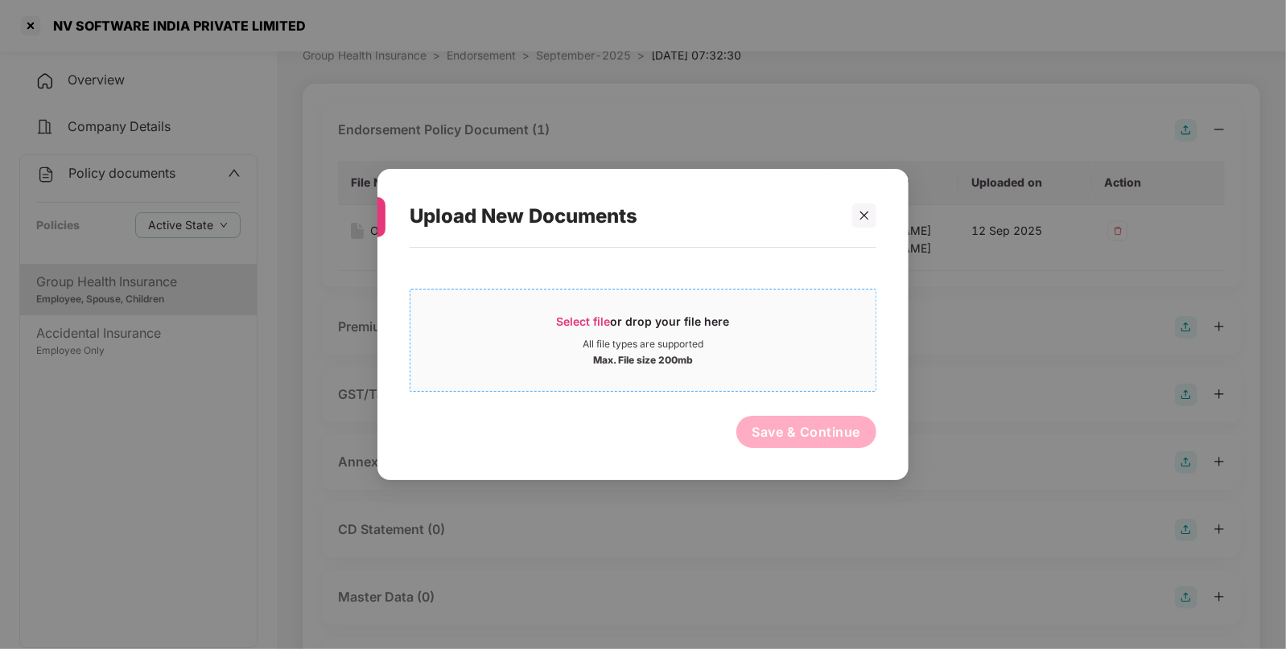
click at [630, 338] on div "All file types are supported" at bounding box center [643, 344] width 121 height 13
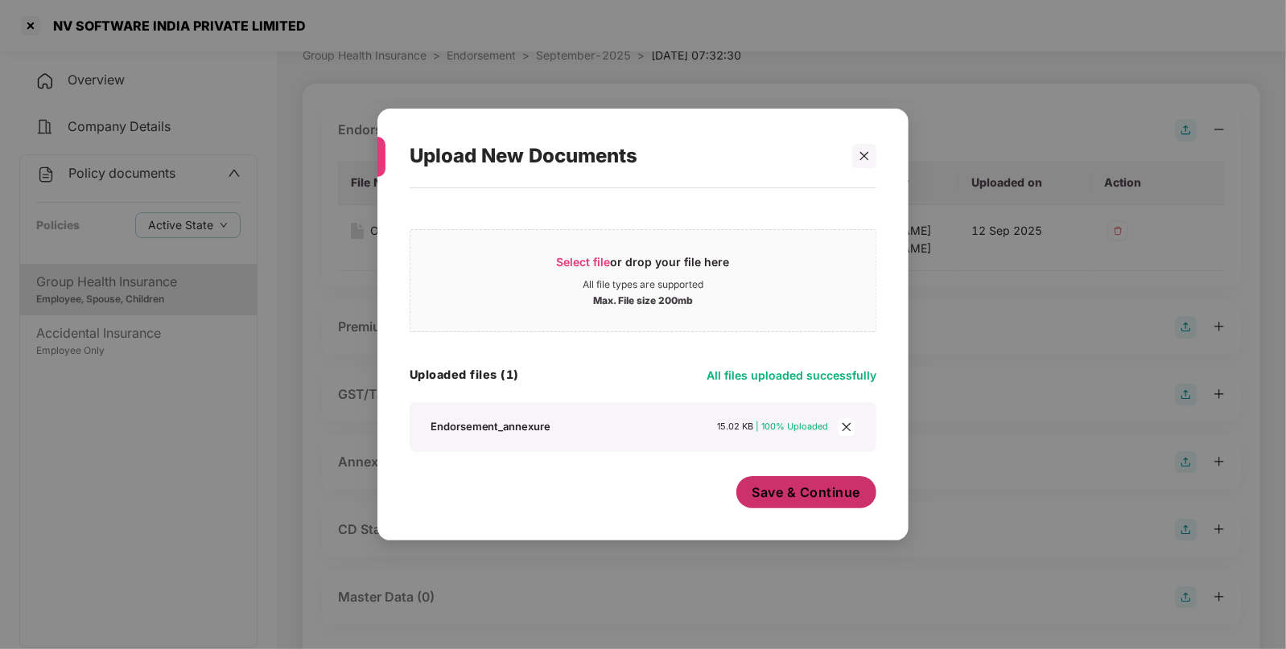
click at [845, 482] on button "Save & Continue" at bounding box center [806, 492] width 141 height 32
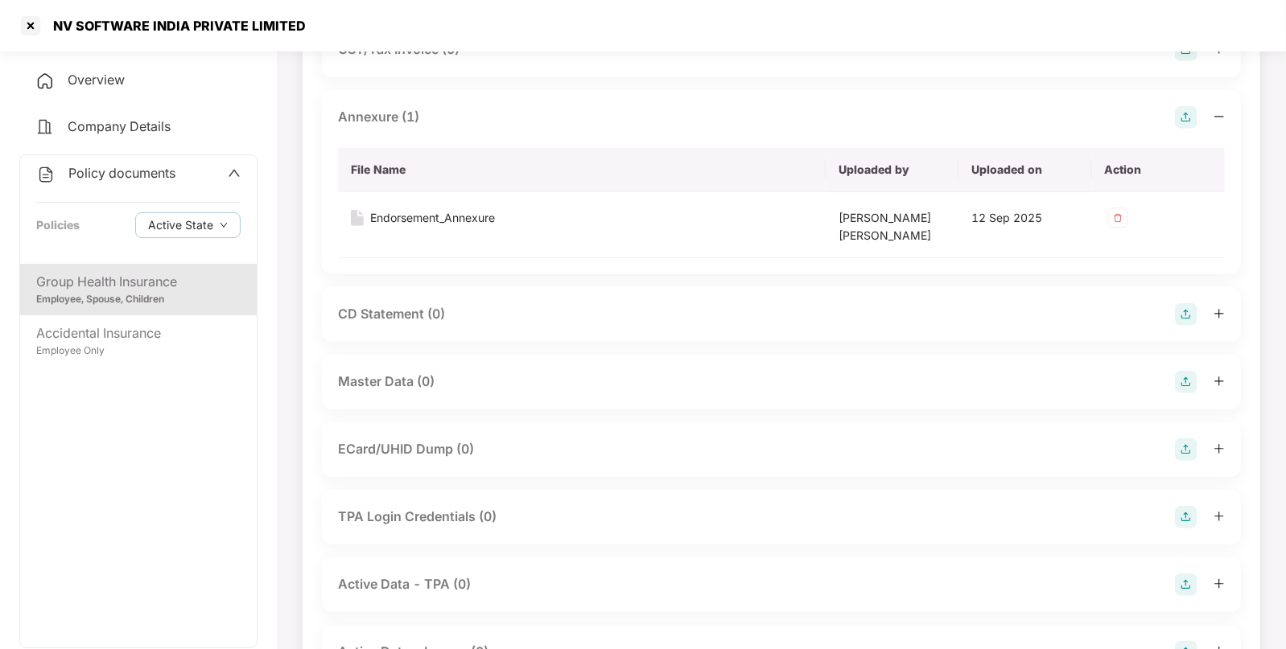
scroll to position [504, 0]
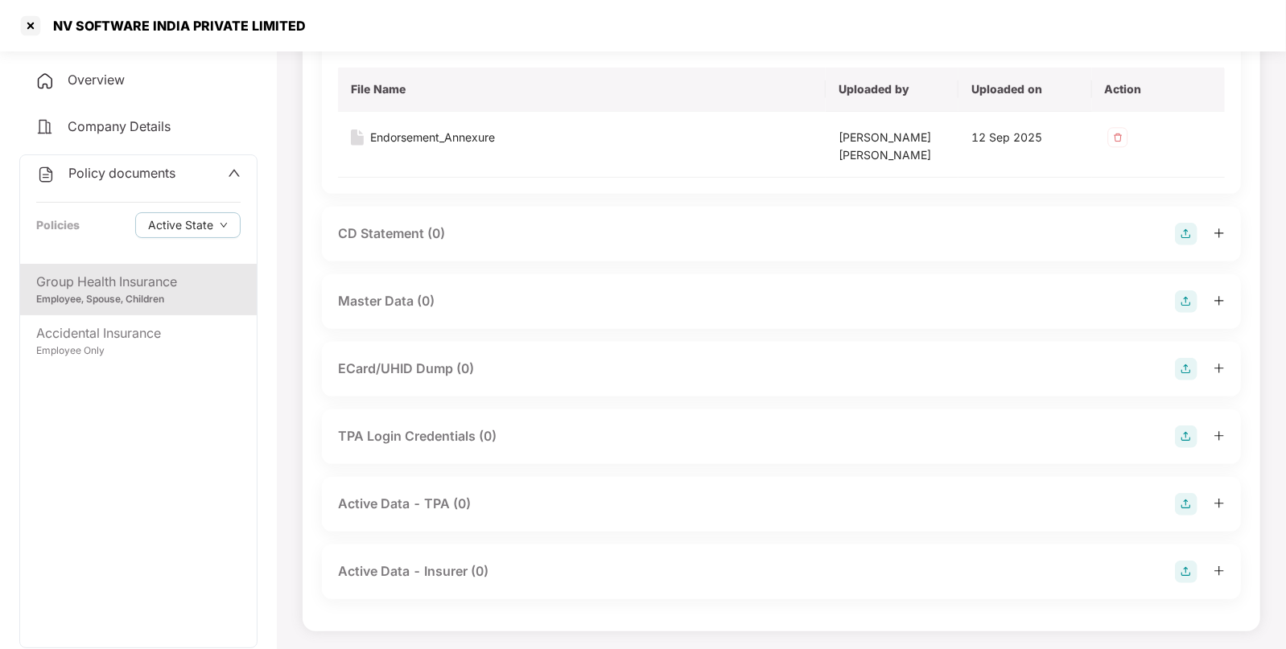
click at [1185, 303] on img at bounding box center [1186, 302] width 23 height 23
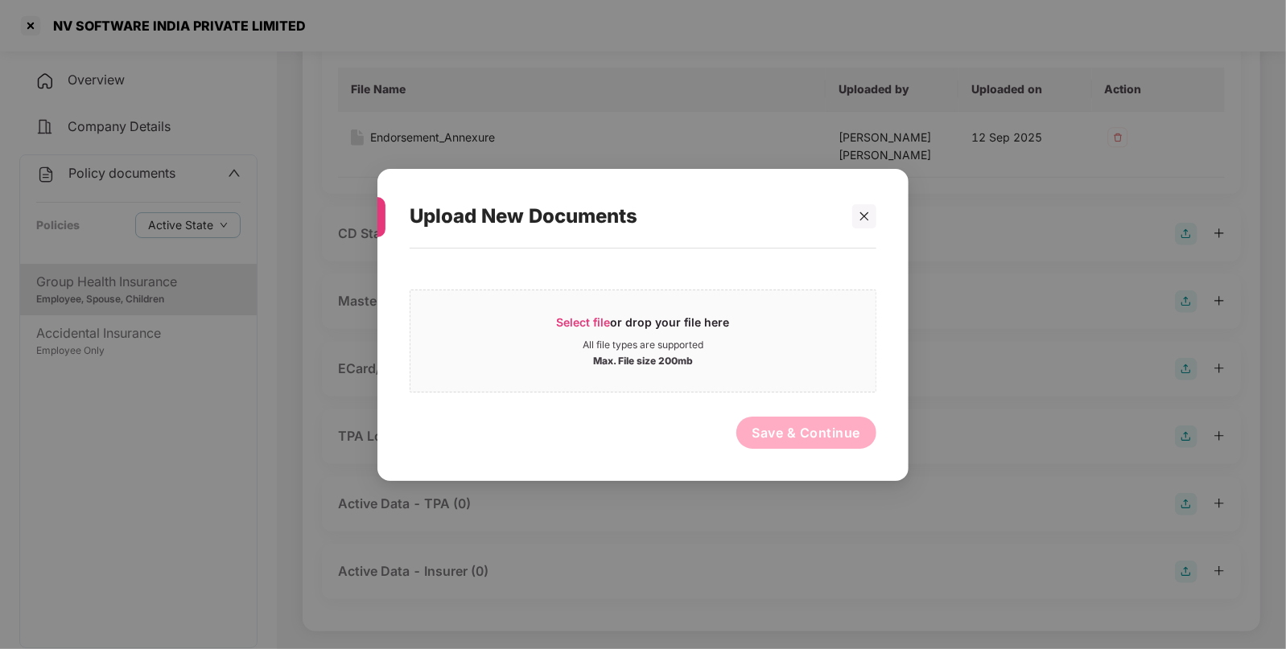
click at [705, 400] on div "Select file or drop your file here All file types are supported Max. File size …" at bounding box center [643, 356] width 467 height 200
click at [722, 360] on span "Select file or drop your file here All file types are supported Max. File size …" at bounding box center [642, 340] width 465 height 77
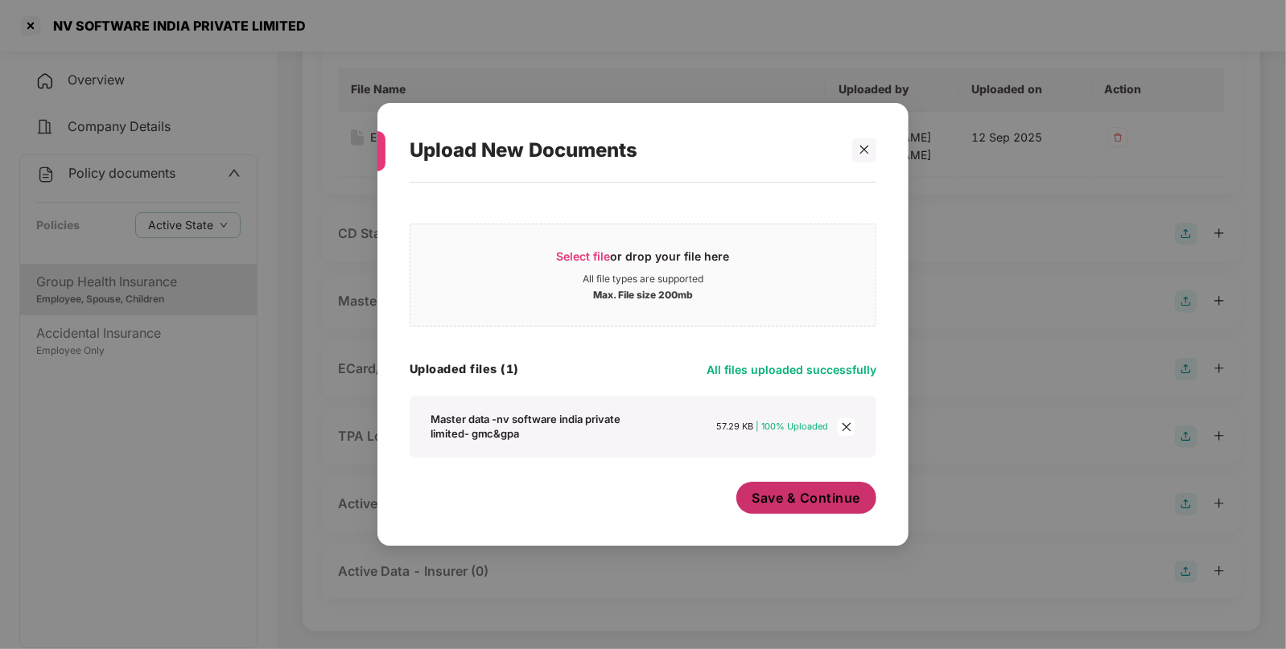
click at [839, 493] on span "Save & Continue" at bounding box center [807, 498] width 109 height 18
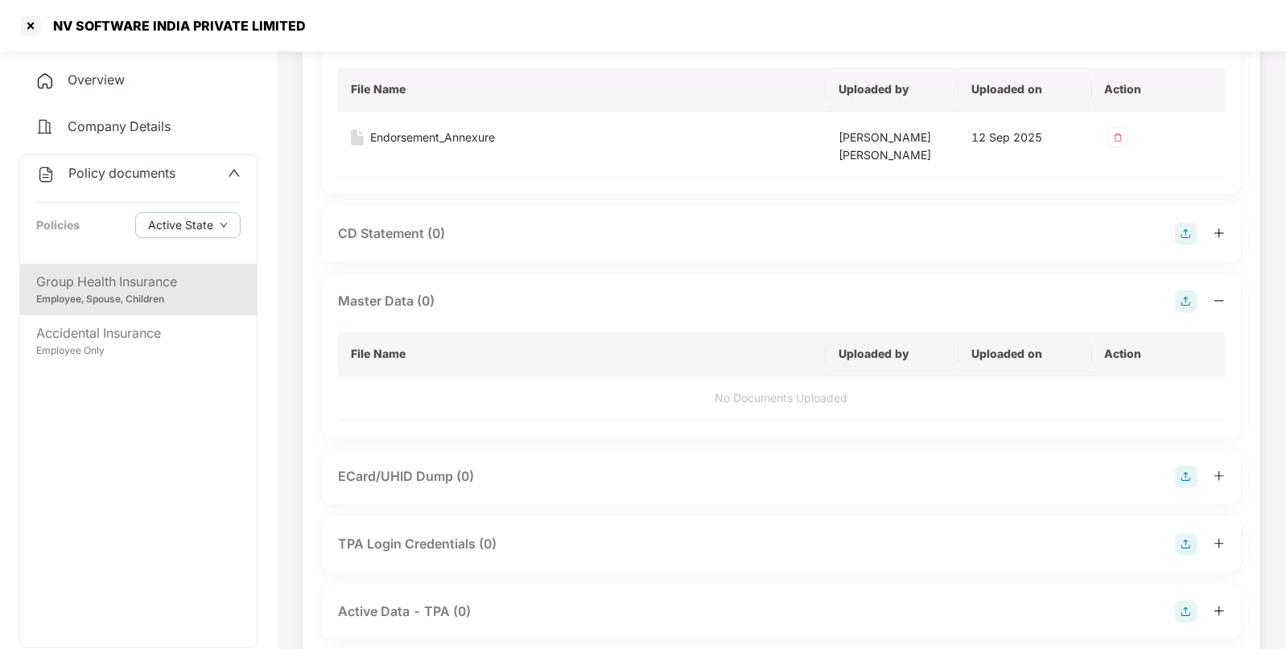
click at [87, 180] on span "Policy documents" at bounding box center [121, 173] width 107 height 16
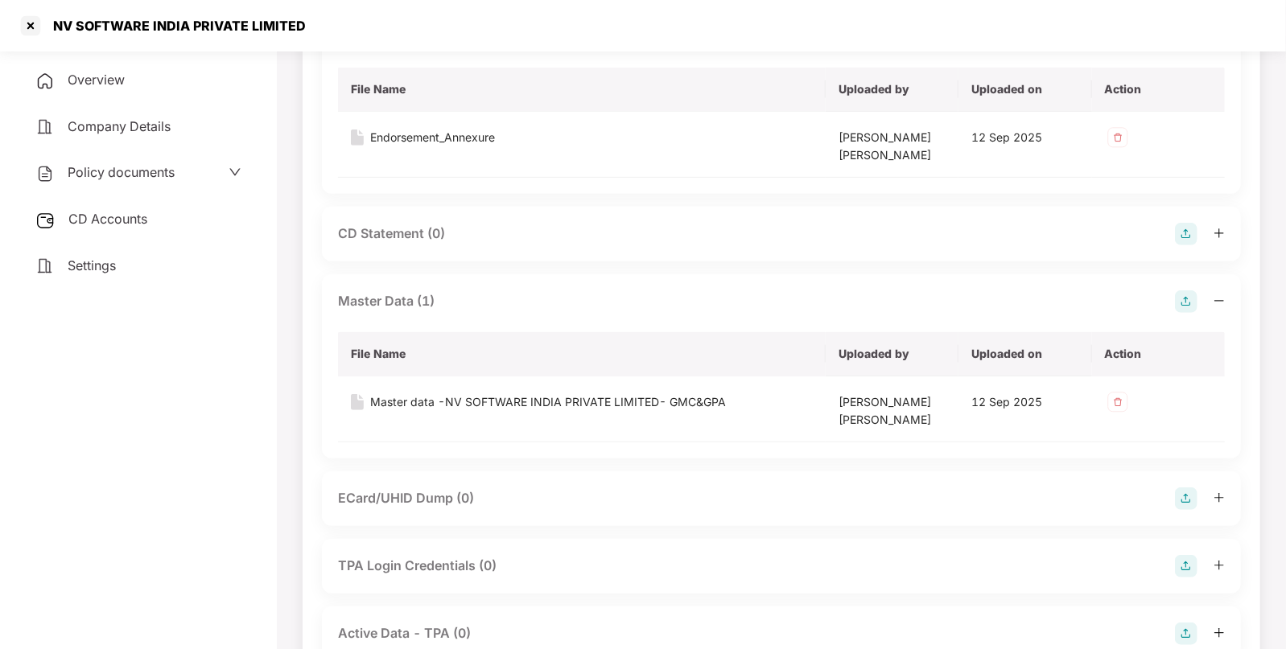
click at [124, 217] on span "CD Accounts" at bounding box center [107, 219] width 79 height 16
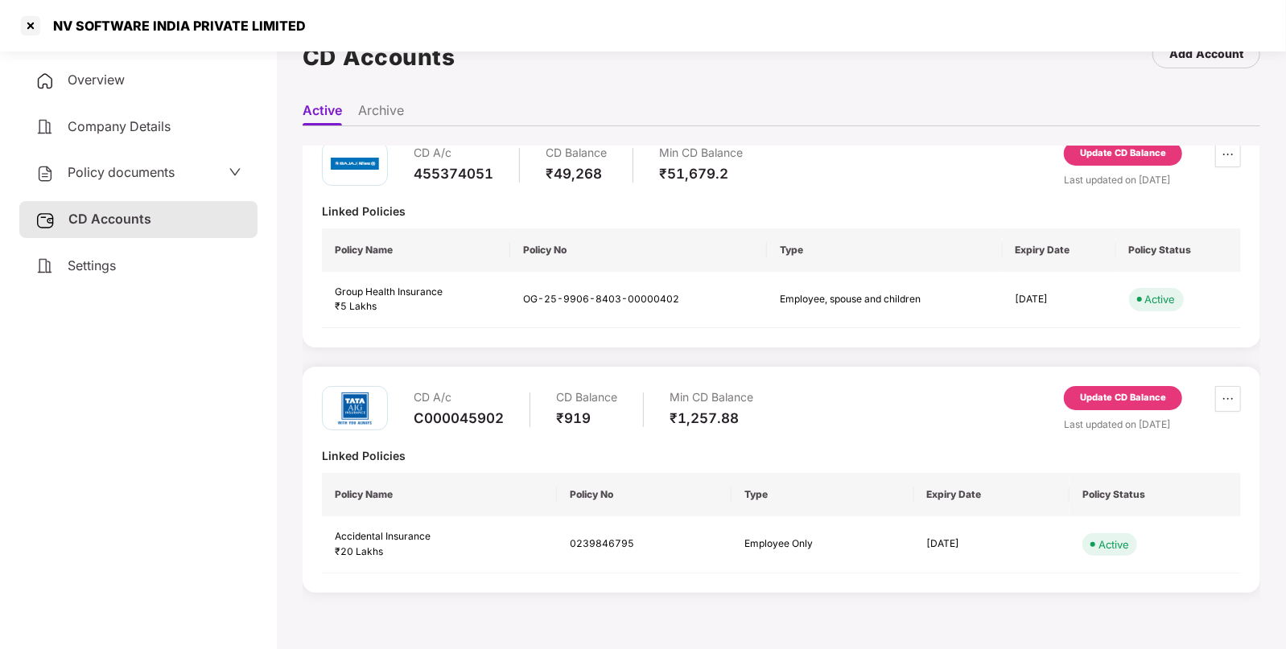
scroll to position [0, 0]
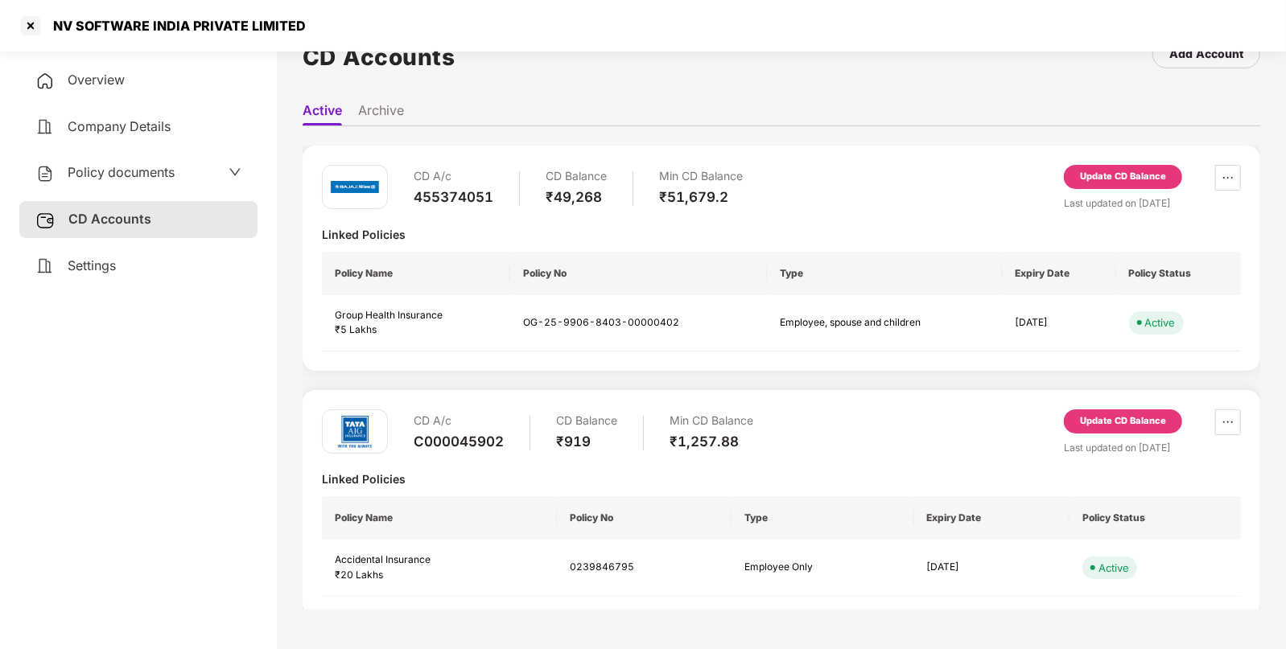
click at [1110, 176] on div "Update CD Balance" at bounding box center [1123, 177] width 86 height 14
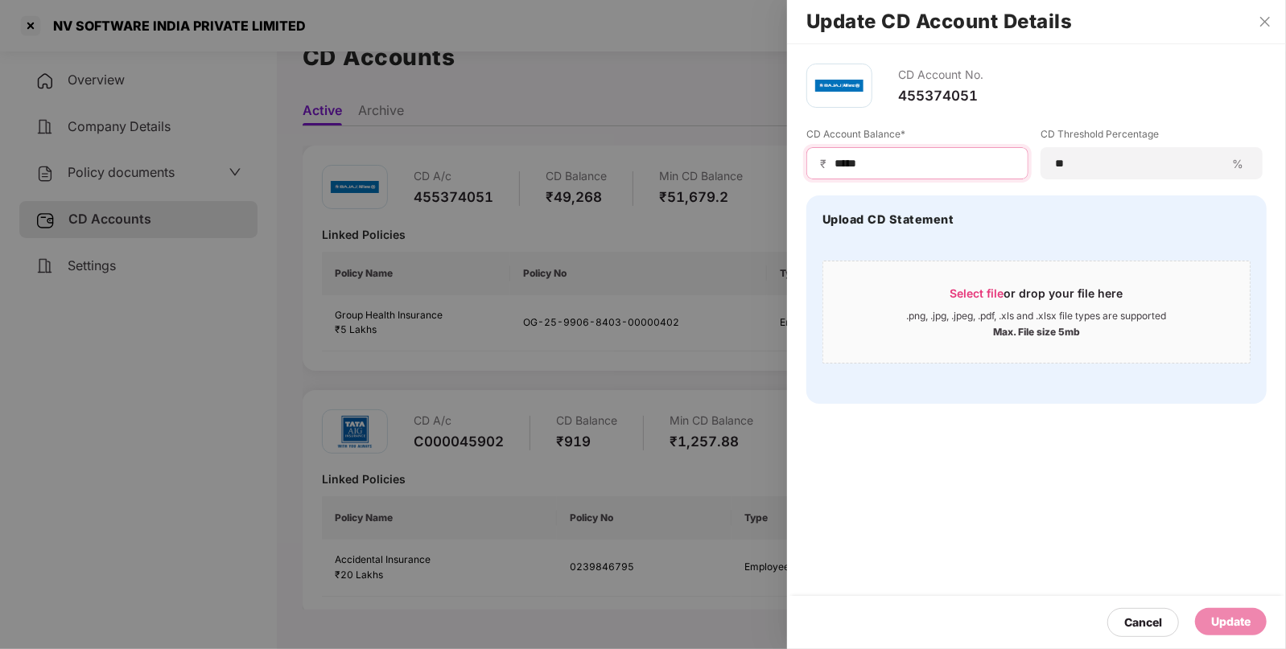
click at [966, 163] on input "*****" at bounding box center [924, 163] width 182 height 17
type input "*"
type input "*****"
click at [1239, 607] on div "Cancel Update" at bounding box center [1036, 622] width 499 height 53
click at [1233, 623] on div "Update" at bounding box center [1230, 622] width 39 height 18
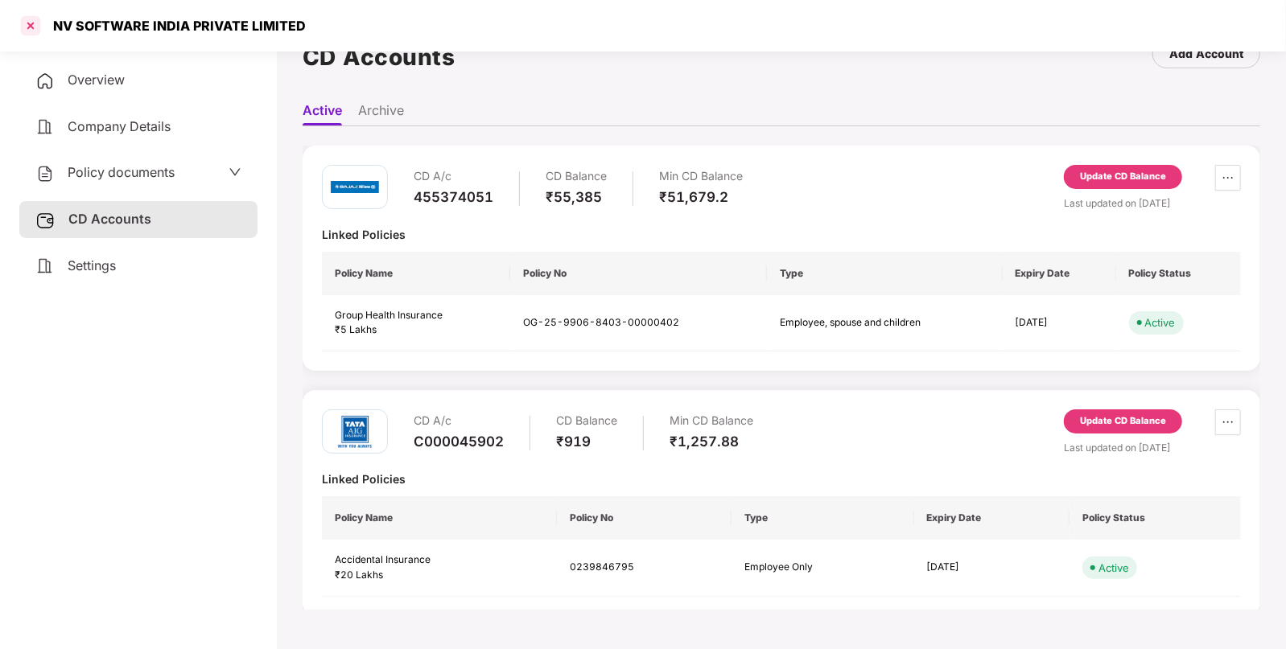
click at [31, 25] on div at bounding box center [31, 26] width 26 height 26
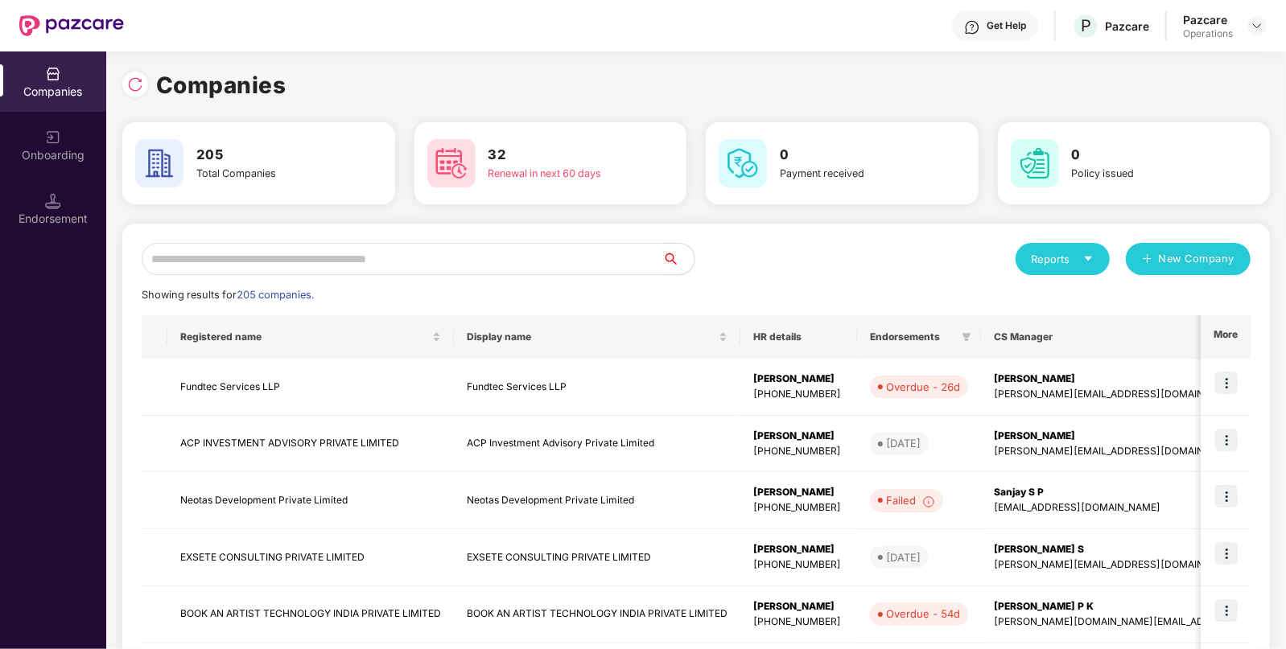
click at [241, 273] on input "text" at bounding box center [402, 259] width 521 height 32
paste input "**********"
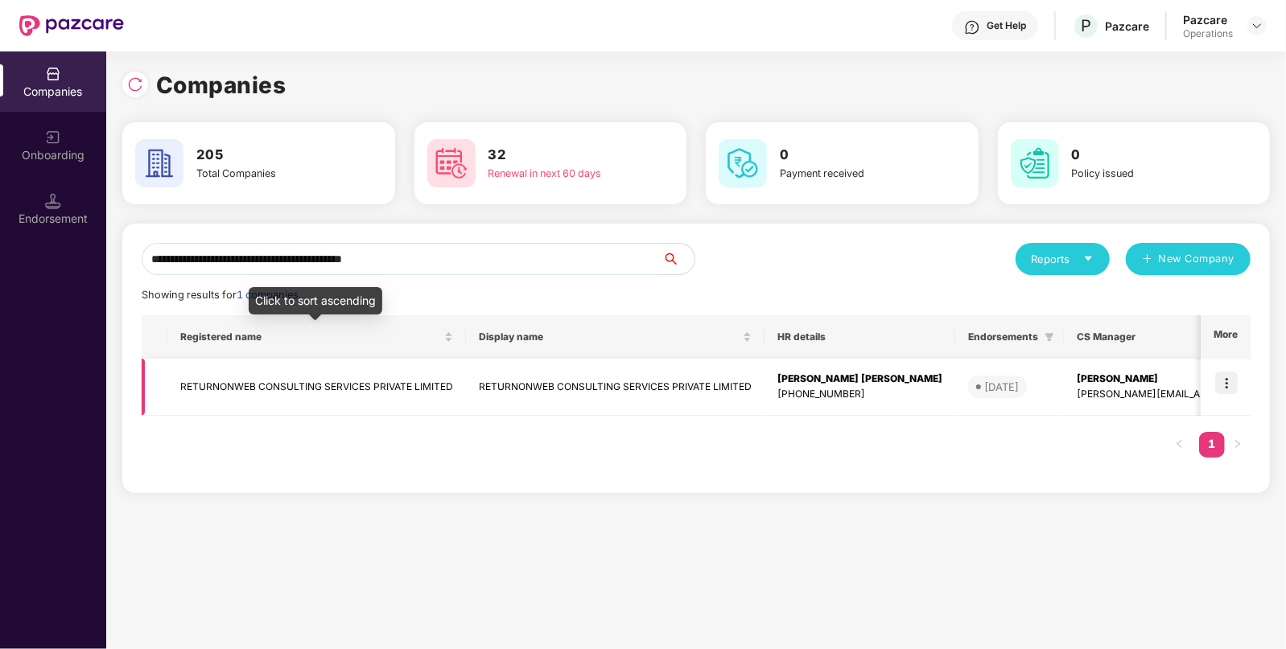
type input "**********"
click at [237, 381] on td "RETURNONWEB CONSULTING SERVICES PRIVATE LIMITED" at bounding box center [316, 387] width 299 height 57
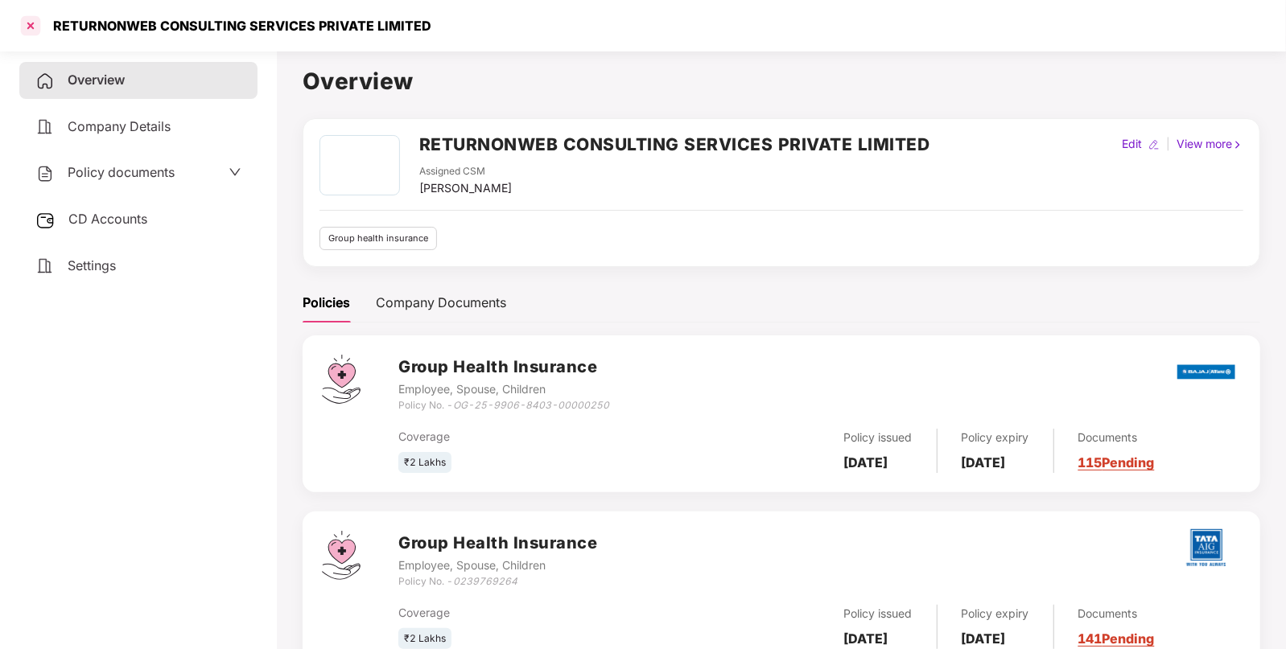
click at [31, 27] on div at bounding box center [31, 26] width 26 height 26
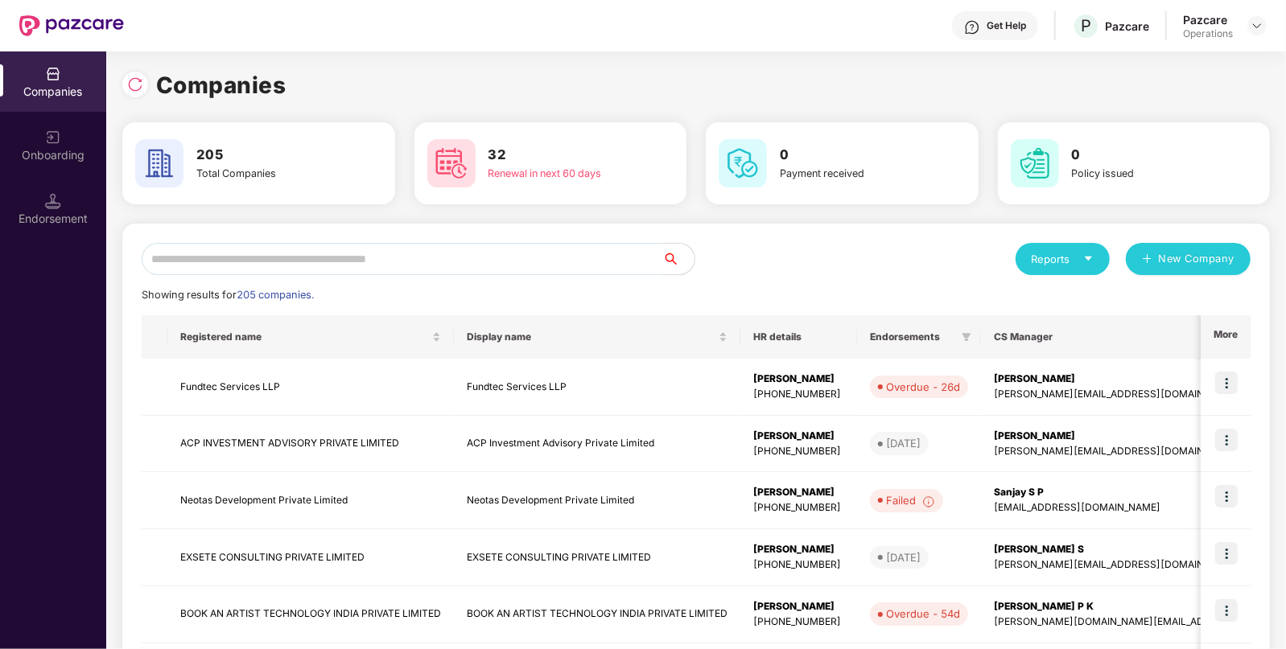
click at [362, 262] on input "text" at bounding box center [402, 259] width 521 height 32
paste input "**********"
type input "*"
paste input "**********"
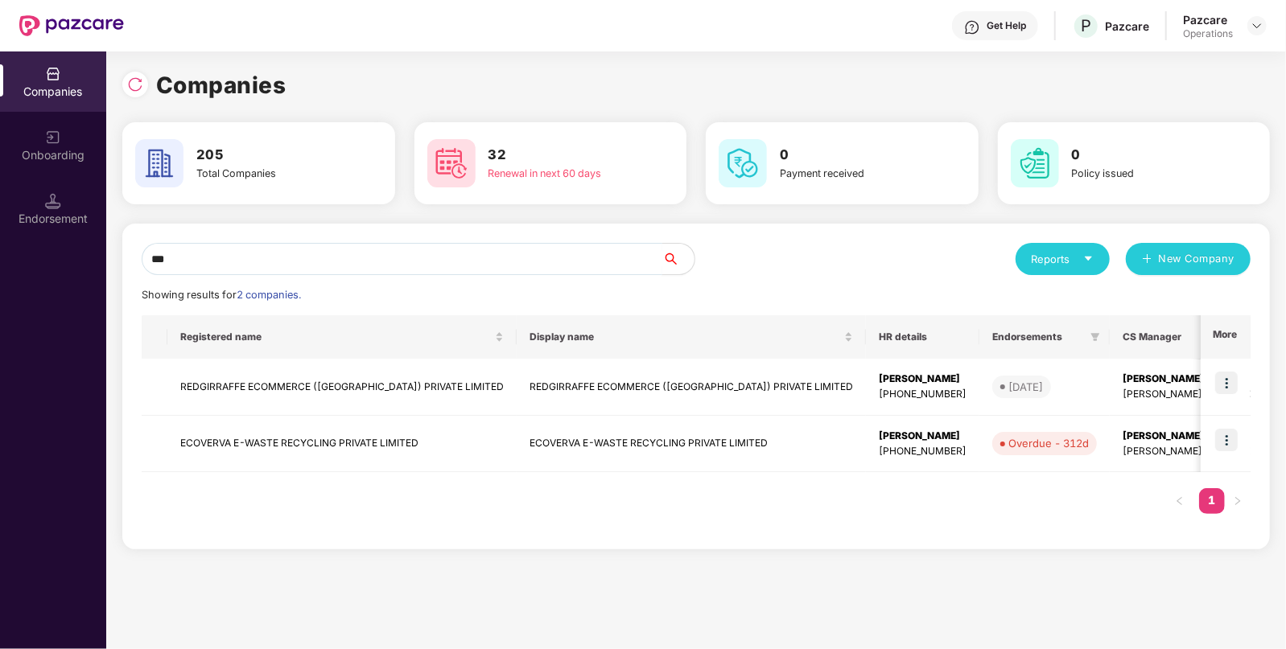
type input "***"
